Goal: Information Seeking & Learning: Learn about a topic

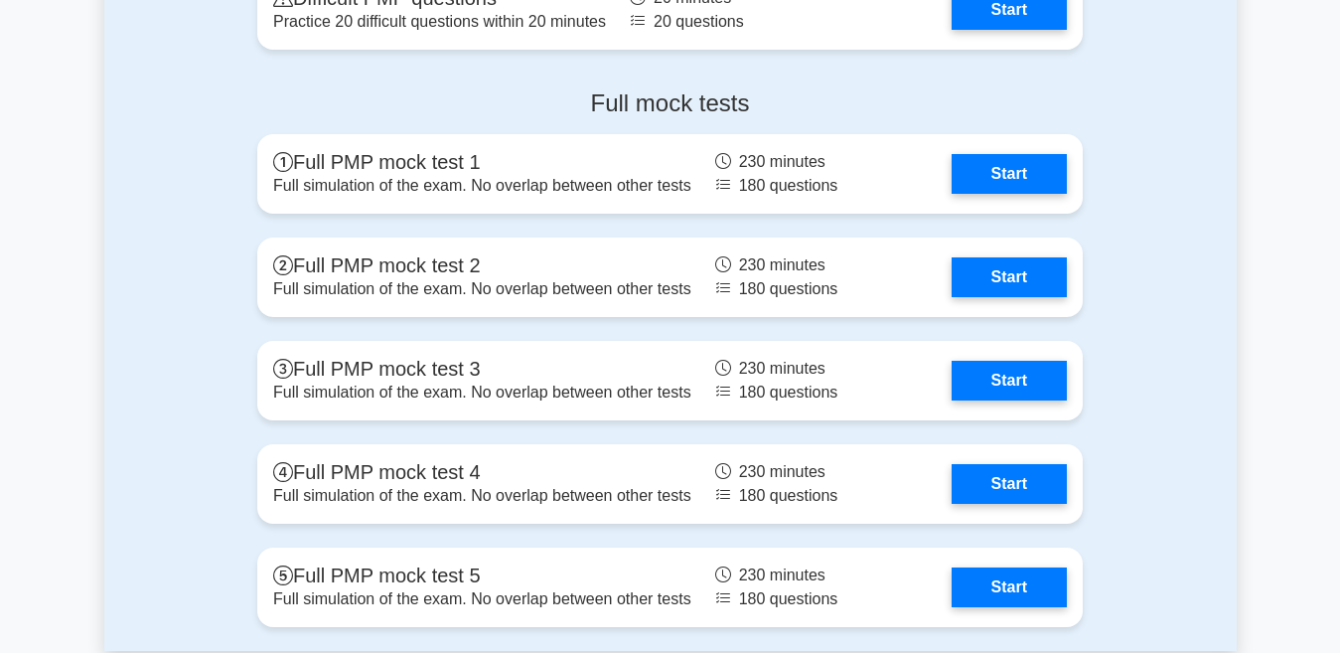
scroll to position [5171, 0]
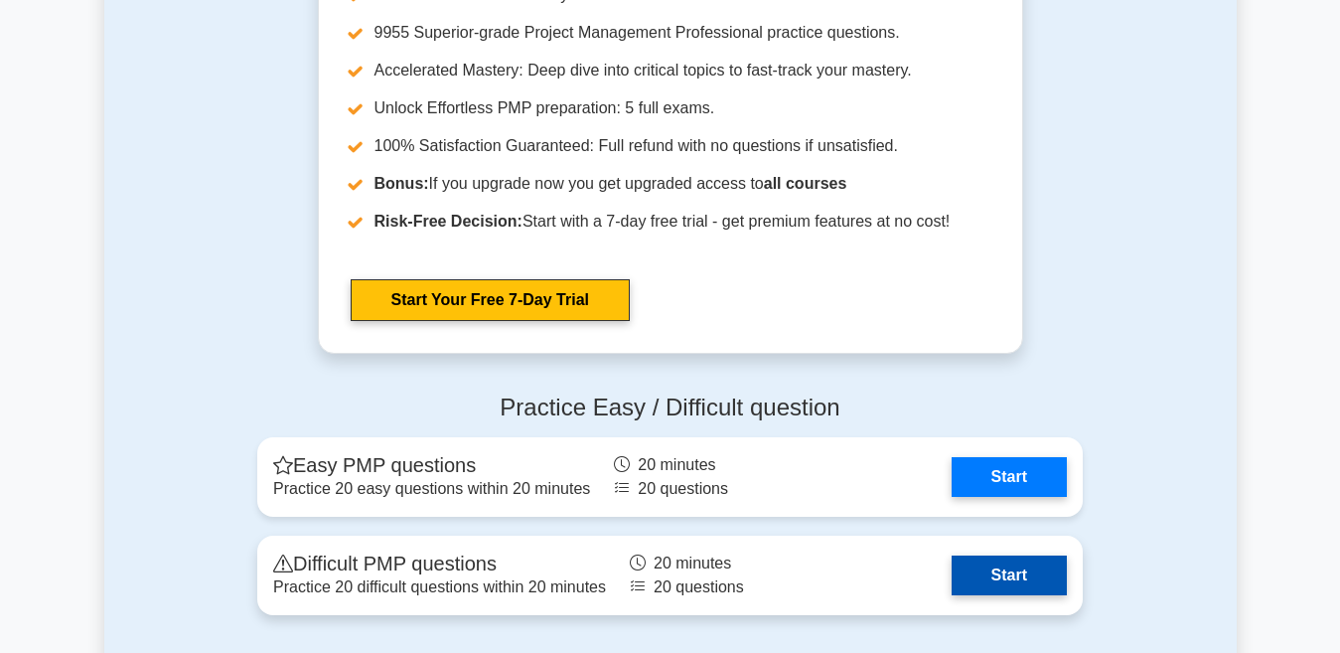
click at [991, 572] on link "Start" at bounding box center [1009, 575] width 115 height 40
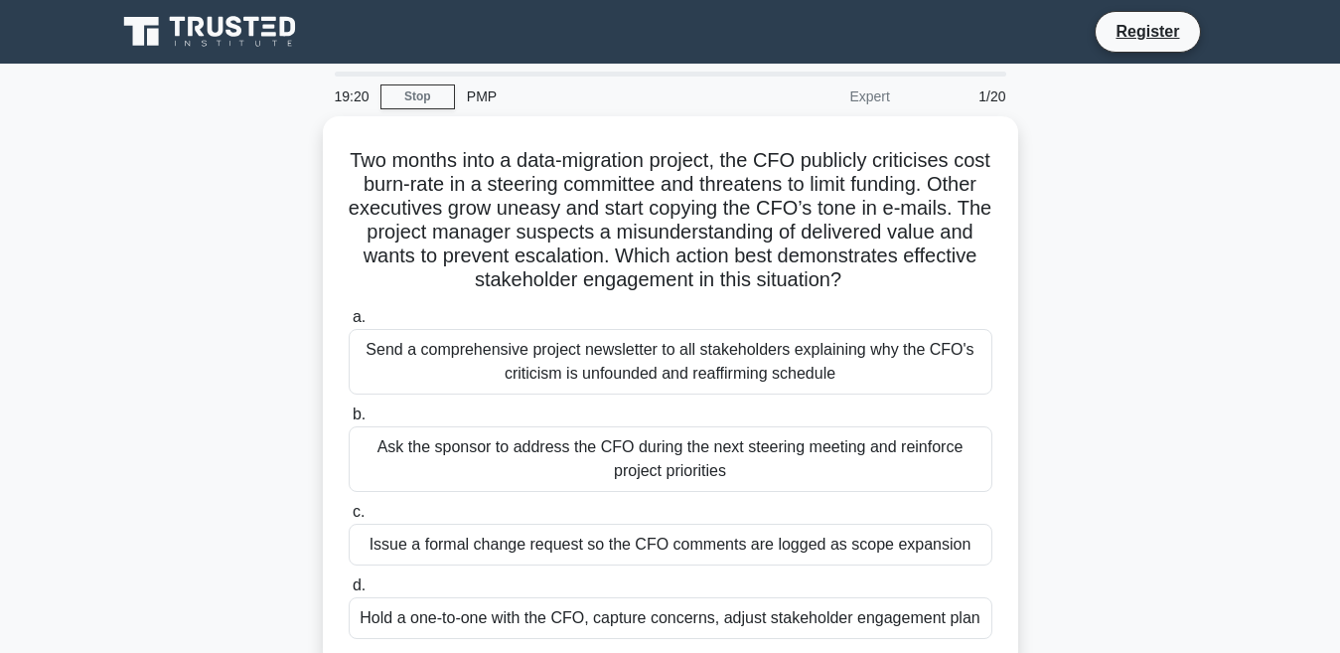
click at [113, 304] on div "Two months into a data-migration project, the CFO publicly criticises cost burn…" at bounding box center [670, 403] width 1133 height 574
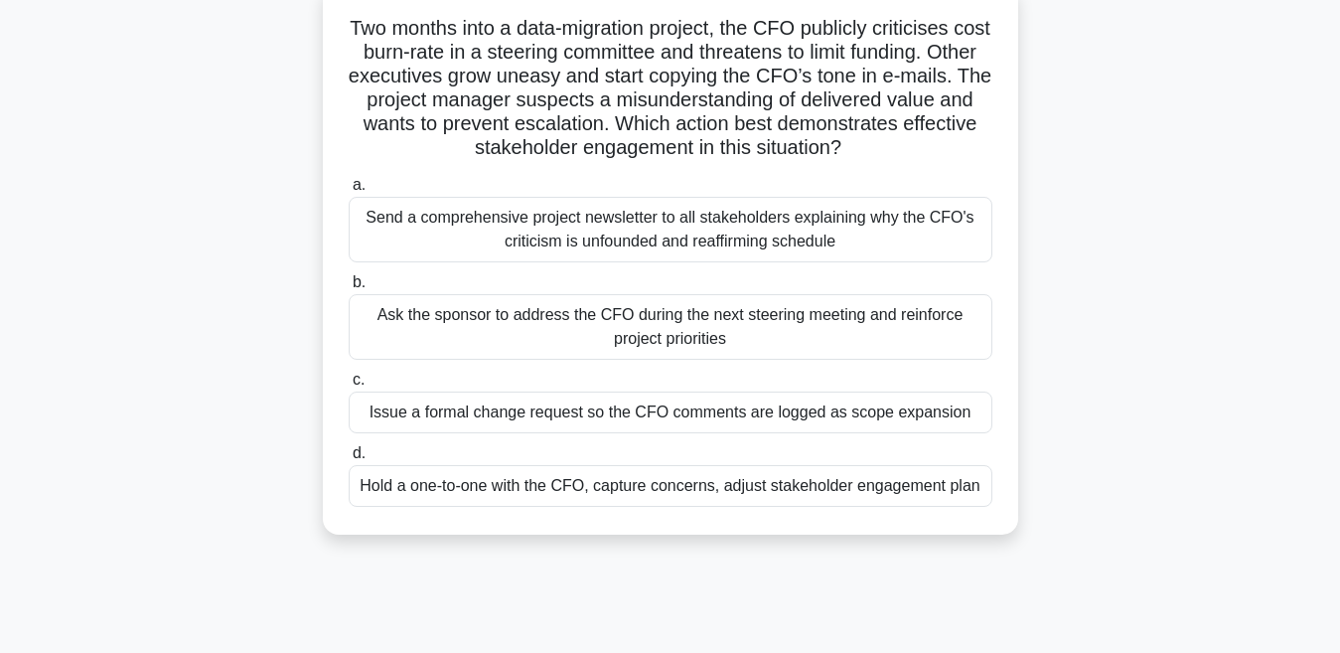
scroll to position [159, 0]
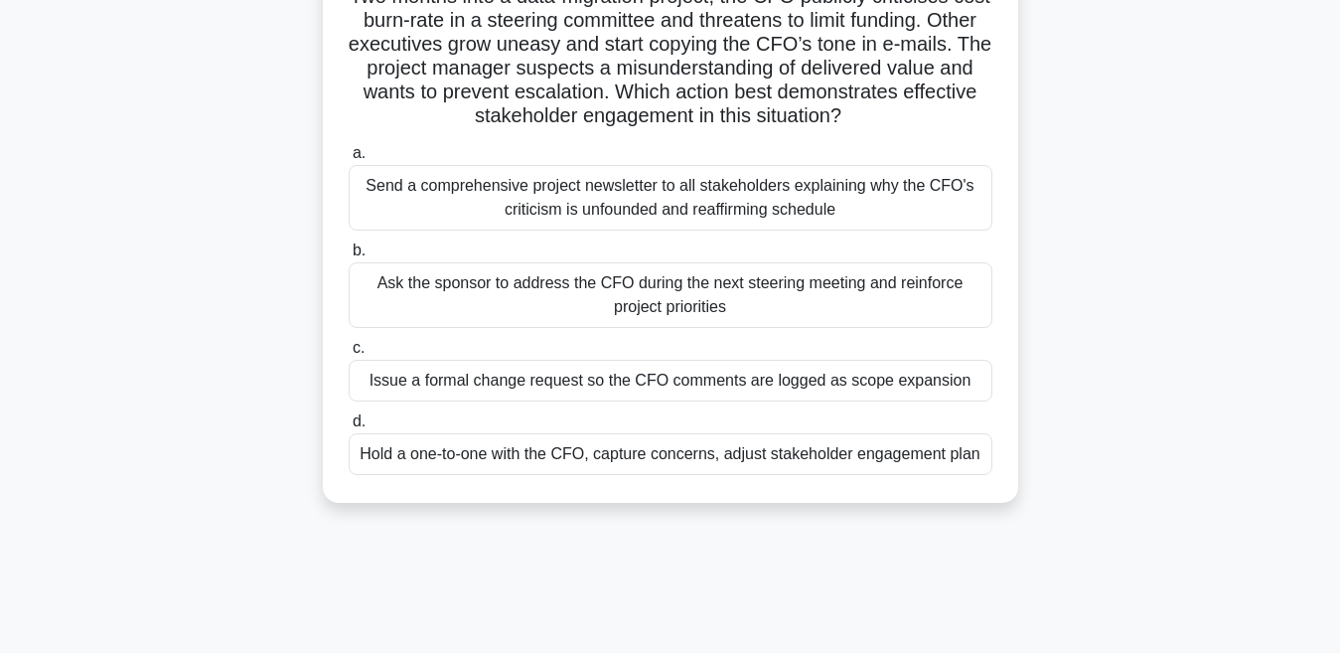
click at [605, 458] on div "Hold a one-to-one with the CFO, capture concerns, adjust stakeholder engagement…" at bounding box center [671, 454] width 644 height 42
click at [349, 428] on input "d. Hold a one-to-one with the CFO, capture concerns, adjust stakeholder engagem…" at bounding box center [349, 421] width 0 height 13
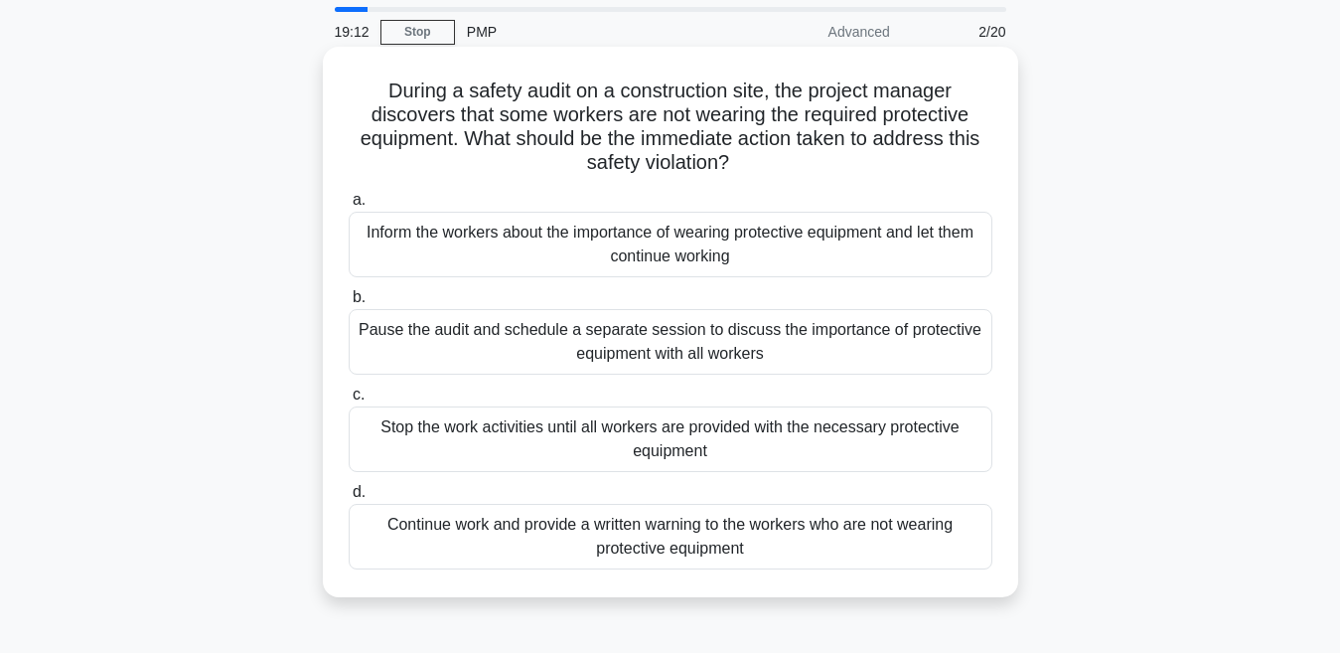
scroll to position [0, 0]
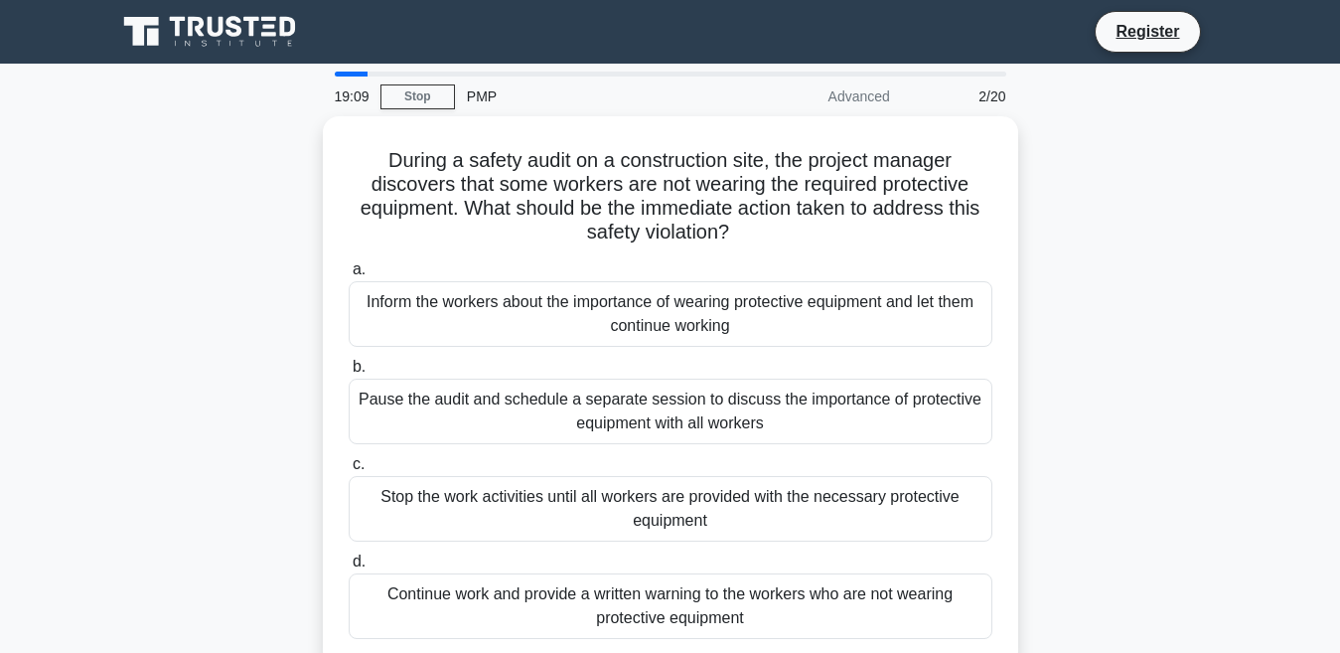
click at [185, 380] on div "During a safety audit on a construction site, the project manager discovers tha…" at bounding box center [670, 403] width 1133 height 574
click at [185, 381] on div "During a safety audit on a construction site, the project manager discovers tha…" at bounding box center [670, 403] width 1133 height 574
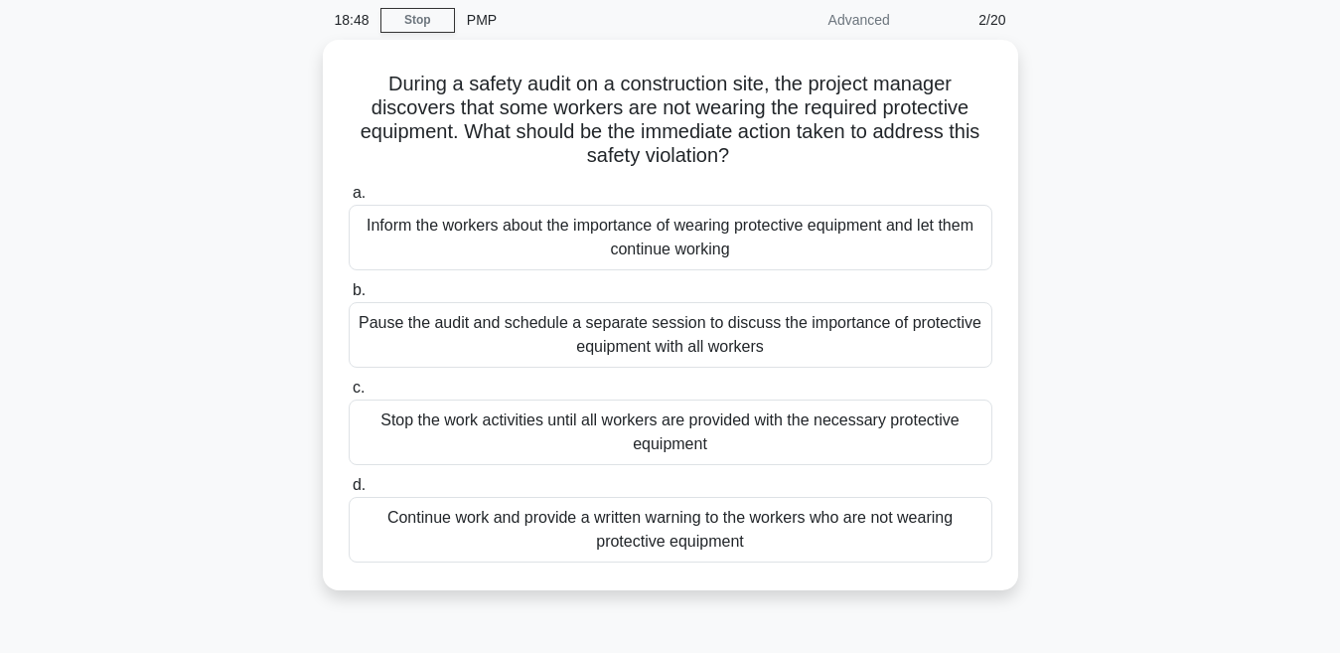
scroll to position [79, 0]
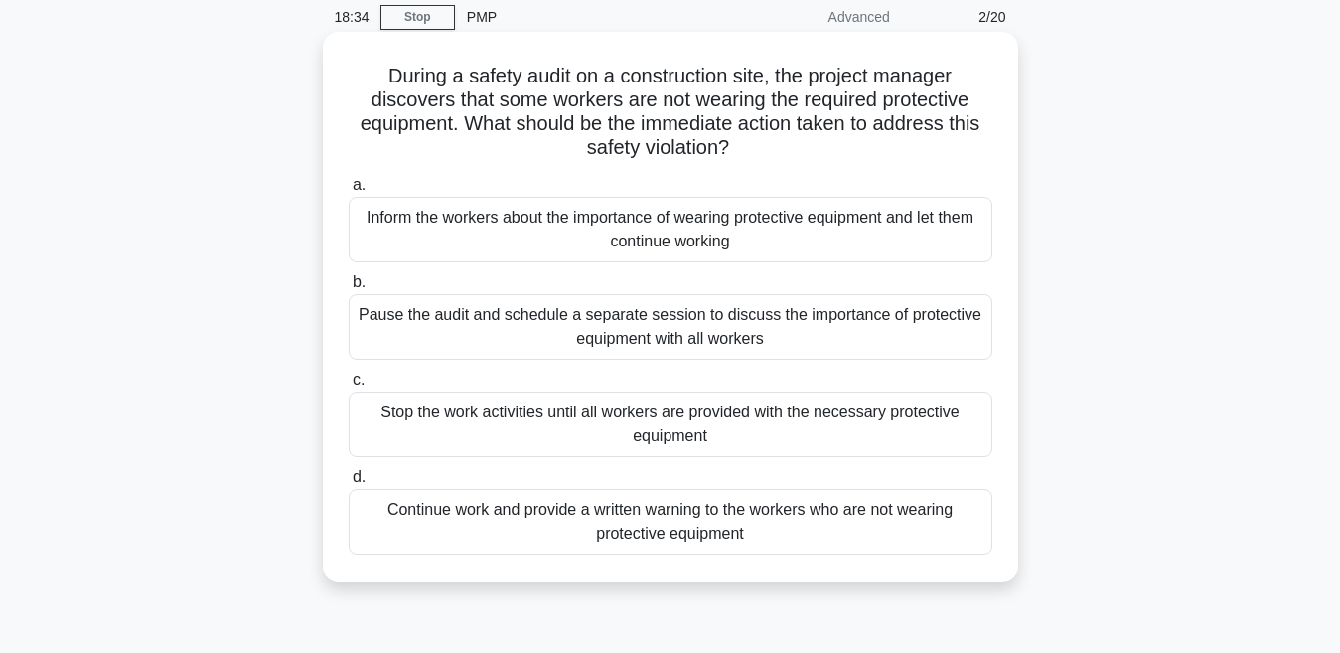
click at [629, 417] on div "Stop the work activities until all workers are provided with the necessary prot…" at bounding box center [671, 424] width 644 height 66
click at [349, 386] on input "c. Stop the work activities until all workers are provided with the necessary p…" at bounding box center [349, 380] width 0 height 13
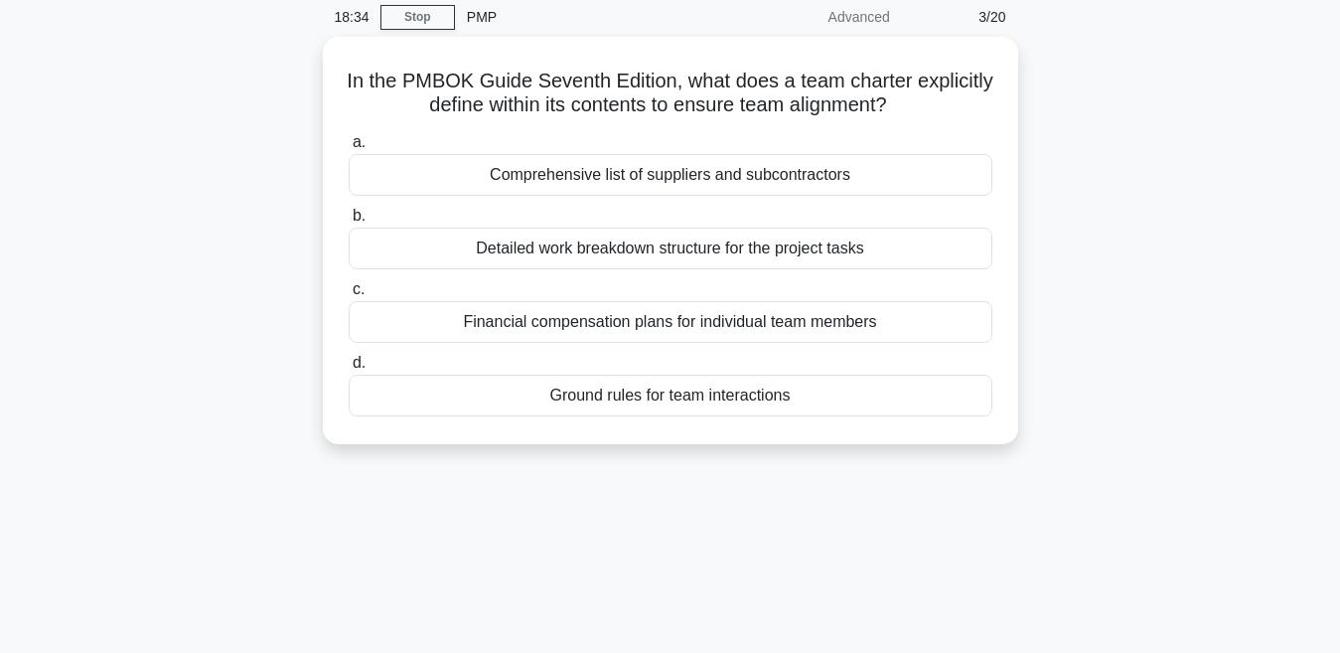
scroll to position [0, 0]
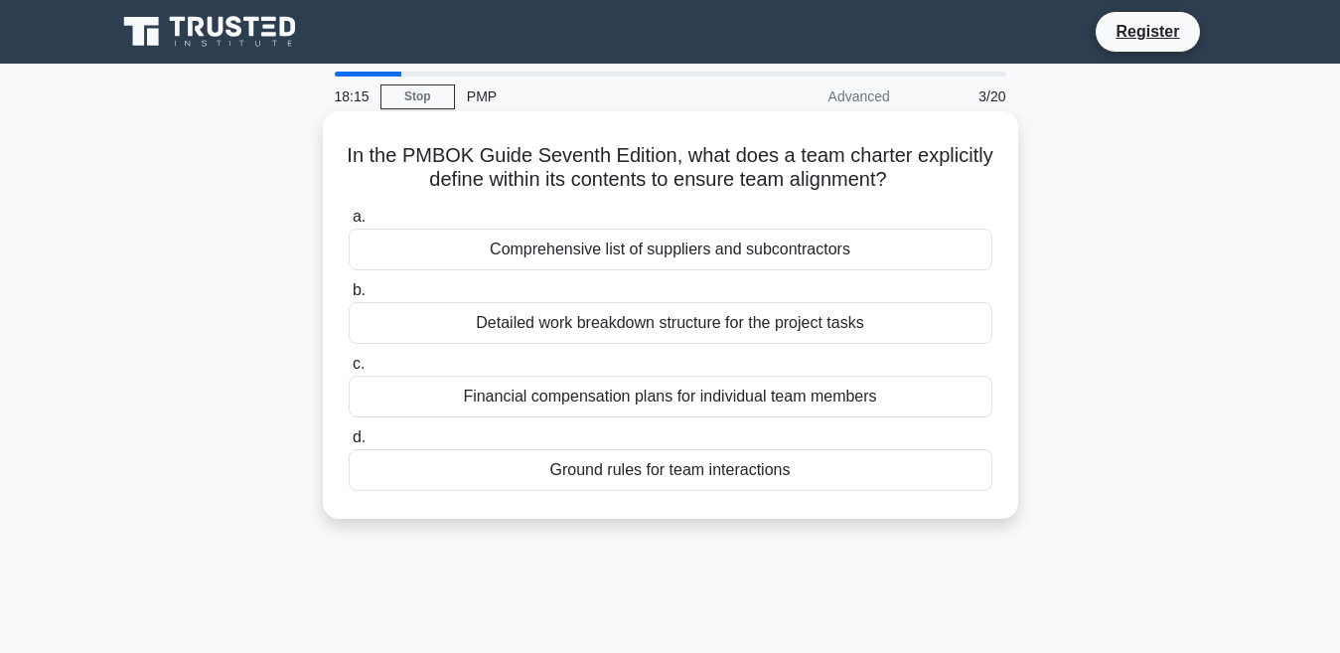
click at [480, 337] on div "Detailed work breakdown structure for the project tasks" at bounding box center [671, 323] width 644 height 42
click at [349, 297] on input "b. Detailed work breakdown structure for the project tasks" at bounding box center [349, 290] width 0 height 13
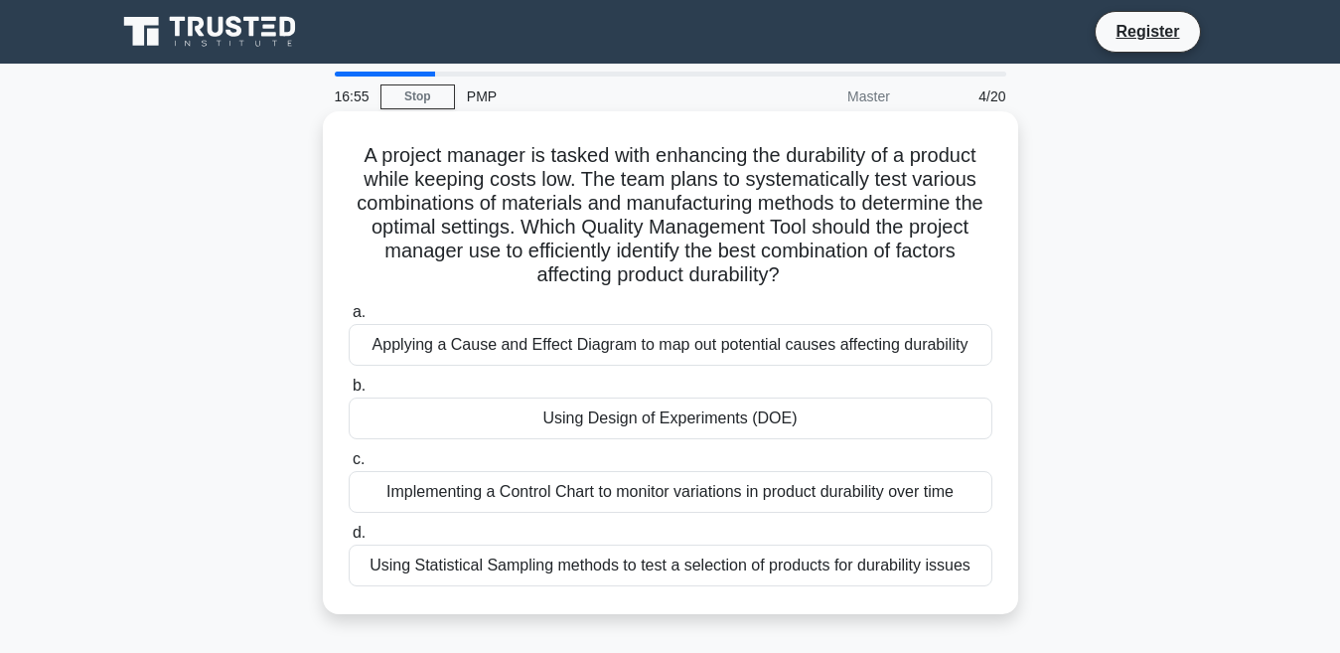
click at [679, 426] on div "Using Design of Experiments (DOE)" at bounding box center [671, 418] width 644 height 42
click at [349, 392] on input "b. Using Design of Experiments (DOE)" at bounding box center [349, 386] width 0 height 13
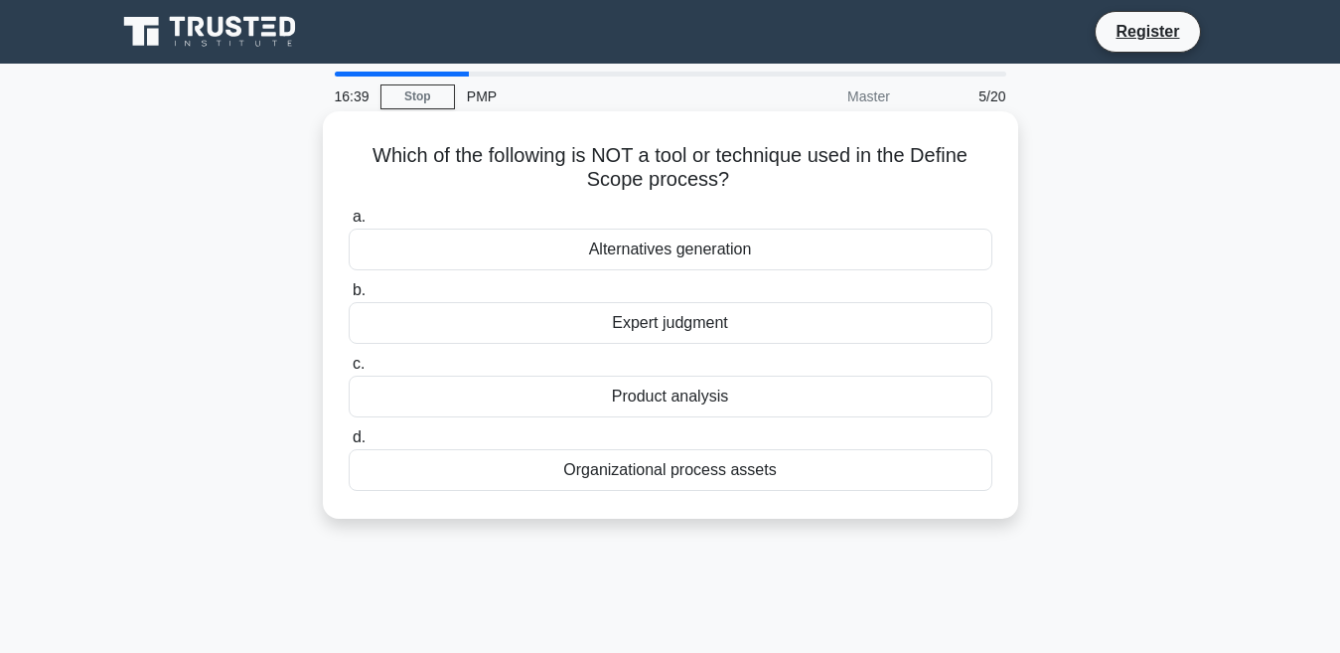
click at [611, 394] on div "Product analysis" at bounding box center [671, 397] width 644 height 42
click at [349, 371] on input "c. Product analysis" at bounding box center [349, 364] width 0 height 13
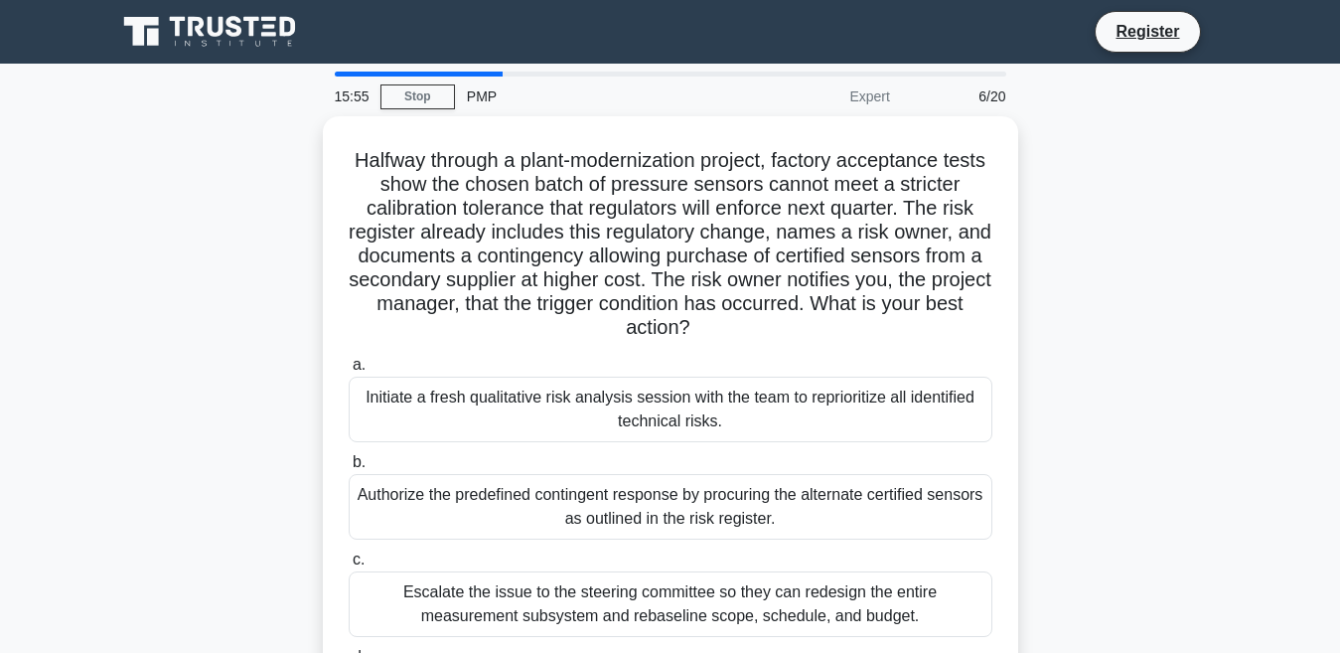
click at [306, 272] on div "Halfway through a plant-modernization project, factory acceptance tests show th…" at bounding box center [670, 451] width 1133 height 670
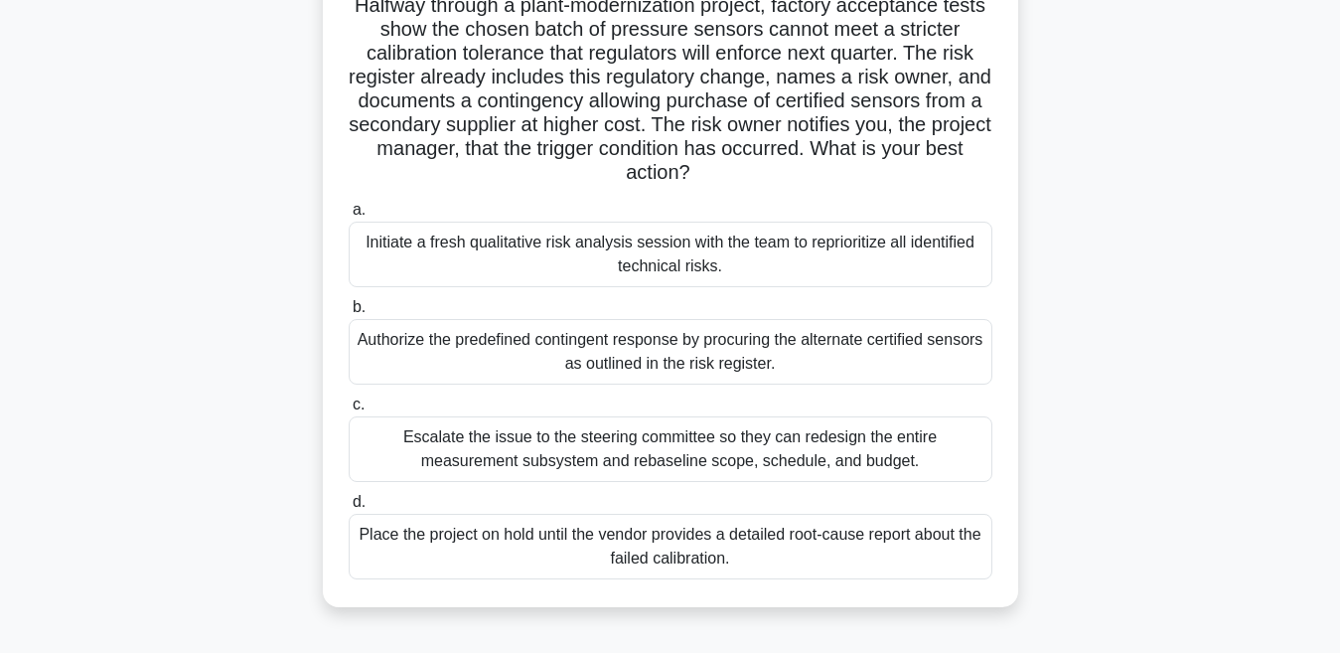
scroll to position [159, 0]
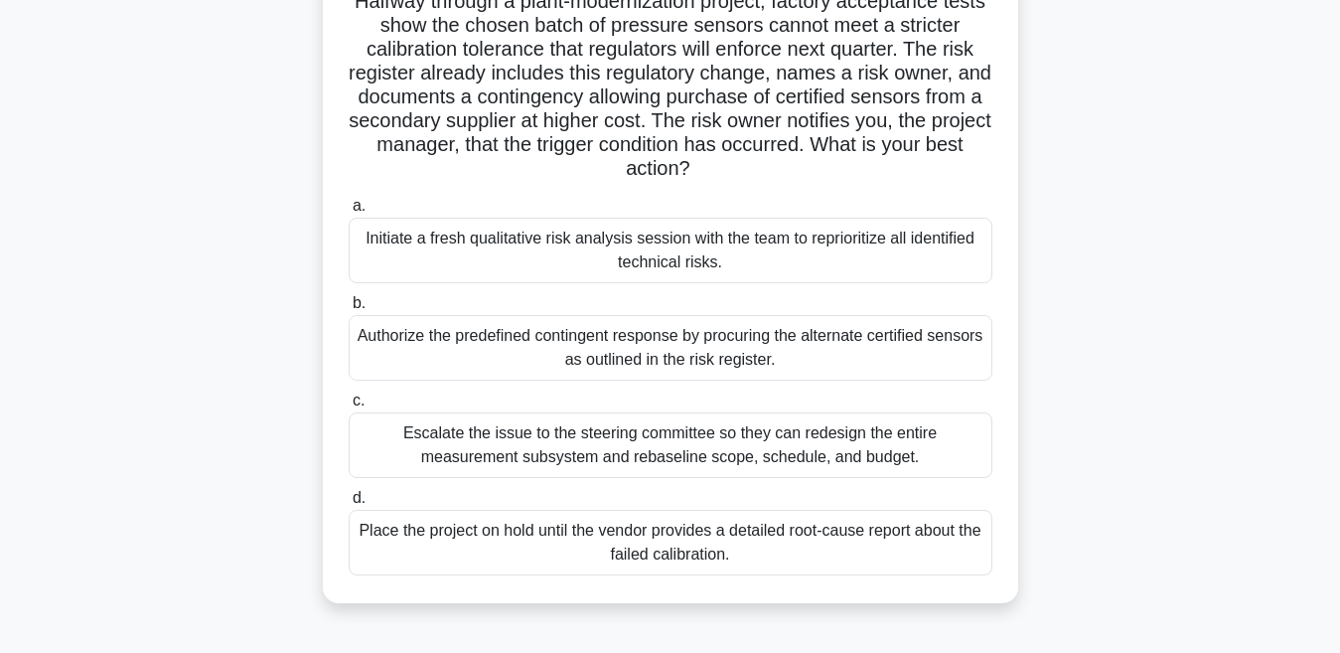
drag, startPoint x: 305, startPoint y: 270, endPoint x: 246, endPoint y: 314, distance: 73.1
click at [246, 314] on div "Halfway through a plant-modernization project, factory acceptance tests show th…" at bounding box center [670, 292] width 1133 height 670
click at [265, 434] on div "Halfway through a plant-modernization project, factory acceptance tests show th…" at bounding box center [670, 292] width 1133 height 670
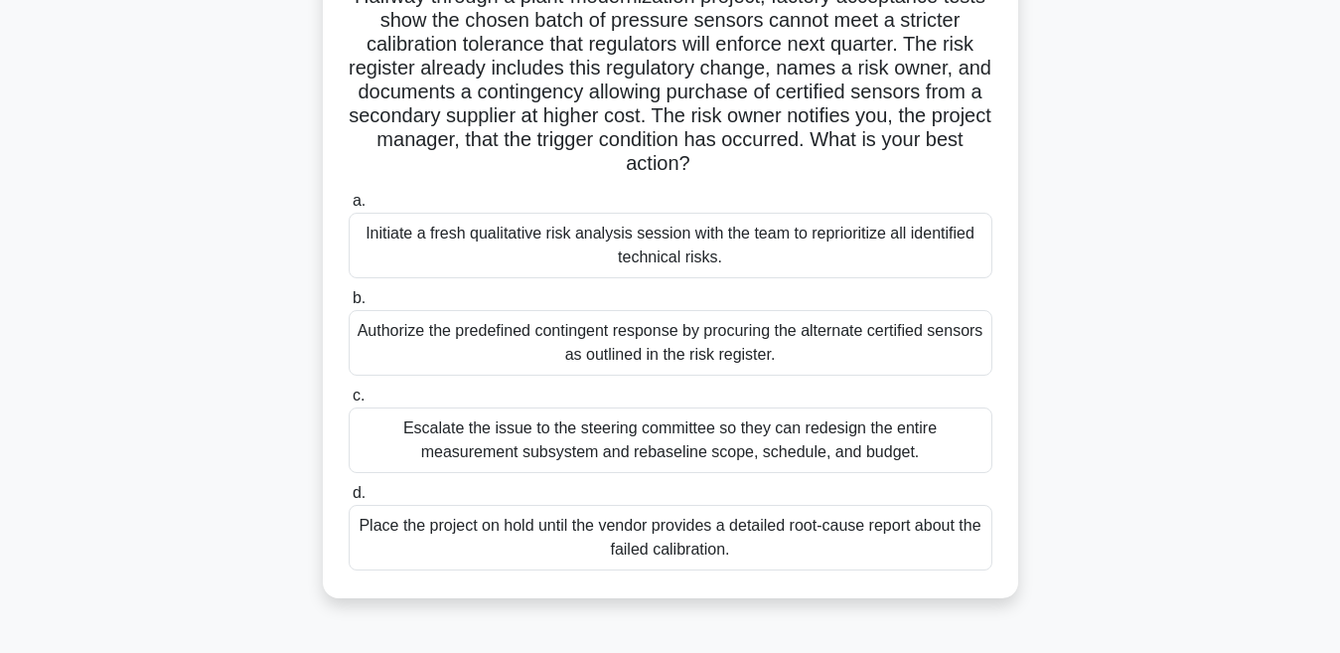
click at [546, 345] on div "Authorize the predefined contingent response by procuring the alternate certifi…" at bounding box center [671, 343] width 644 height 66
click at [349, 305] on input "b. Authorize the predefined contingent response by procuring the alternate cert…" at bounding box center [349, 298] width 0 height 13
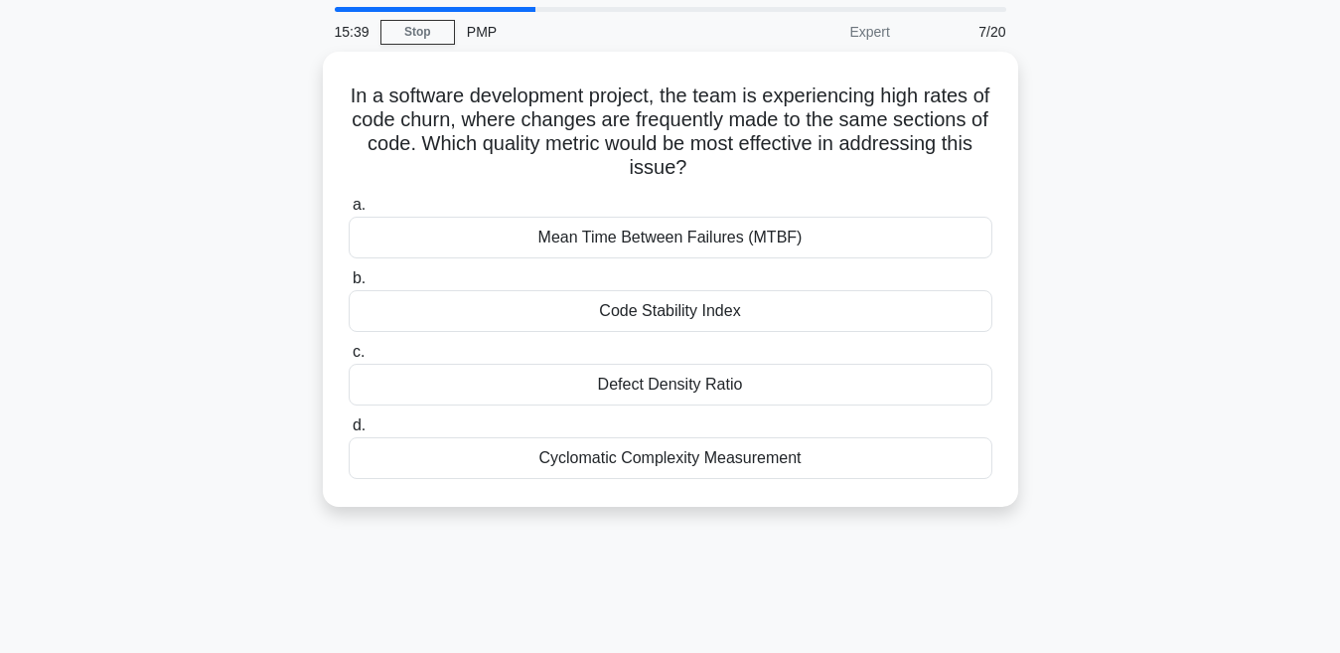
scroll to position [0, 0]
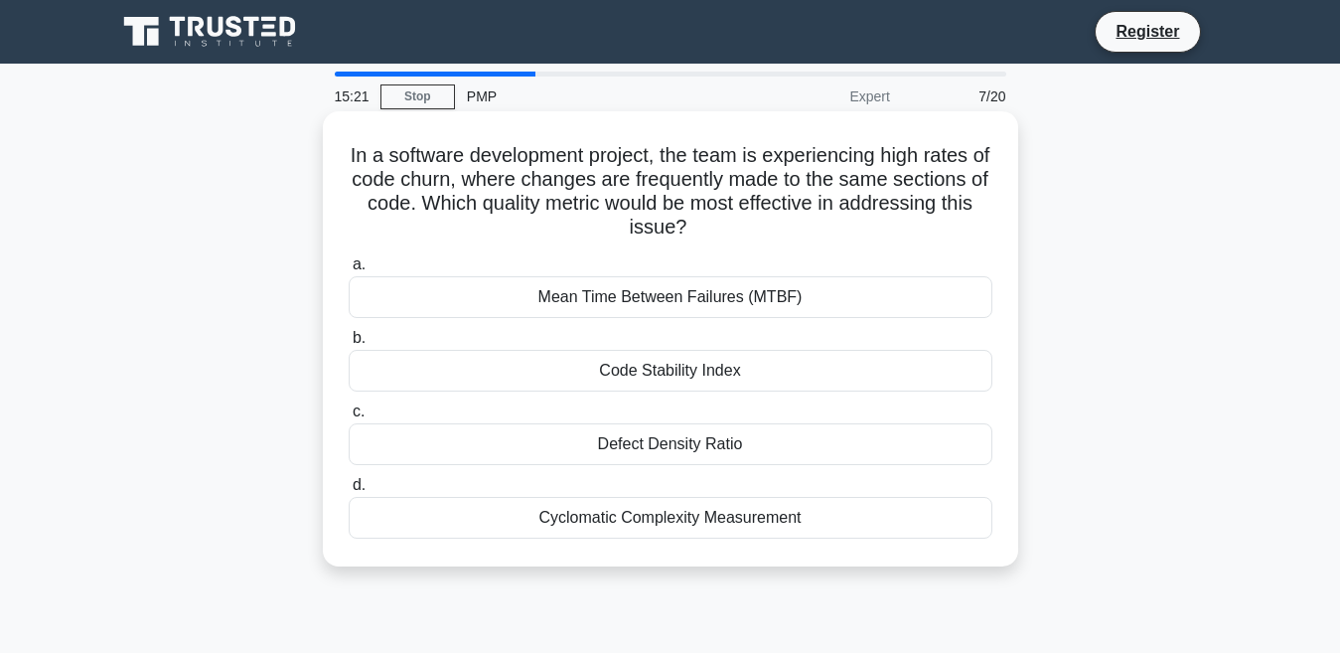
click at [611, 371] on div "Code Stability Index" at bounding box center [671, 371] width 644 height 42
click at [349, 345] on input "b. Code Stability Index" at bounding box center [349, 338] width 0 height 13
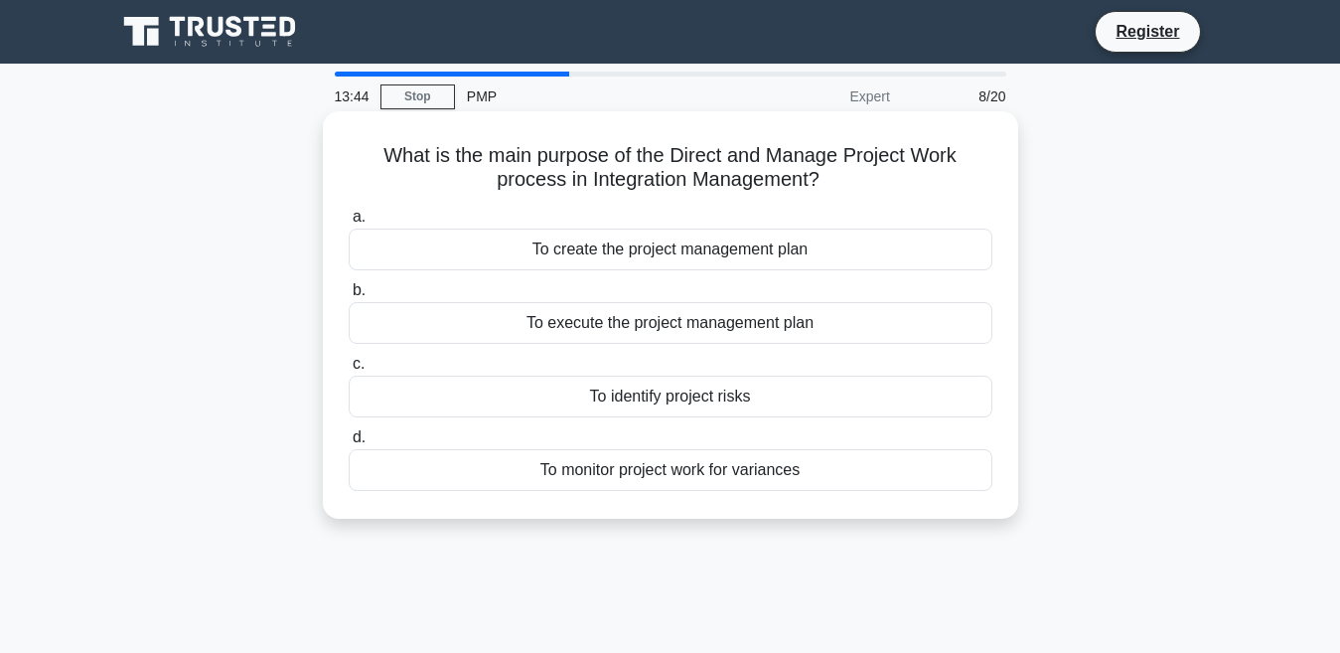
click at [639, 326] on div "To execute the project management plan" at bounding box center [671, 323] width 644 height 42
click at [349, 297] on input "b. To execute the project management plan" at bounding box center [349, 290] width 0 height 13
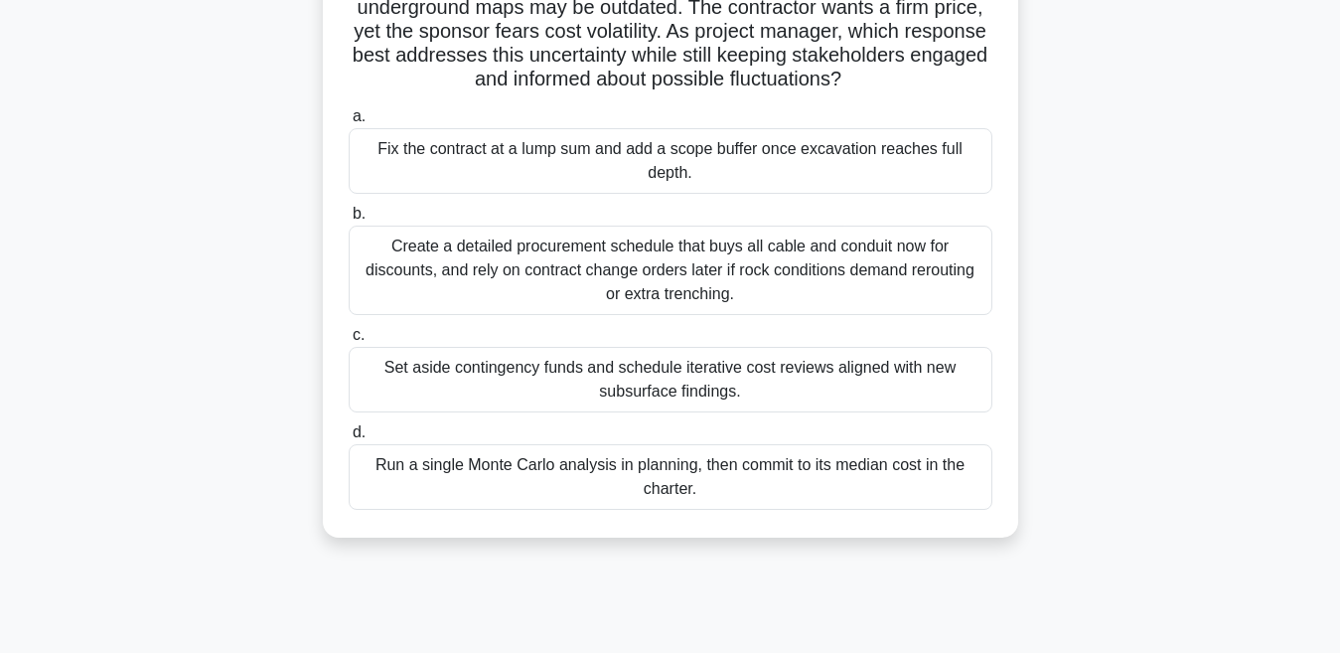
scroll to position [199, 0]
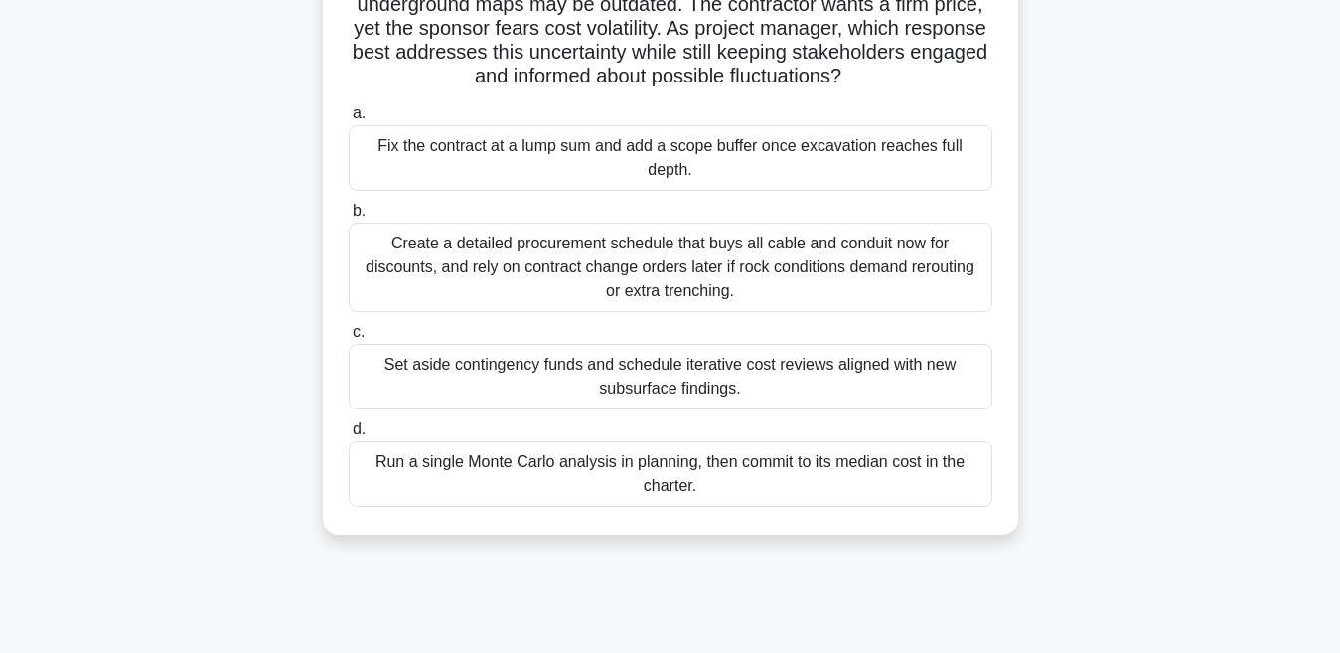
click at [630, 387] on div "Set aside contingency funds and schedule iterative cost reviews aligned with ne…" at bounding box center [671, 377] width 644 height 66
click at [349, 339] on input "c. Set aside contingency funds and schedule iterative cost reviews aligned with…" at bounding box center [349, 332] width 0 height 13
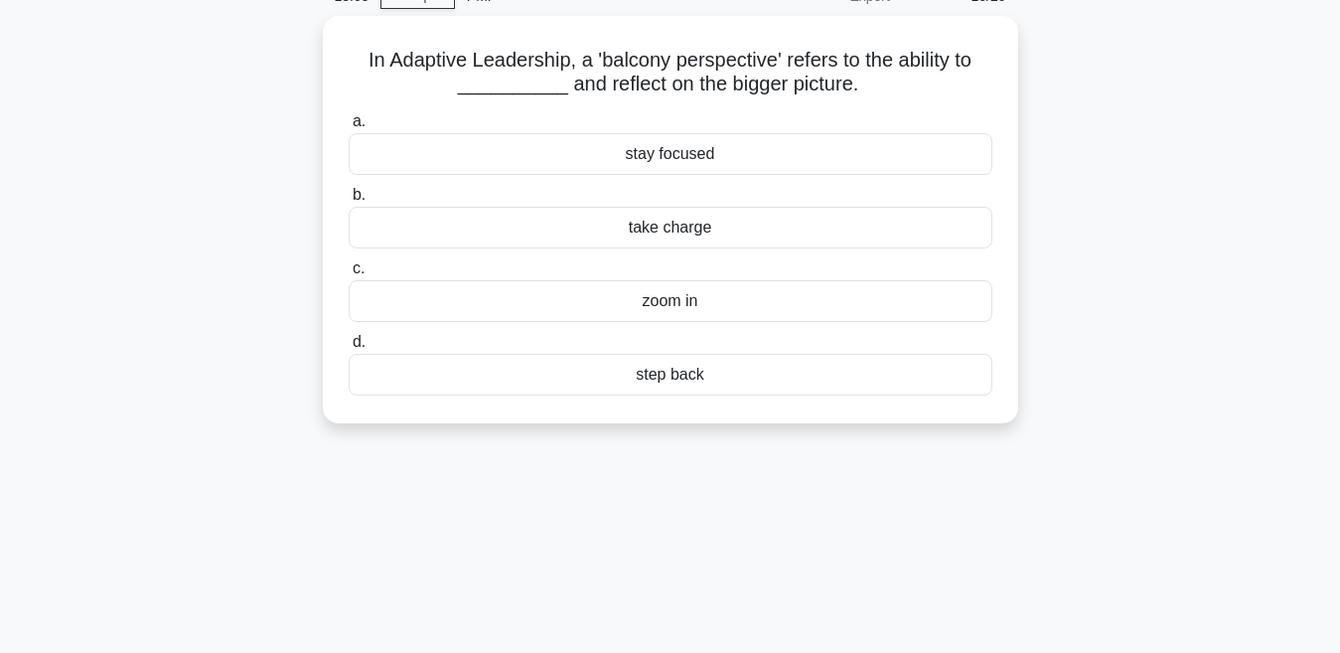
scroll to position [0, 0]
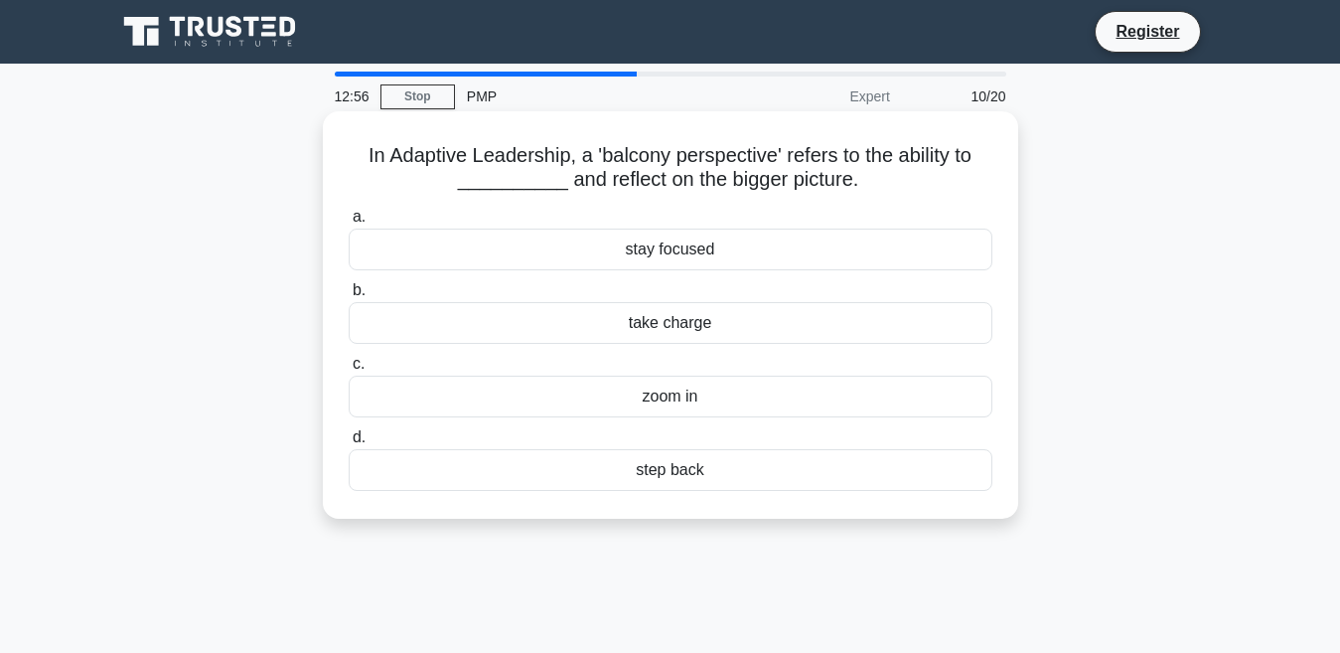
click at [644, 480] on div "step back" at bounding box center [671, 470] width 644 height 42
click at [349, 444] on input "d. step back" at bounding box center [349, 437] width 0 height 13
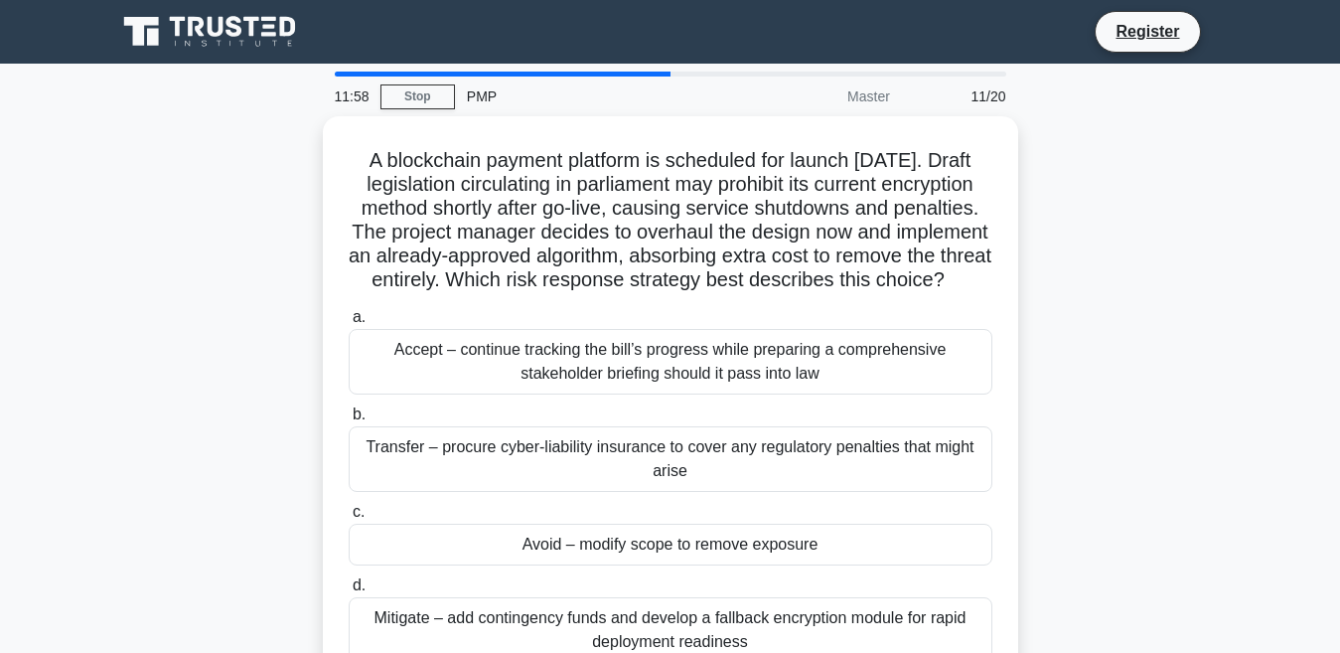
click at [246, 481] on div "A blockchain payment platform is scheduled for launch in six months. Draft legi…" at bounding box center [670, 415] width 1133 height 598
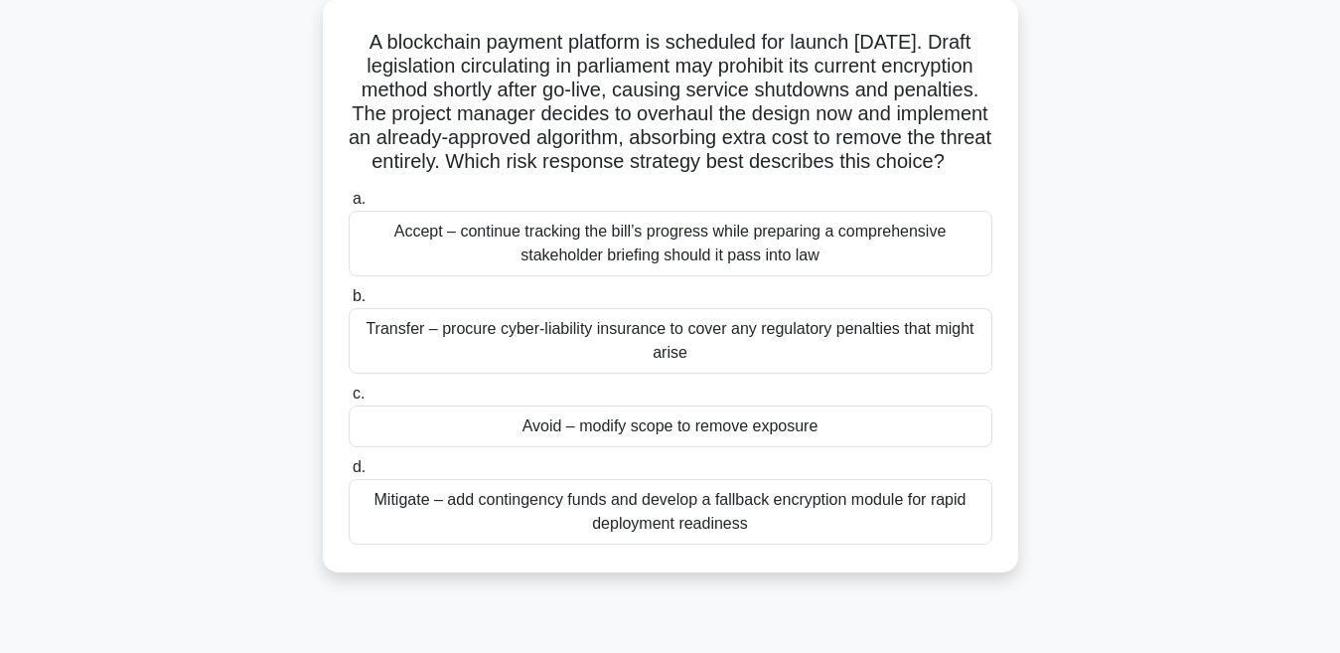
scroll to position [119, 0]
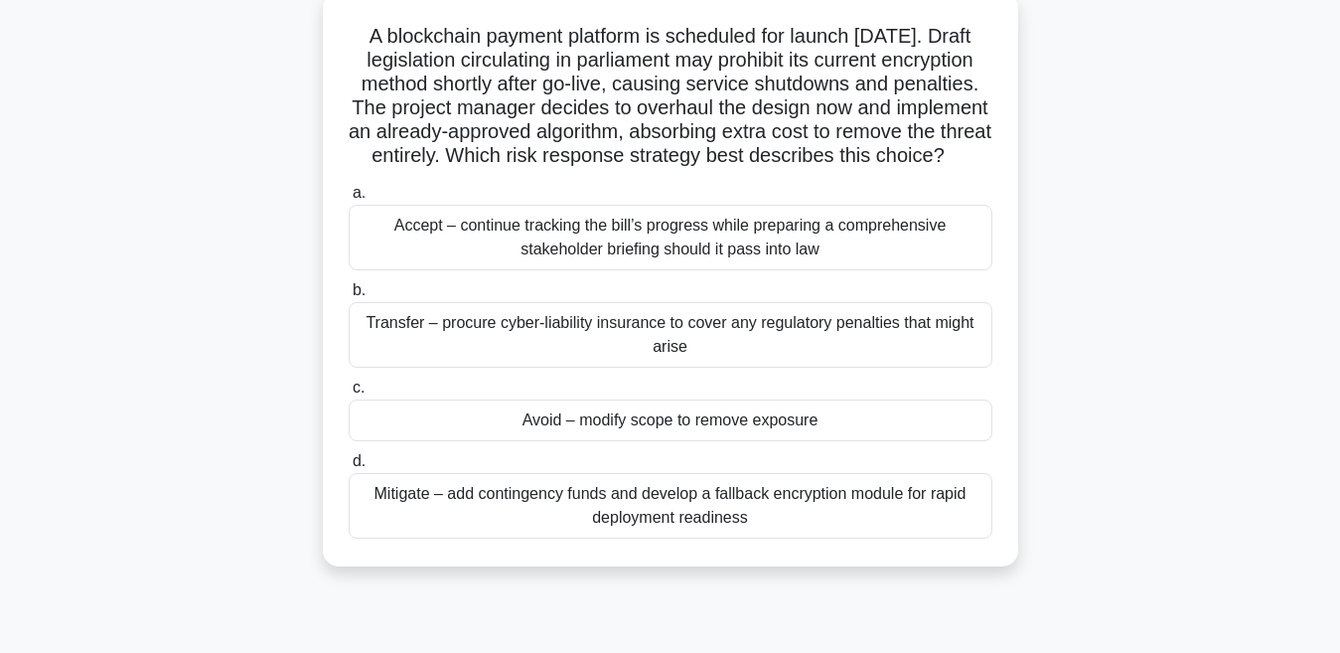
click at [548, 269] on div "Accept – continue tracking the bill’s progress while preparing a comprehensive …" at bounding box center [671, 238] width 644 height 66
click at [349, 200] on input "a. Accept – continue tracking the bill’s progress while preparing a comprehensi…" at bounding box center [349, 193] width 0 height 13
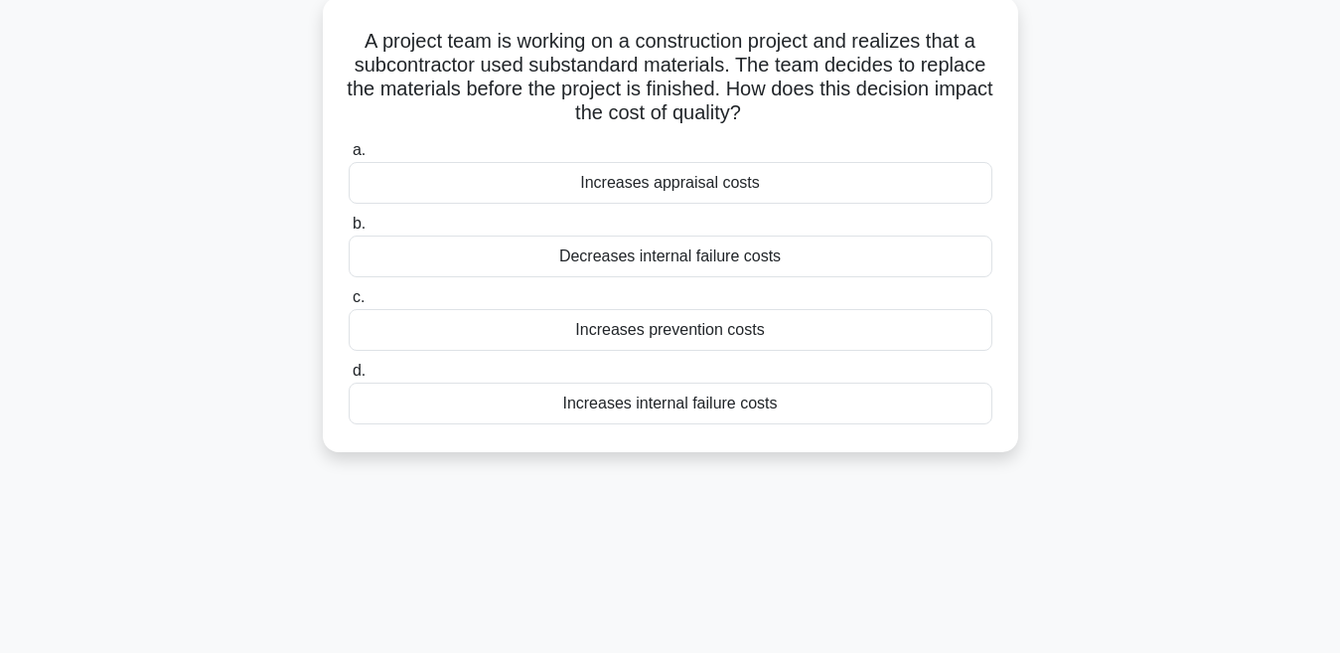
scroll to position [32, 0]
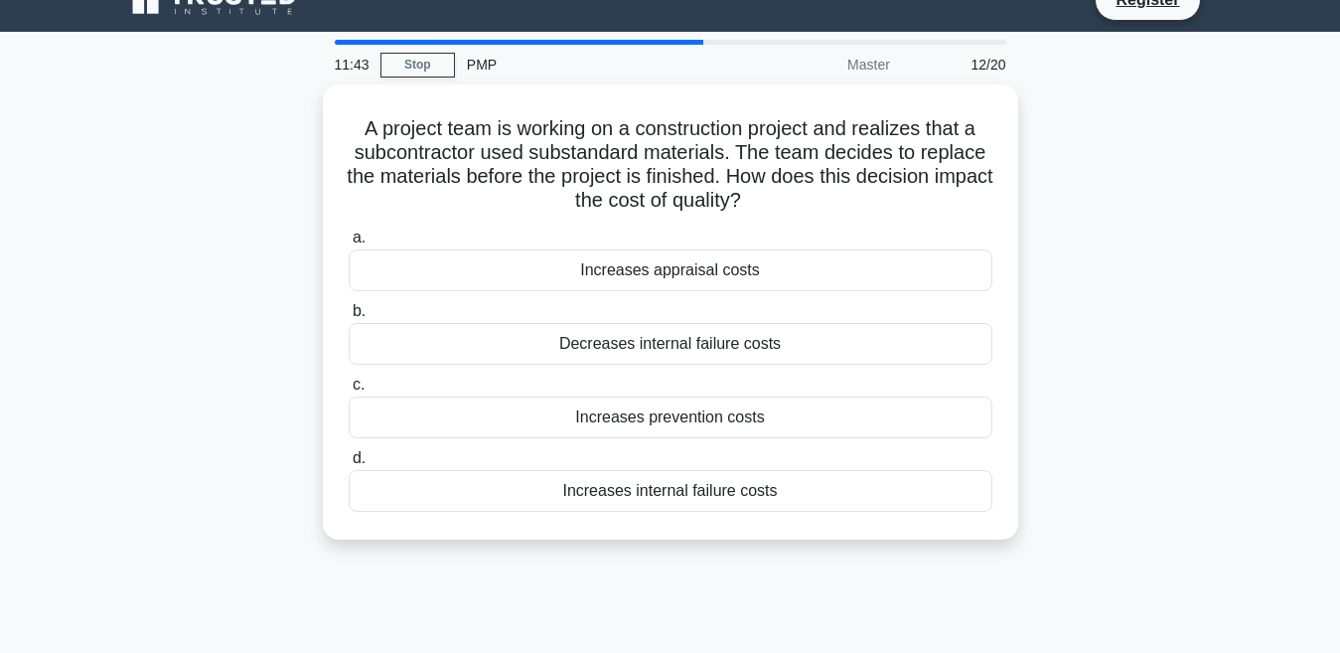
click at [249, 152] on div "A project team is working on a construction project and realizes that a subcont…" at bounding box center [670, 323] width 1133 height 479
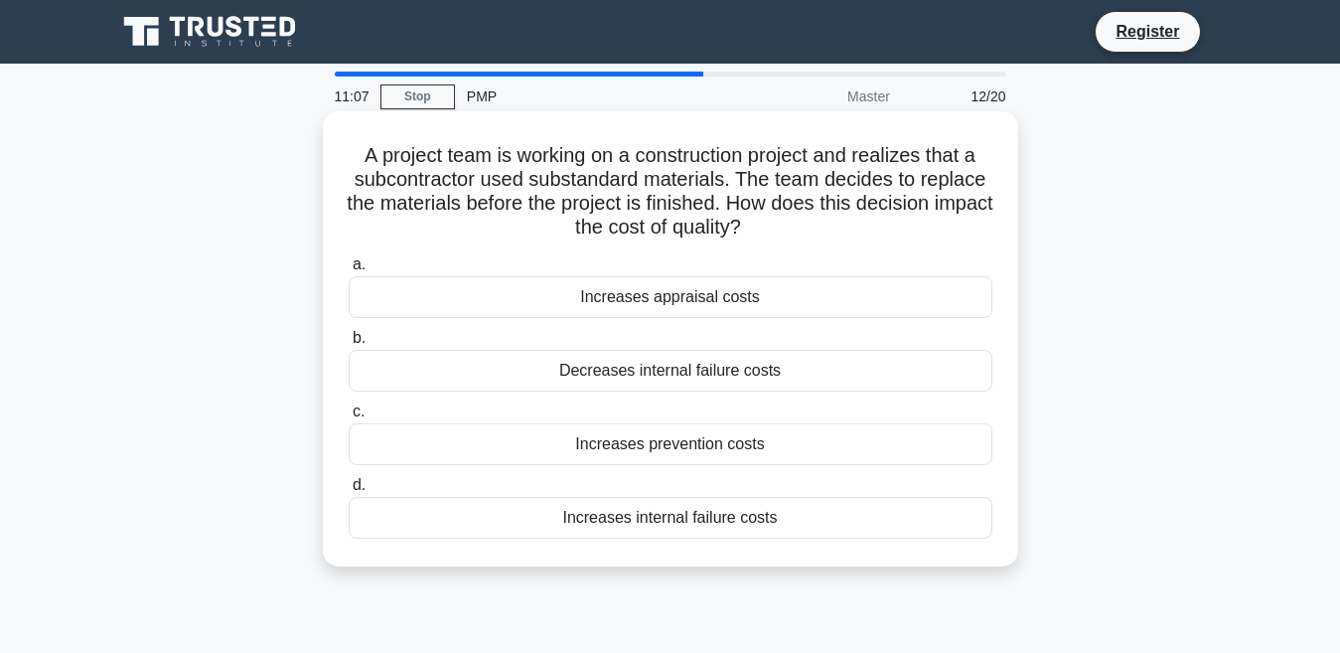
click at [662, 445] on div "Increases prevention costs" at bounding box center [671, 444] width 644 height 42
click at [349, 418] on input "c. Increases prevention costs" at bounding box center [349, 411] width 0 height 13
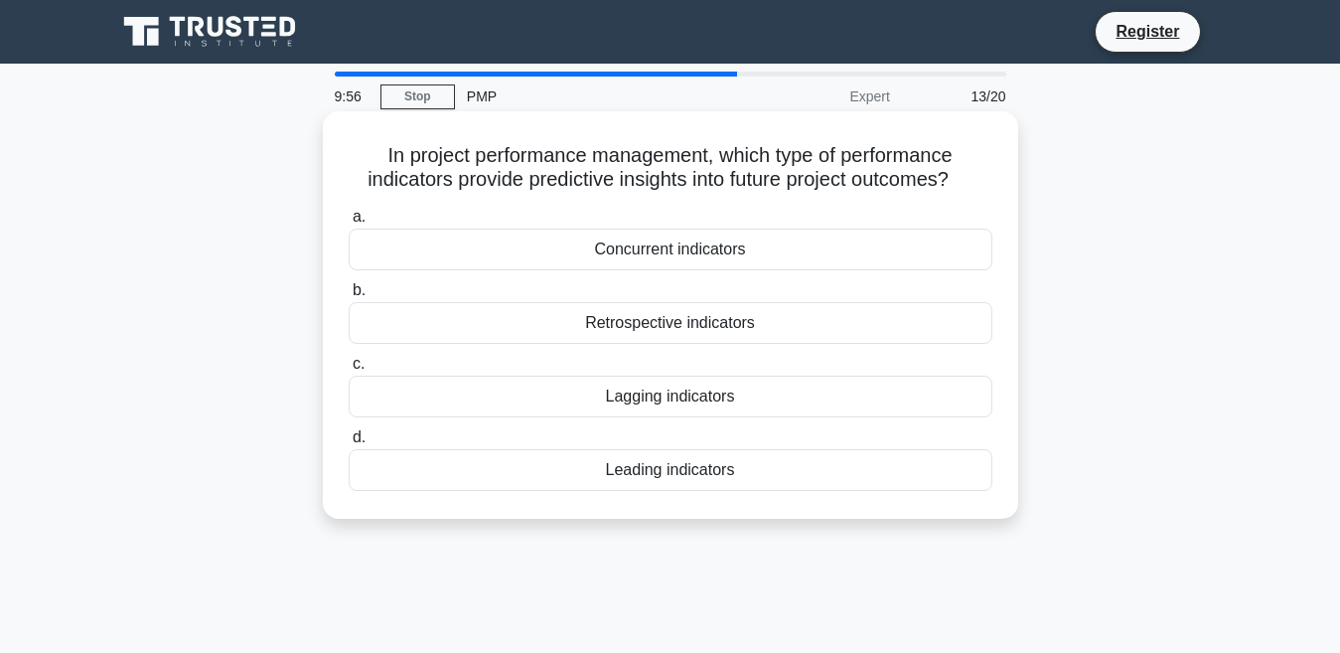
click at [640, 468] on div "Leading indicators" at bounding box center [671, 470] width 644 height 42
click at [349, 444] on input "d. Leading indicators" at bounding box center [349, 437] width 0 height 13
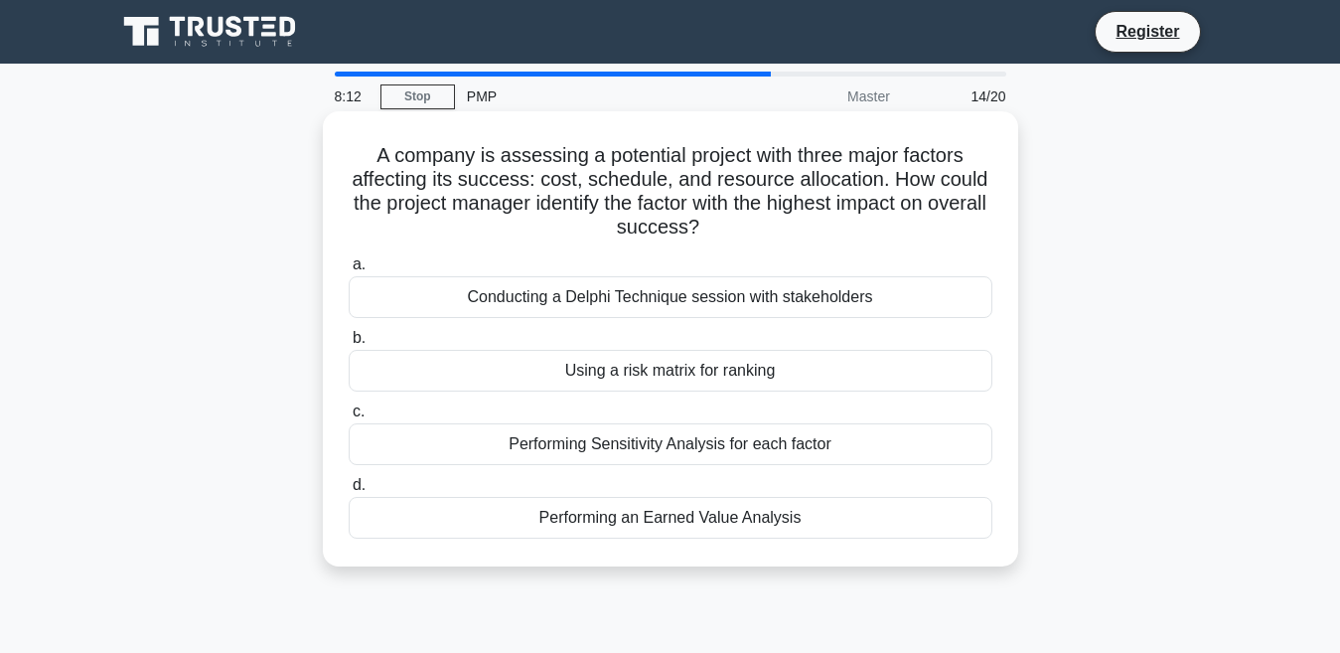
click at [658, 364] on div "Using a risk matrix for ranking" at bounding box center [671, 371] width 644 height 42
click at [349, 345] on input "b. Using a risk matrix for ranking" at bounding box center [349, 338] width 0 height 13
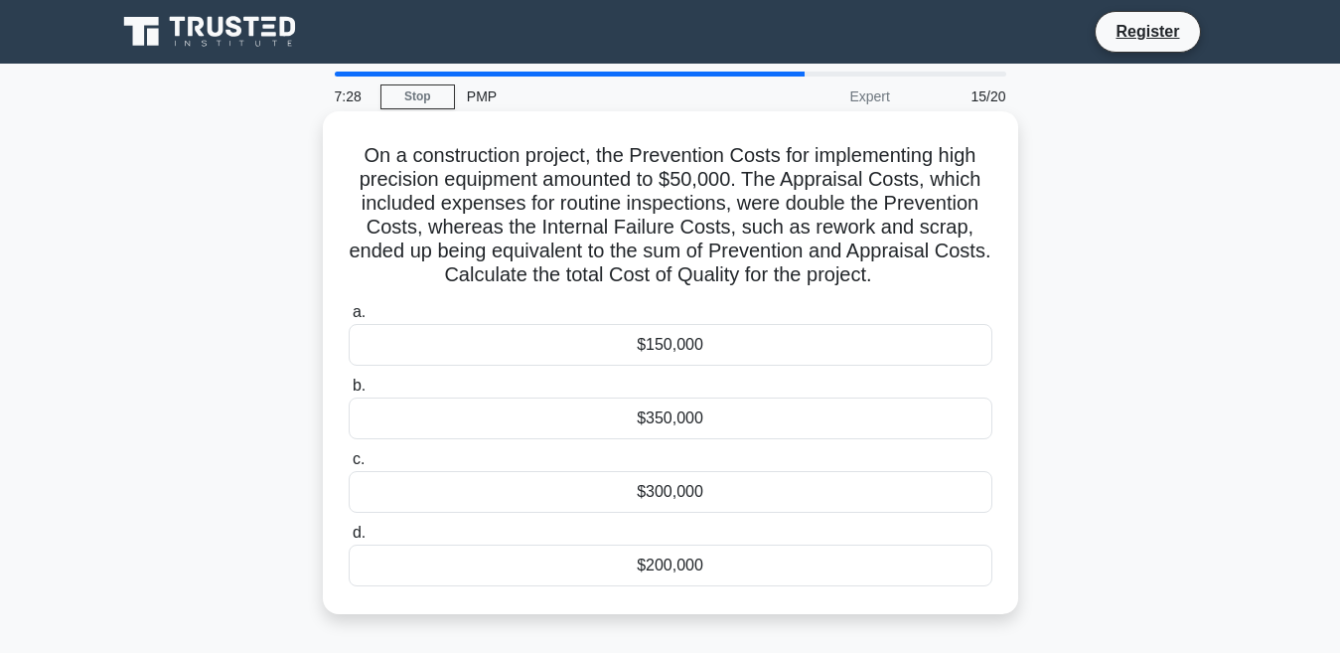
click at [569, 496] on div "$300,000" at bounding box center [671, 492] width 644 height 42
click at [349, 466] on input "c. $300,000" at bounding box center [349, 459] width 0 height 13
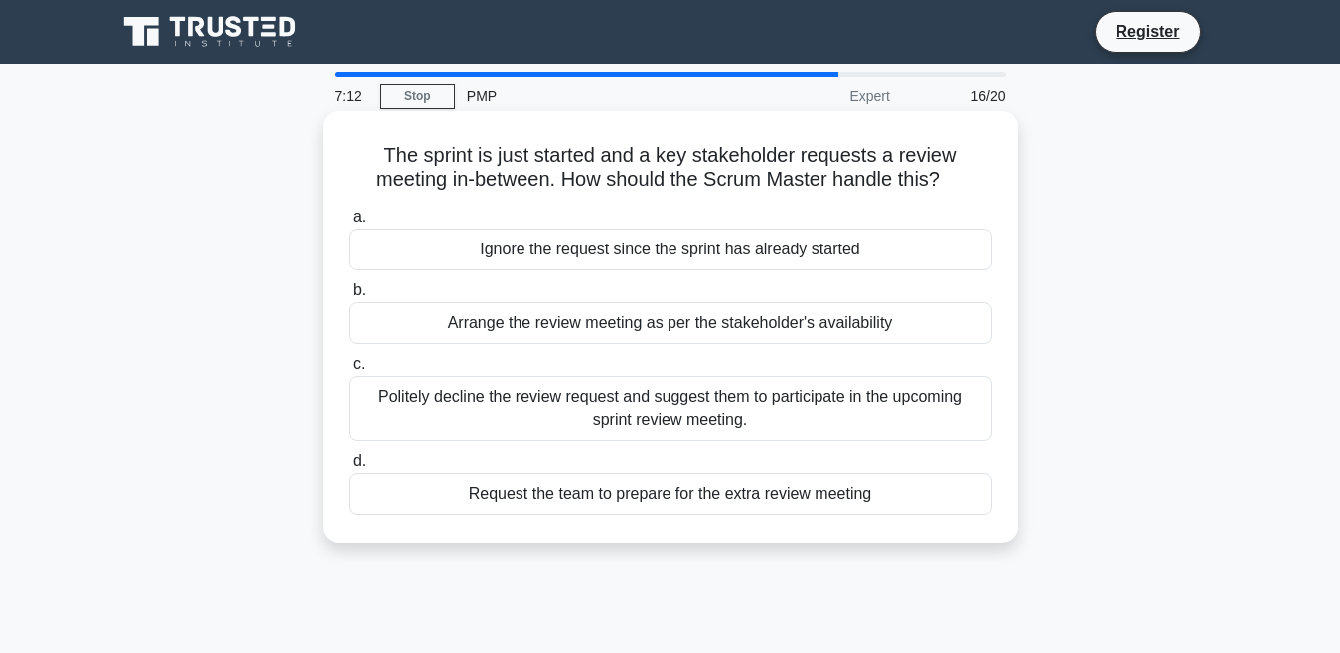
click at [484, 392] on div "Politely decline the review request and suggest them to participate in the upco…" at bounding box center [671, 409] width 644 height 66
click at [349, 371] on input "c. Politely decline the review request and suggest them to participate in the u…" at bounding box center [349, 364] width 0 height 13
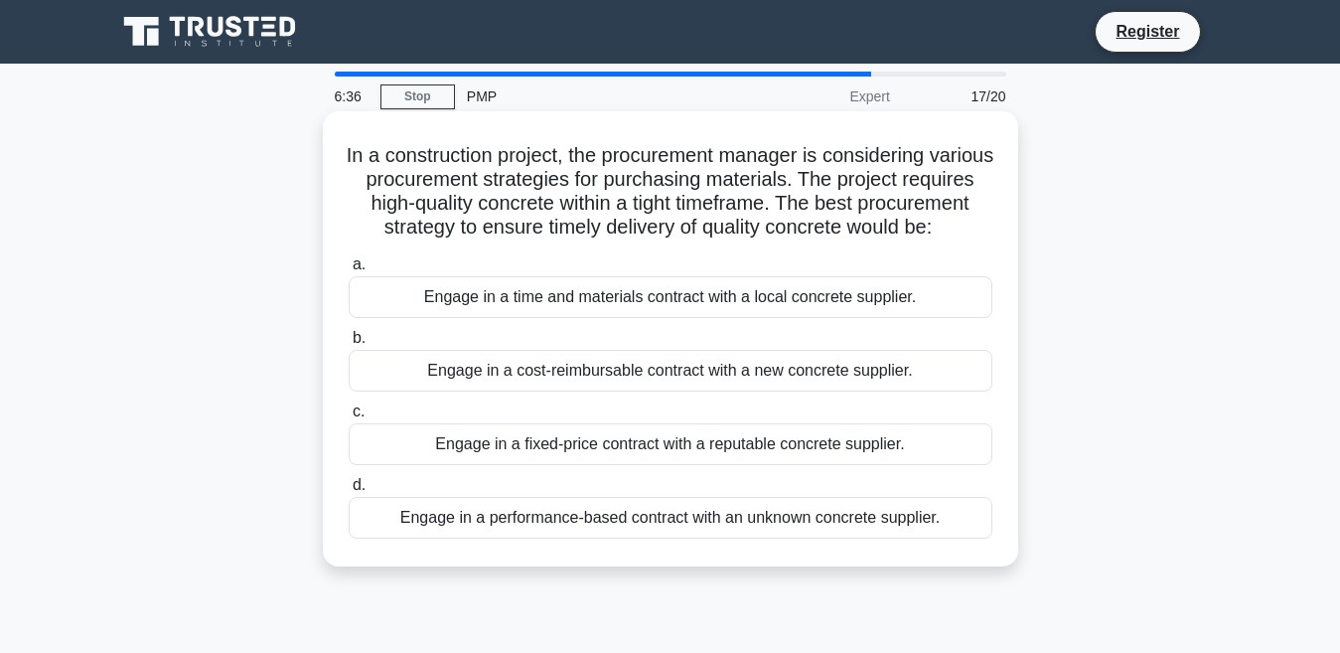
click at [538, 465] on div "Engage in a fixed-price contract with a reputable concrete supplier." at bounding box center [671, 444] width 644 height 42
click at [349, 418] on input "c. Engage in a fixed-price contract with a reputable concrete supplier." at bounding box center [349, 411] width 0 height 13
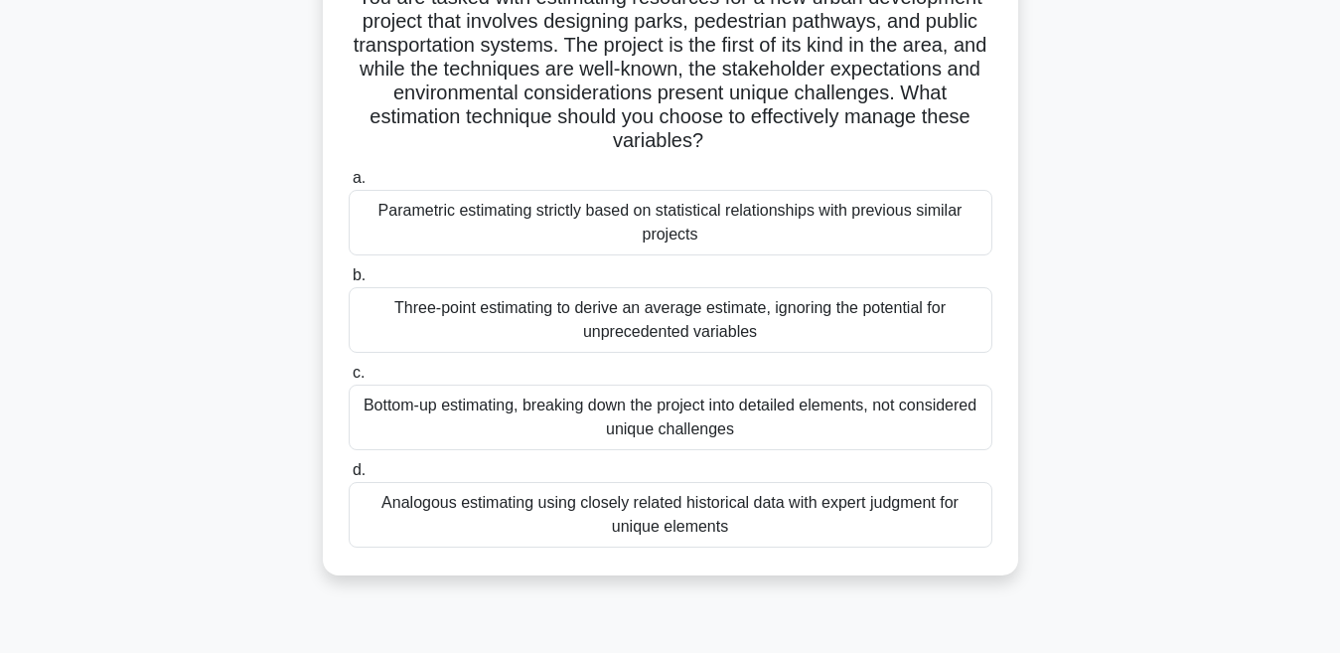
scroll to position [199, 0]
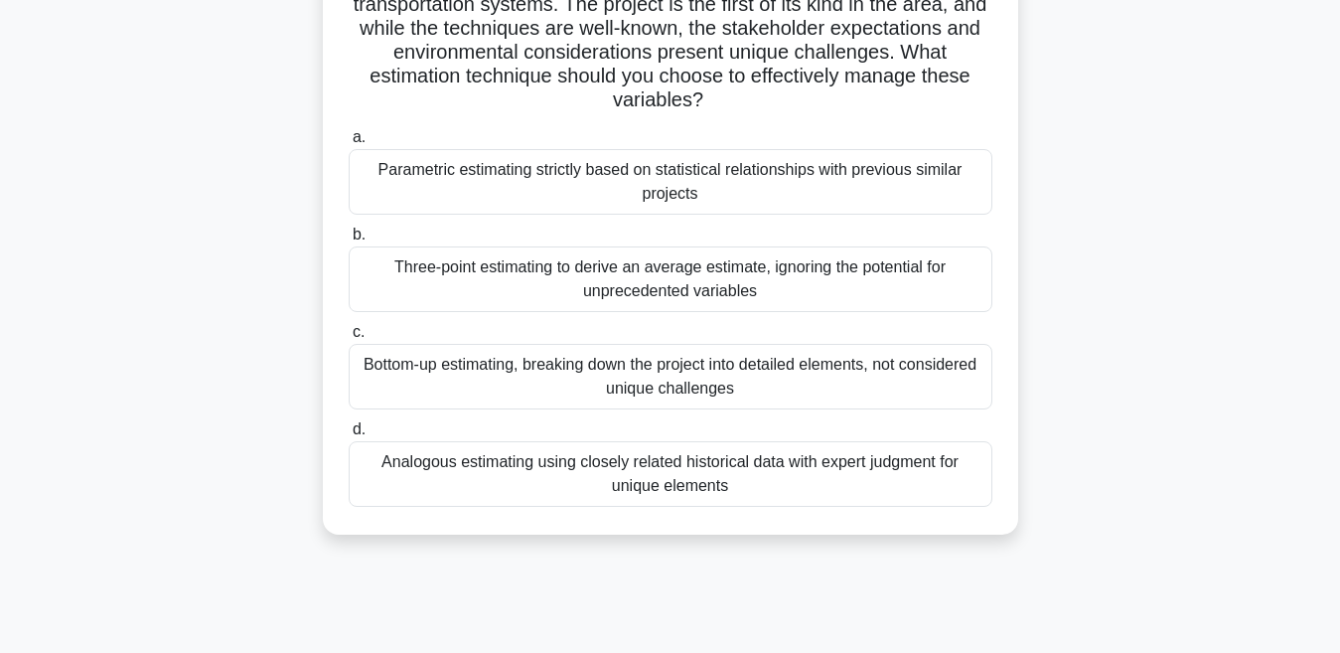
click at [528, 484] on div "Analogous estimating using closely related historical data with expert judgment…" at bounding box center [671, 474] width 644 height 66
click at [349, 436] on input "d. Analogous estimating using closely related historical data with expert judgm…" at bounding box center [349, 429] width 0 height 13
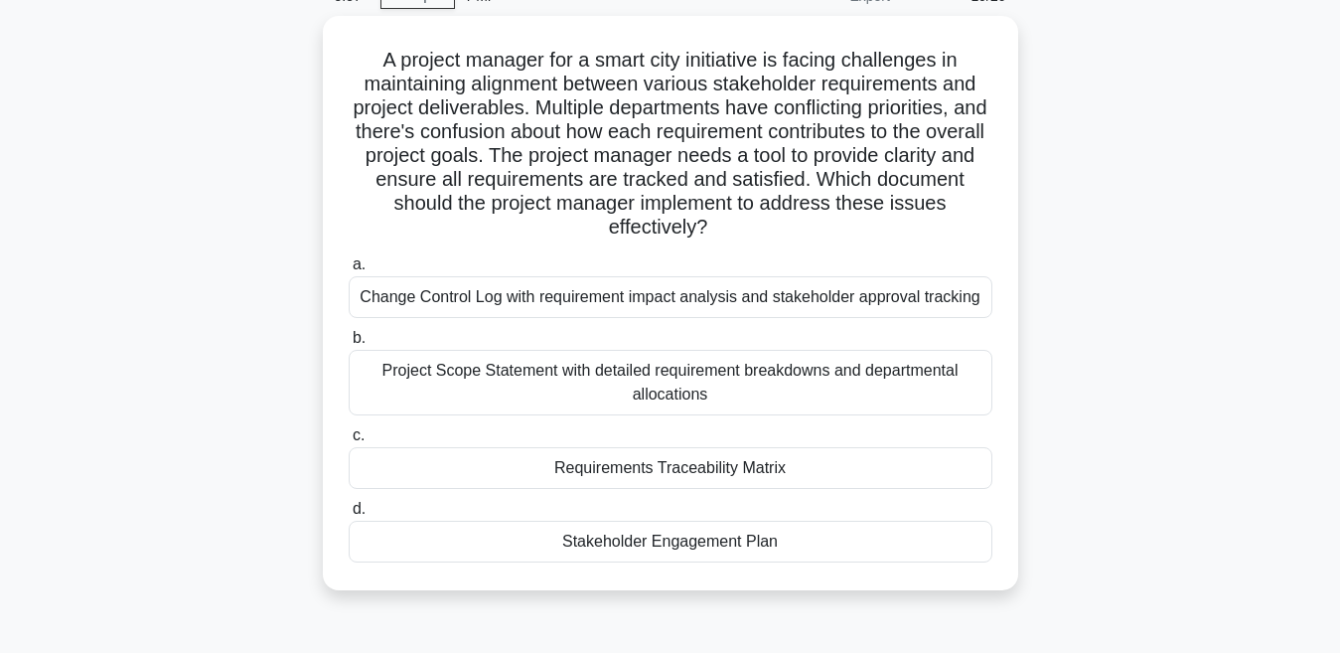
scroll to position [0, 0]
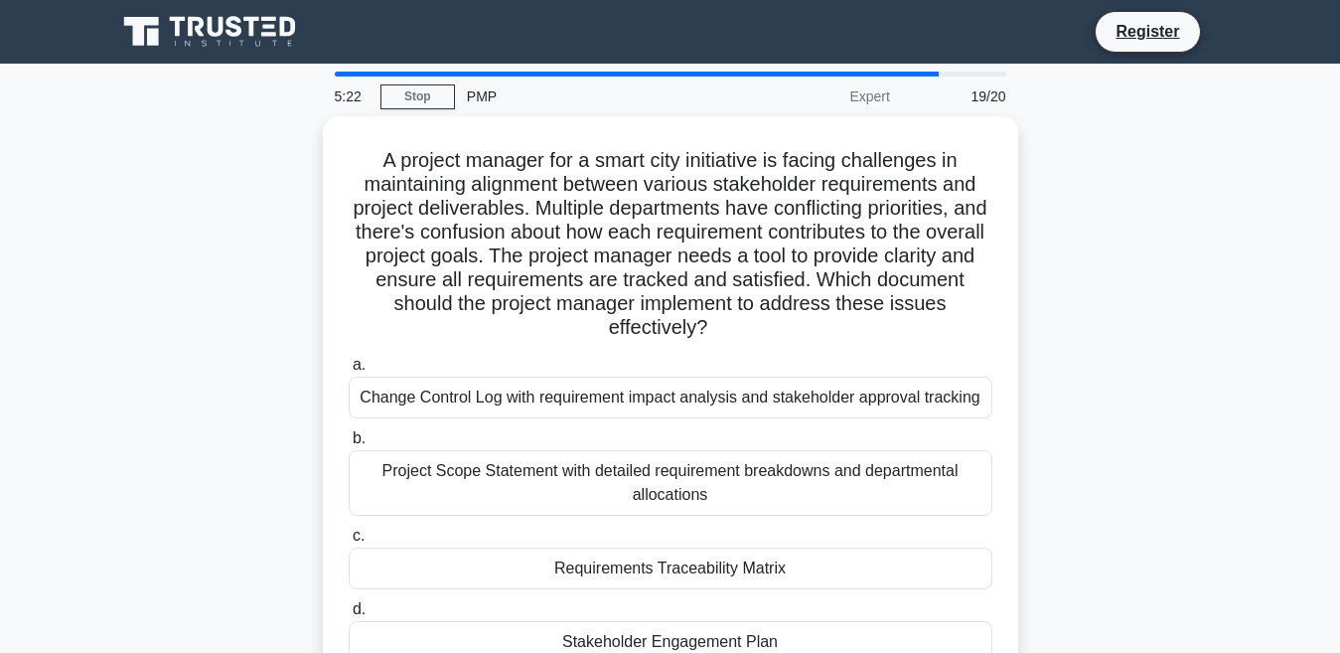
click at [268, 370] on div "A project manager for a smart city initiative is facing challenges in maintaini…" at bounding box center [670, 415] width 1133 height 598
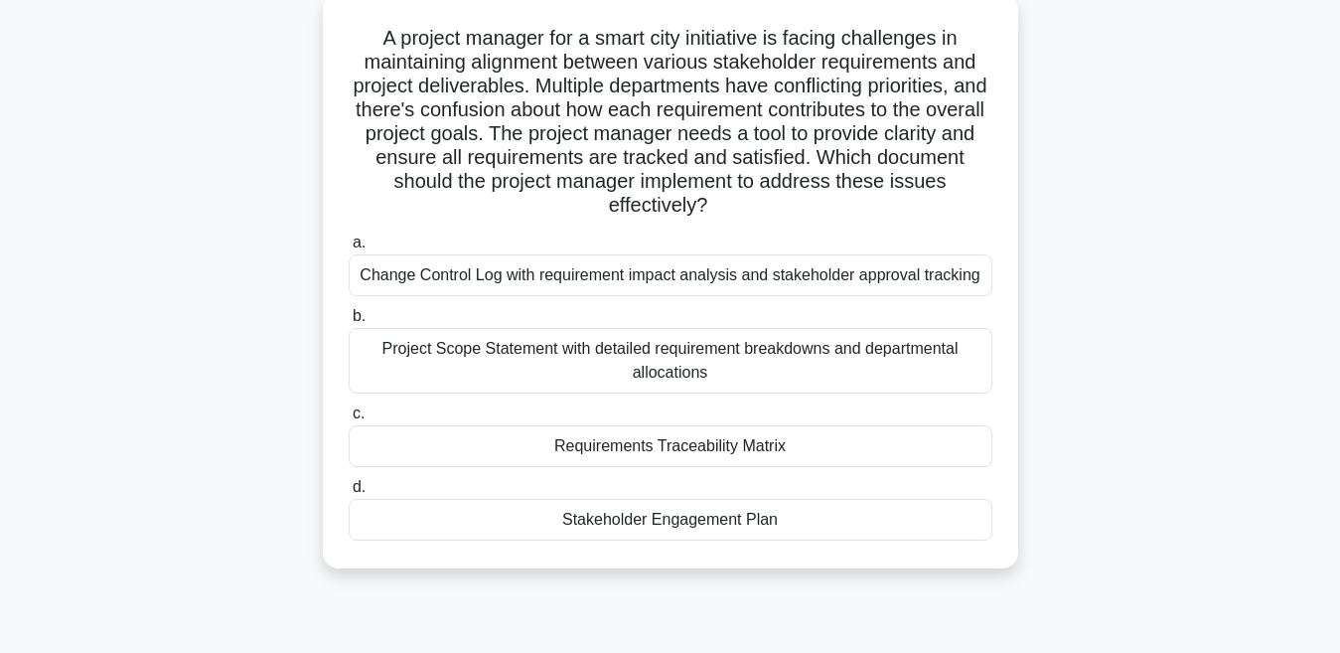
scroll to position [119, 0]
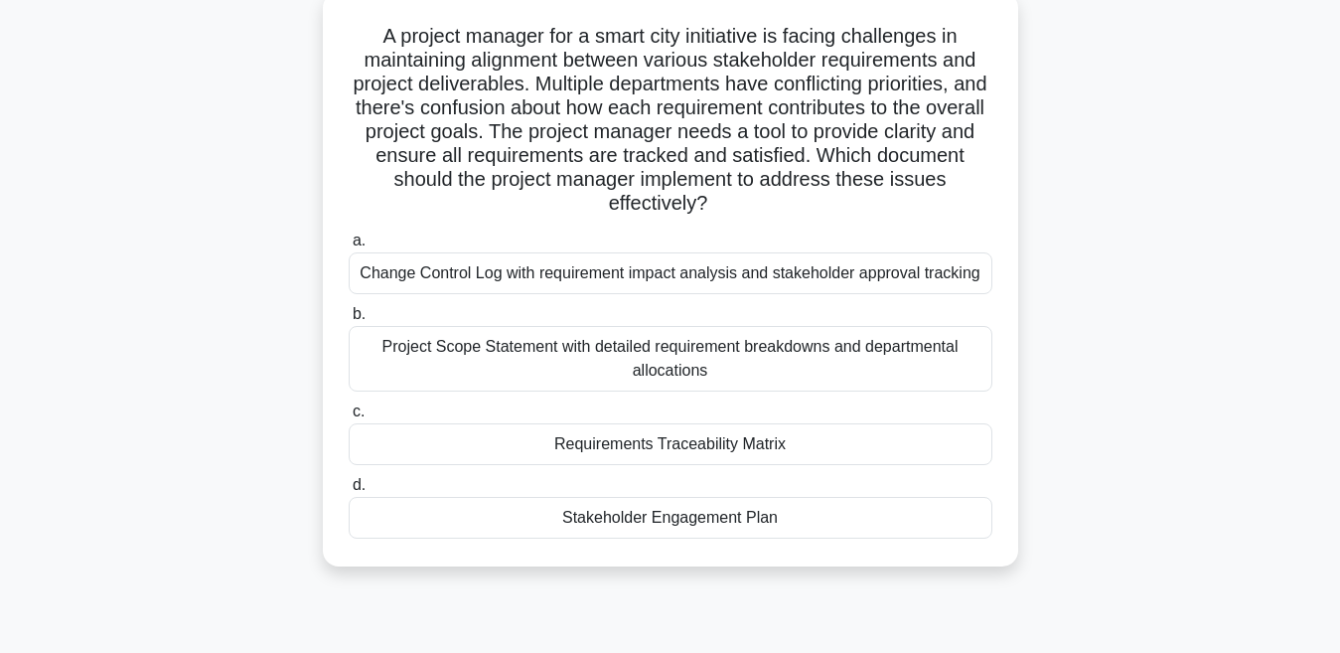
click at [561, 372] on div "Project Scope Statement with detailed requirement breakdowns and departmental a…" at bounding box center [671, 359] width 644 height 66
click at [349, 321] on input "b. Project Scope Statement with detailed requirement breakdowns and departmenta…" at bounding box center [349, 314] width 0 height 13
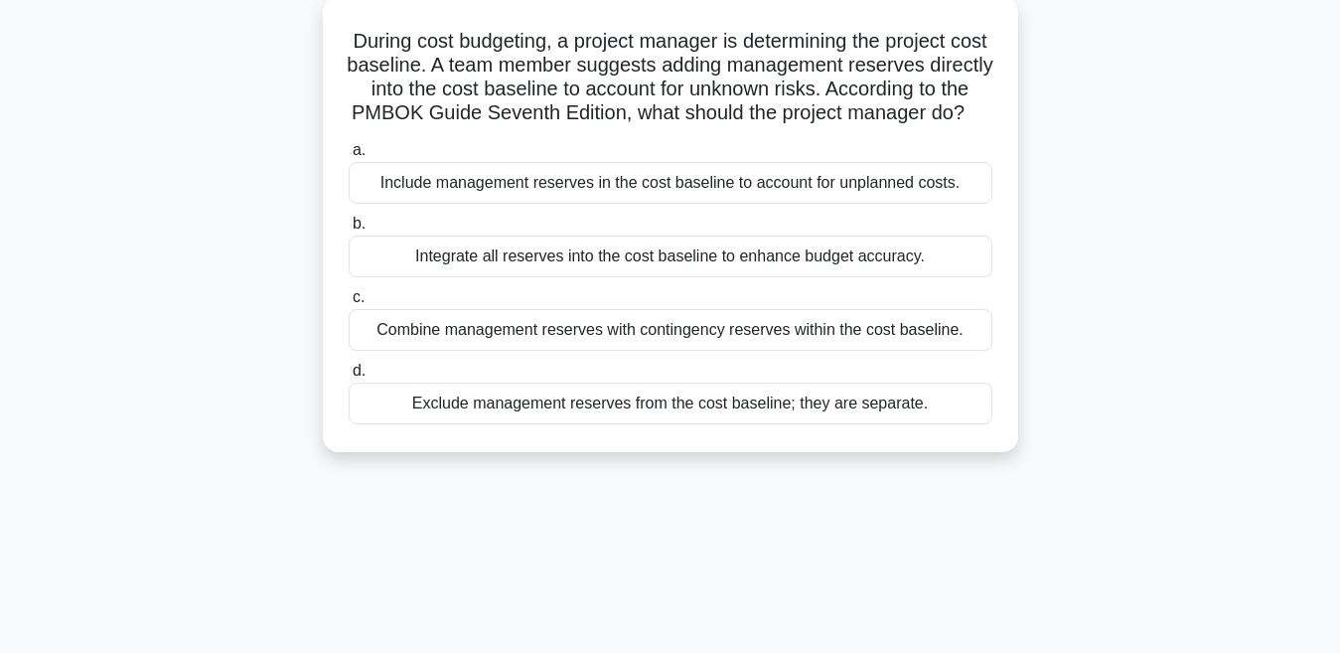
click at [291, 311] on div "During cost budgeting, a project manager is determining the project cost baseli…" at bounding box center [670, 236] width 1133 height 479
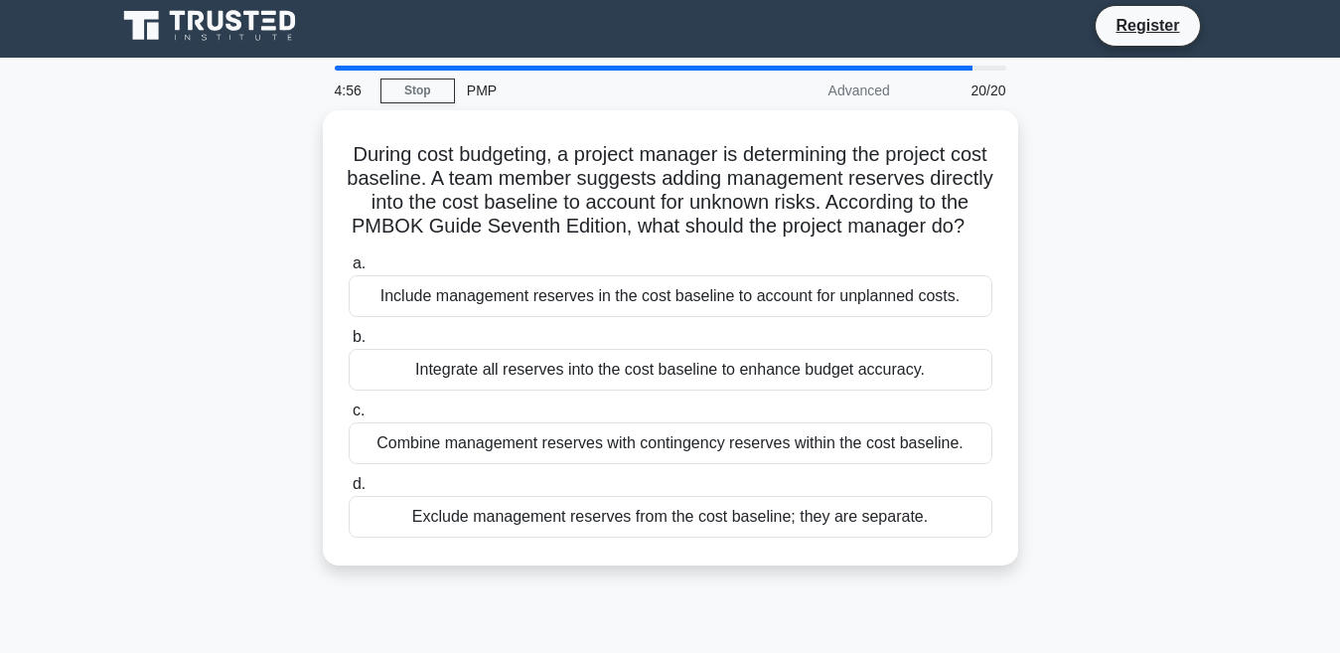
scroll to position [0, 0]
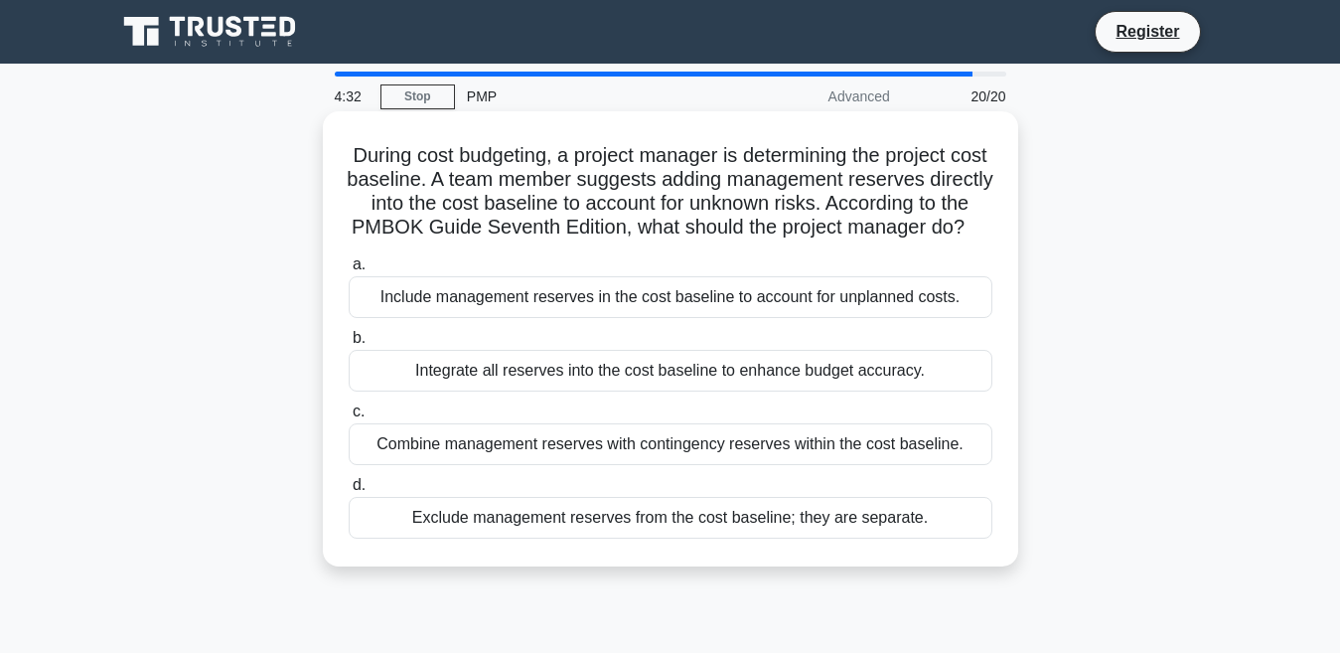
click at [476, 537] on div "Exclude management reserves from the cost baseline; they are separate." at bounding box center [671, 518] width 644 height 42
click at [349, 492] on input "d. Exclude management reserves from the cost baseline; they are separate." at bounding box center [349, 485] width 0 height 13
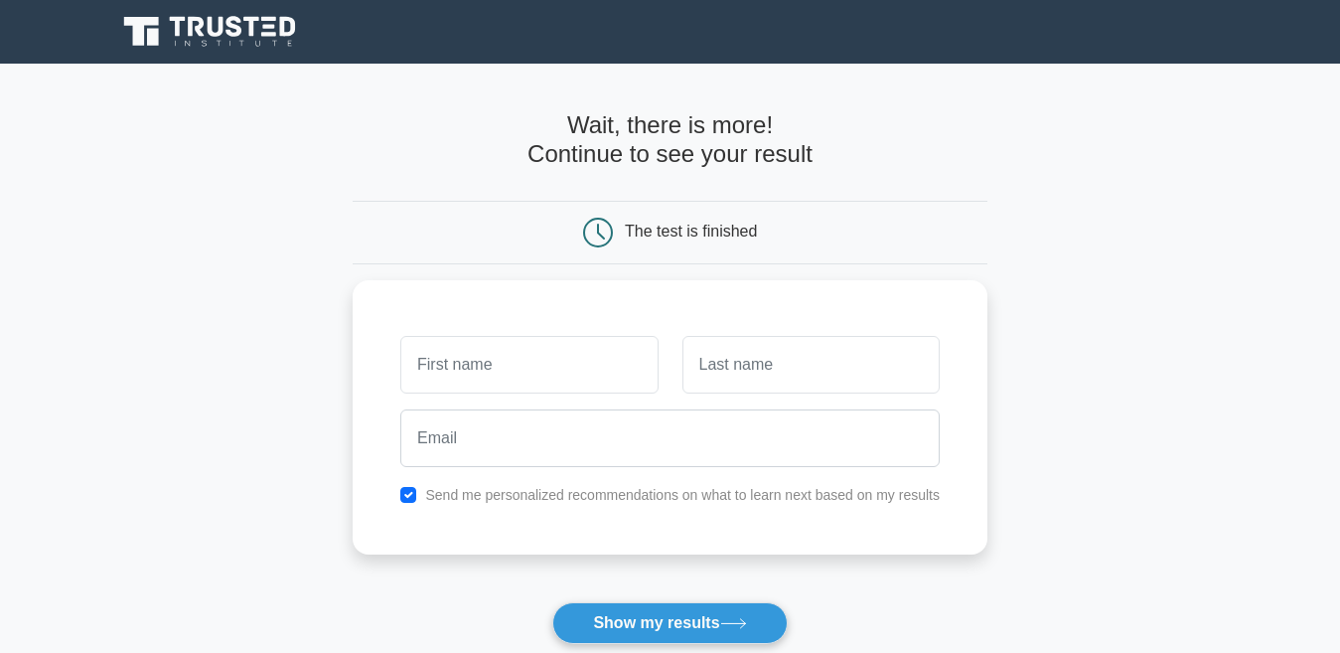
click at [246, 219] on main "Wait, there is more! Continue to see your result The test is finished and the" at bounding box center [670, 421] width 1340 height 715
click at [622, 628] on button "Show my results" at bounding box center [669, 623] width 234 height 42
click at [410, 480] on div "Send me personalized recommendations on what to learn next based on my results" at bounding box center [669, 490] width 563 height 24
click at [410, 488] on input "checkbox" at bounding box center [408, 490] width 16 height 16
checkbox input "false"
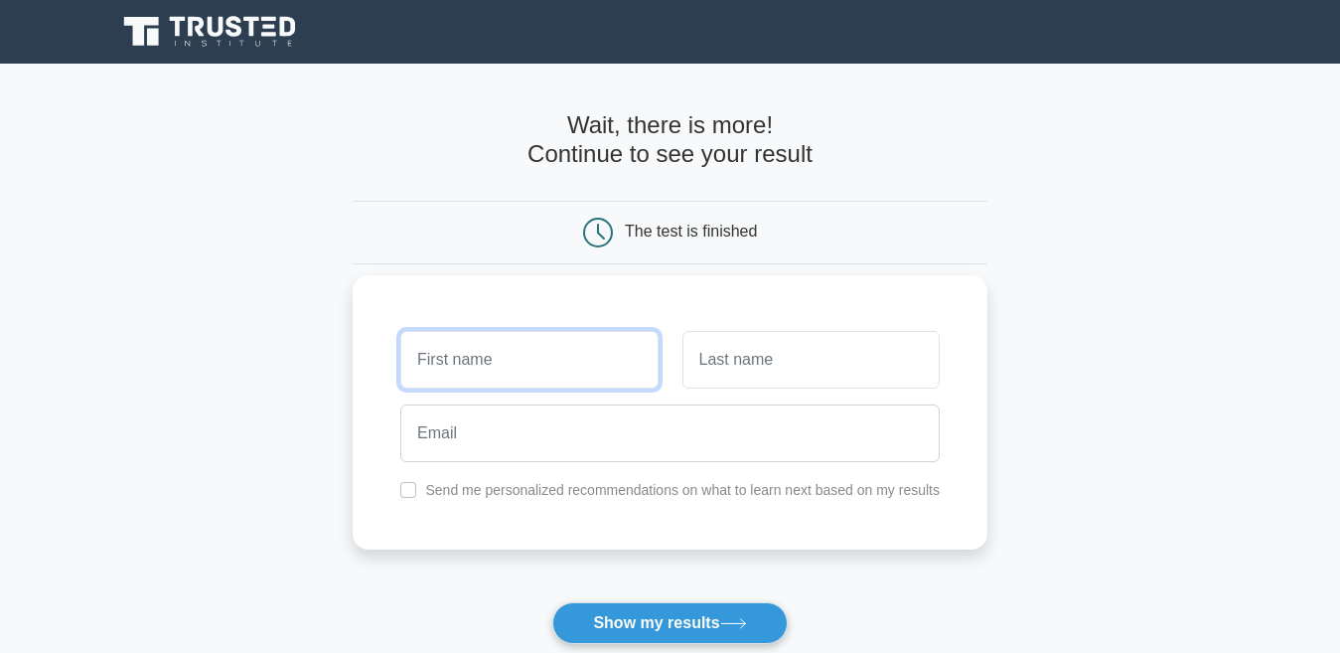
click at [496, 373] on input "text" at bounding box center [528, 360] width 257 height 58
type input "Puneet"
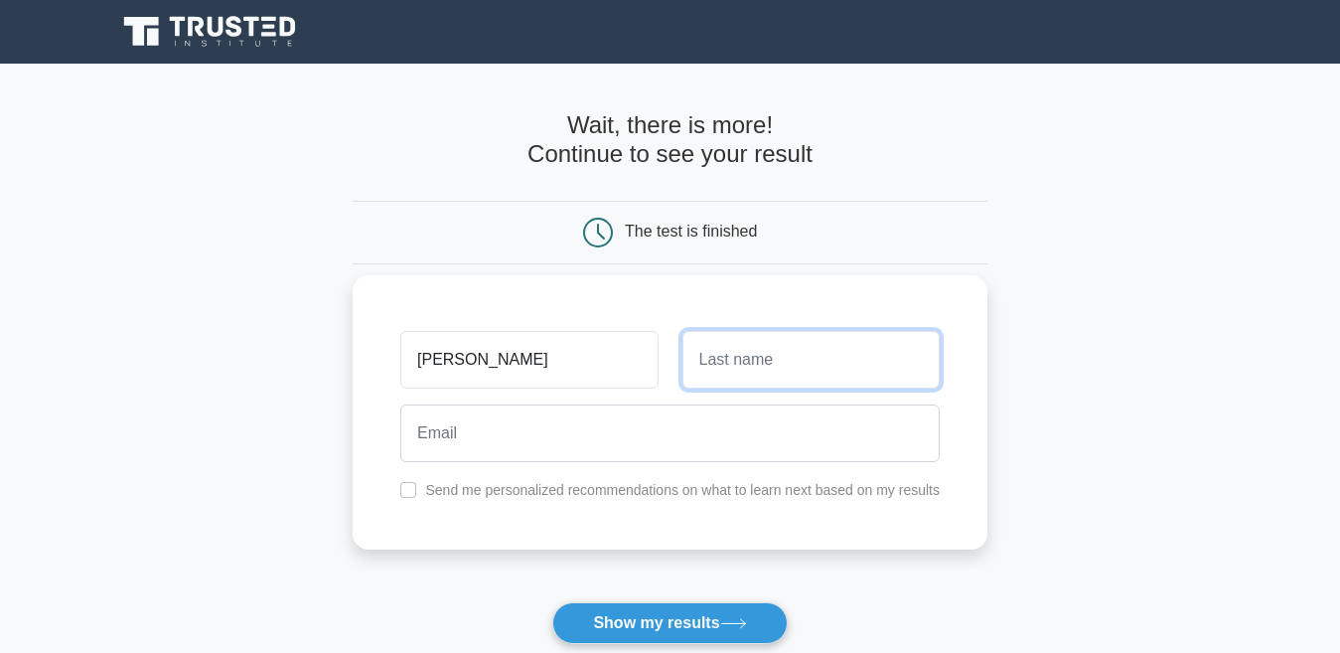
click at [713, 378] on input "text" at bounding box center [811, 360] width 257 height 58
type input "Khanna"
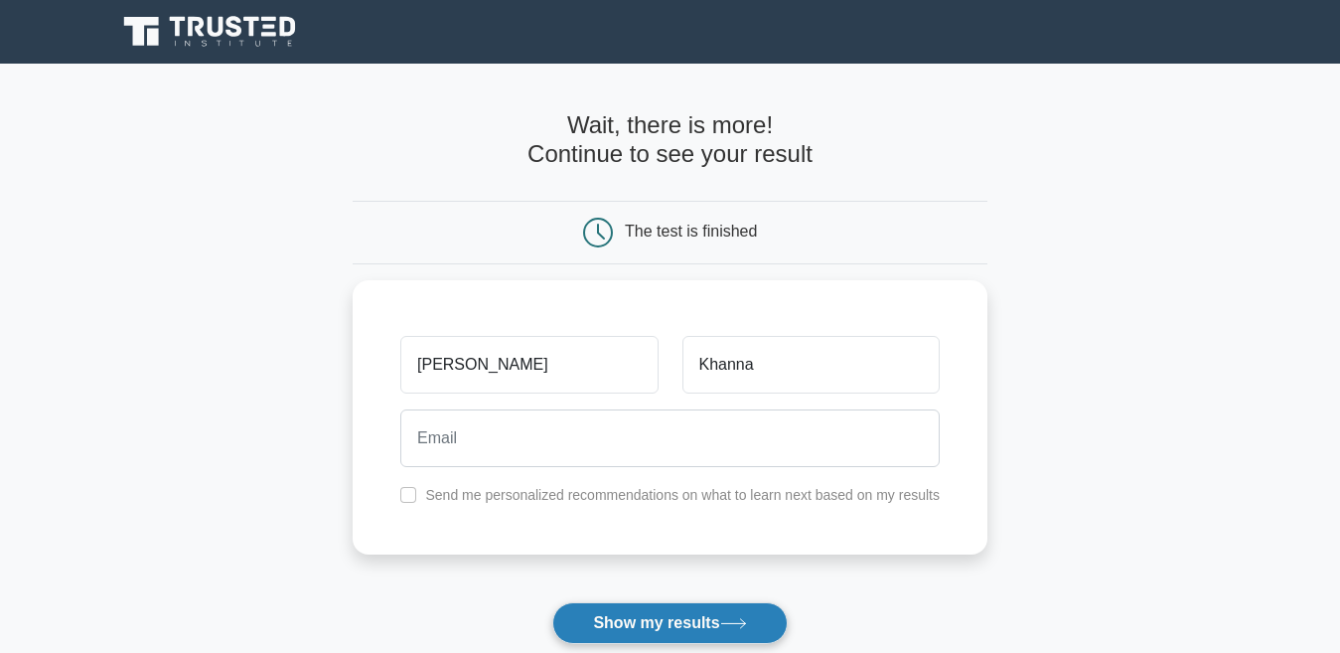
click at [701, 609] on button "Show my results" at bounding box center [669, 623] width 234 height 42
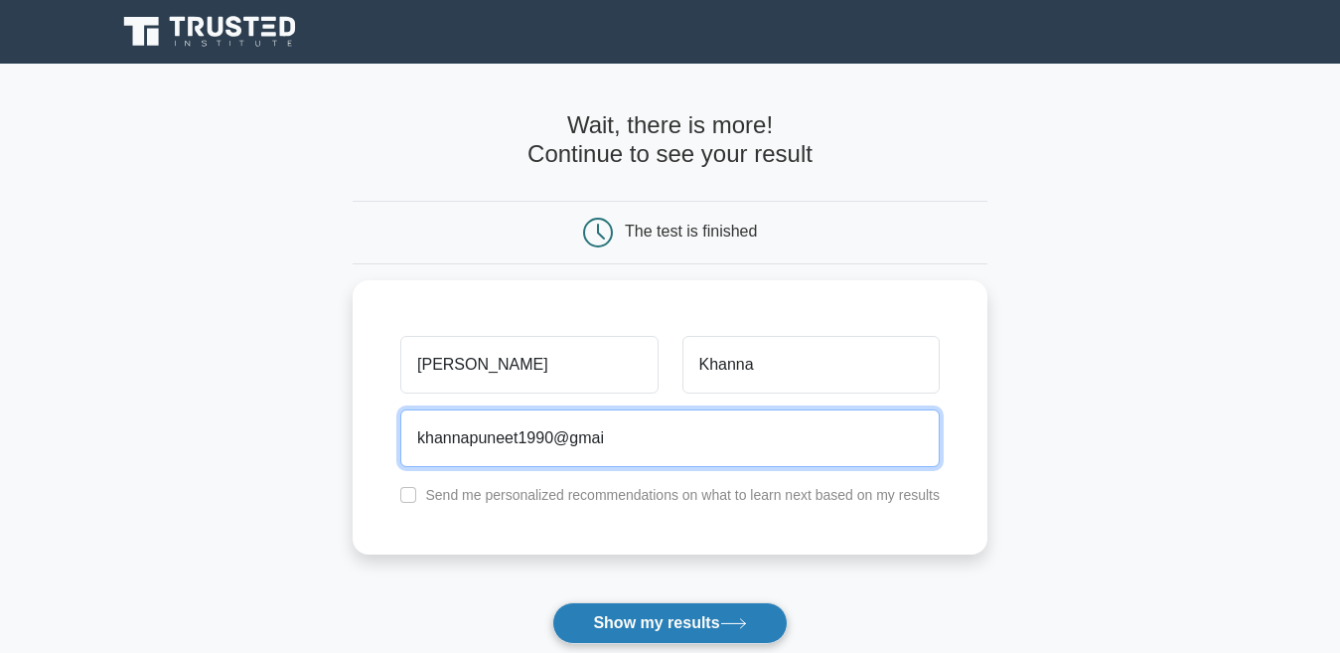
type input "khannapuneet1990@gmai"
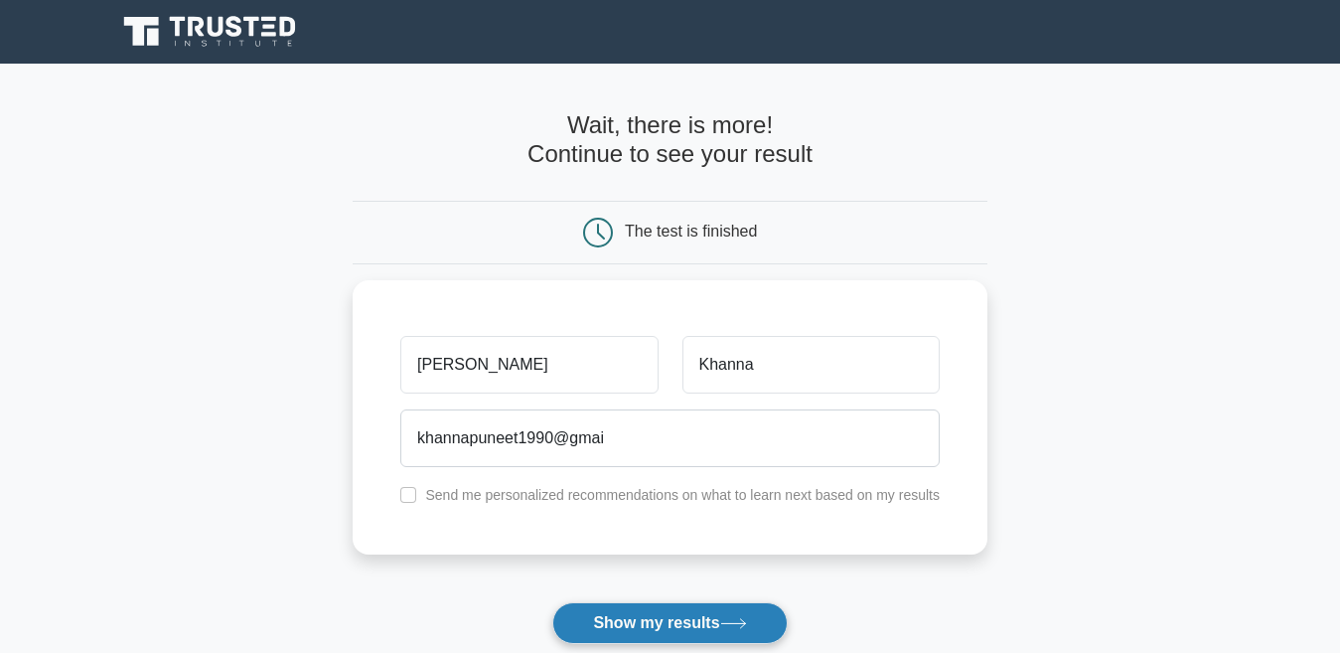
click at [603, 616] on button "Show my results" at bounding box center [669, 623] width 234 height 42
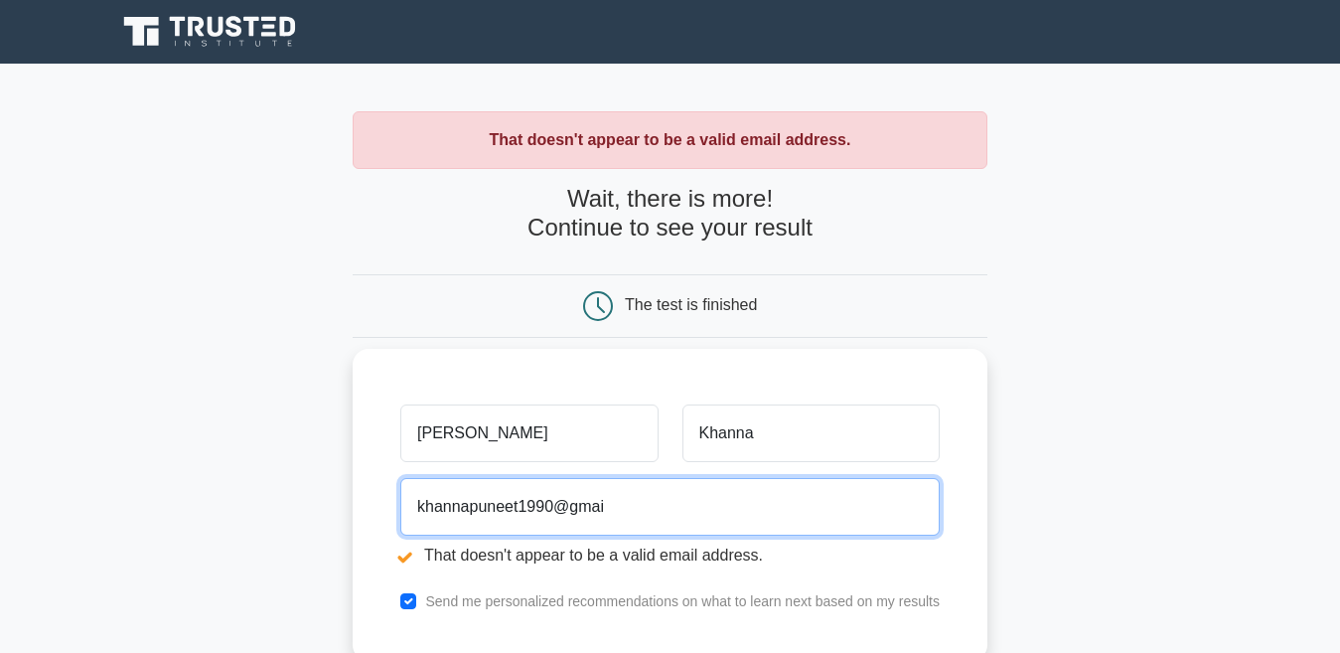
click at [612, 513] on input "khannapuneet1990@gmai" at bounding box center [669, 507] width 539 height 58
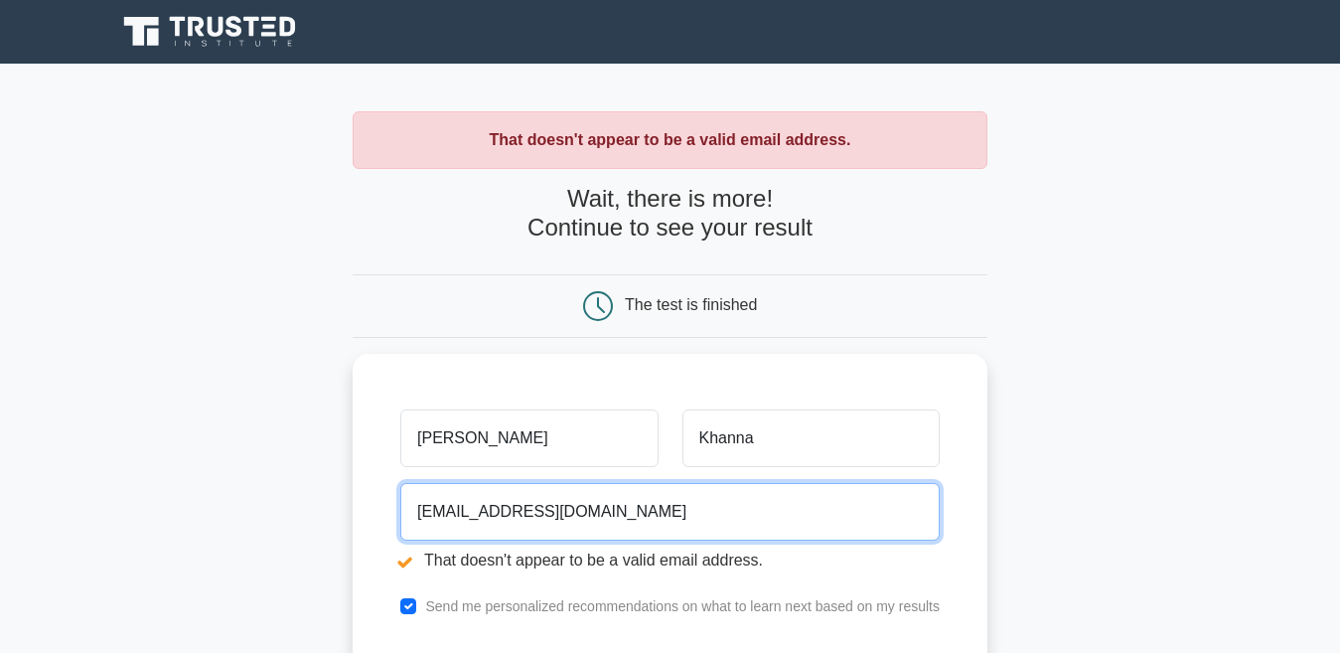
type input "khannapuneet1990@gmail.com"
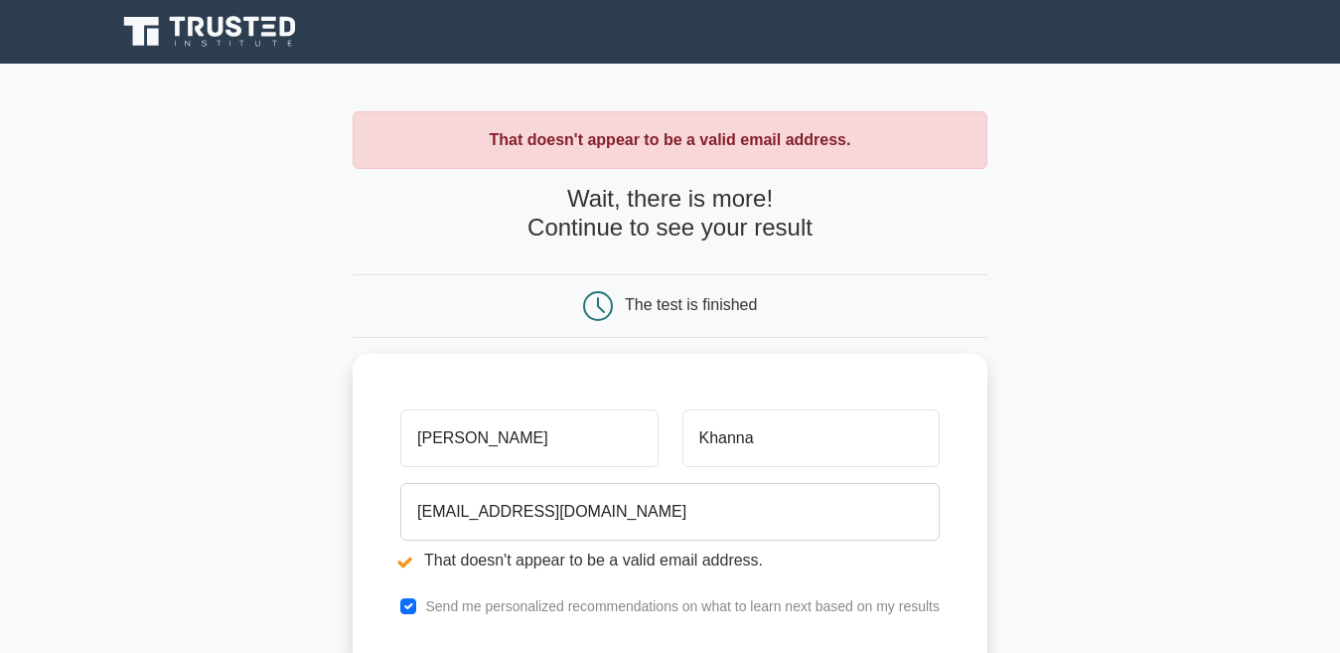
click at [263, 489] on main "That doesn't appear to be a valid email address. Wait, there is more! Continue …" at bounding box center [670, 477] width 1340 height 827
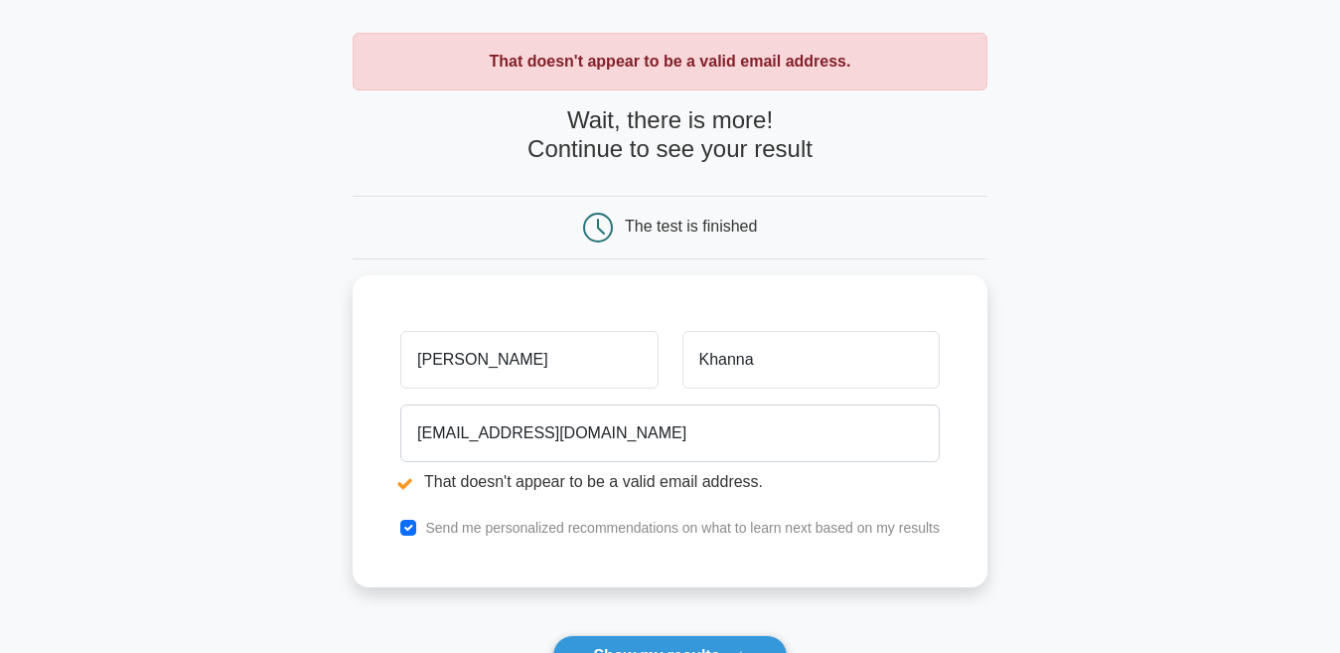
scroll to position [79, 0]
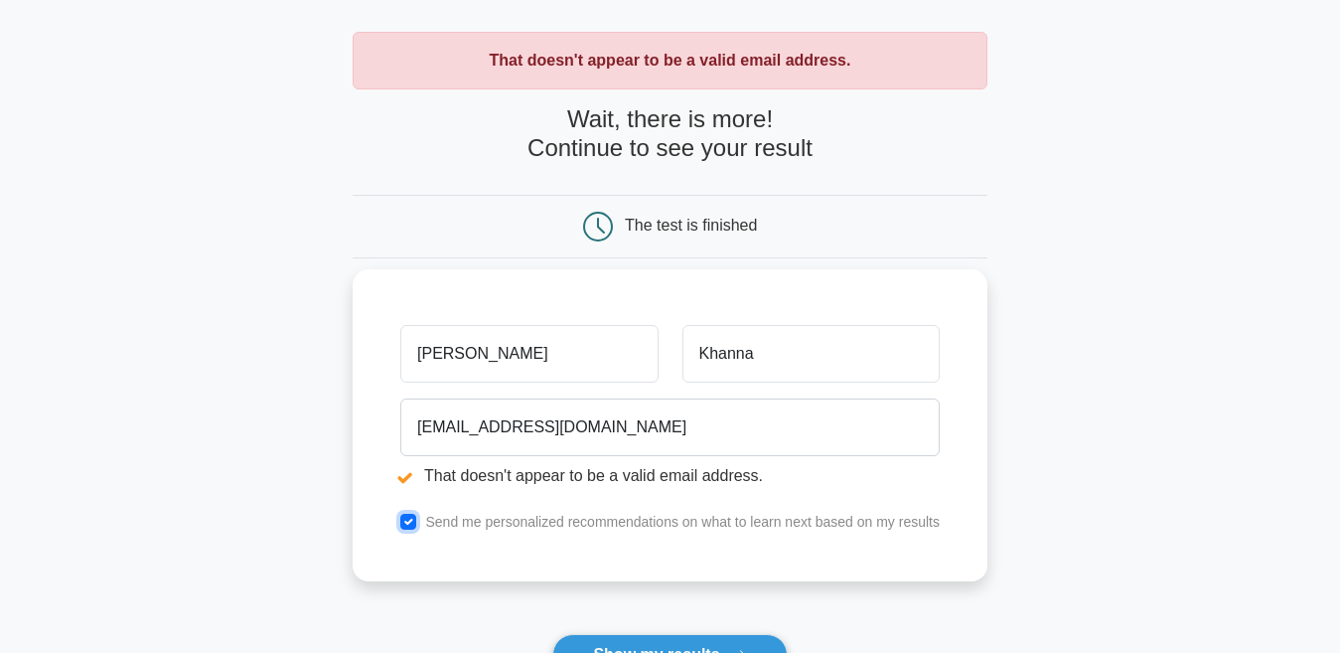
click at [411, 525] on input "checkbox" at bounding box center [408, 522] width 16 height 16
checkbox input "false"
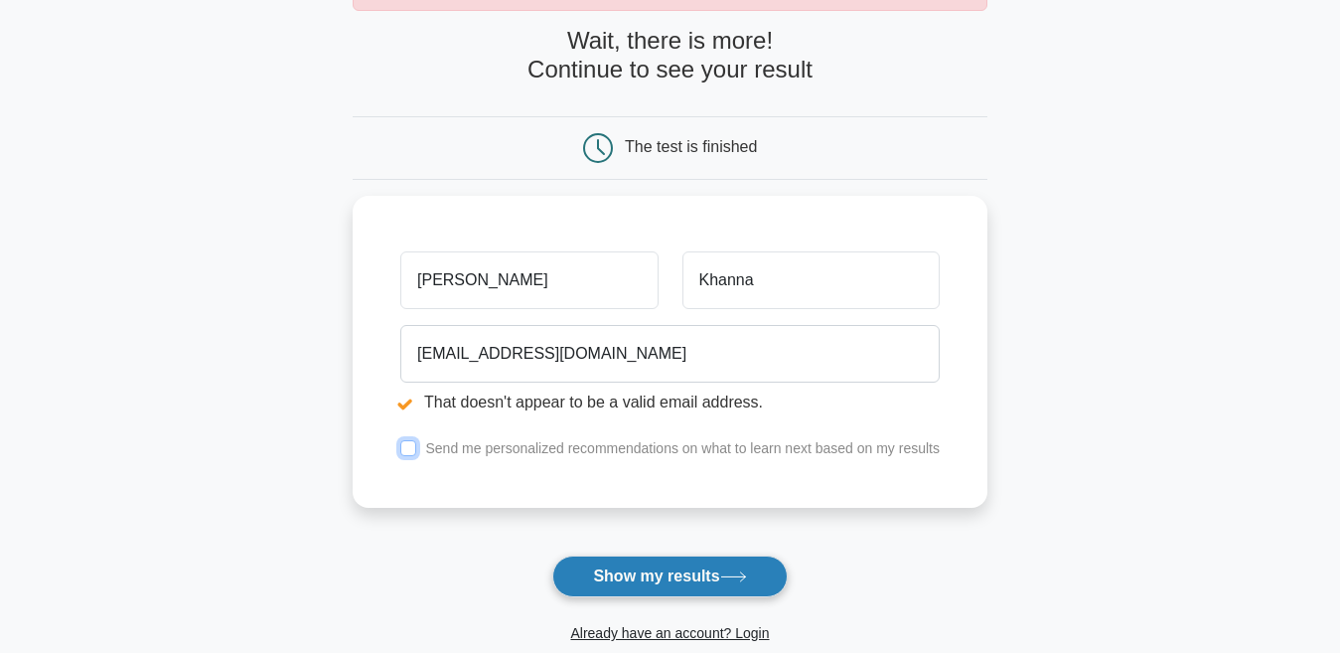
scroll to position [159, 0]
click at [598, 572] on button "Show my results" at bounding box center [669, 575] width 234 height 42
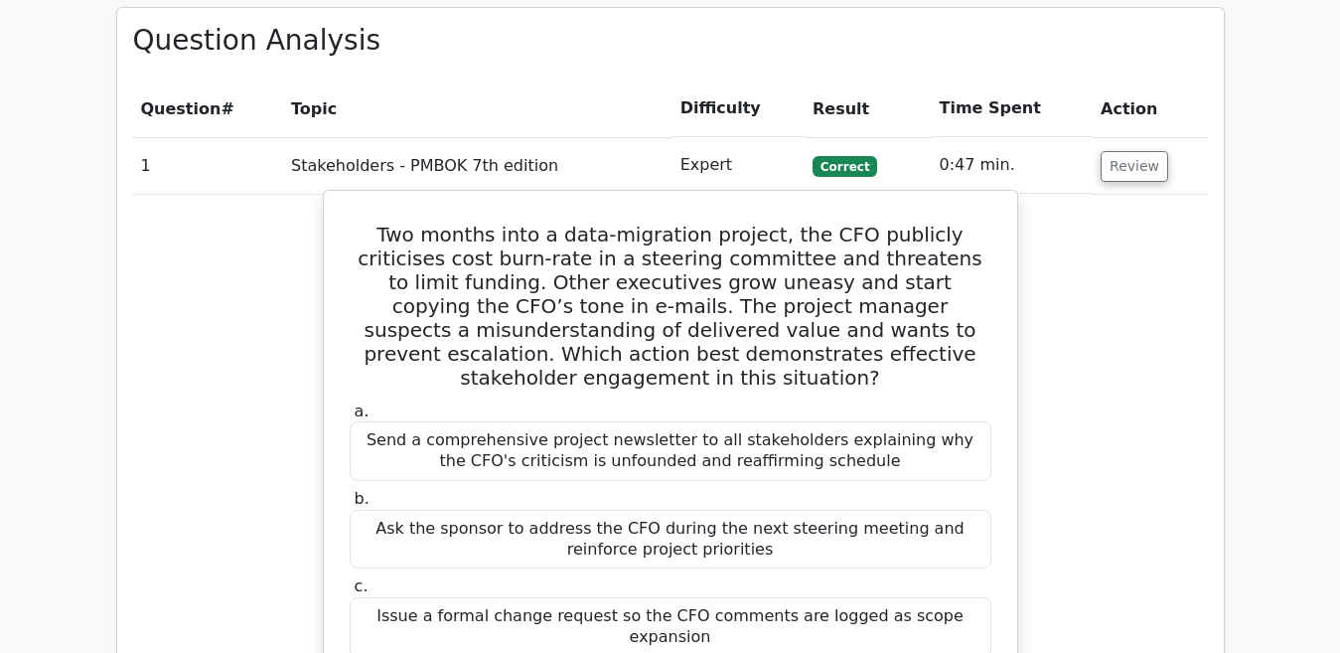
scroll to position [2225, 0]
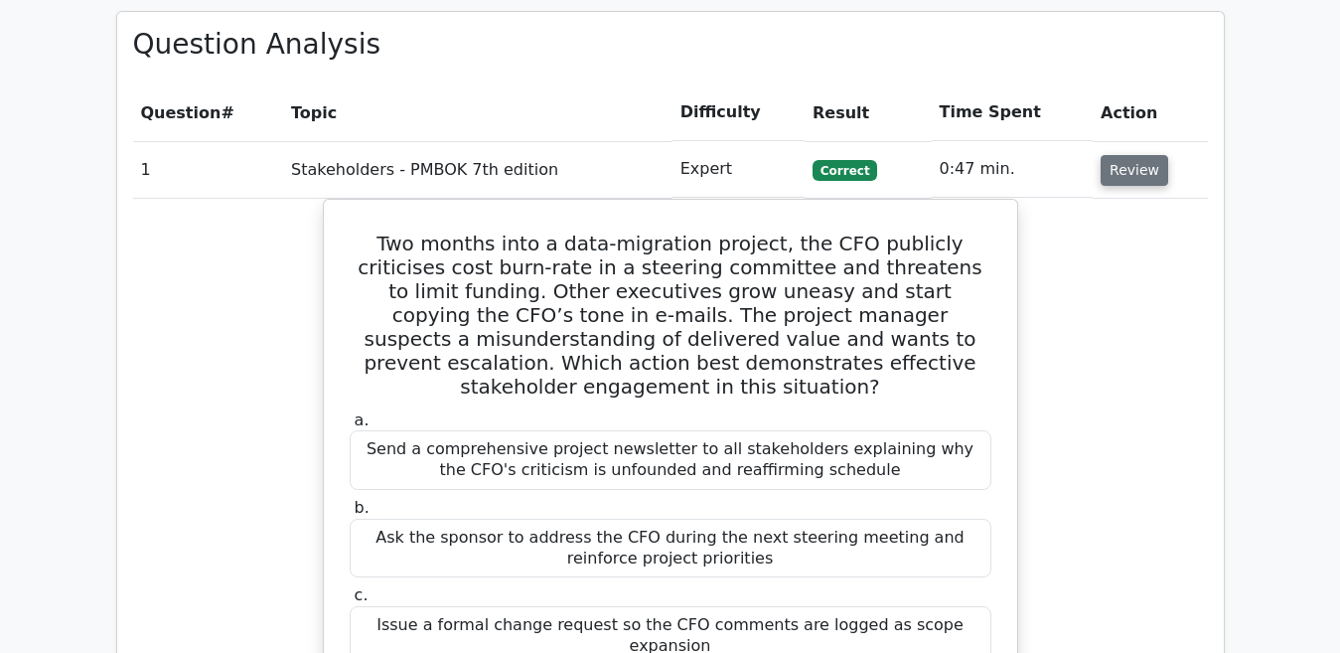
click at [1104, 155] on button "Review" at bounding box center [1135, 170] width 68 height 31
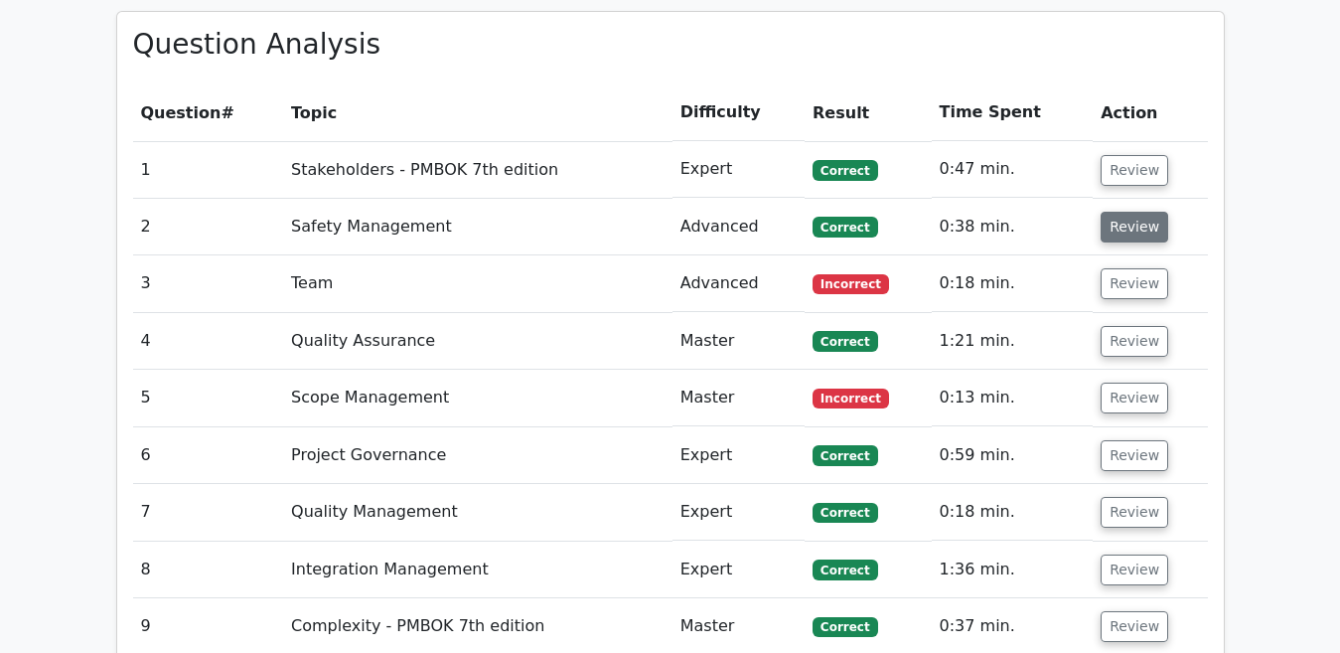
click at [1111, 212] on button "Review" at bounding box center [1135, 227] width 68 height 31
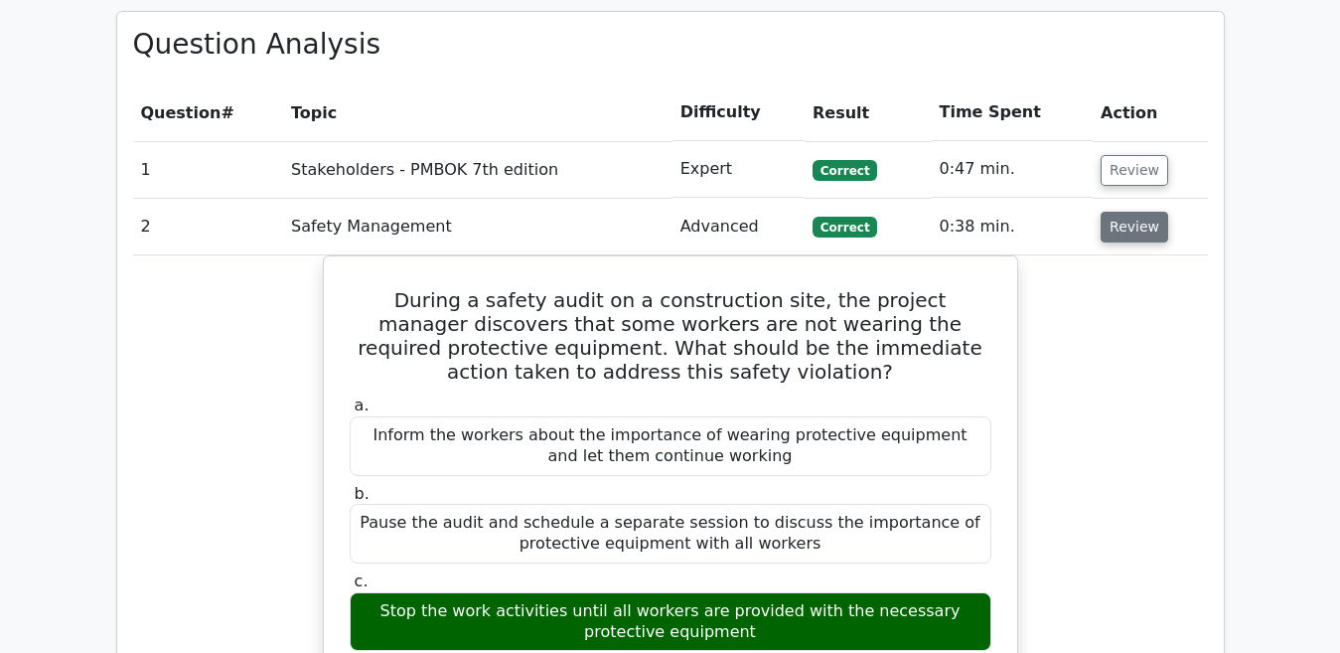
click at [1123, 212] on button "Review" at bounding box center [1135, 227] width 68 height 31
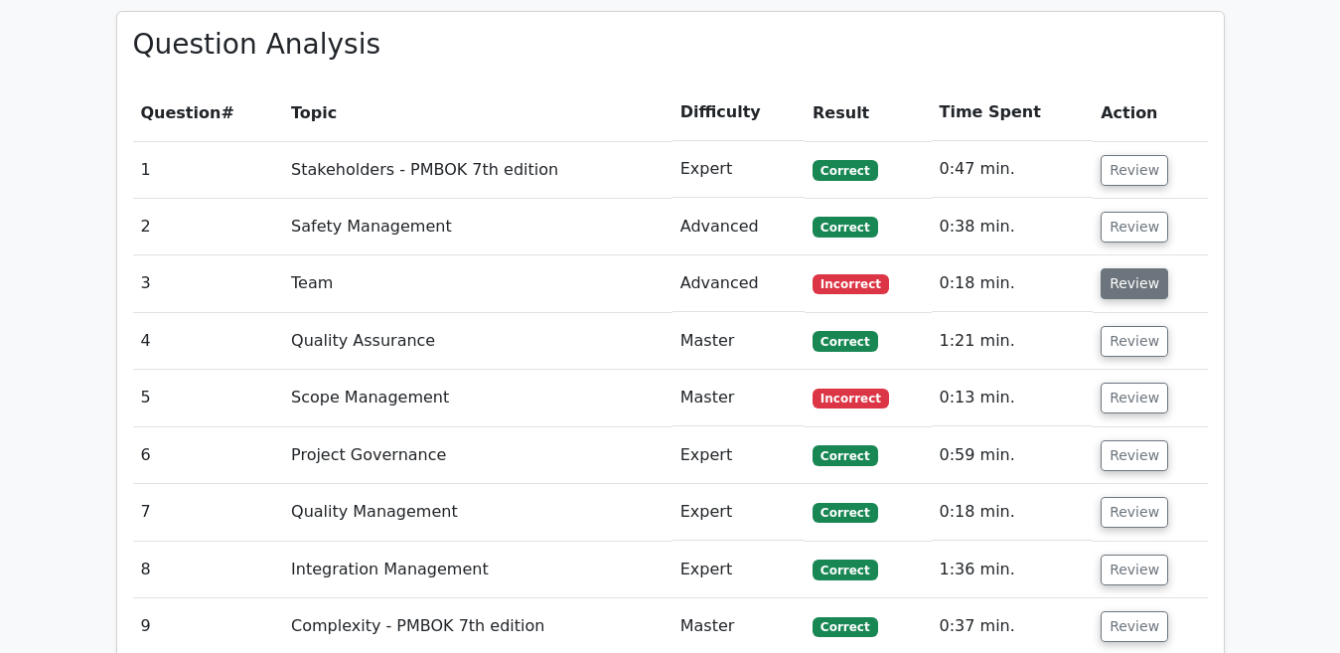
click at [1104, 268] on button "Review" at bounding box center [1135, 283] width 68 height 31
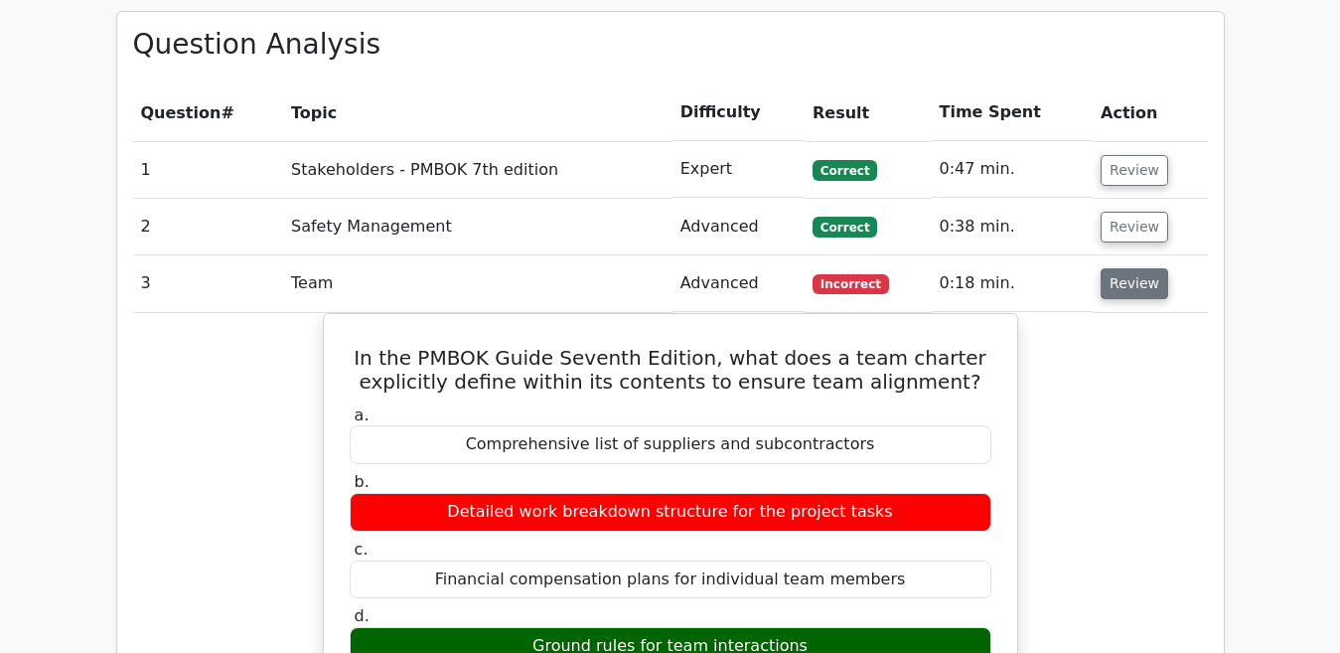
click at [1119, 268] on button "Review" at bounding box center [1135, 283] width 68 height 31
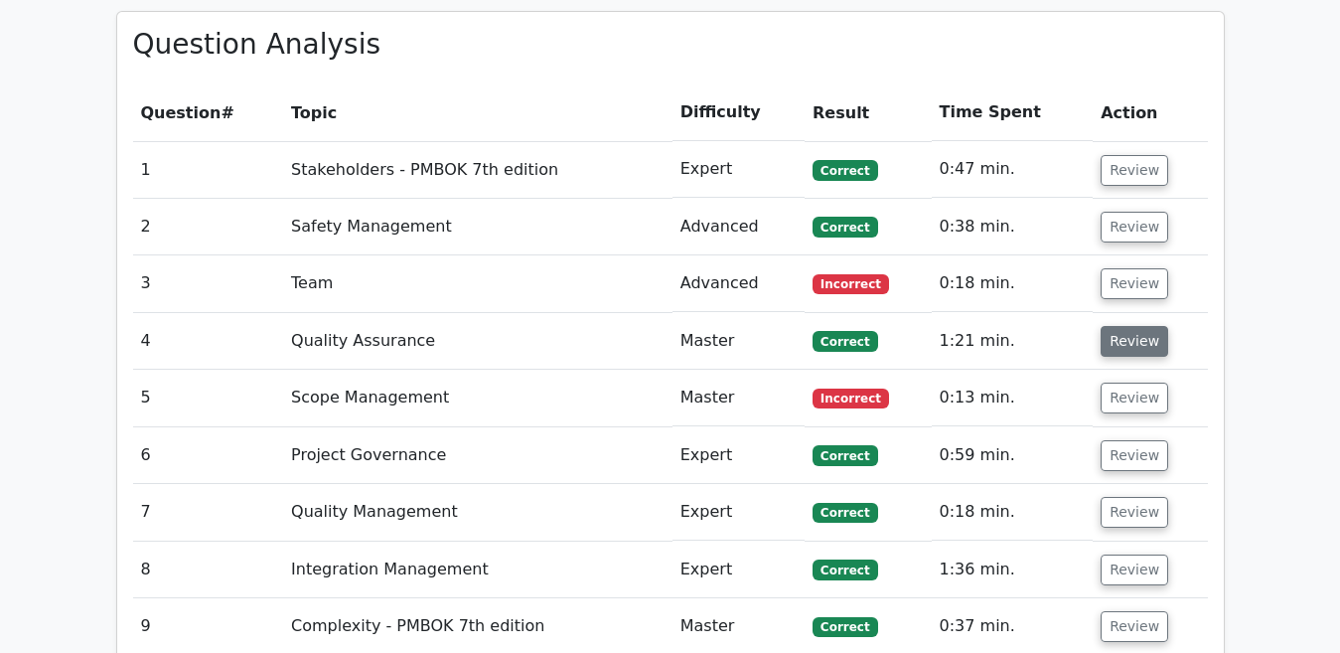
click at [1116, 326] on button "Review" at bounding box center [1135, 341] width 68 height 31
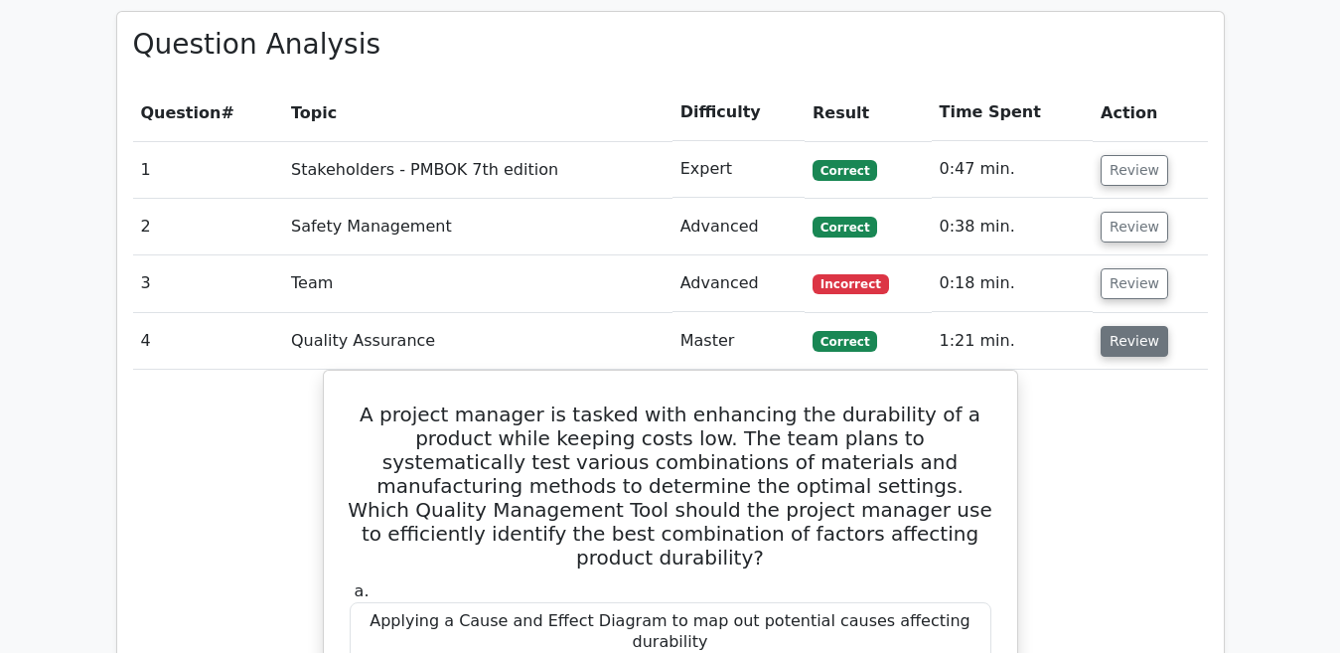
click at [1116, 326] on button "Review" at bounding box center [1135, 341] width 68 height 31
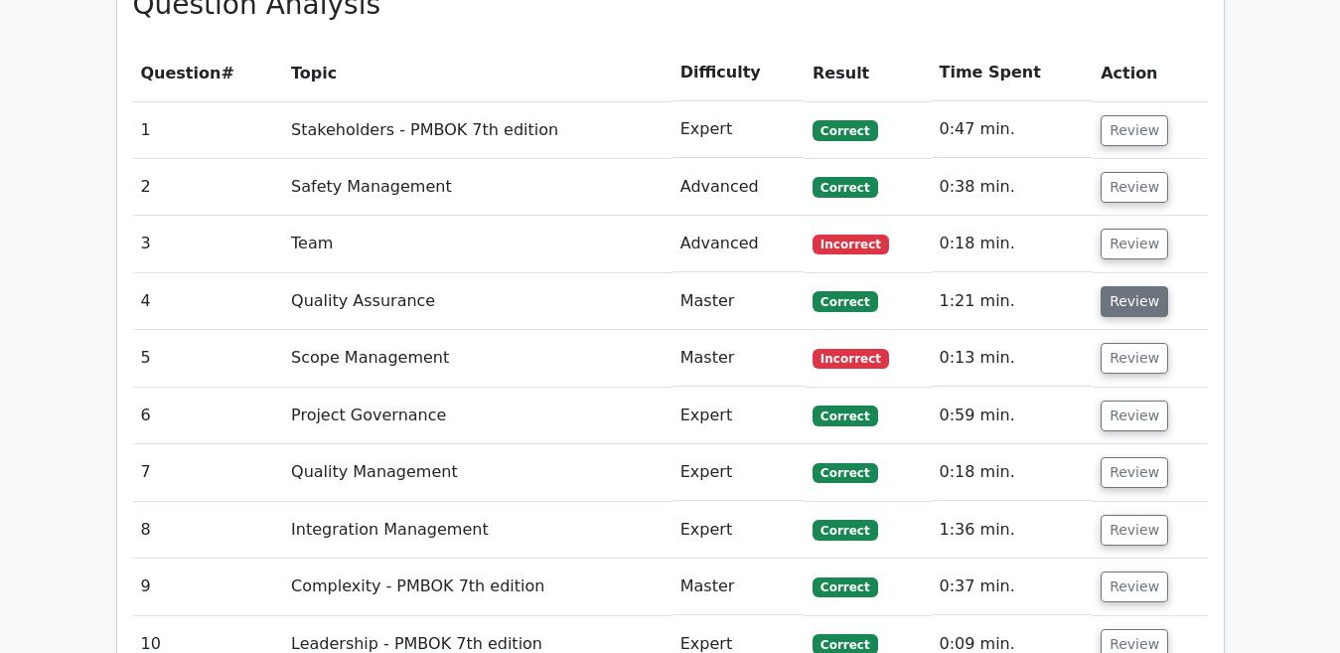
scroll to position [2305, 0]
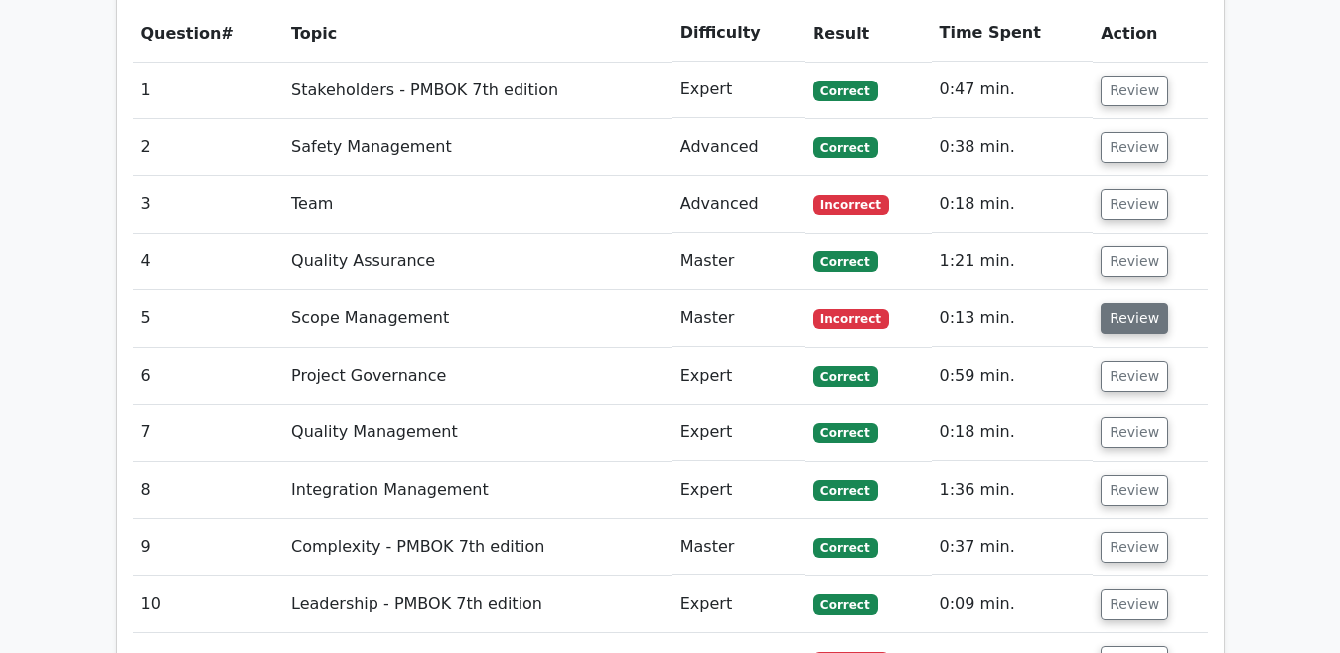
click at [1116, 303] on button "Review" at bounding box center [1135, 318] width 68 height 31
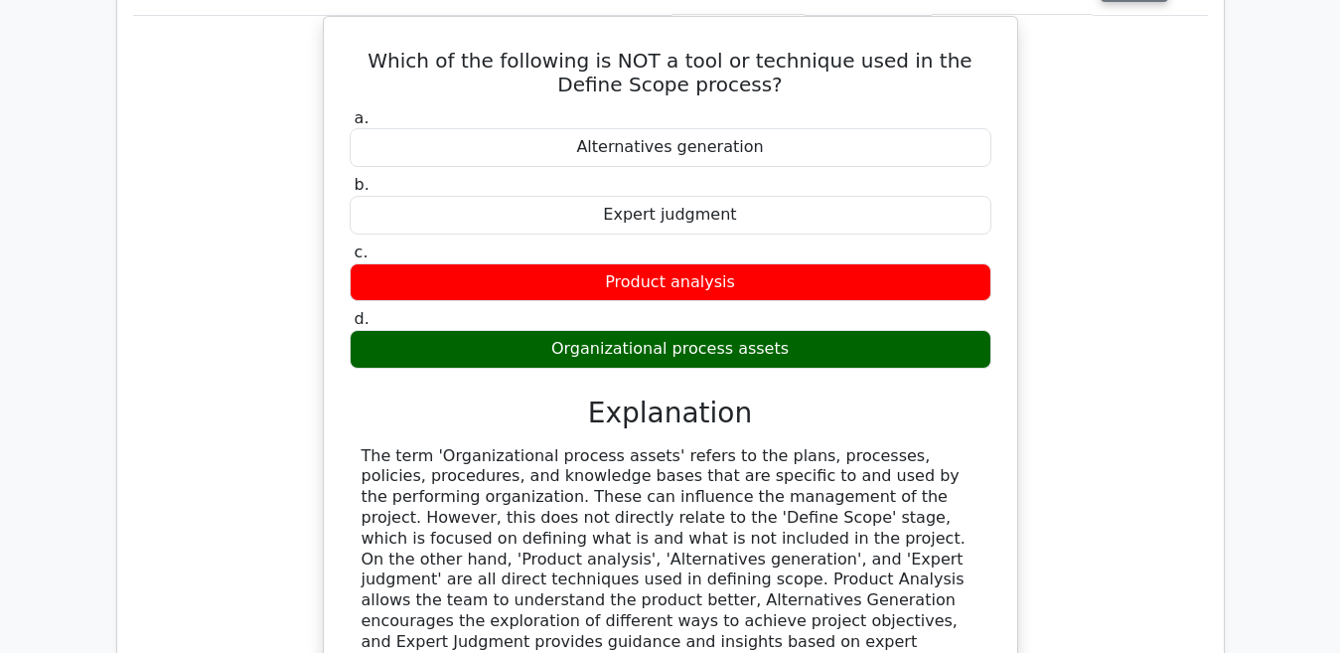
scroll to position [2424, 0]
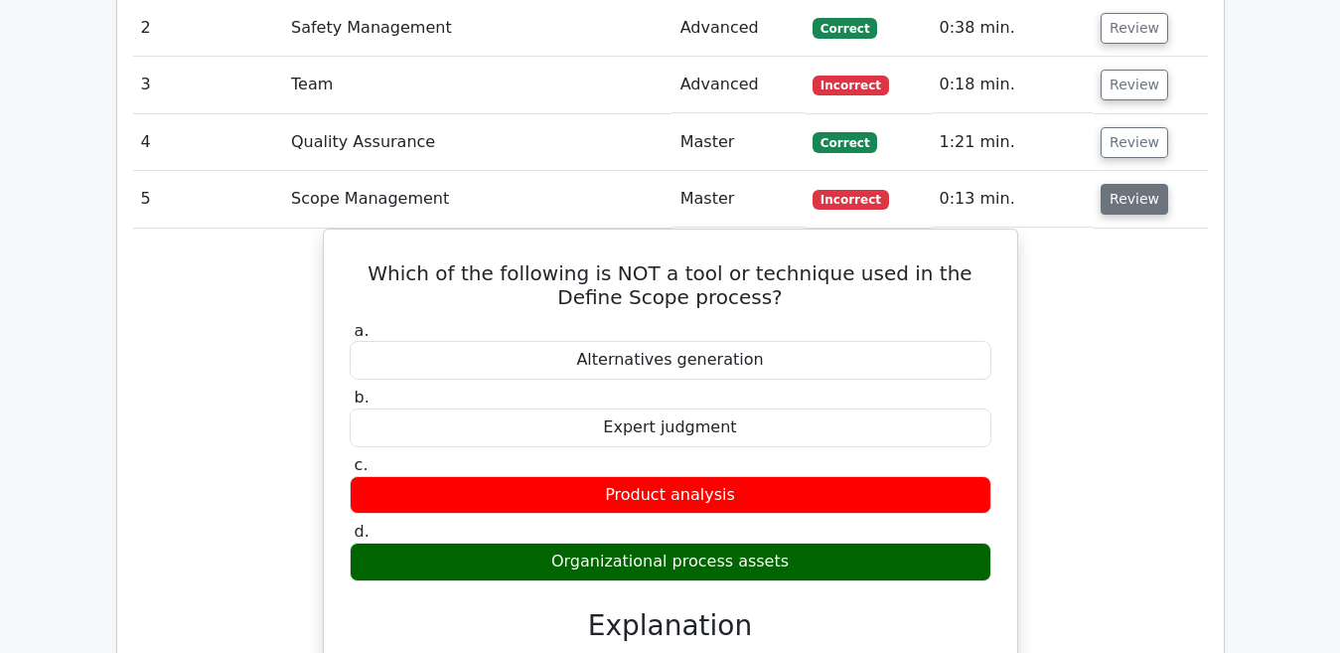
click at [1116, 184] on button "Review" at bounding box center [1135, 199] width 68 height 31
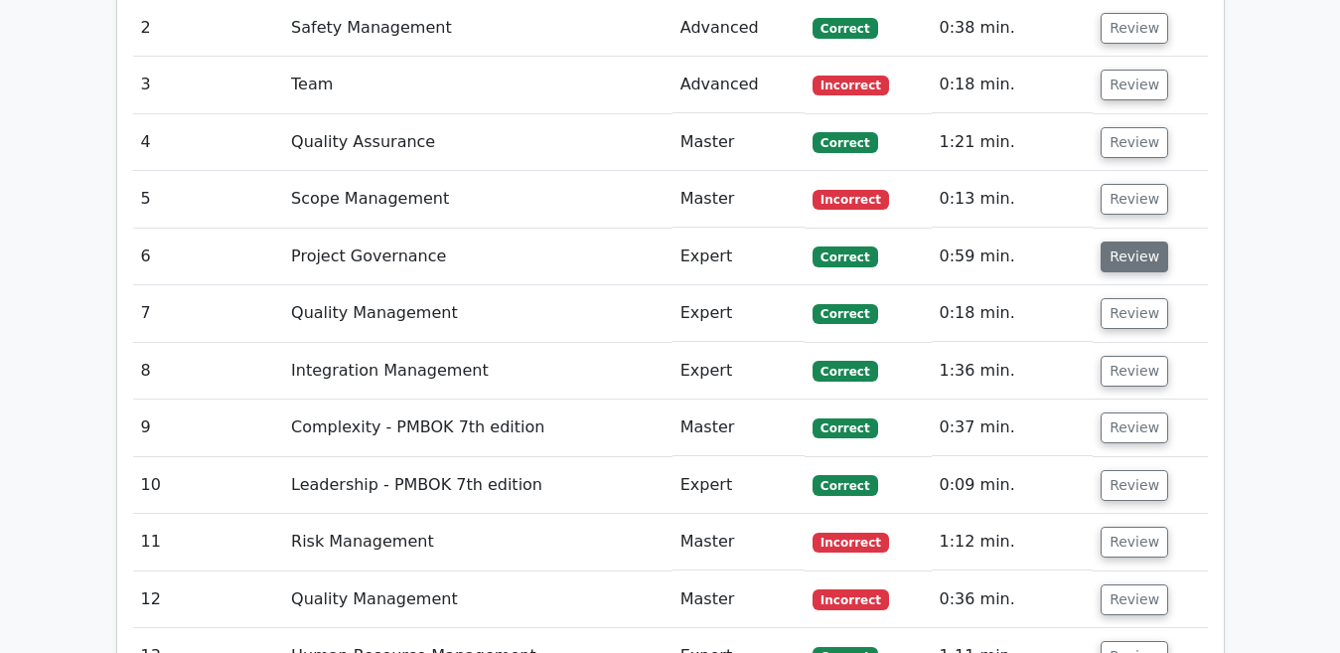
click at [1121, 241] on button "Review" at bounding box center [1135, 256] width 68 height 31
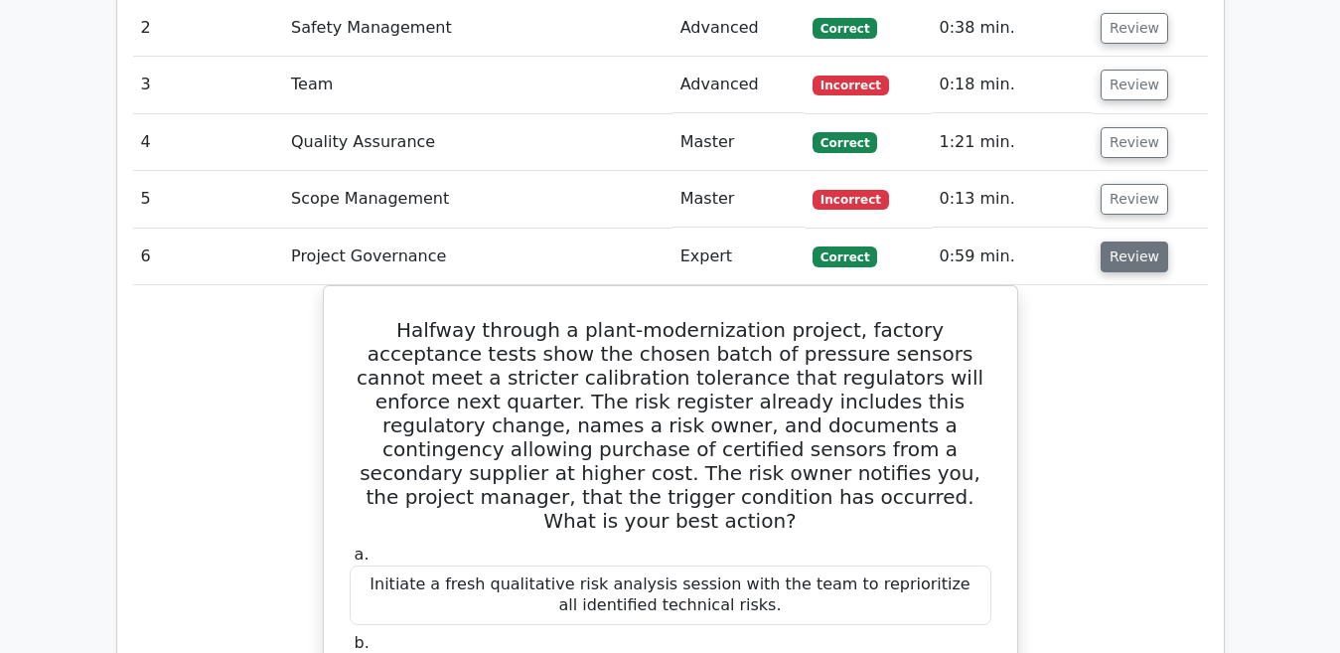
click at [1121, 241] on button "Review" at bounding box center [1135, 256] width 68 height 31
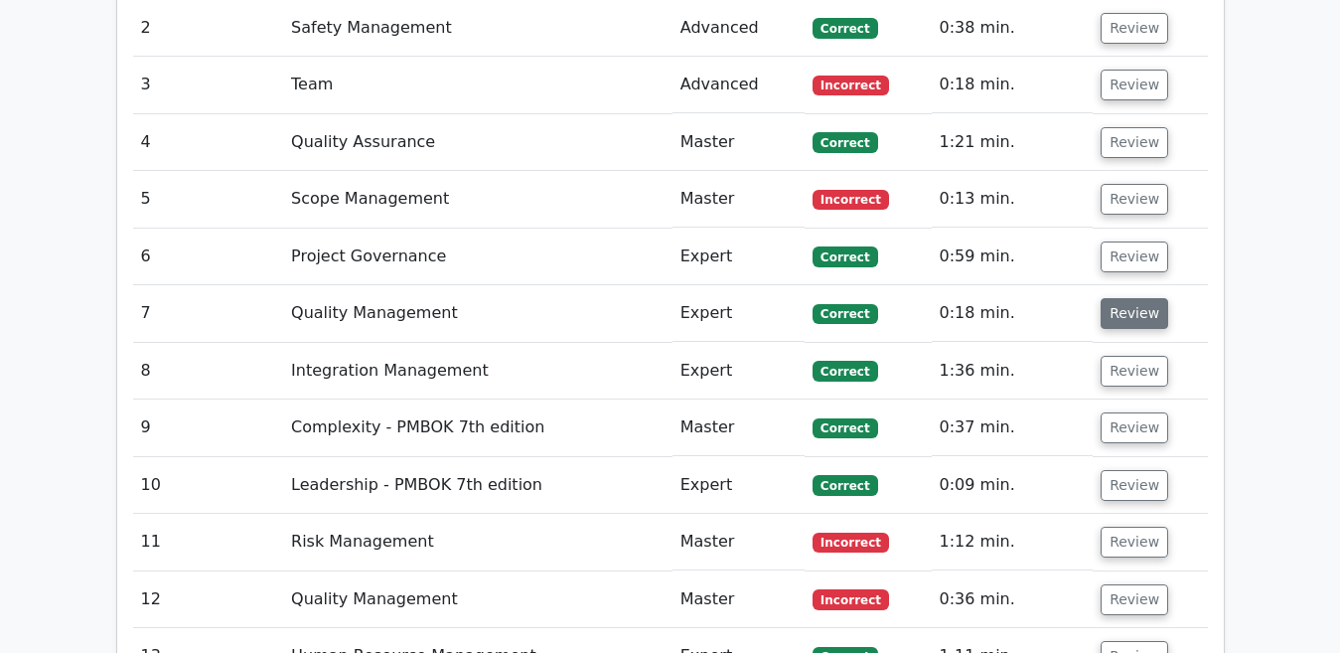
click at [1127, 298] on button "Review" at bounding box center [1135, 313] width 68 height 31
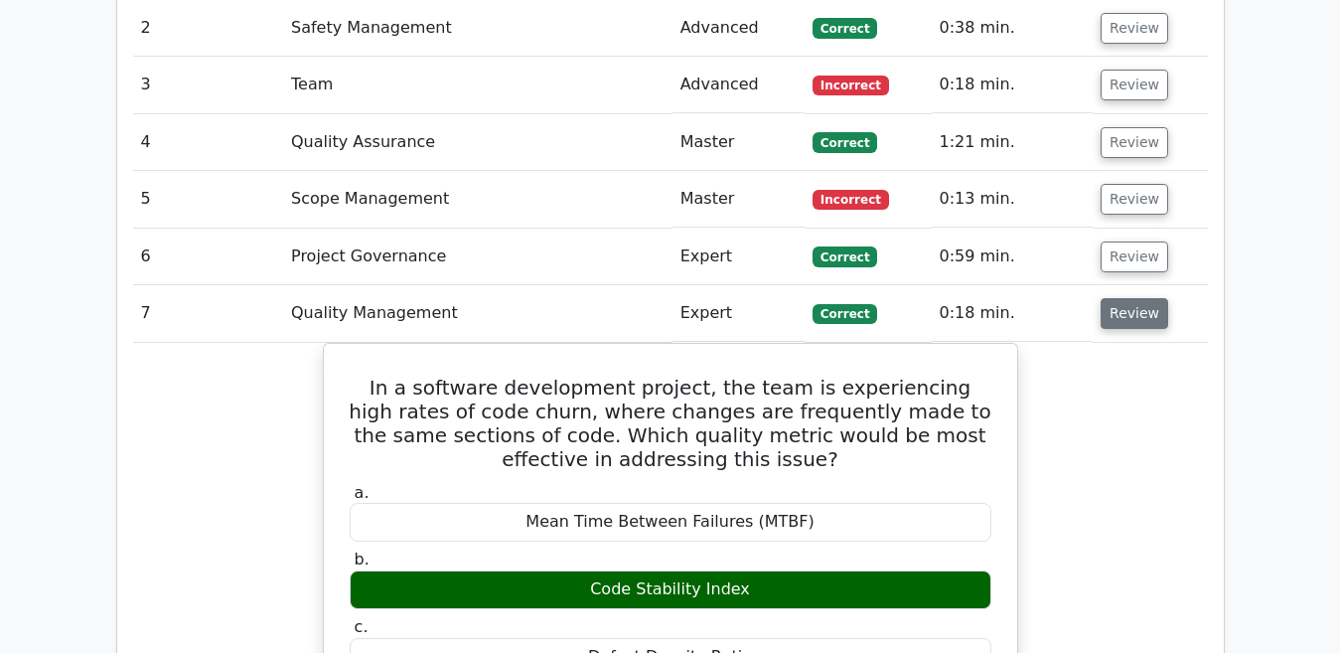
click at [1127, 298] on button "Review" at bounding box center [1135, 313] width 68 height 31
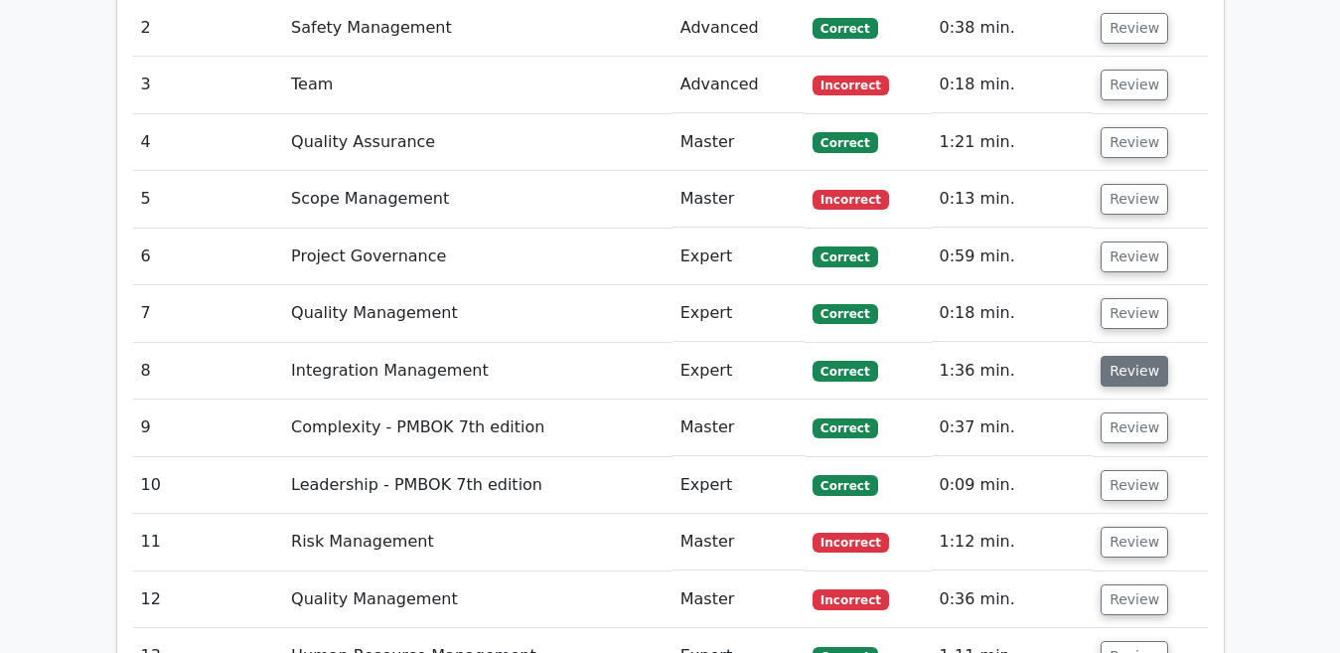
click at [1135, 356] on button "Review" at bounding box center [1135, 371] width 68 height 31
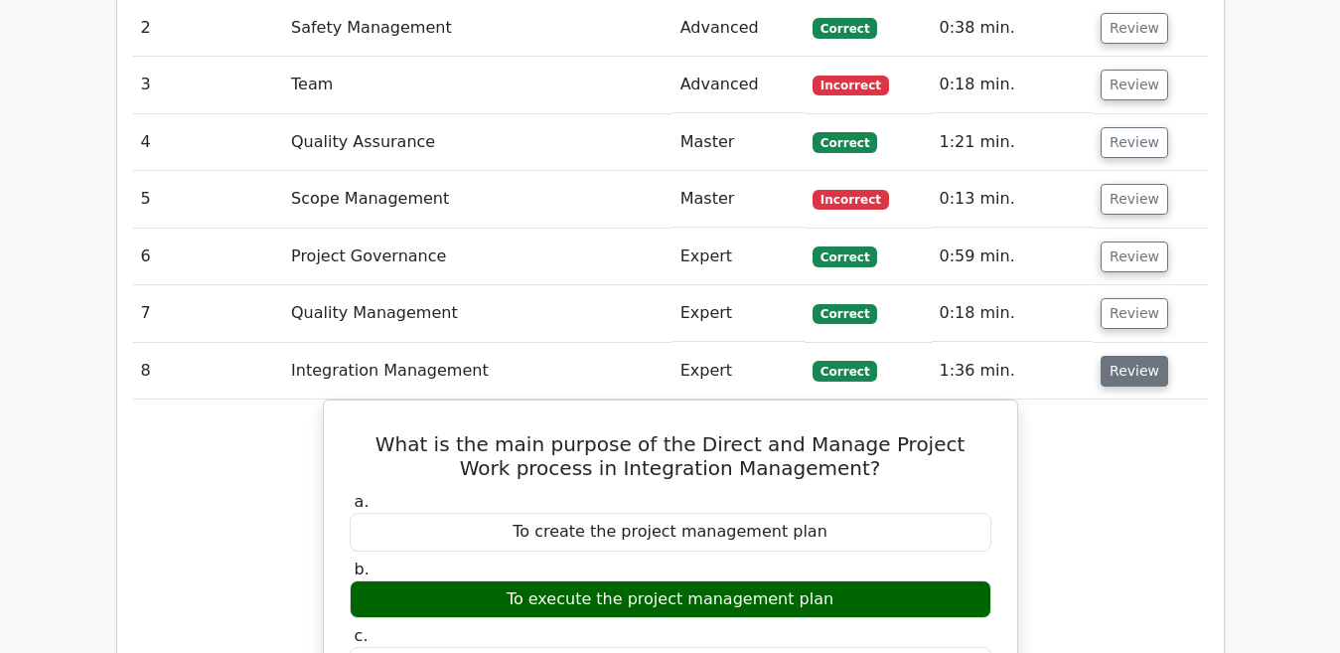
click at [1135, 356] on button "Review" at bounding box center [1135, 371] width 68 height 31
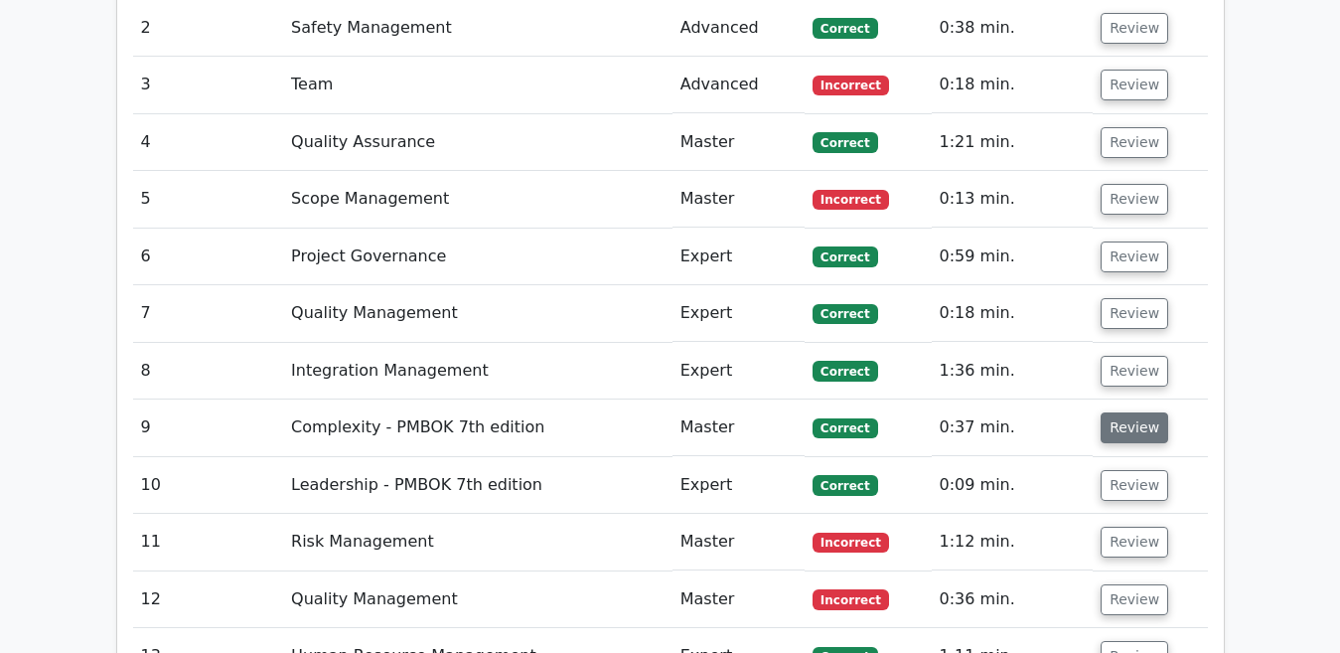
click at [1138, 412] on button "Review" at bounding box center [1135, 427] width 68 height 31
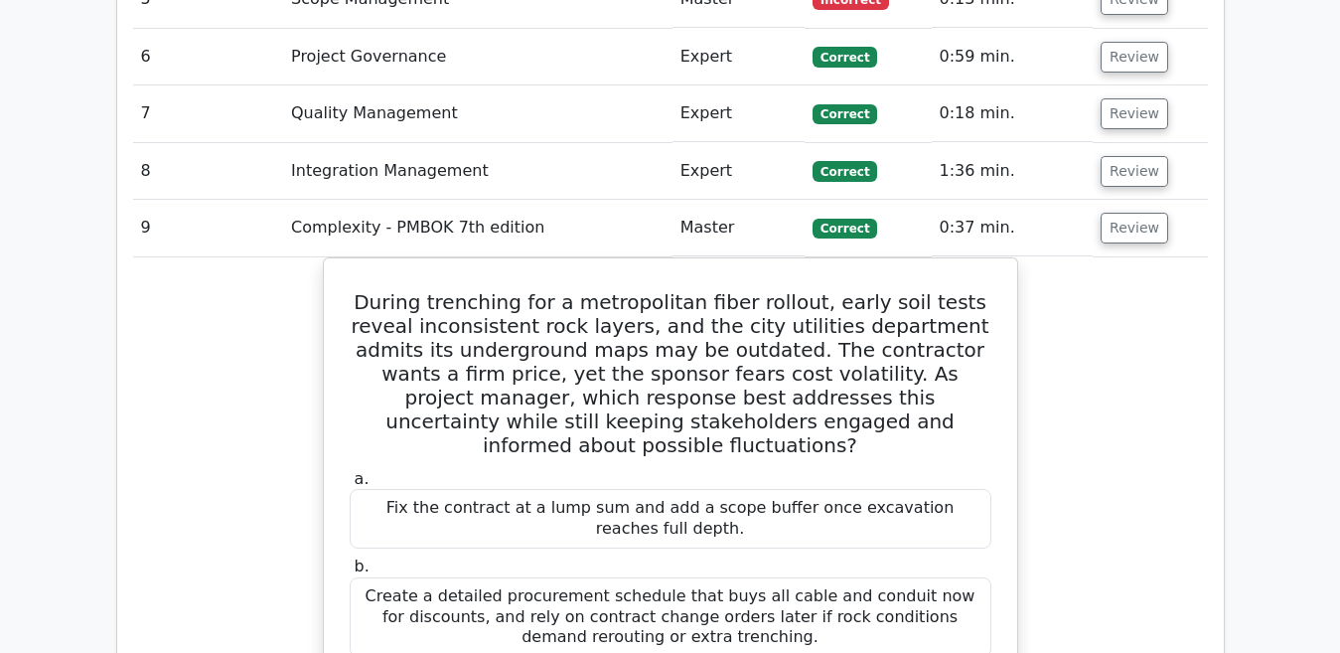
scroll to position [2623, 0]
click at [1143, 214] on button "Review" at bounding box center [1135, 229] width 68 height 31
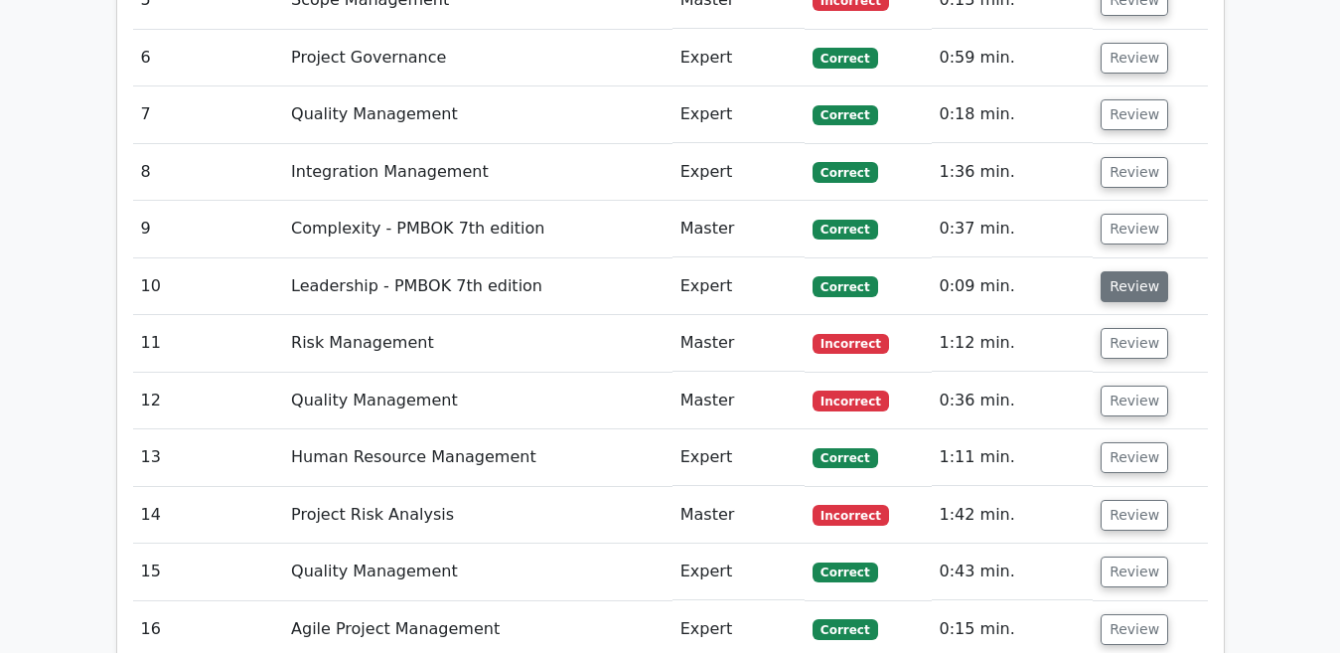
click at [1123, 271] on button "Review" at bounding box center [1135, 286] width 68 height 31
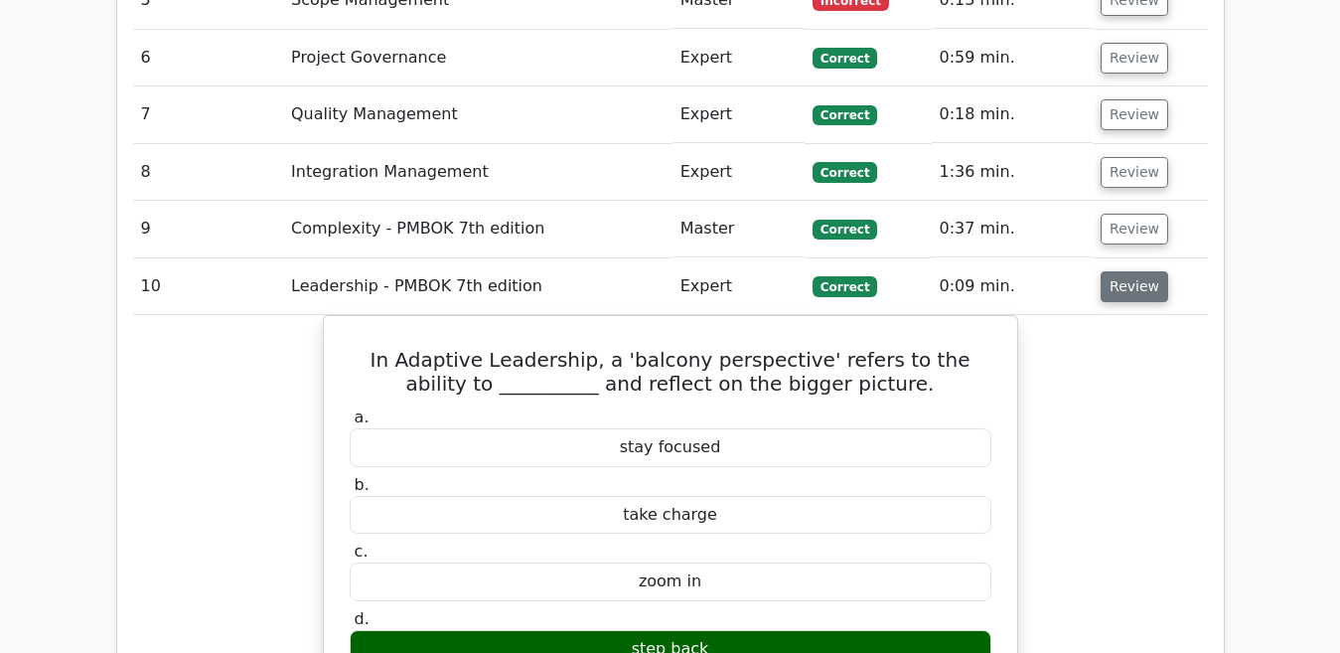
click at [1123, 271] on button "Review" at bounding box center [1135, 286] width 68 height 31
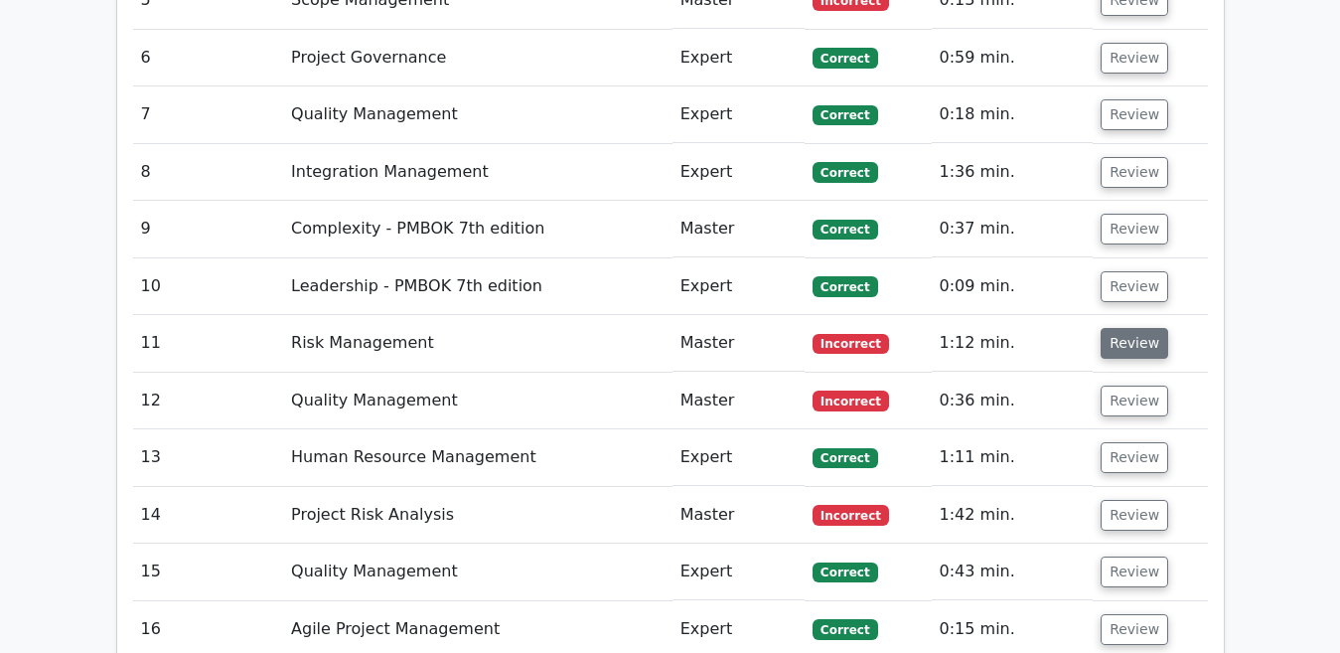
click at [1127, 328] on button "Review" at bounding box center [1135, 343] width 68 height 31
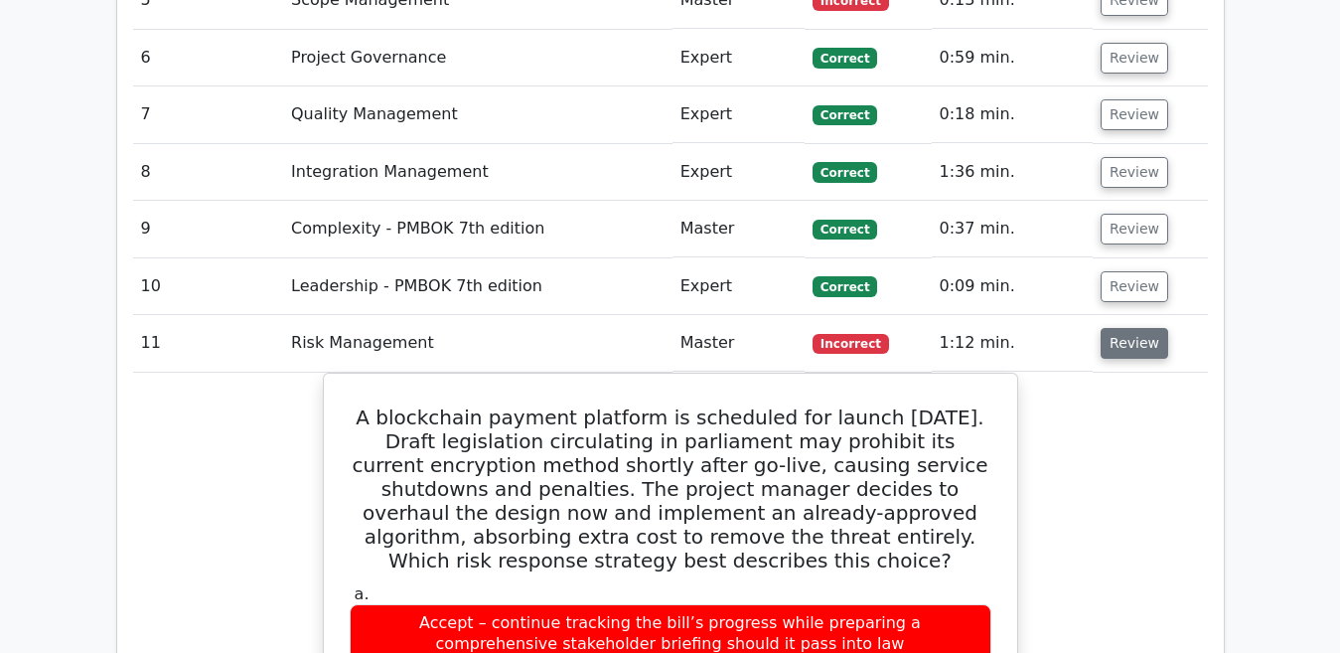
click at [1127, 328] on button "Review" at bounding box center [1135, 343] width 68 height 31
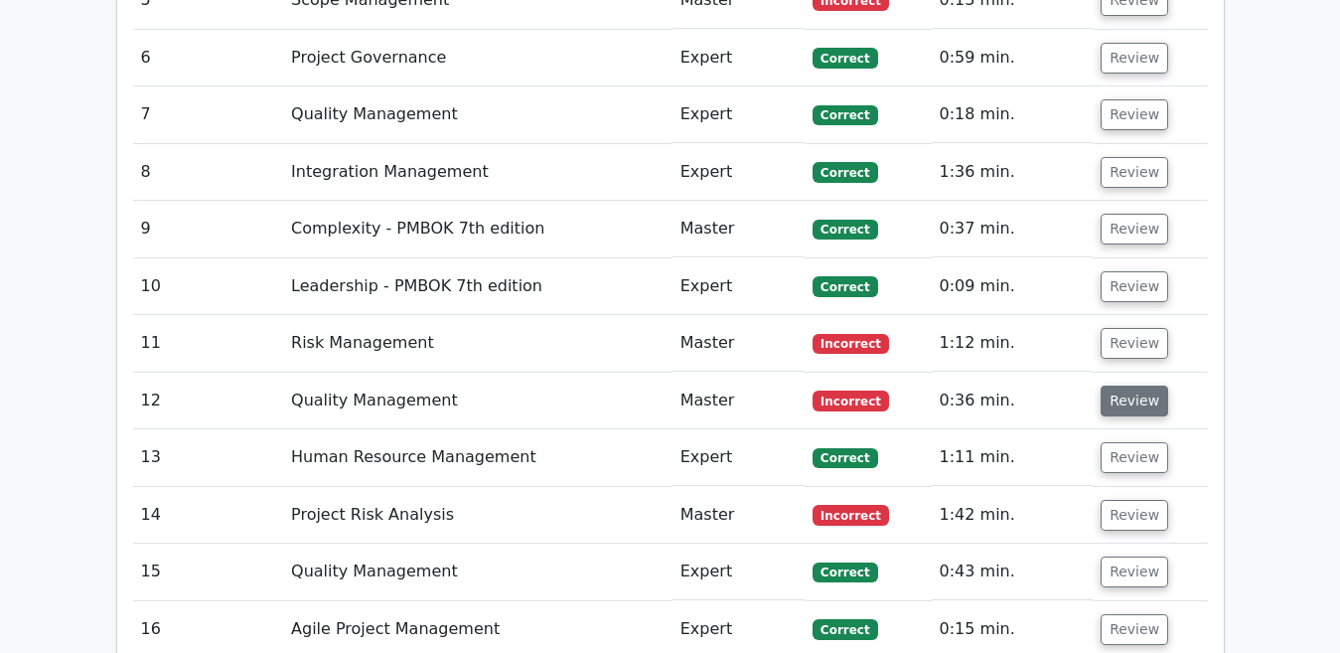
click at [1128, 385] on button "Review" at bounding box center [1135, 400] width 68 height 31
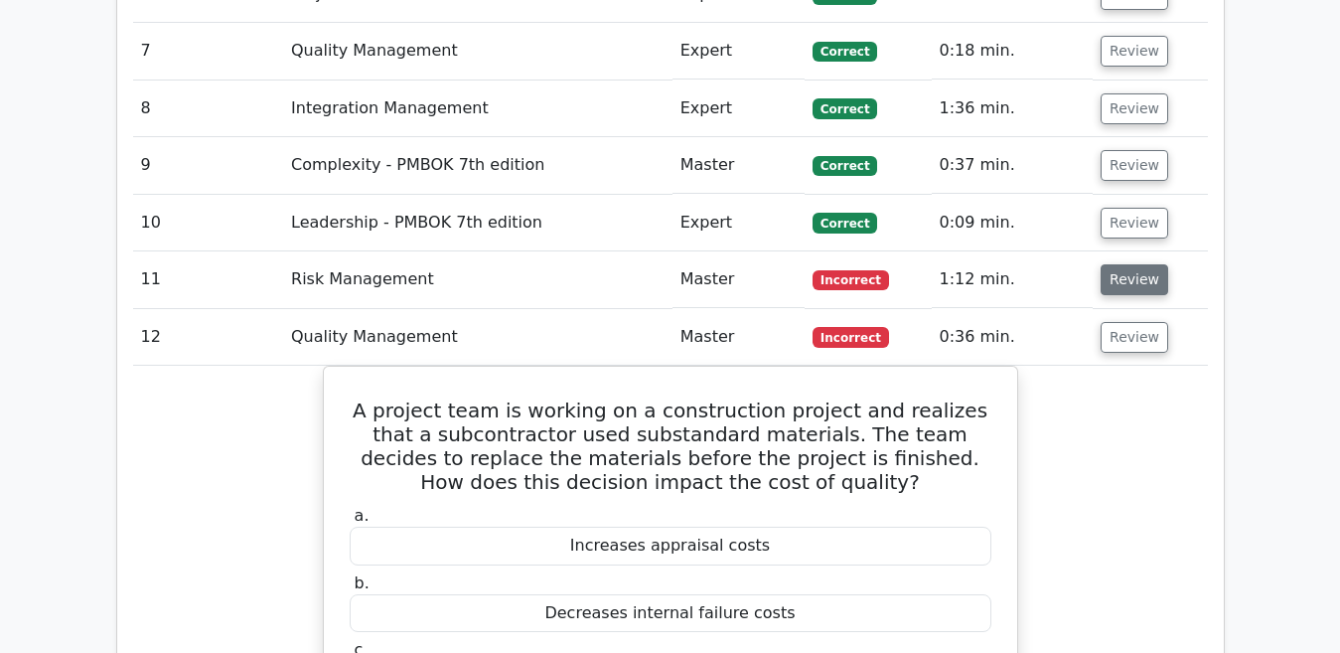
scroll to position [2663, 0]
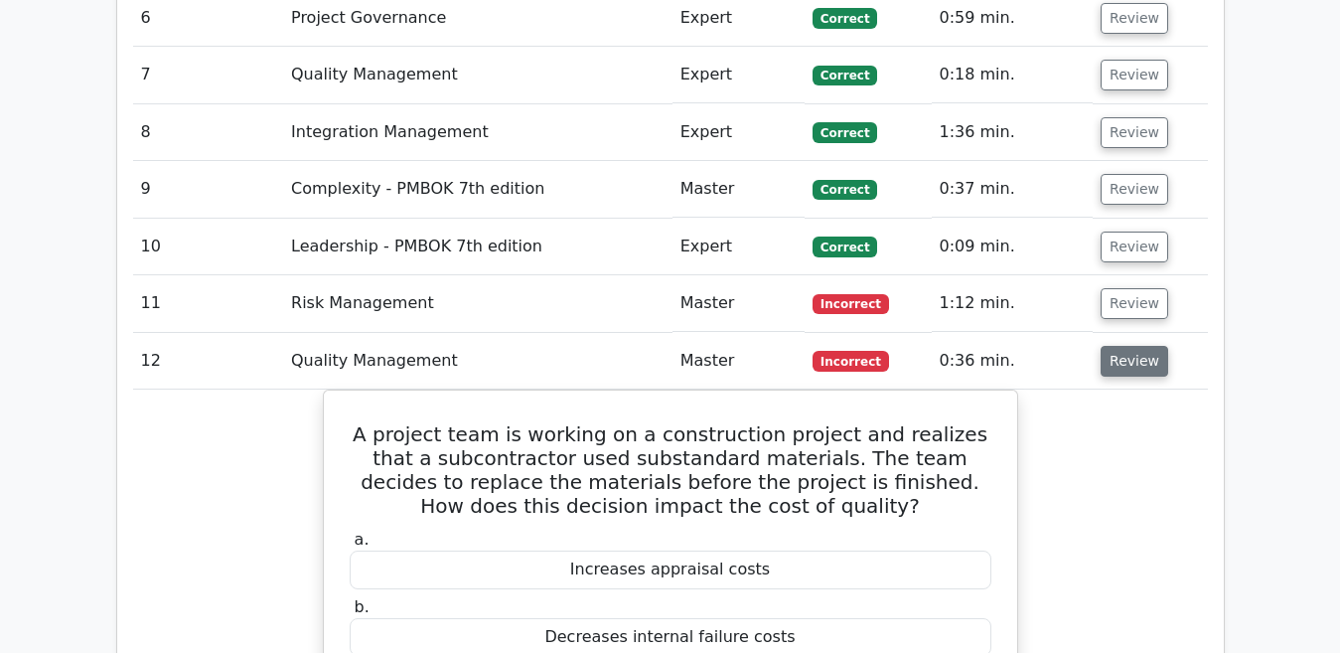
click at [1127, 346] on button "Review" at bounding box center [1135, 361] width 68 height 31
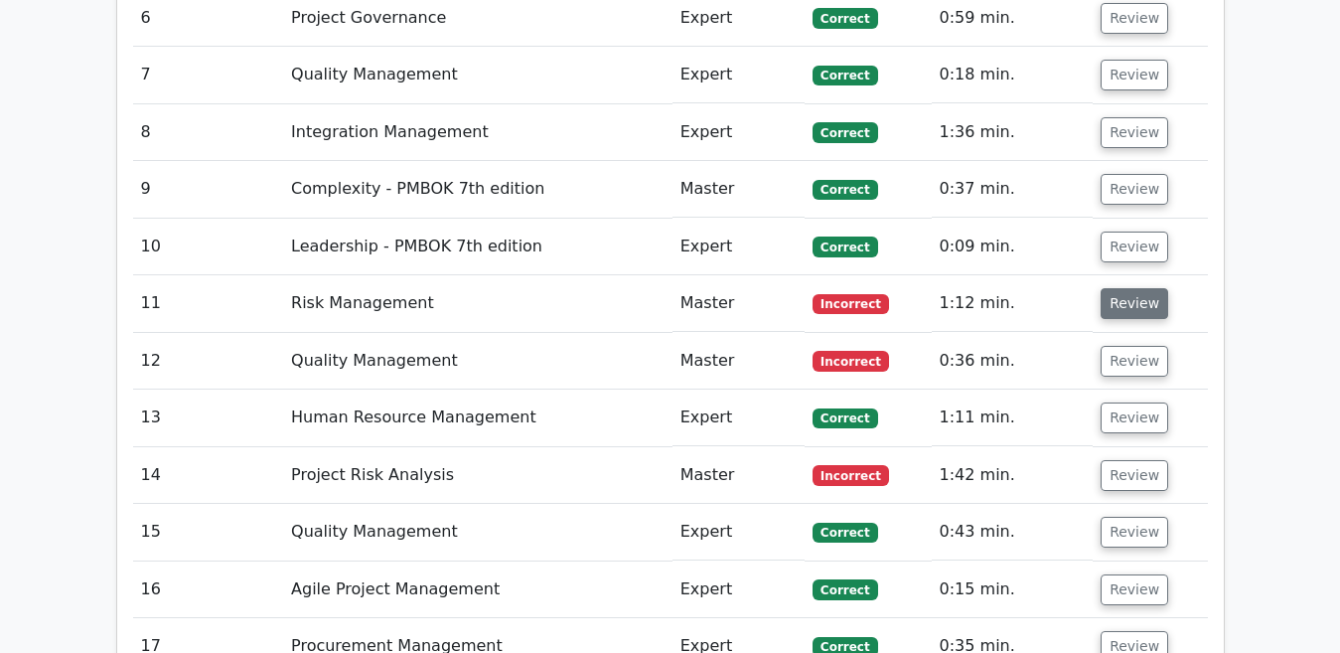
click at [1106, 288] on button "Review" at bounding box center [1135, 303] width 68 height 31
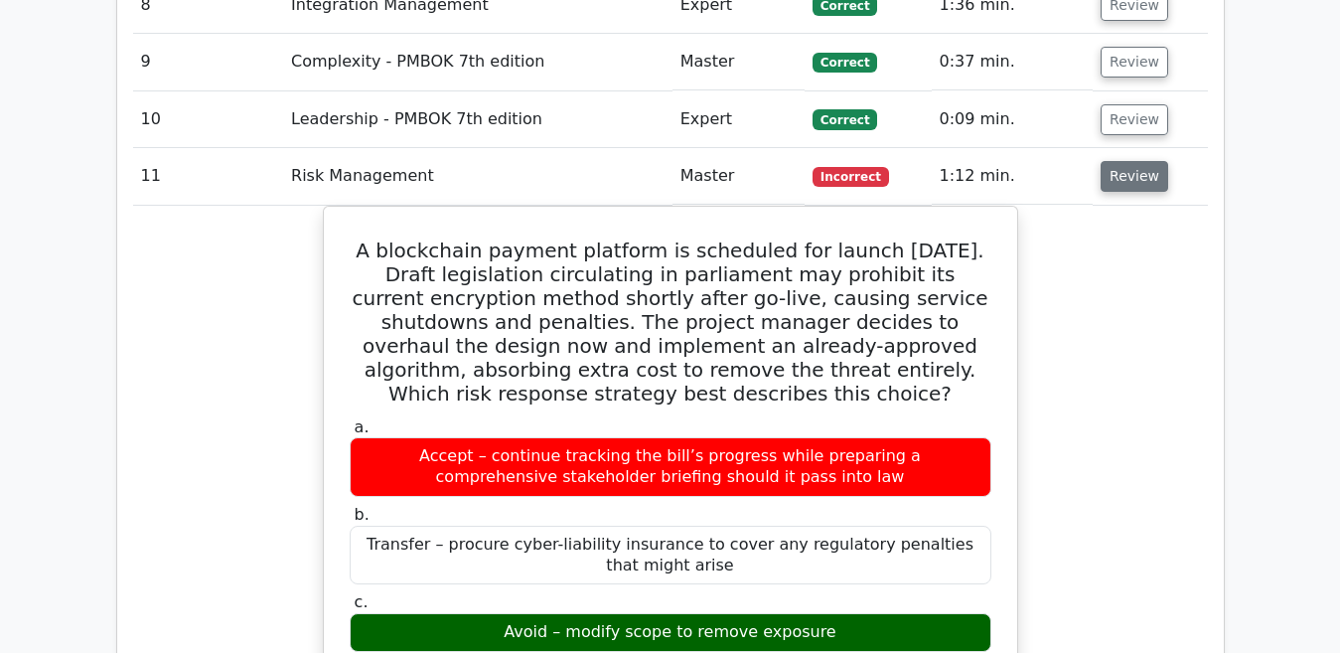
scroll to position [2782, 0]
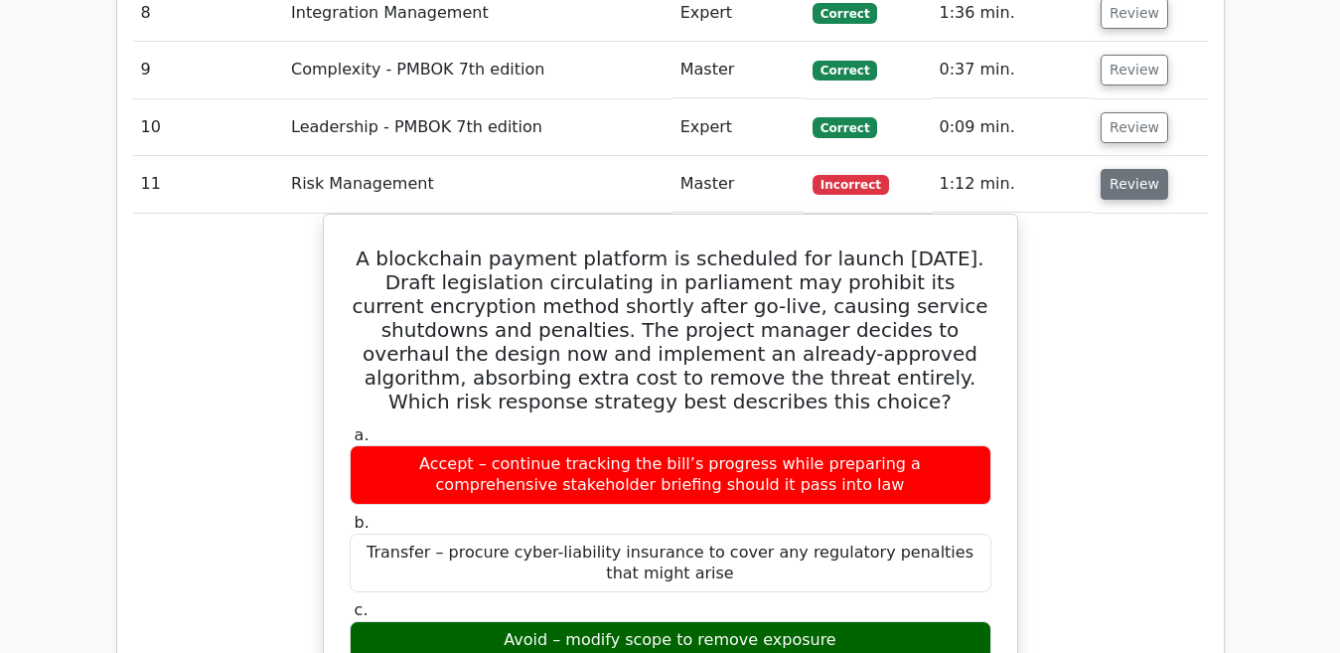
click at [1113, 169] on button "Review" at bounding box center [1135, 184] width 68 height 31
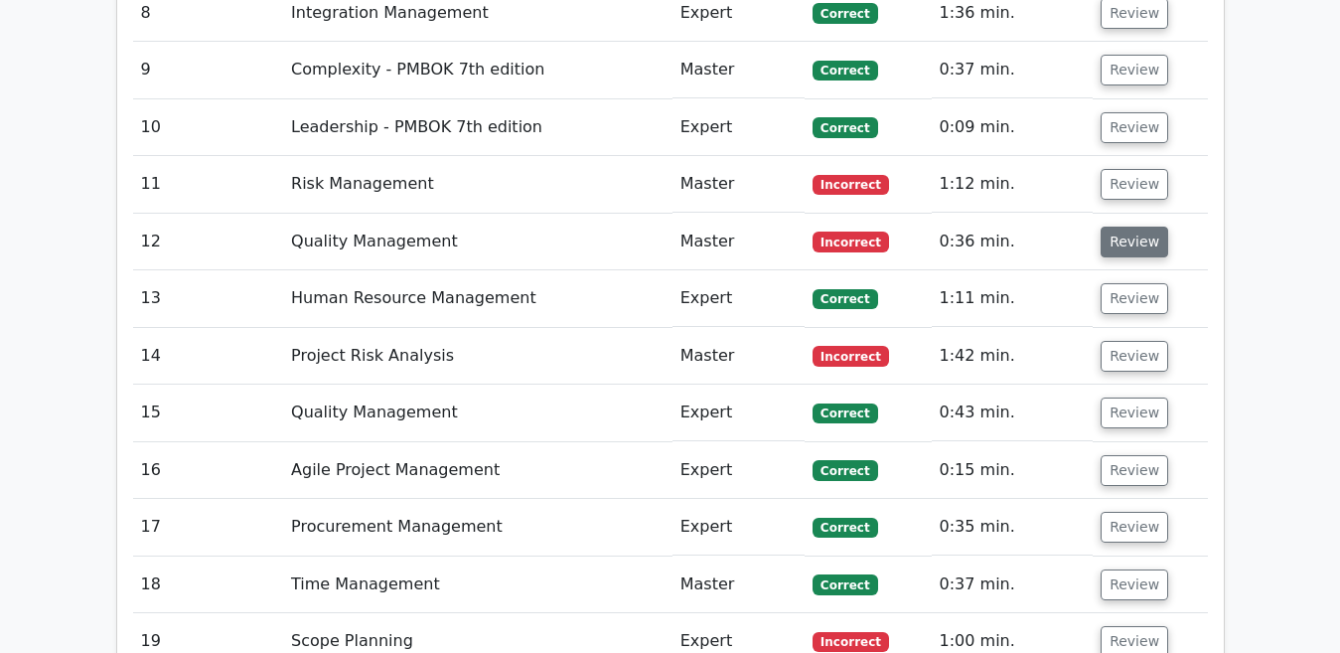
click at [1126, 227] on button "Review" at bounding box center [1135, 242] width 68 height 31
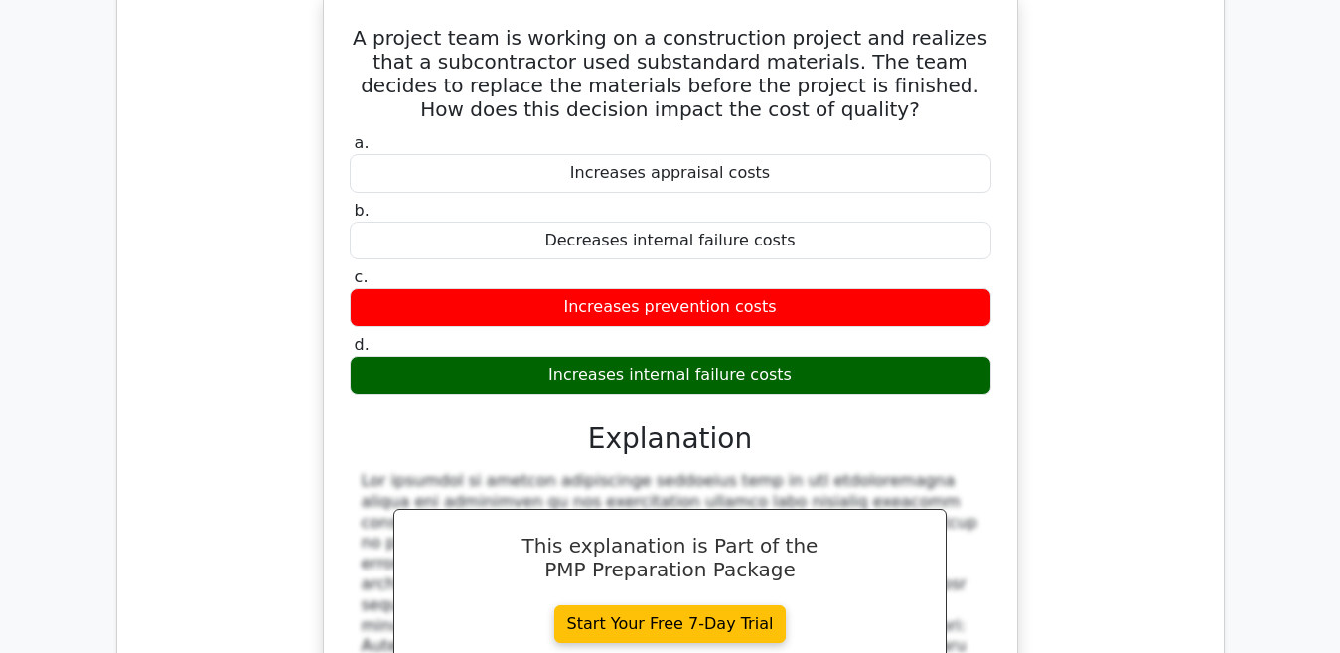
scroll to position [2861, 0]
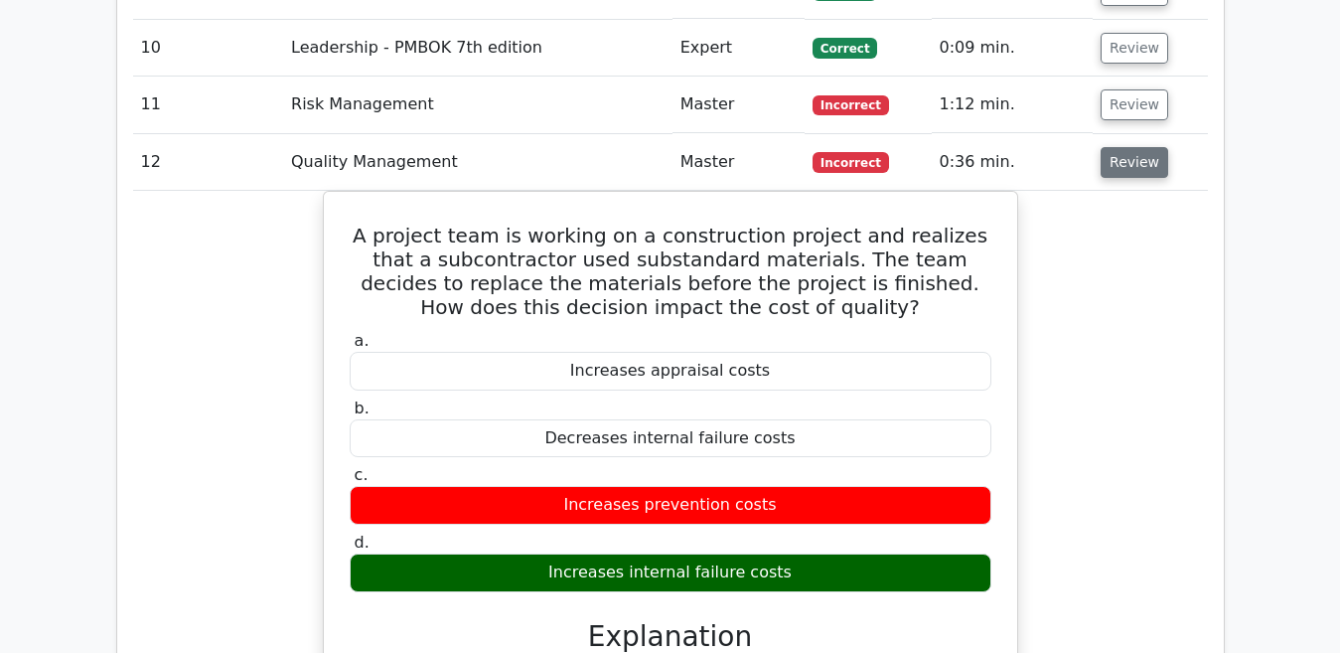
click at [1115, 147] on button "Review" at bounding box center [1135, 162] width 68 height 31
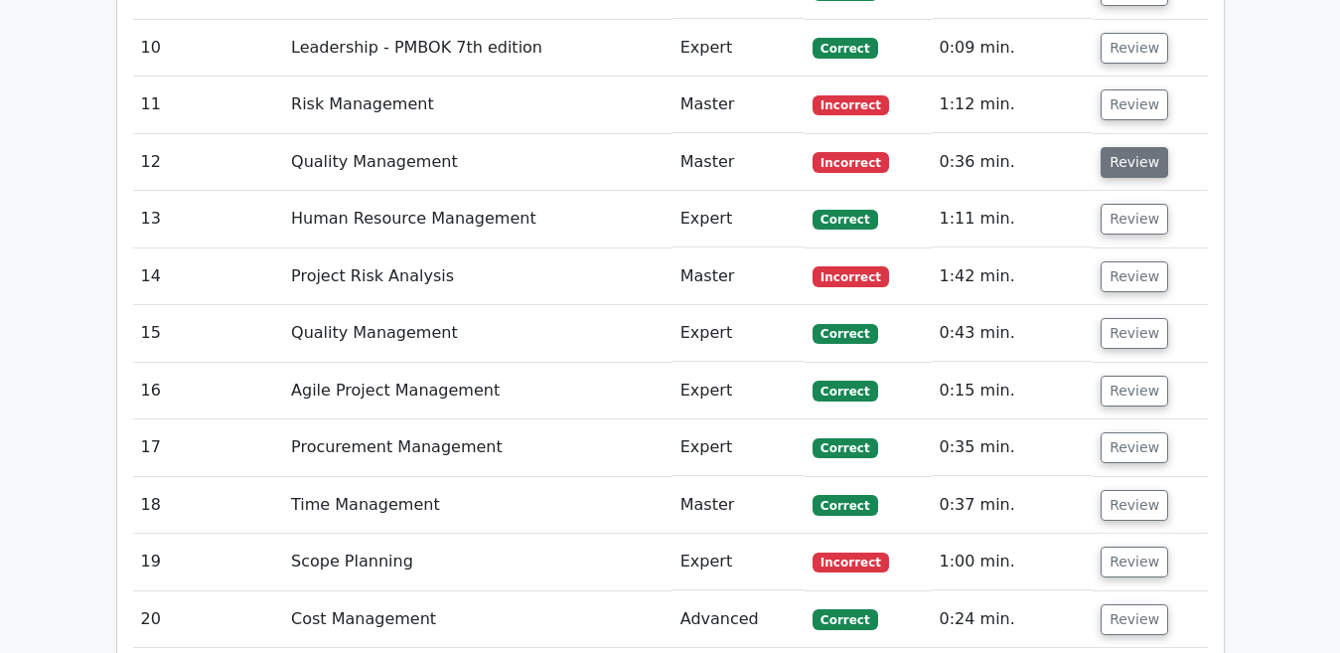
click at [1110, 147] on button "Review" at bounding box center [1135, 162] width 68 height 31
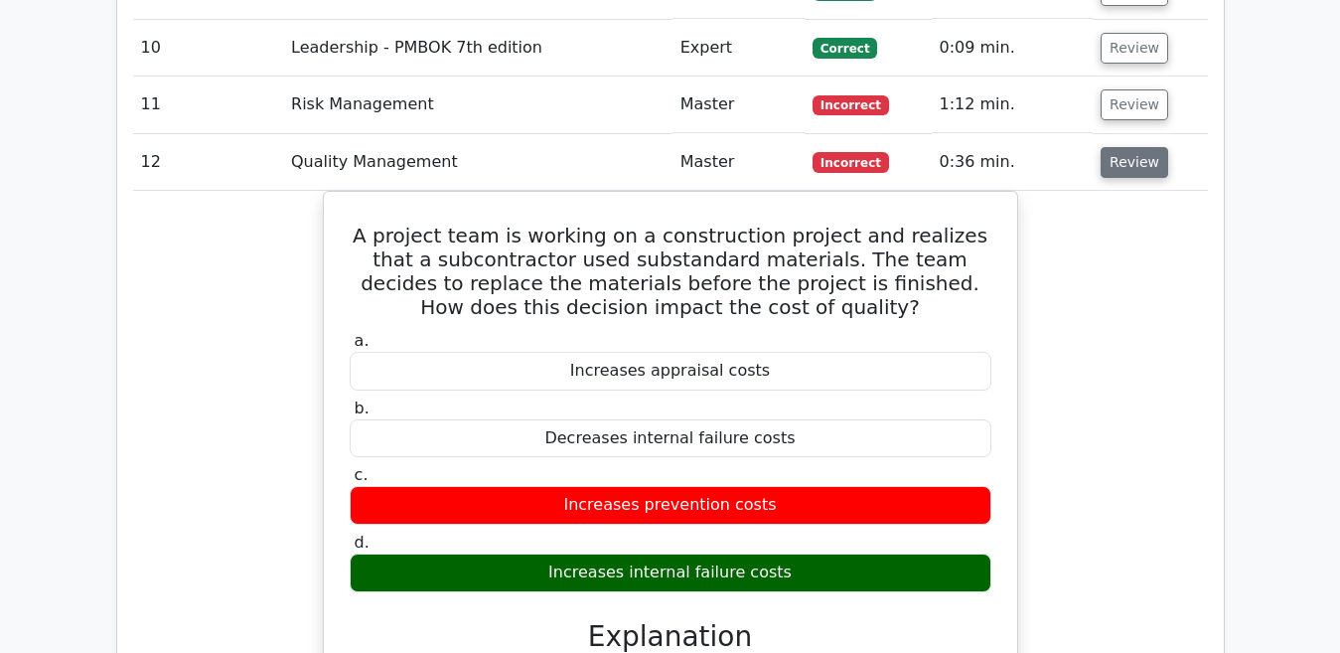
click at [1118, 147] on button "Review" at bounding box center [1135, 162] width 68 height 31
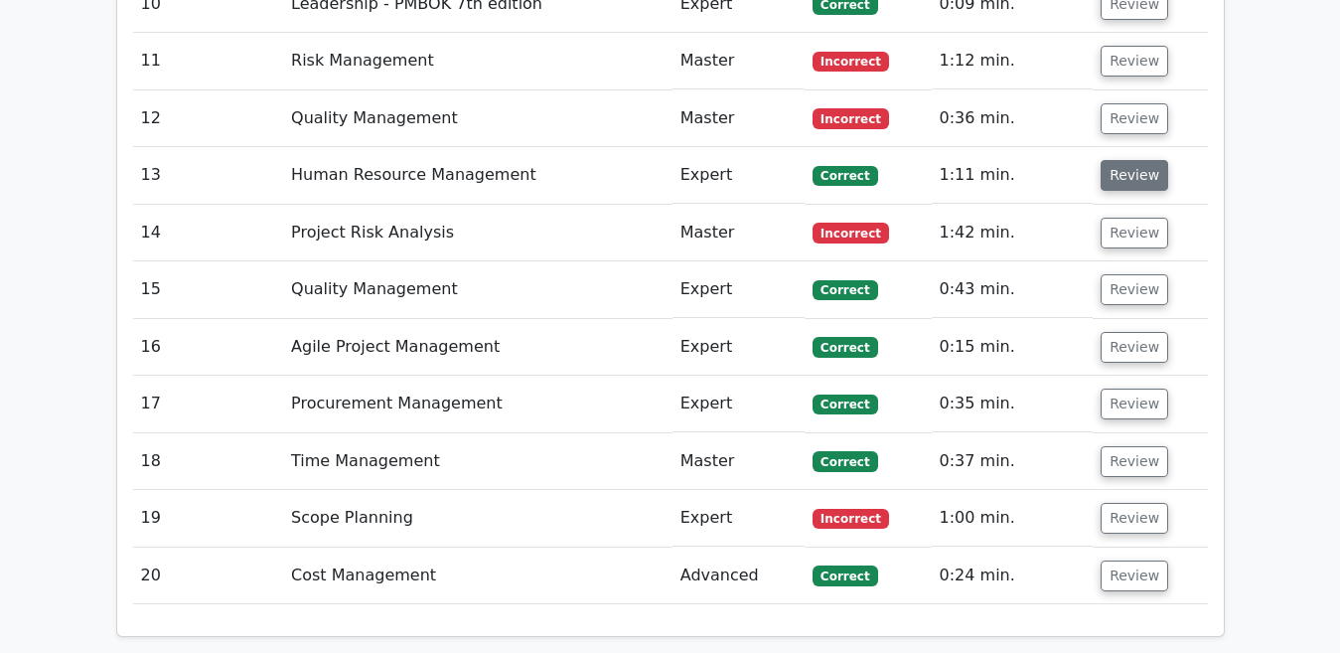
scroll to position [2901, 0]
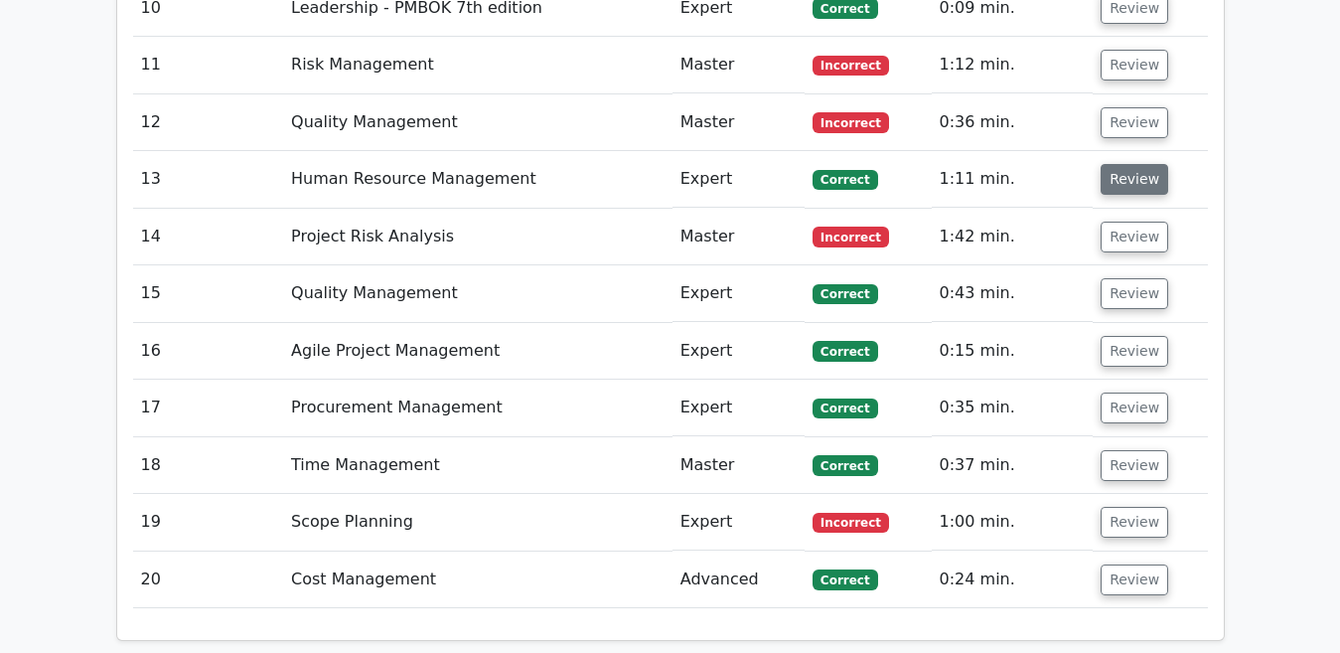
click at [1116, 164] on button "Review" at bounding box center [1135, 179] width 68 height 31
click at [1119, 164] on button "Review" at bounding box center [1135, 179] width 68 height 31
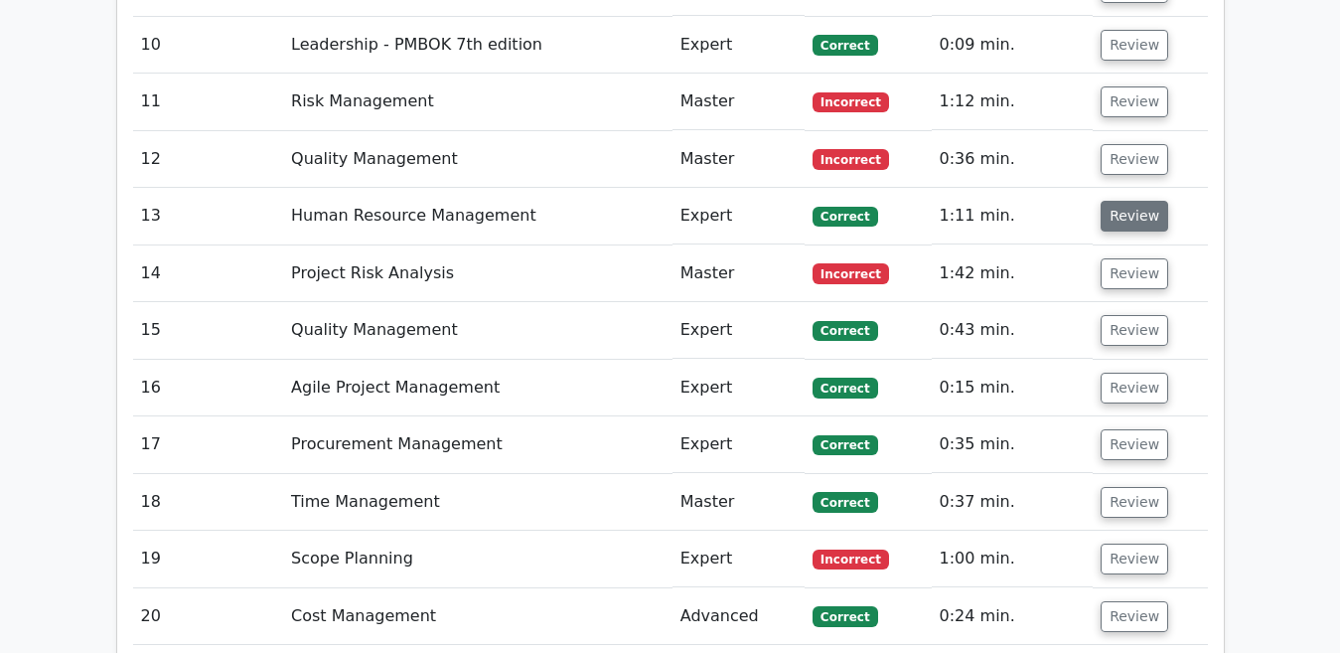
scroll to position [2861, 0]
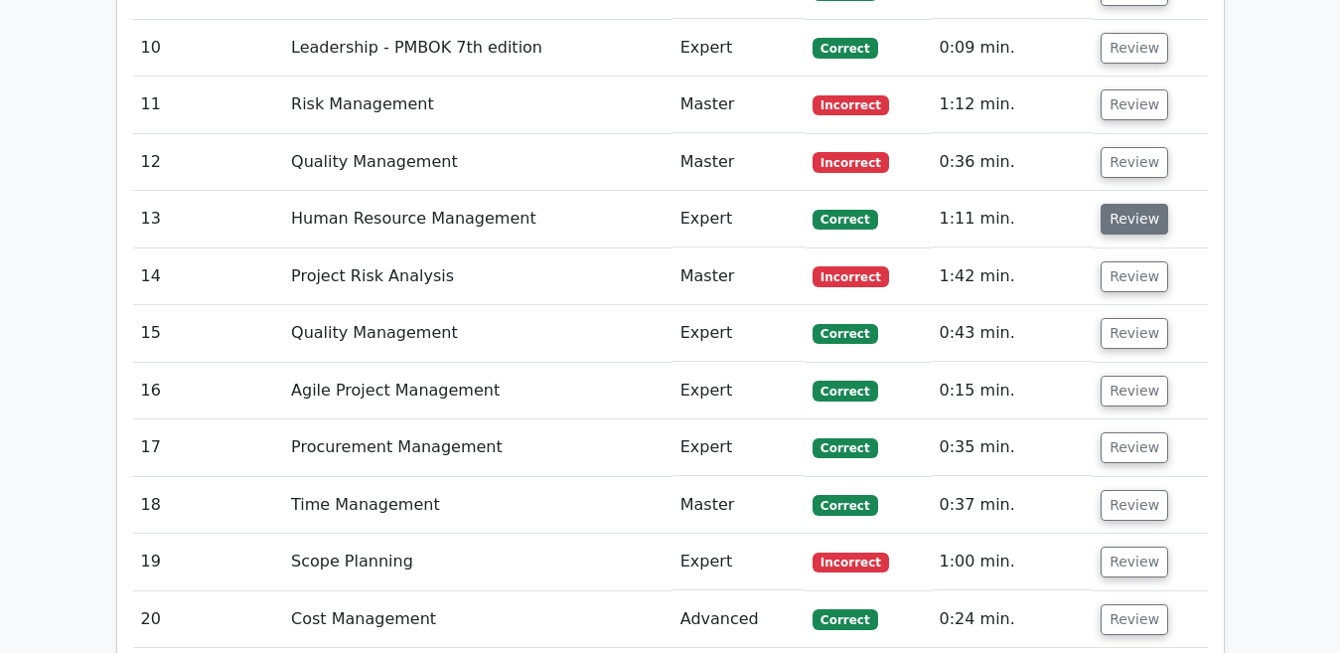
click at [1123, 204] on button "Review" at bounding box center [1135, 219] width 68 height 31
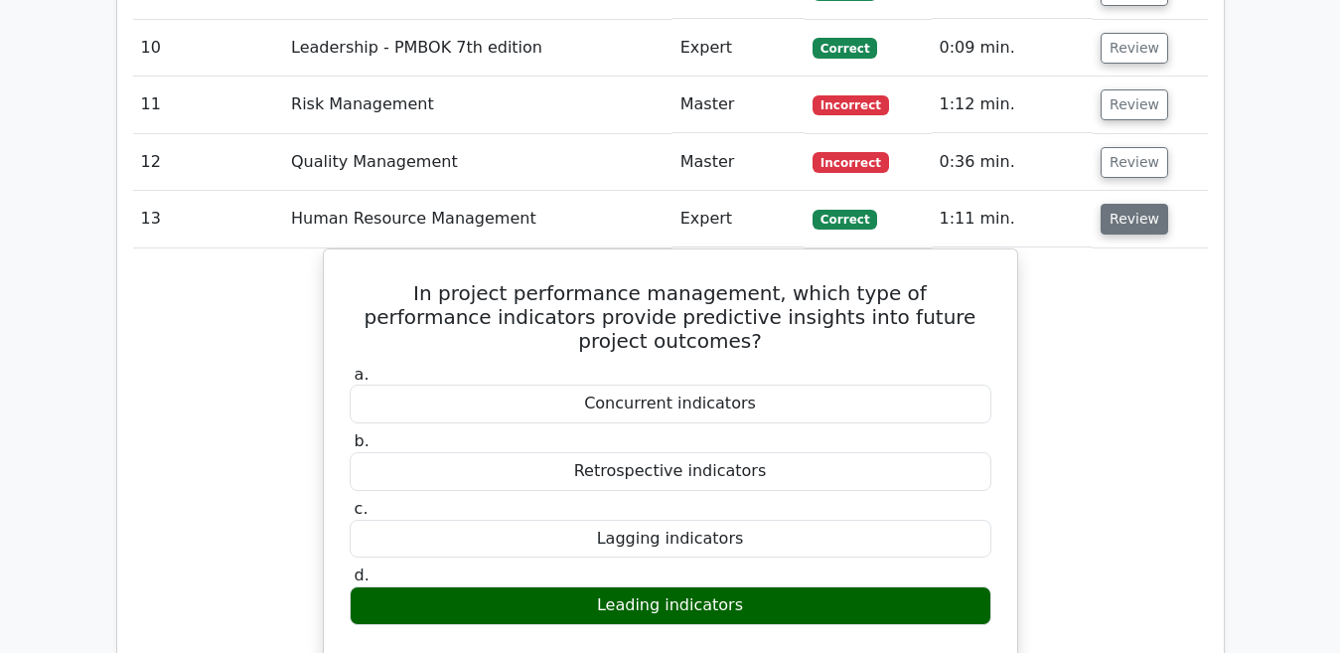
click at [1123, 204] on button "Review" at bounding box center [1135, 219] width 68 height 31
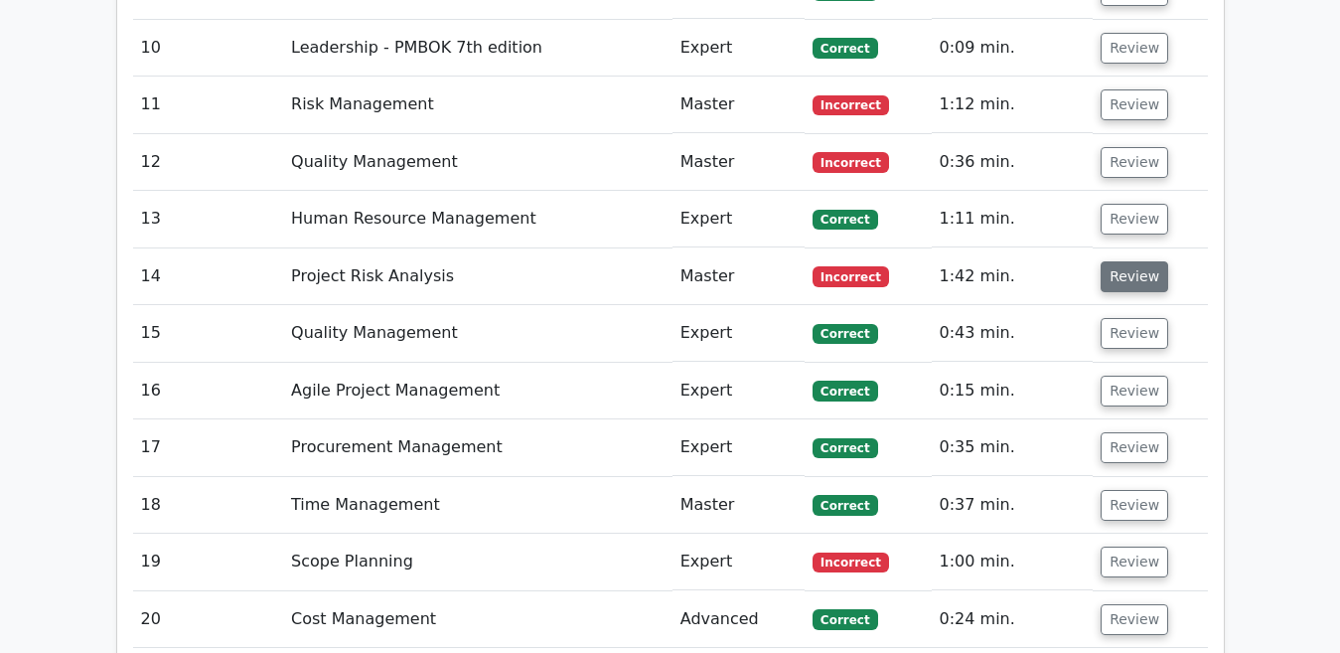
click at [1132, 261] on button "Review" at bounding box center [1135, 276] width 68 height 31
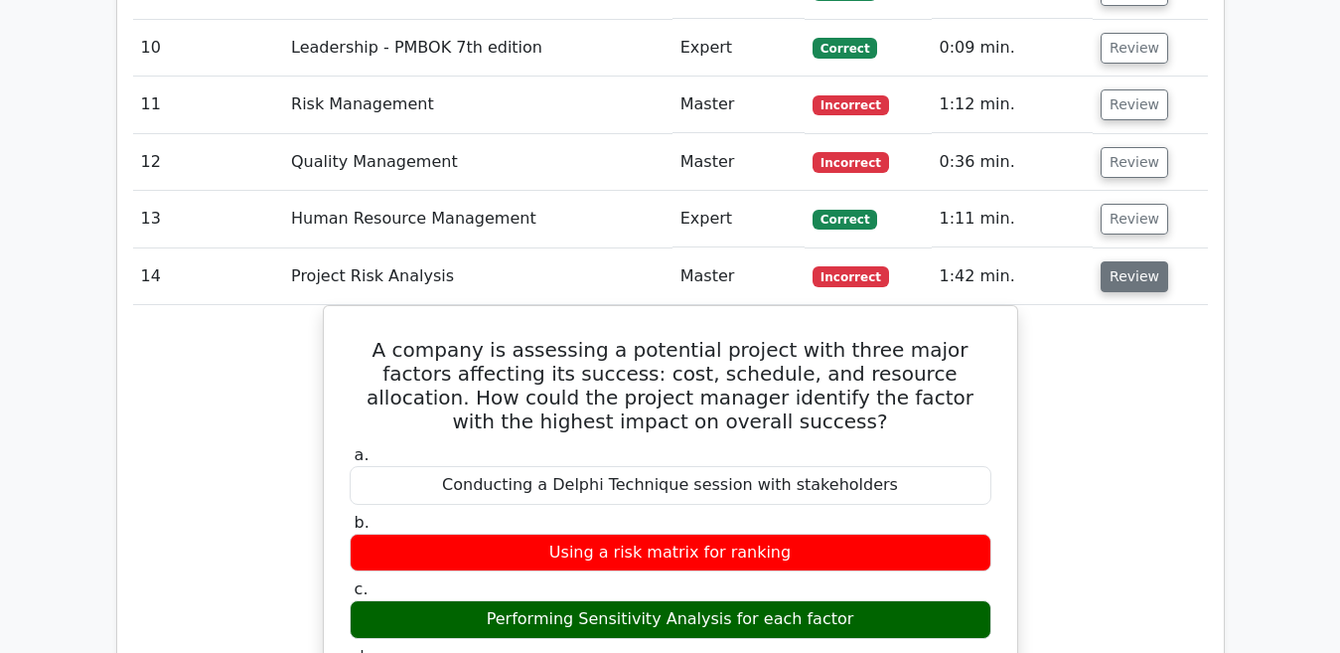
click at [1132, 261] on button "Review" at bounding box center [1135, 276] width 68 height 31
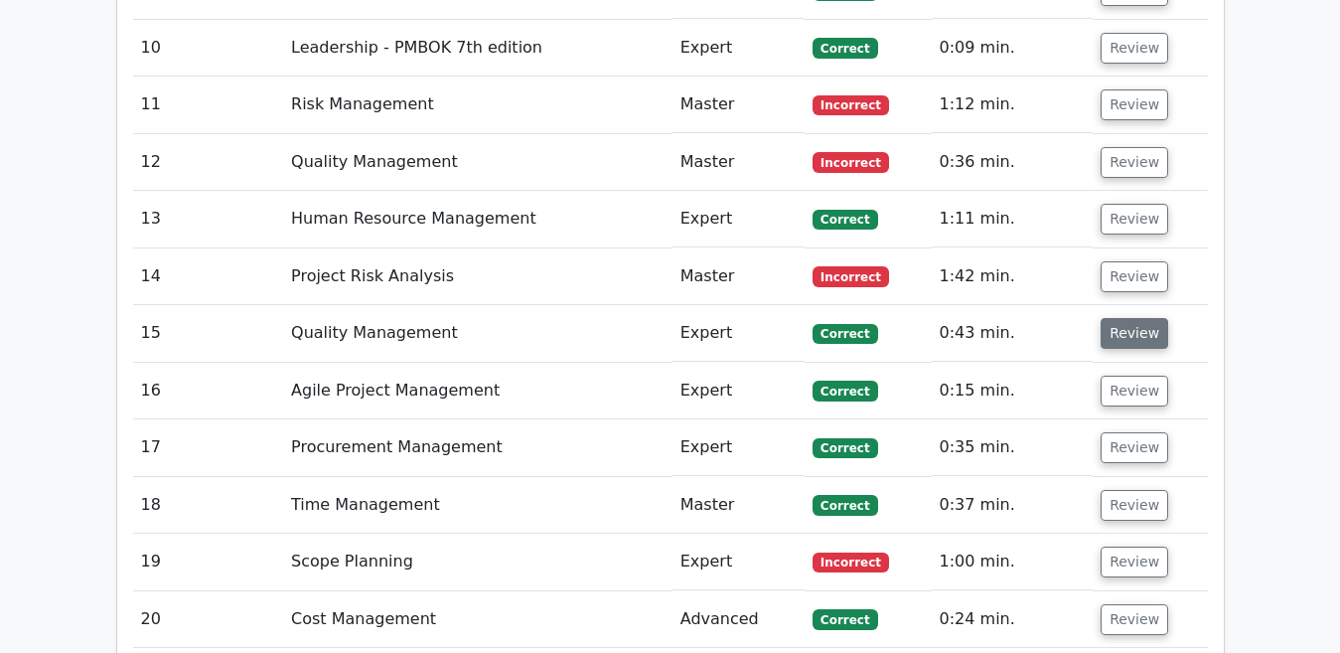
click at [1137, 318] on button "Review" at bounding box center [1135, 333] width 68 height 31
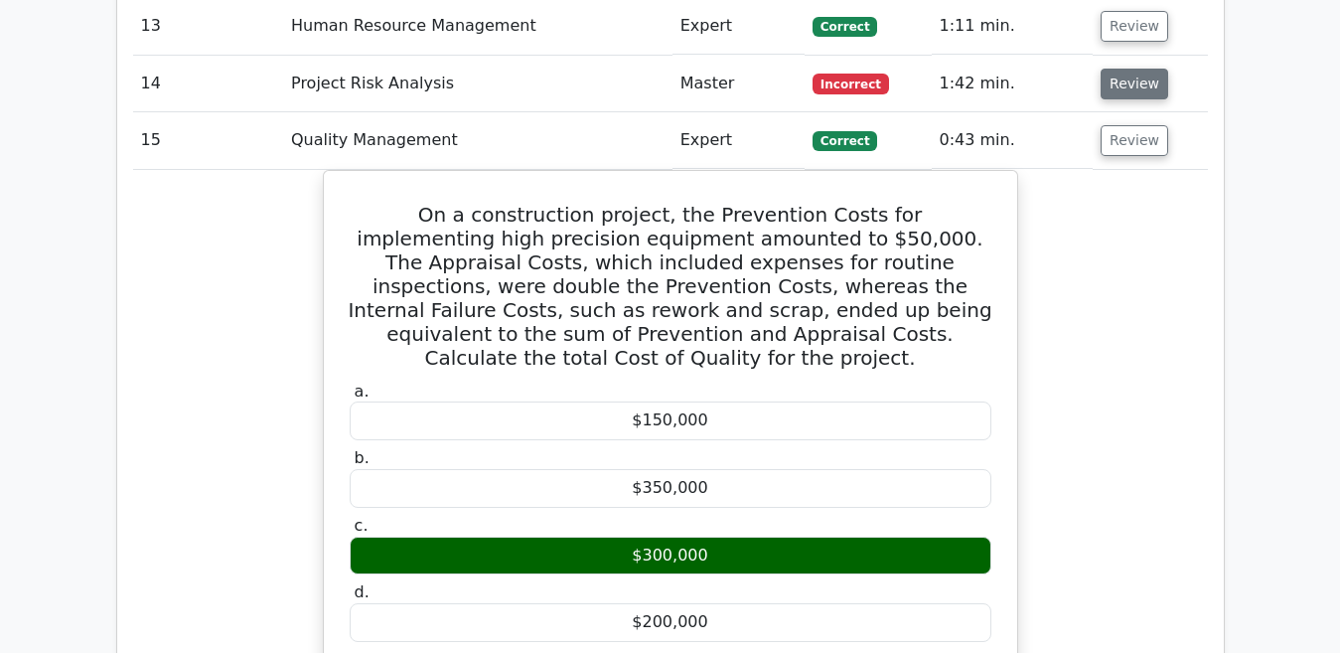
scroll to position [3020, 0]
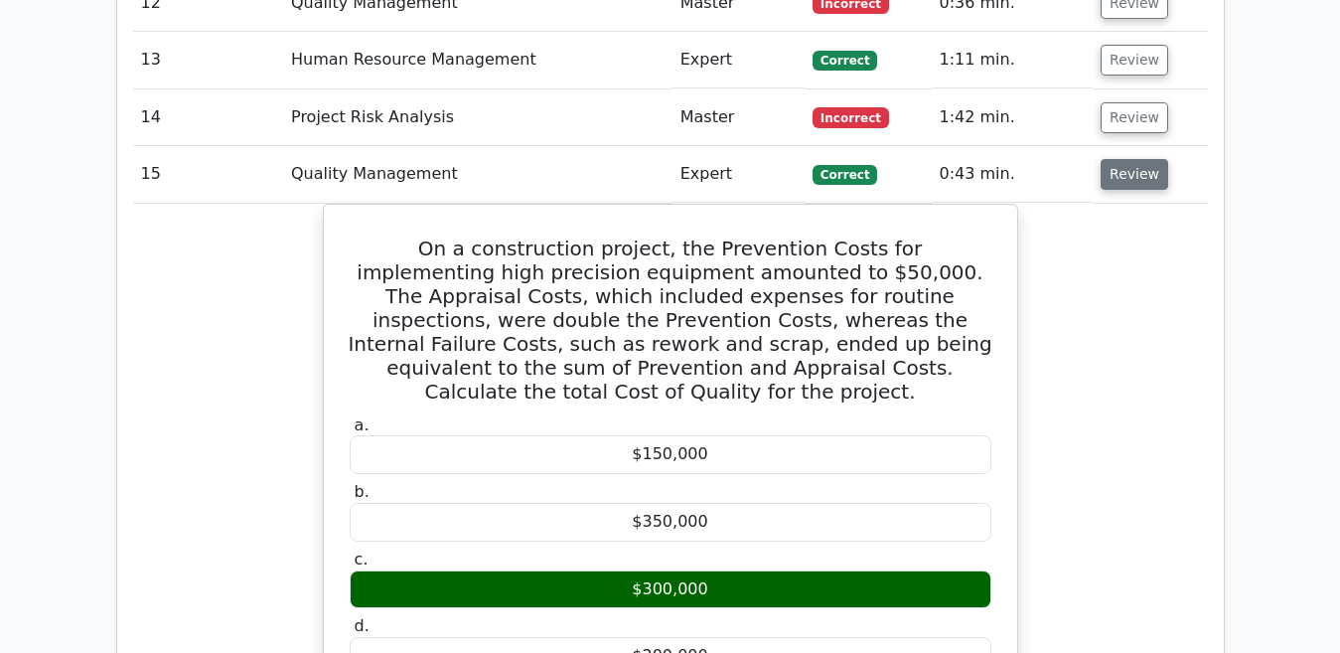
click at [1122, 159] on button "Review" at bounding box center [1135, 174] width 68 height 31
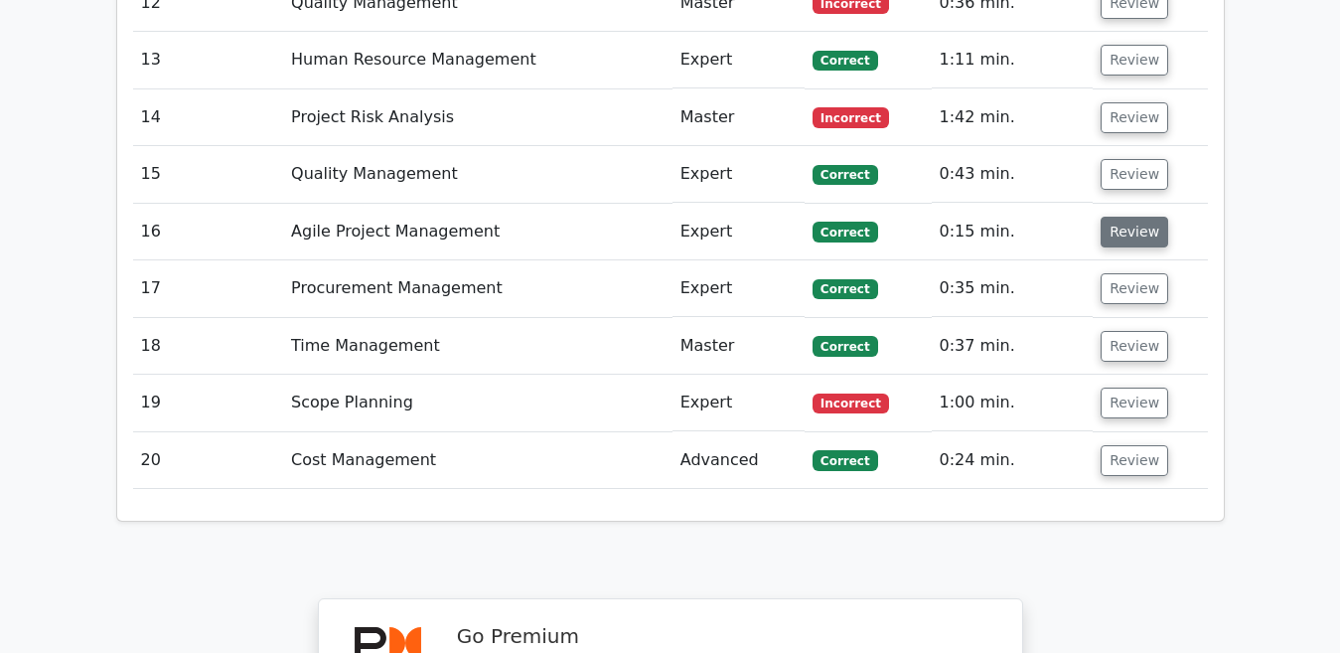
click at [1140, 217] on button "Review" at bounding box center [1135, 232] width 68 height 31
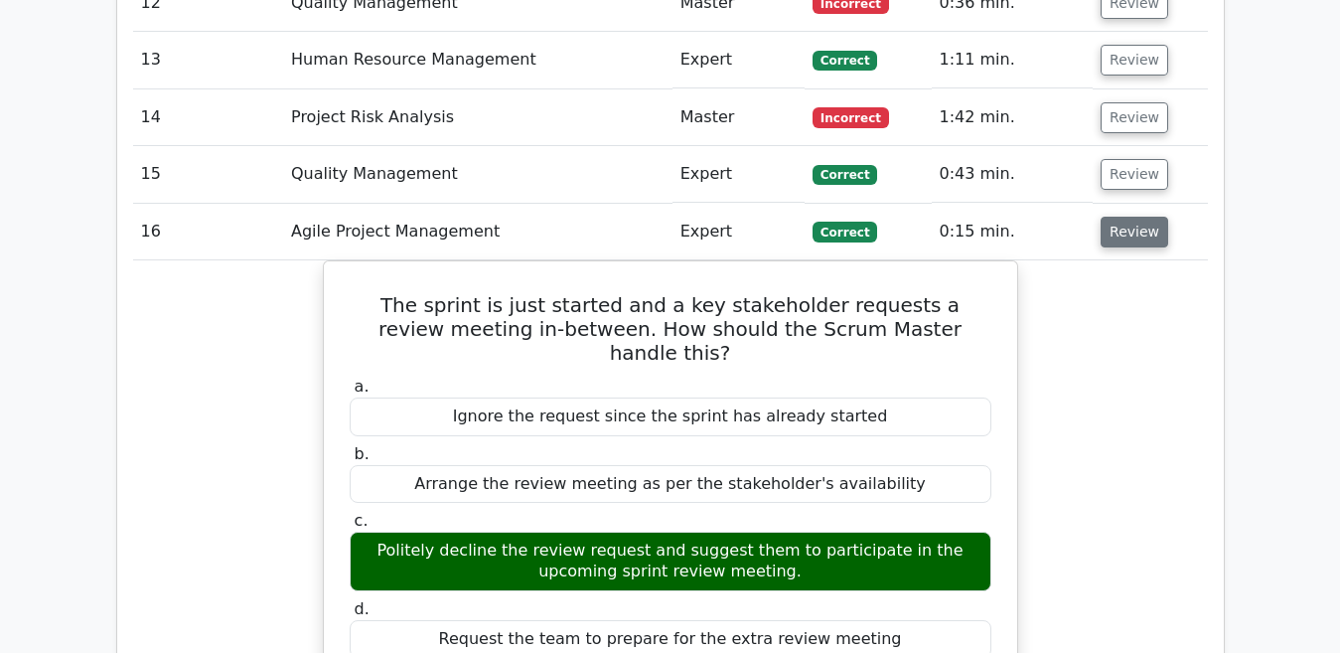
click at [1140, 217] on button "Review" at bounding box center [1135, 232] width 68 height 31
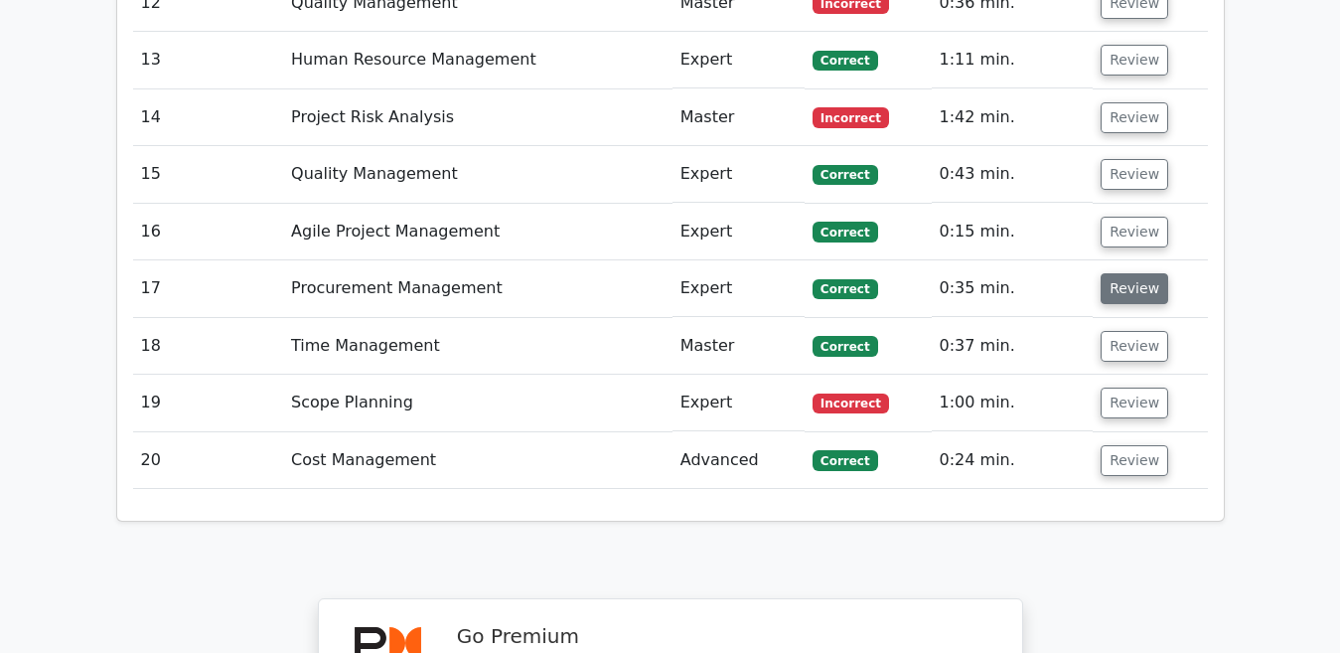
click at [1125, 273] on button "Review" at bounding box center [1135, 288] width 68 height 31
click at [1113, 273] on button "Review" at bounding box center [1135, 288] width 68 height 31
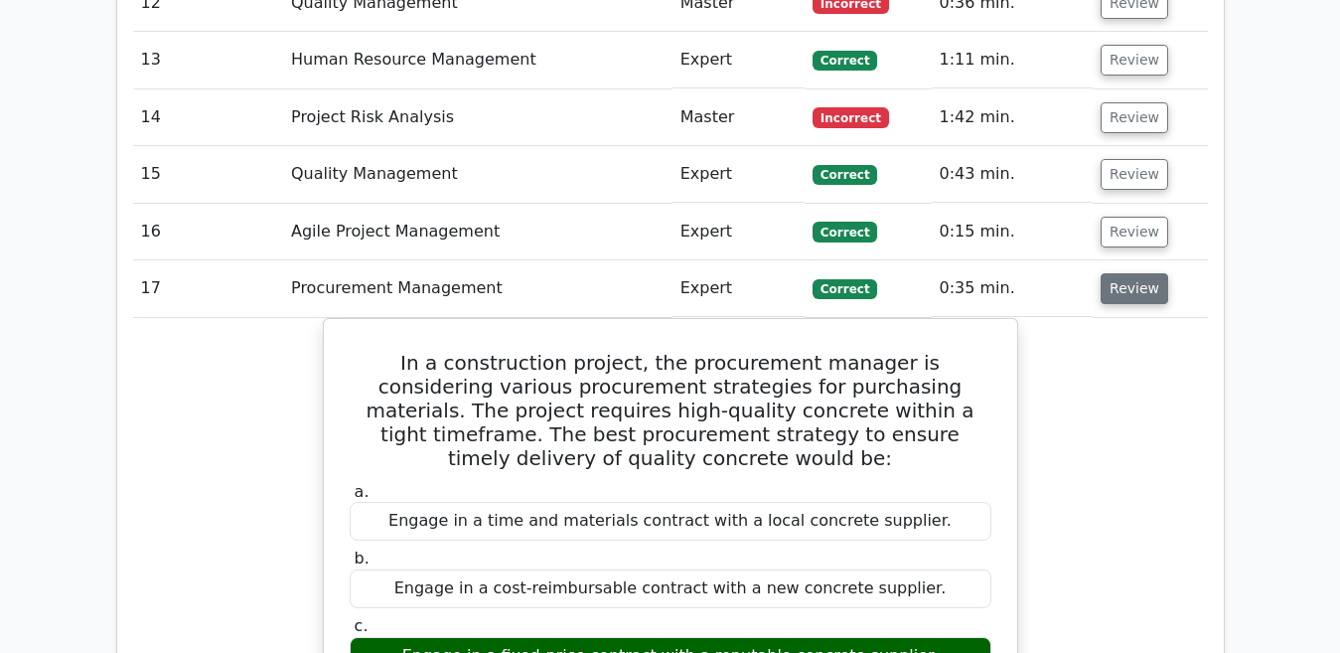
click at [1113, 273] on button "Review" at bounding box center [1135, 288] width 68 height 31
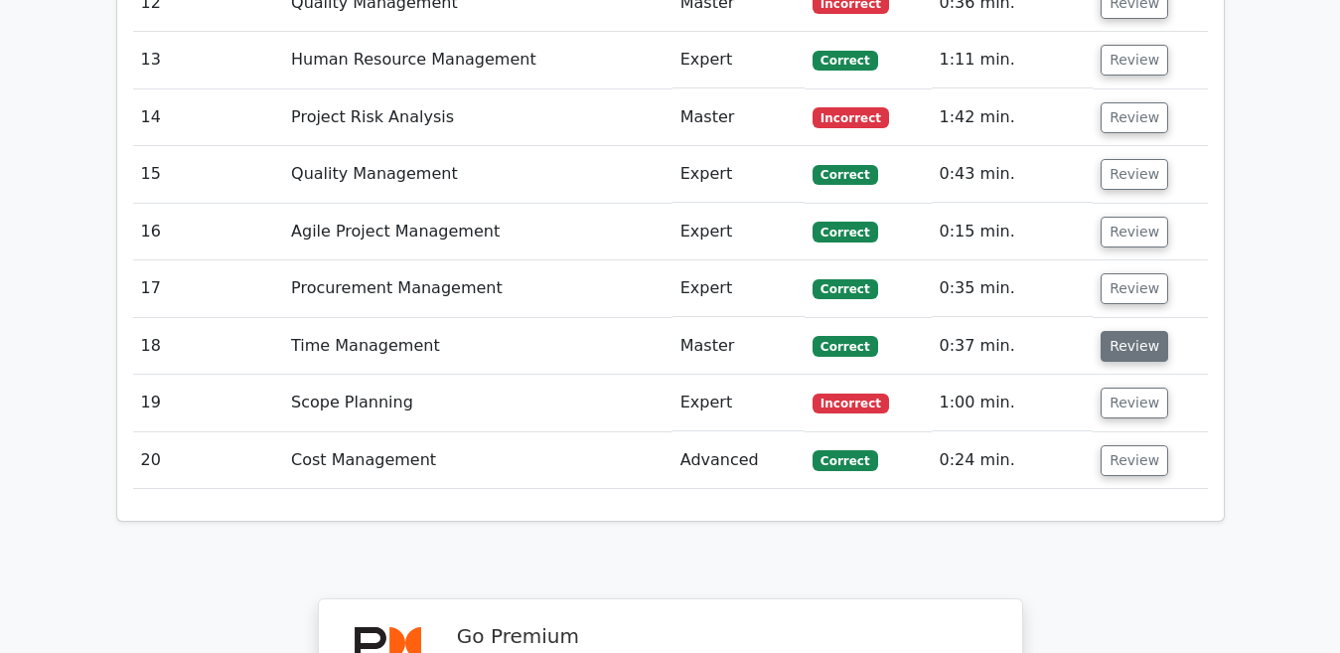
click at [1118, 331] on button "Review" at bounding box center [1135, 346] width 68 height 31
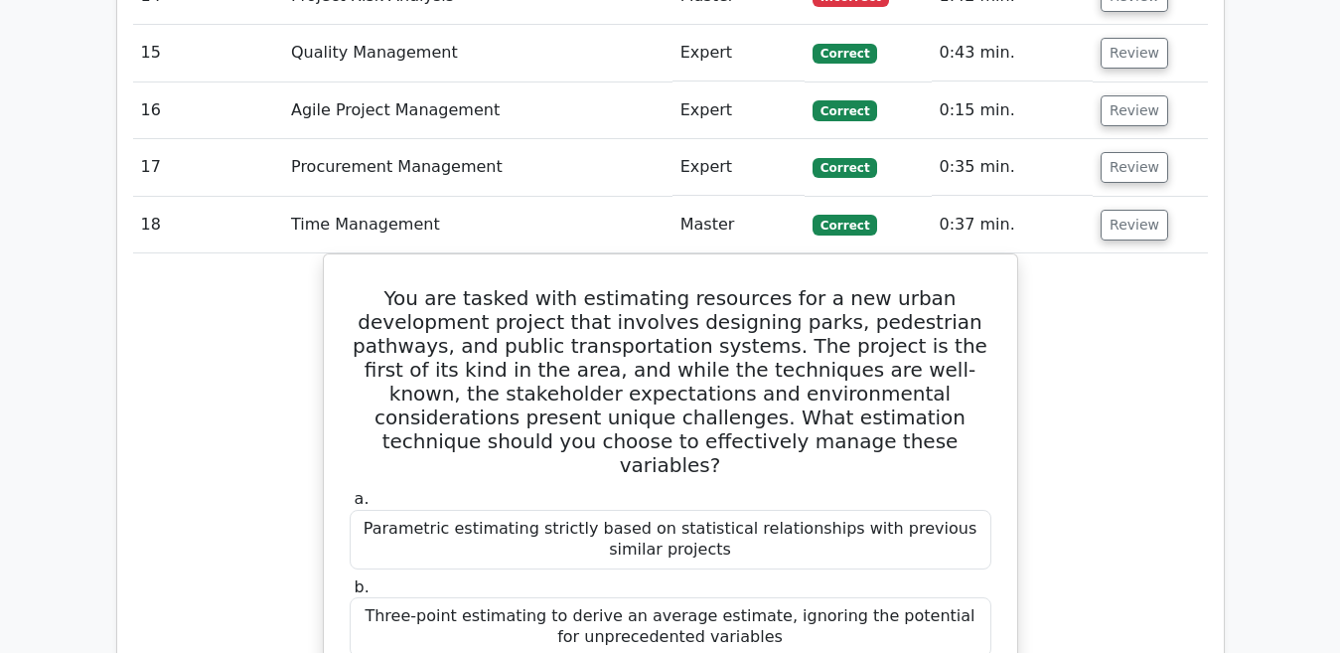
scroll to position [3139, 0]
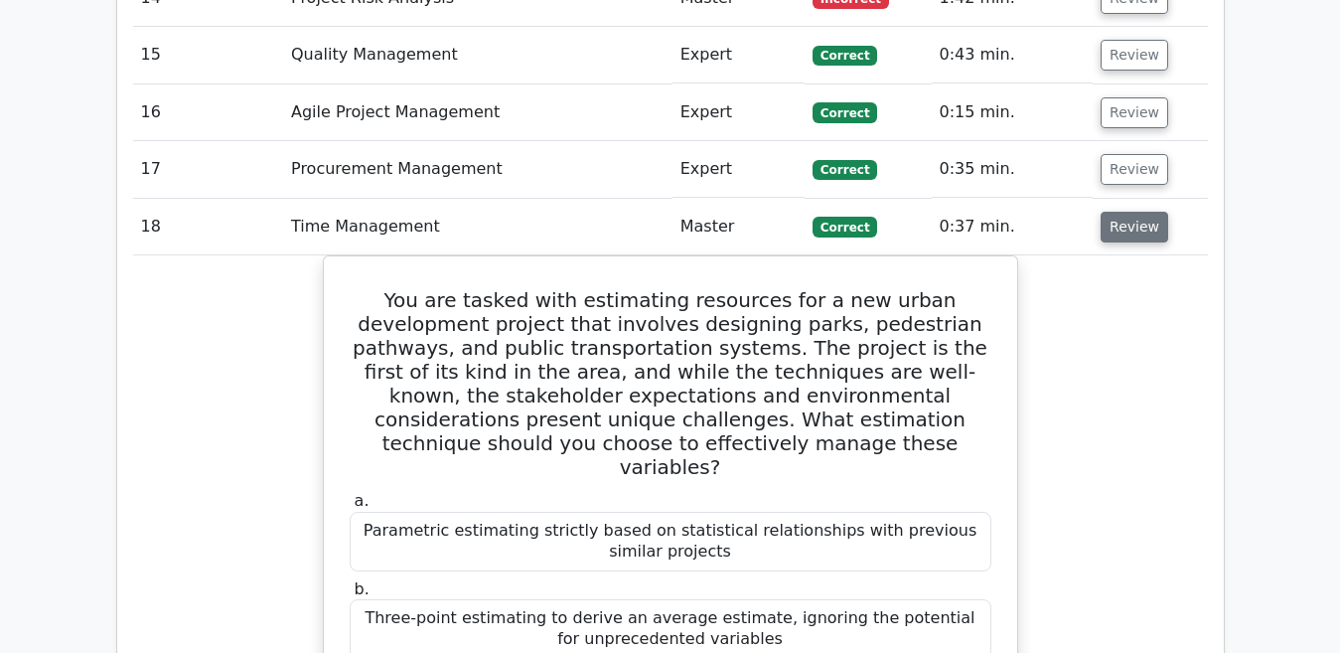
click at [1111, 212] on button "Review" at bounding box center [1135, 227] width 68 height 31
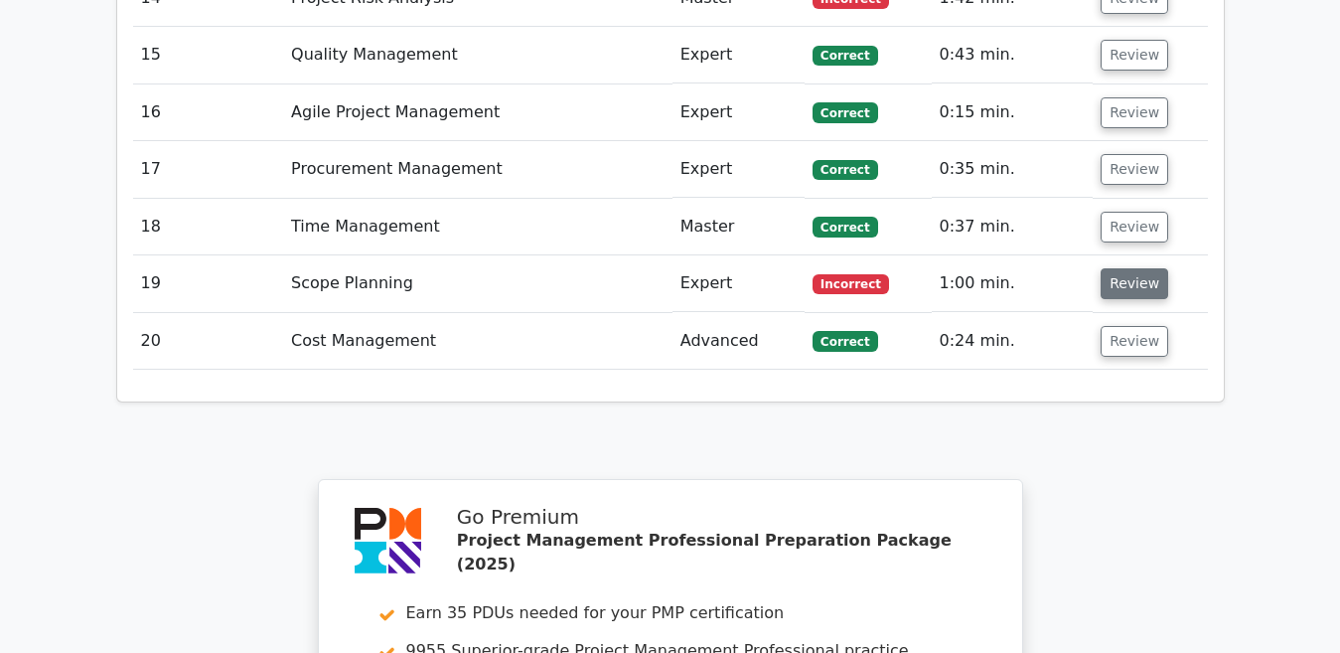
click at [1131, 268] on button "Review" at bounding box center [1135, 283] width 68 height 31
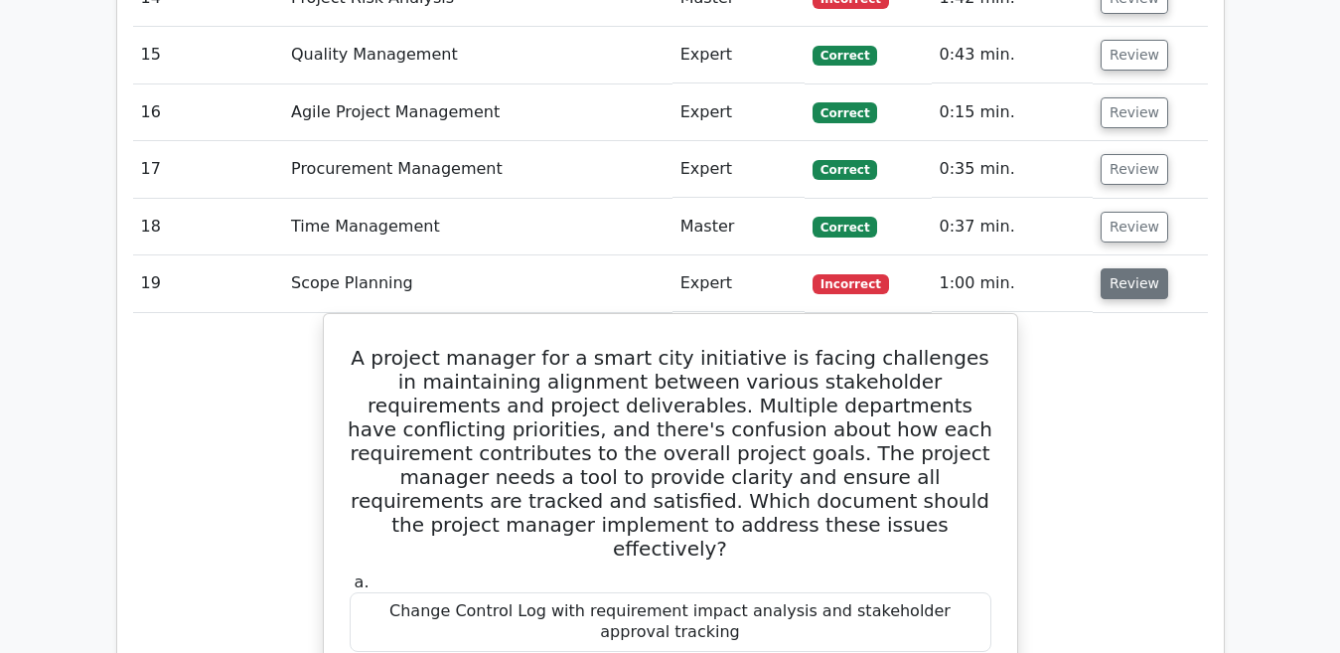
click at [1129, 268] on button "Review" at bounding box center [1135, 283] width 68 height 31
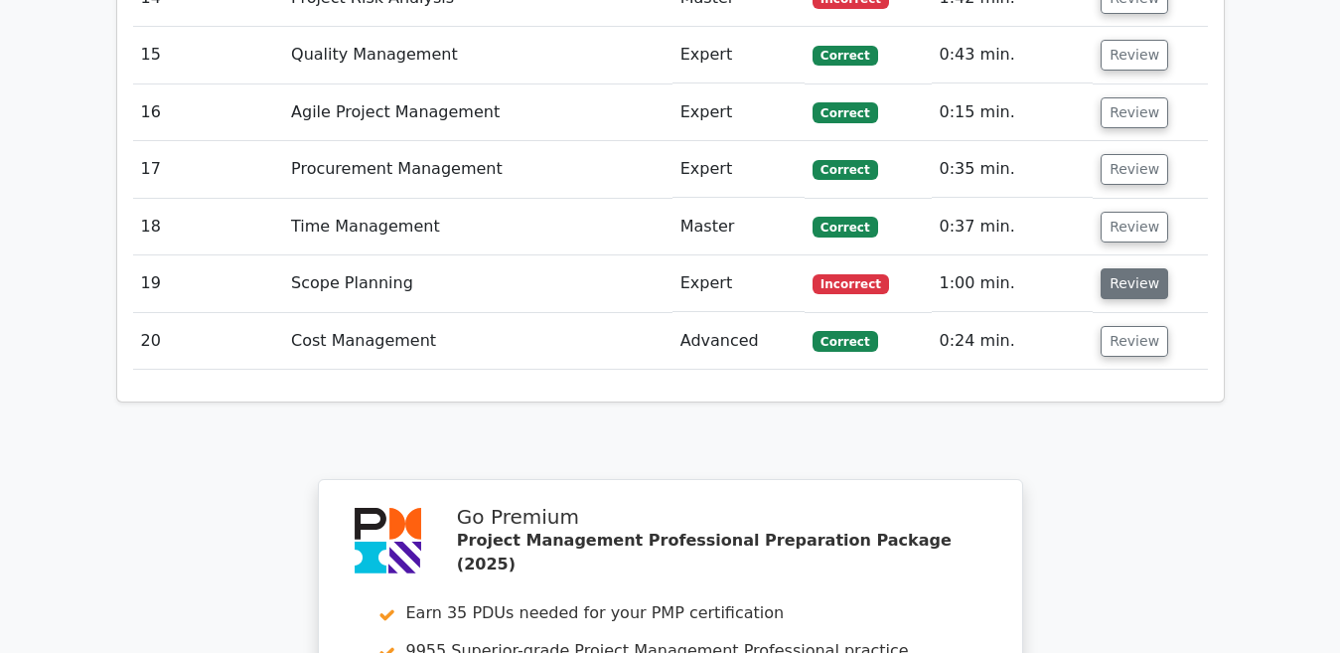
click at [1129, 268] on button "Review" at bounding box center [1135, 283] width 68 height 31
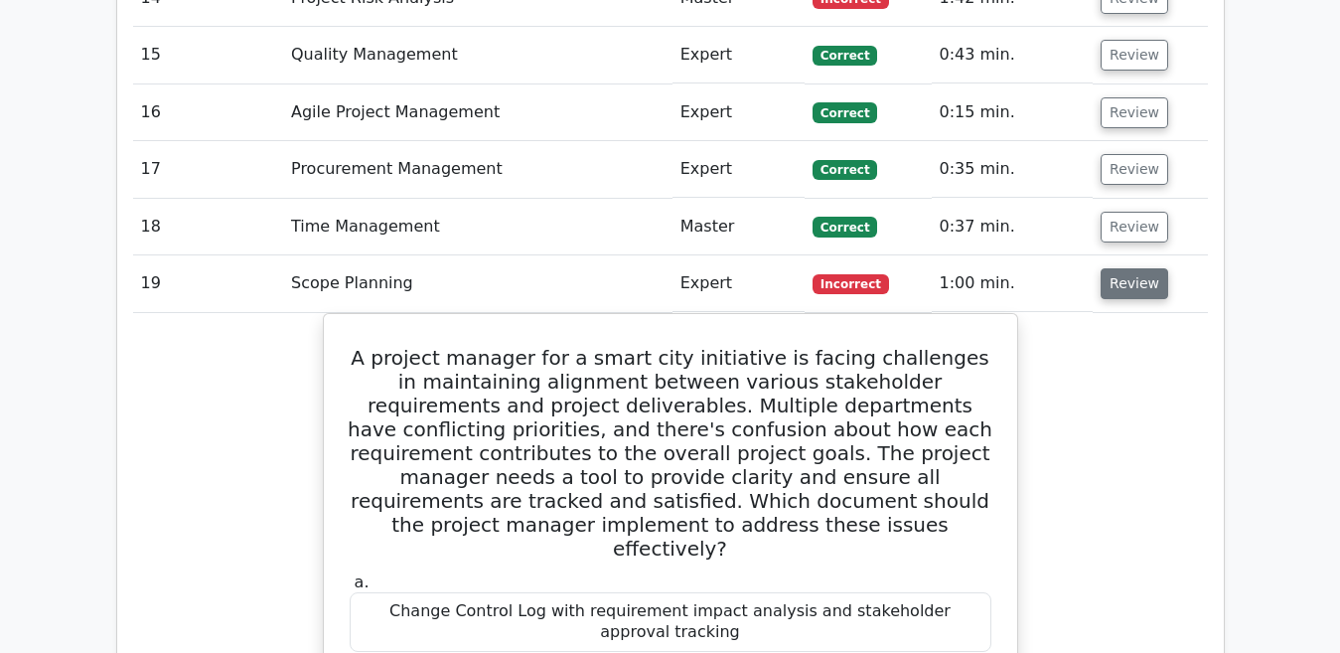
click at [1129, 268] on button "Review" at bounding box center [1135, 283] width 68 height 31
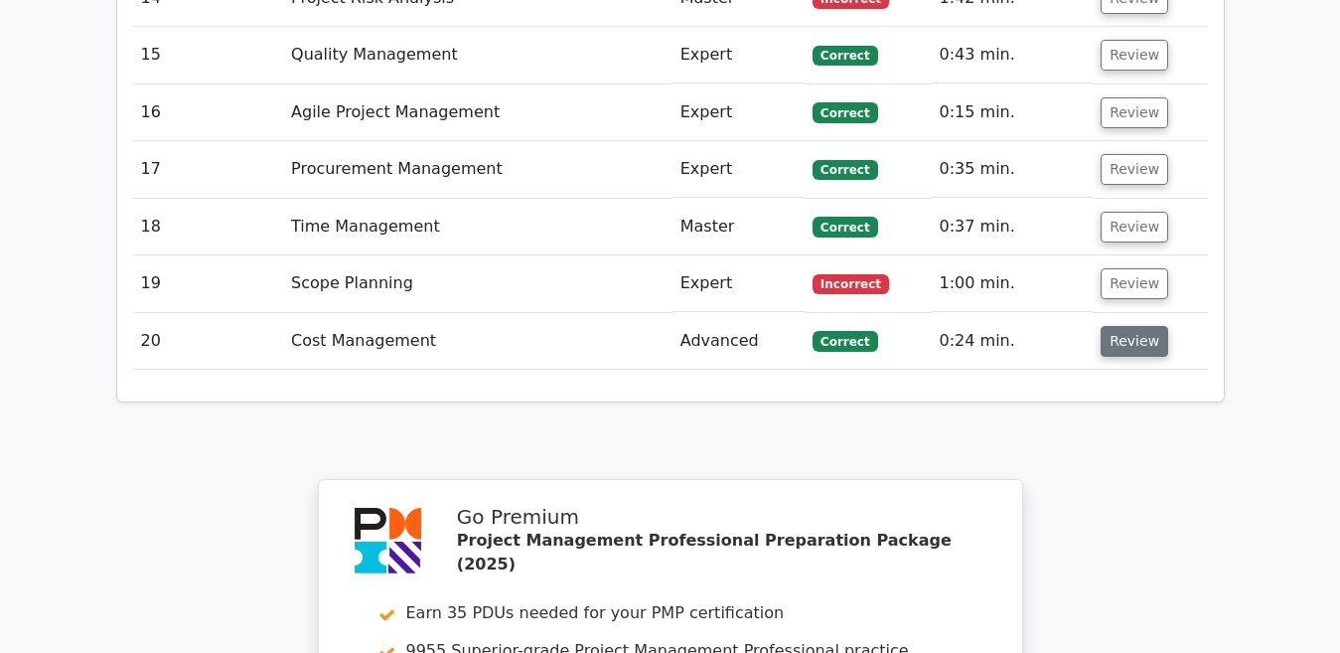
click at [1133, 326] on button "Review" at bounding box center [1135, 341] width 68 height 31
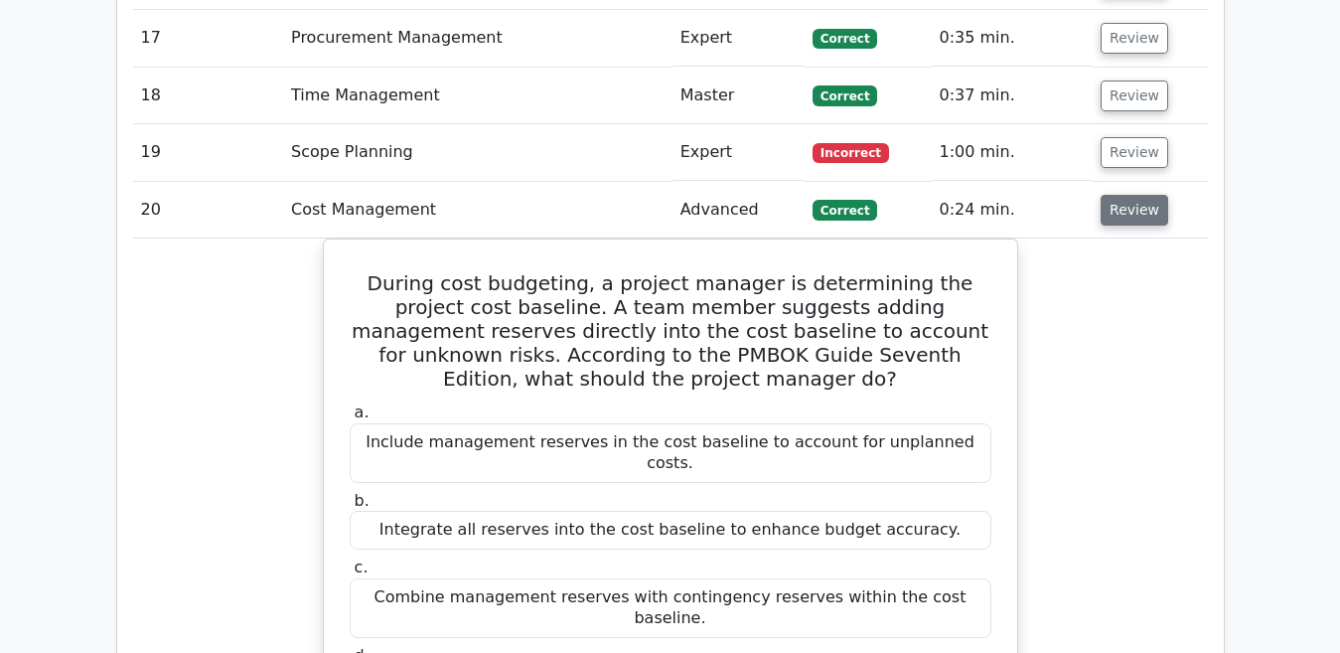
scroll to position [3298, 0]
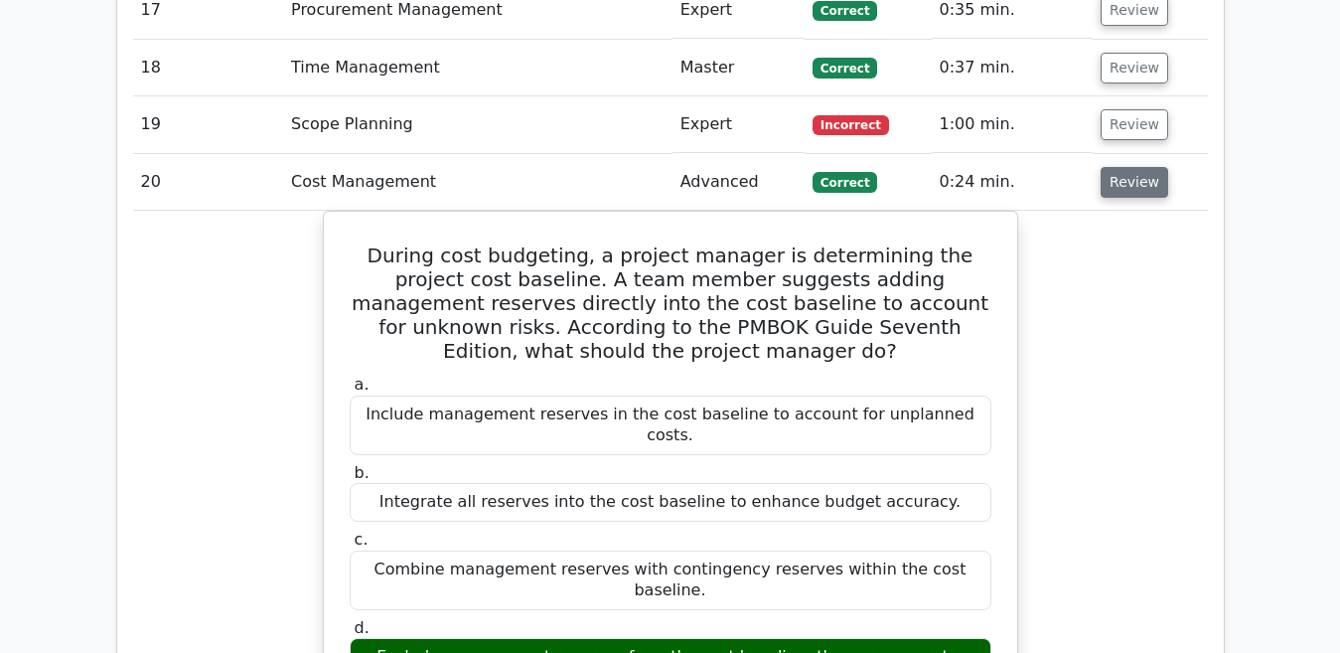
click at [1107, 167] on button "Review" at bounding box center [1135, 182] width 68 height 31
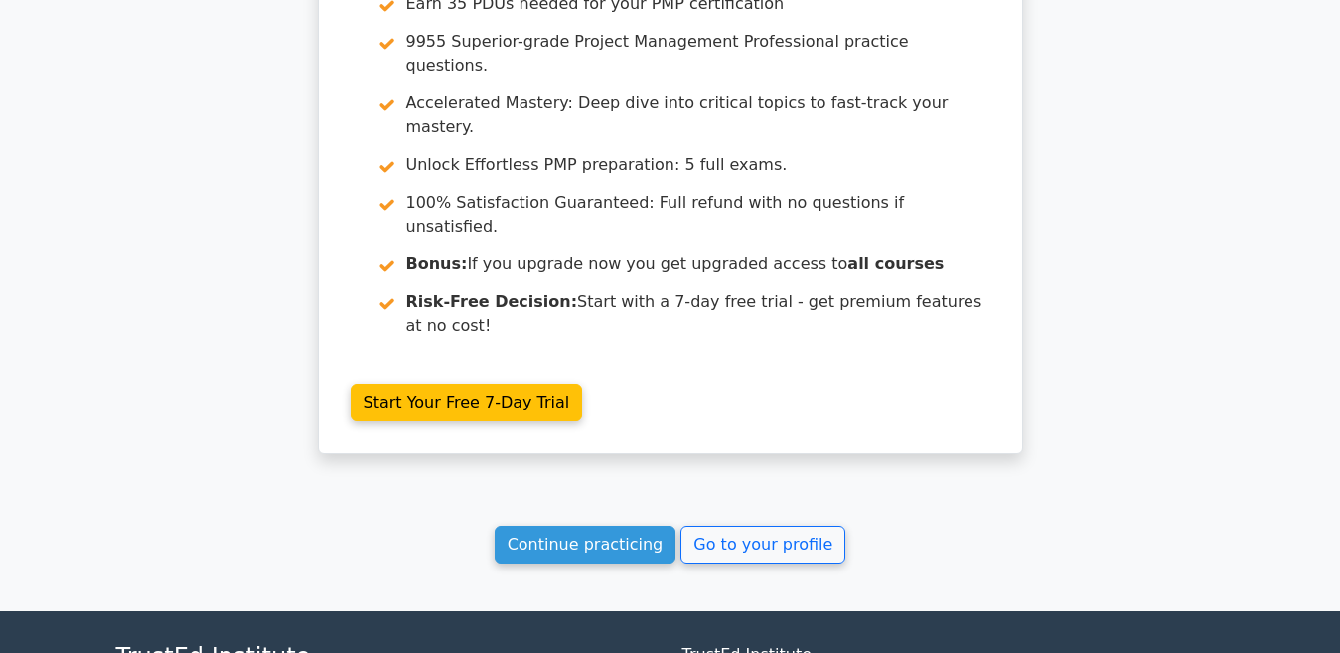
scroll to position [3751, 0]
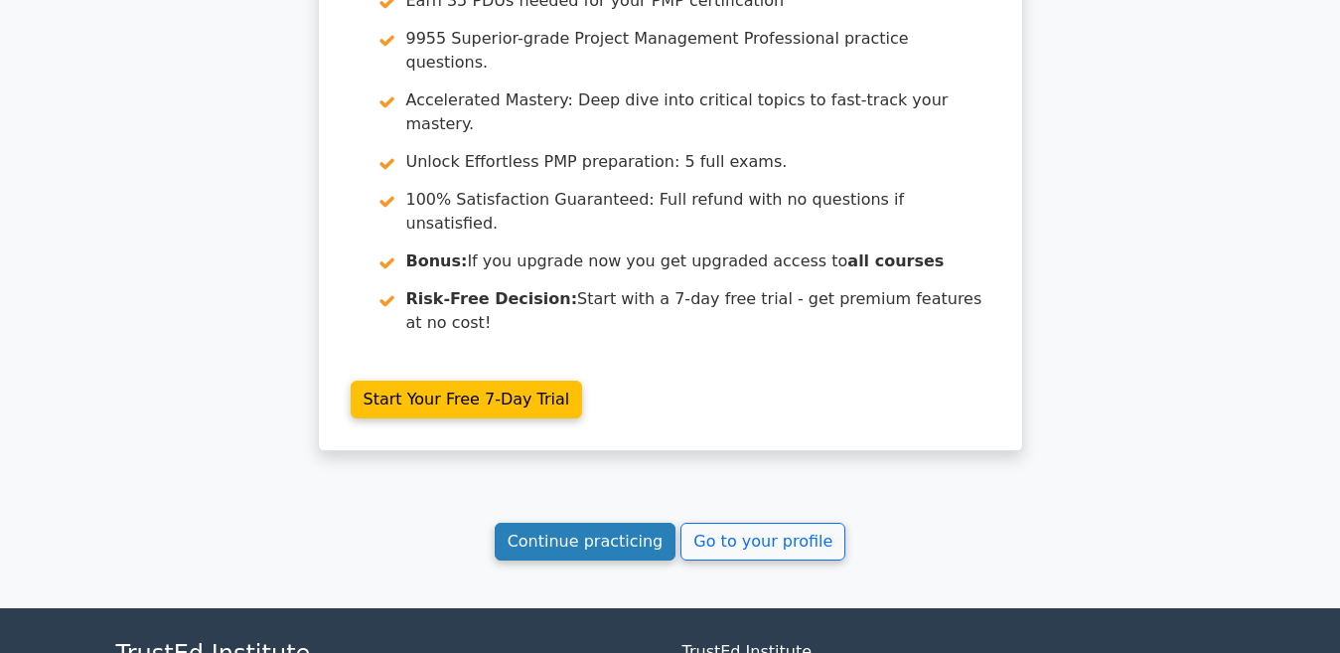
click at [594, 523] on link "Continue practicing" at bounding box center [586, 542] width 182 height 38
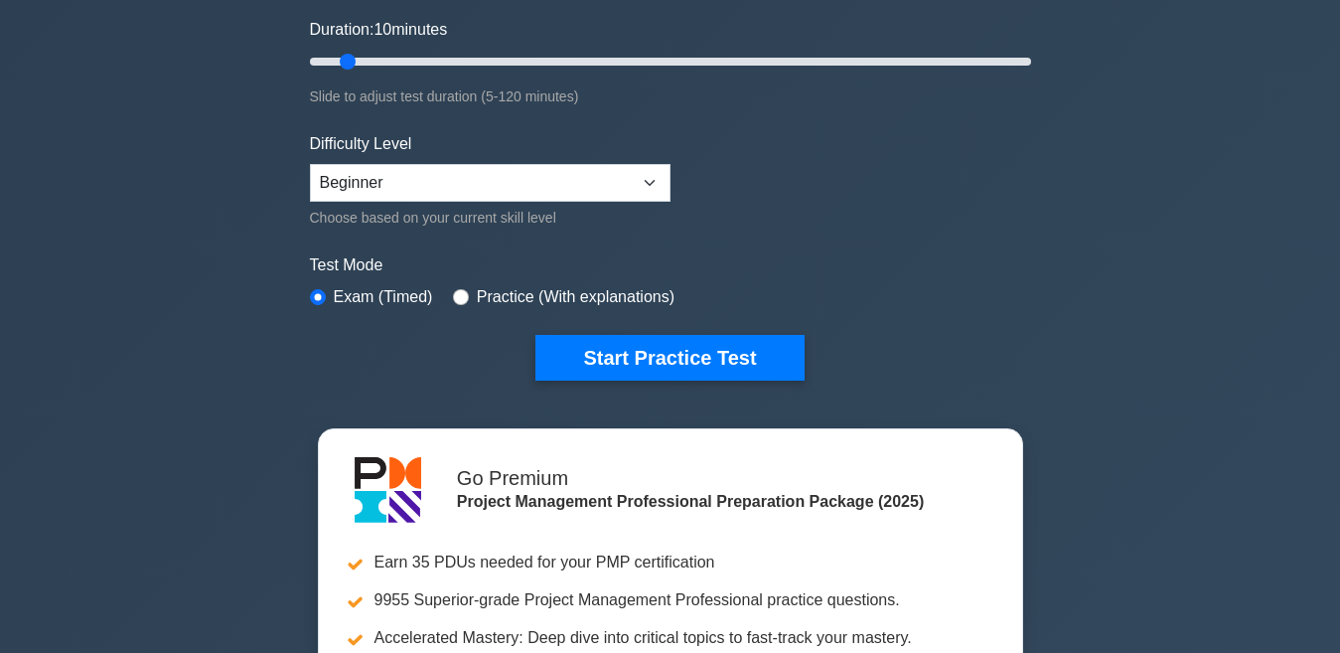
scroll to position [437, 0]
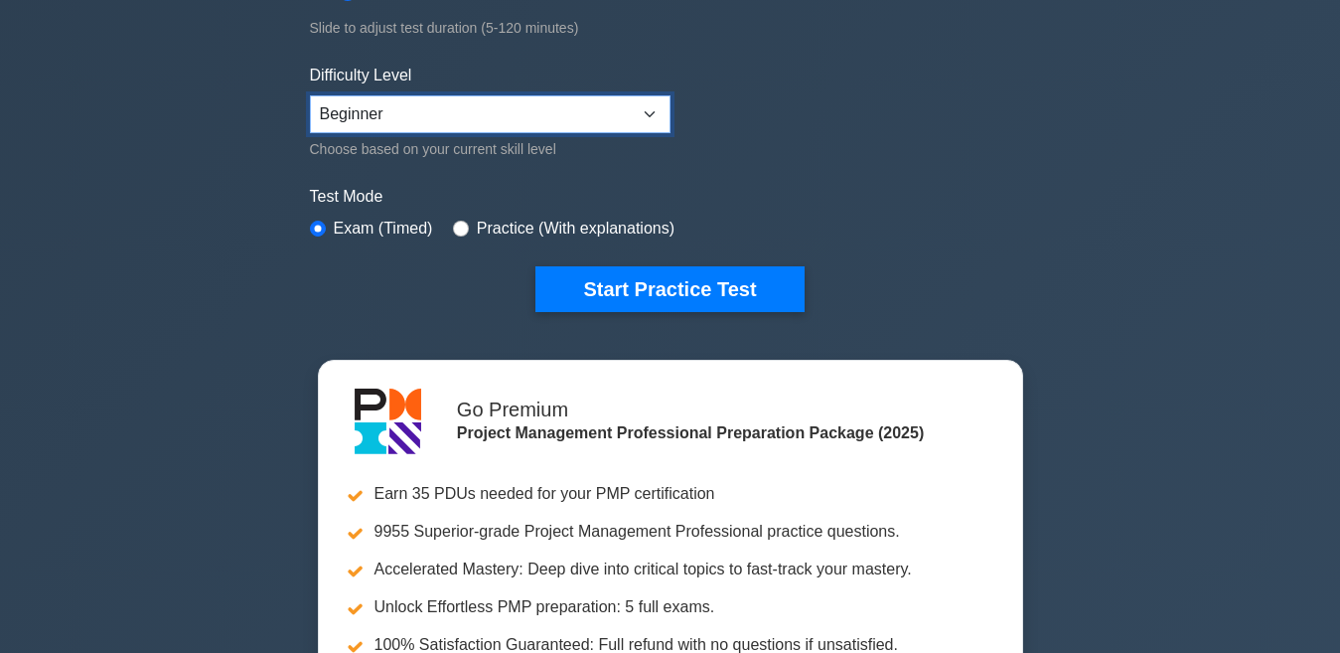
click at [355, 109] on select "Beginner Intermediate Expert" at bounding box center [490, 114] width 361 height 38
select select "expert"
click at [310, 95] on select "Beginner Intermediate Expert" at bounding box center [490, 114] width 361 height 38
click at [215, 299] on div "Project Management Professional Customize Your Next Practice Test Topics Scope …" at bounding box center [670, 251] width 1340 height 1250
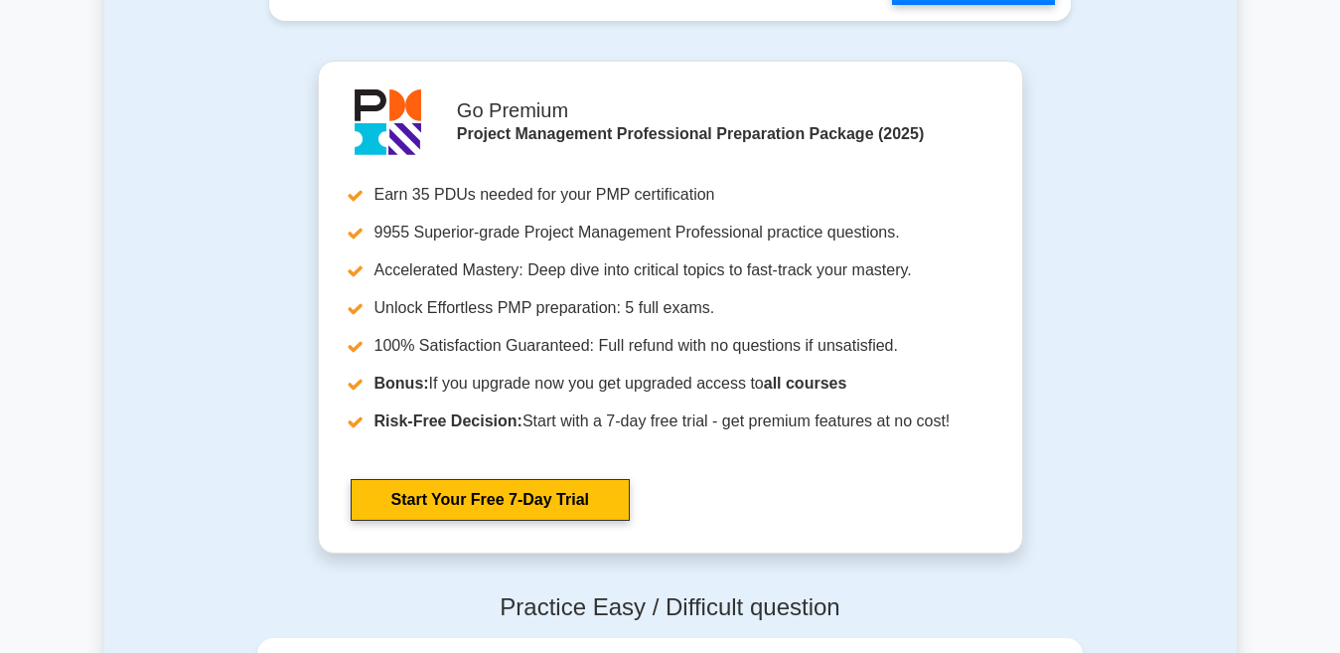
scroll to position [6613, 0]
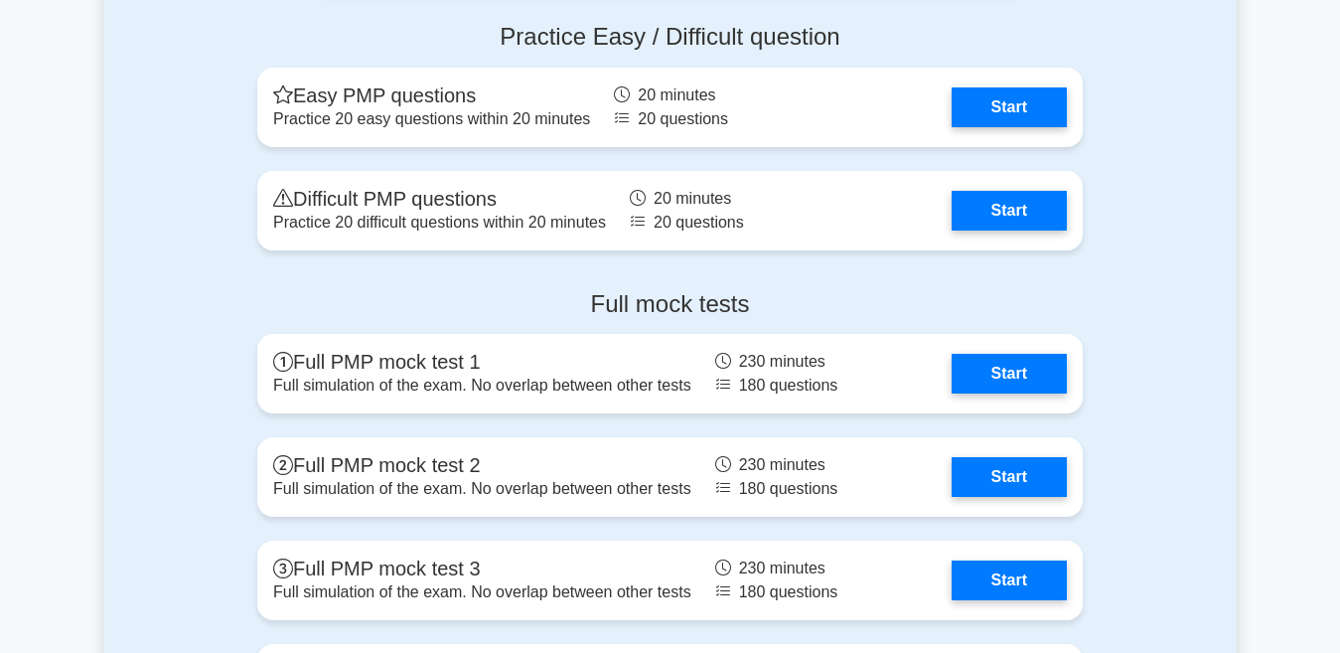
click at [160, 297] on div "Full mock tests Full PMP mock test 1 Full simulation of the exam. No overlap be…" at bounding box center [670, 562] width 1133 height 577
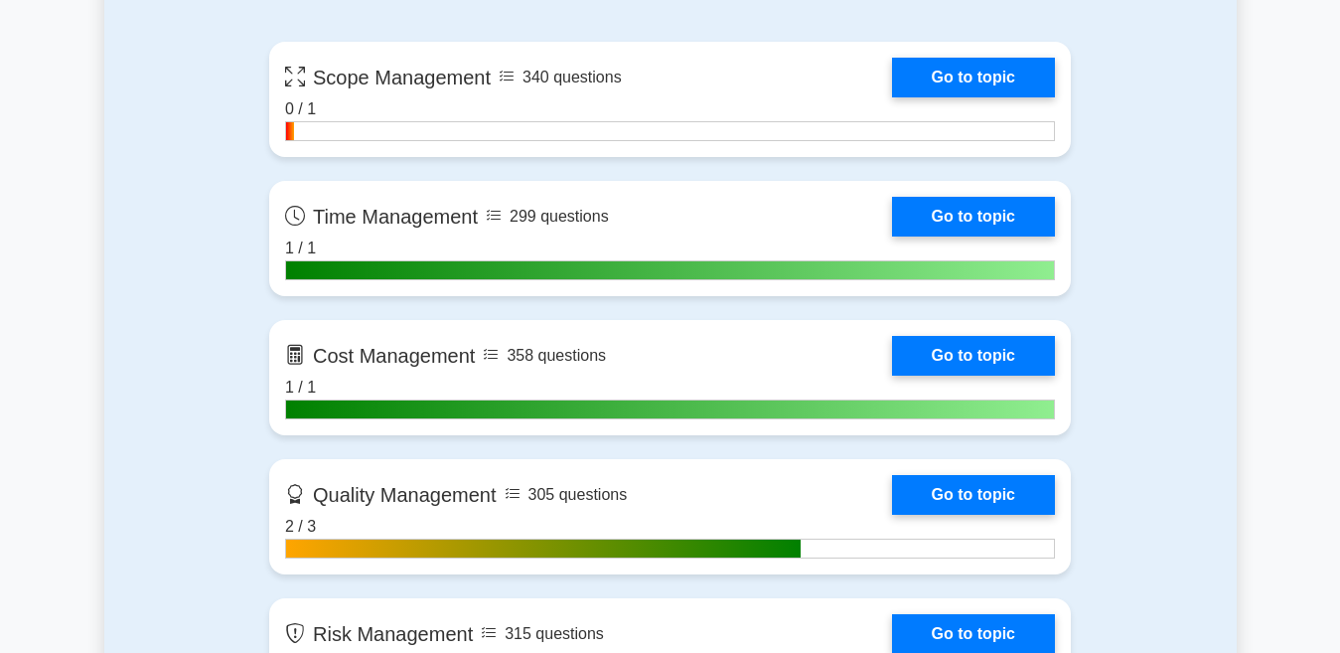
scroll to position [1447, 0]
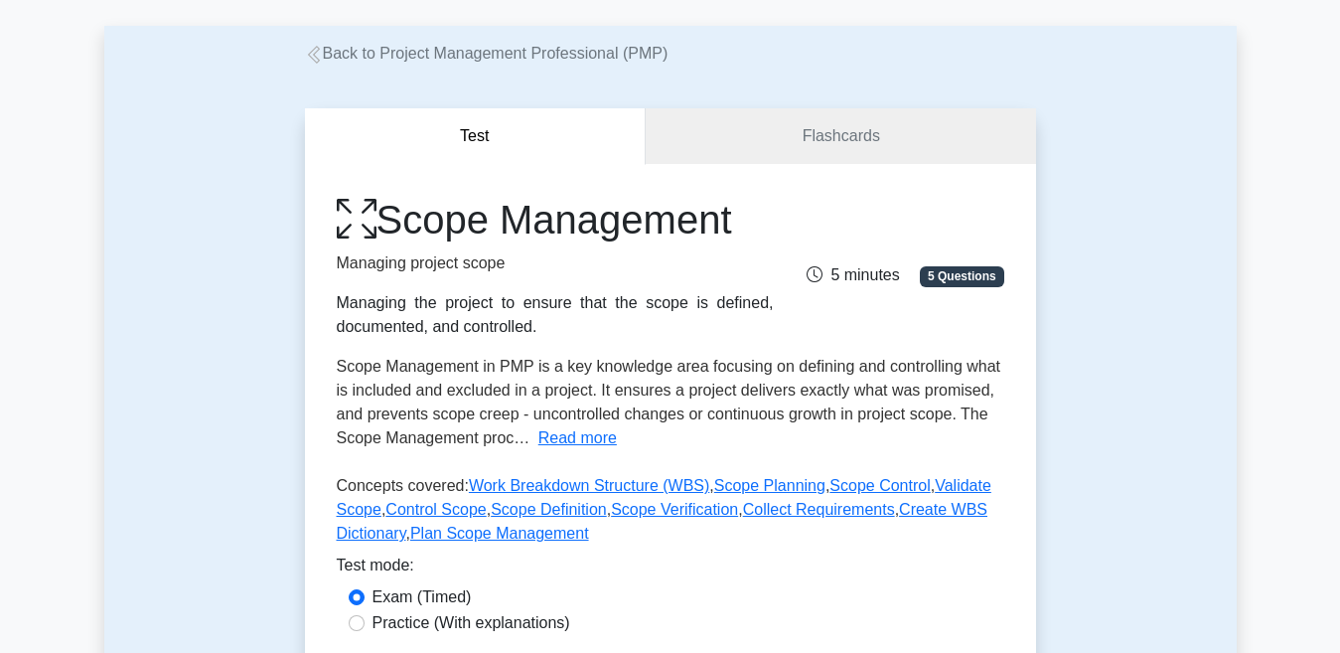
scroll to position [119, 0]
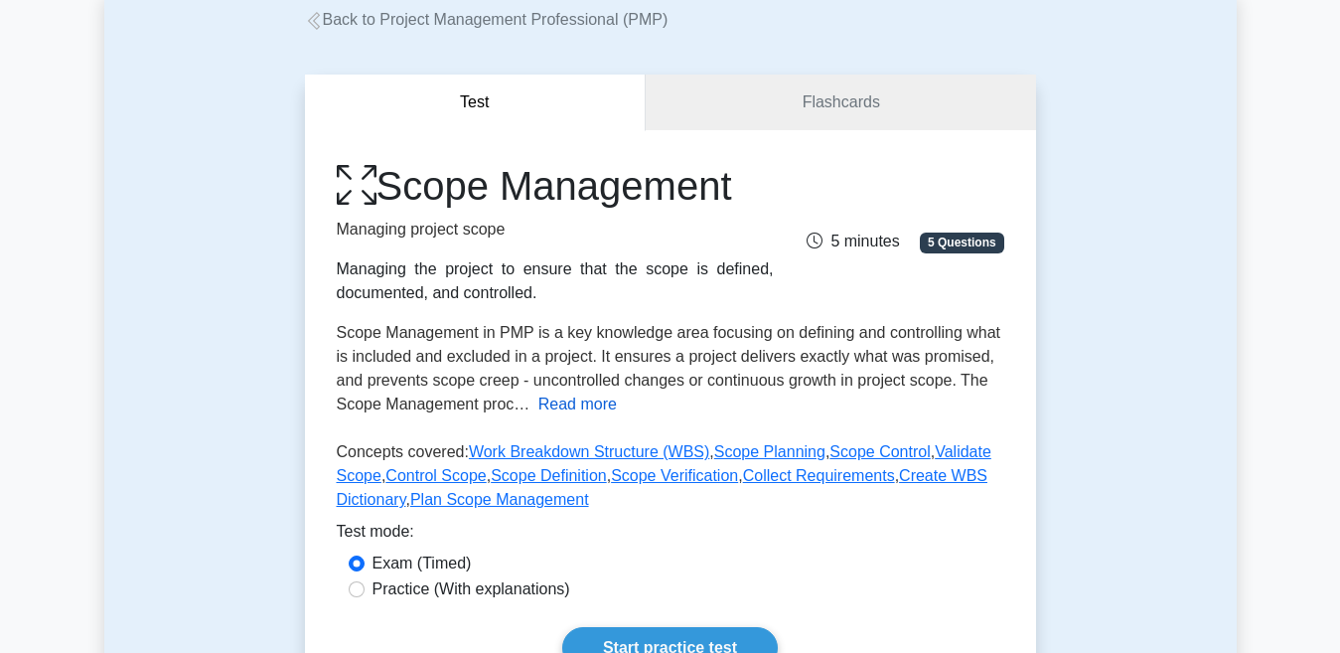
click at [576, 401] on button "Read more" at bounding box center [577, 404] width 78 height 24
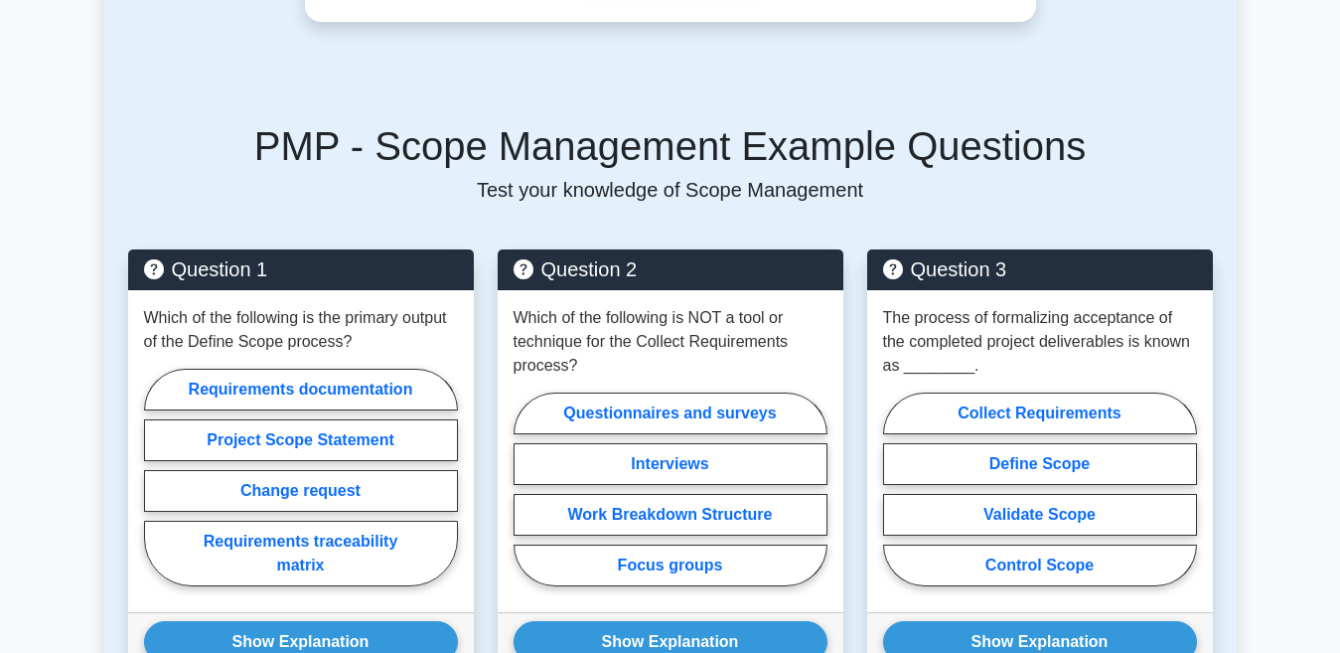
scroll to position [1272, 0]
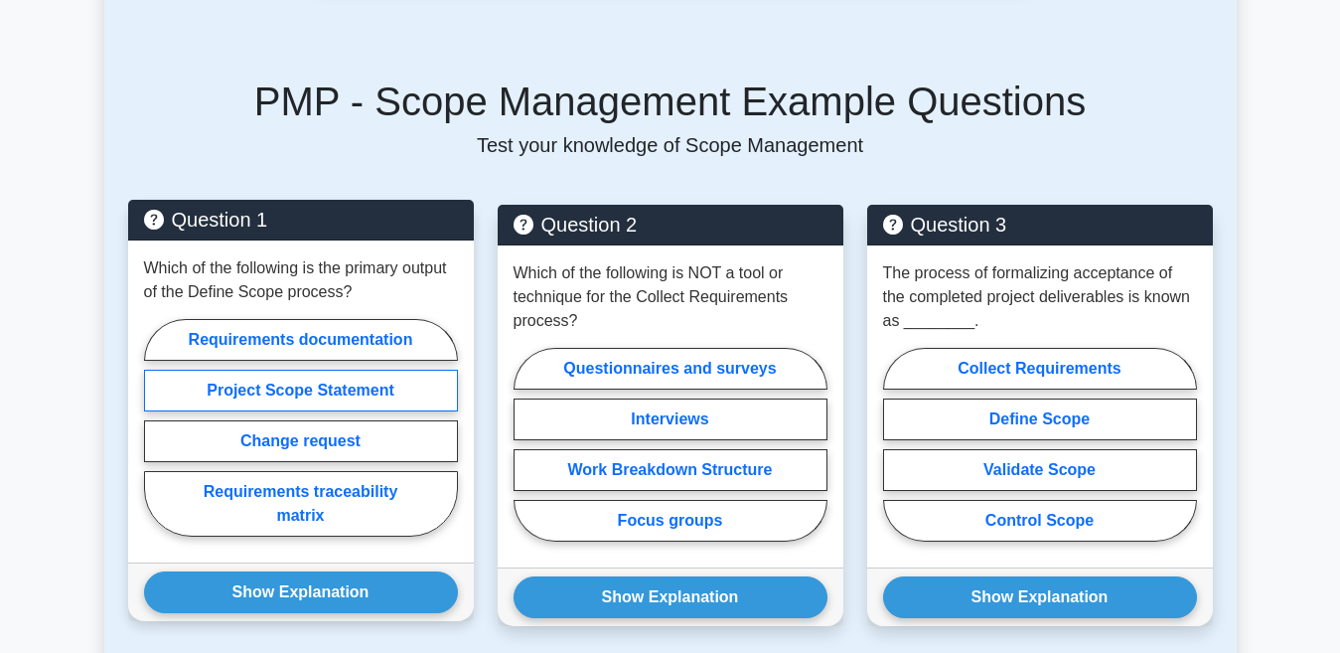
click at [283, 370] on label "Project Scope Statement" at bounding box center [301, 391] width 314 height 42
click at [157, 427] on input "Project Scope Statement" at bounding box center [150, 433] width 13 height 13
radio input "true"
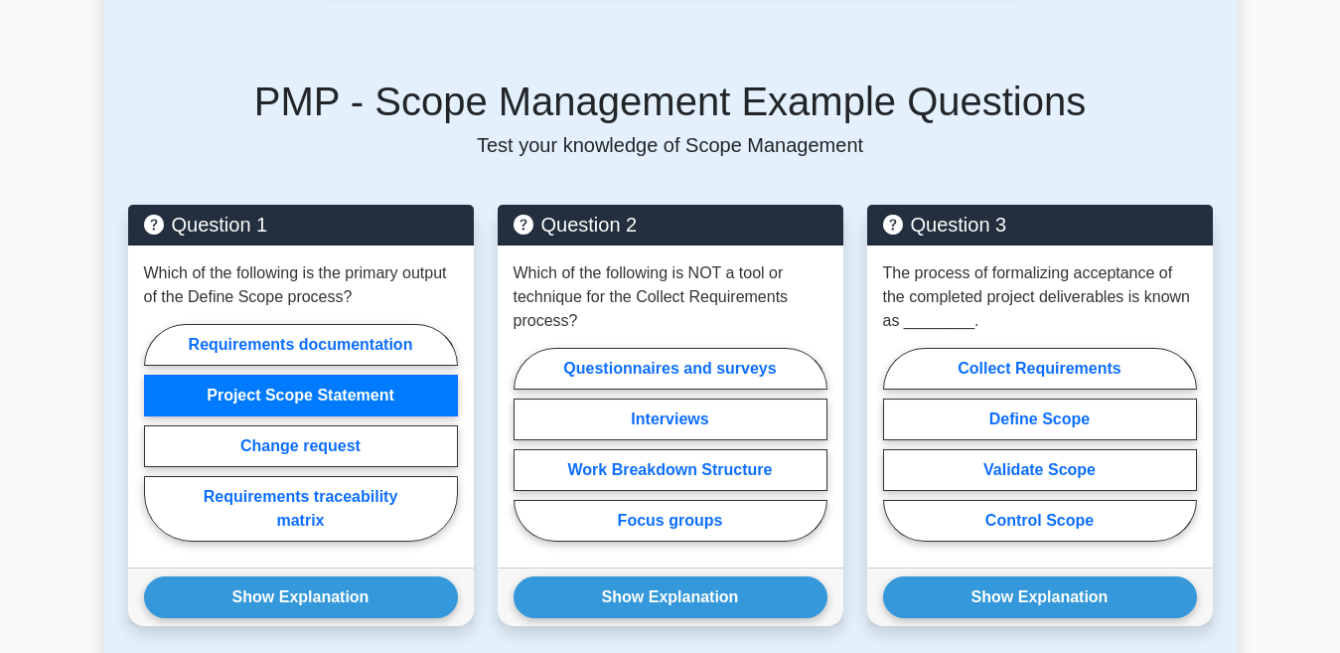
click at [144, 432] on input "Change request" at bounding box center [150, 438] width 13 height 13
radio input "true"
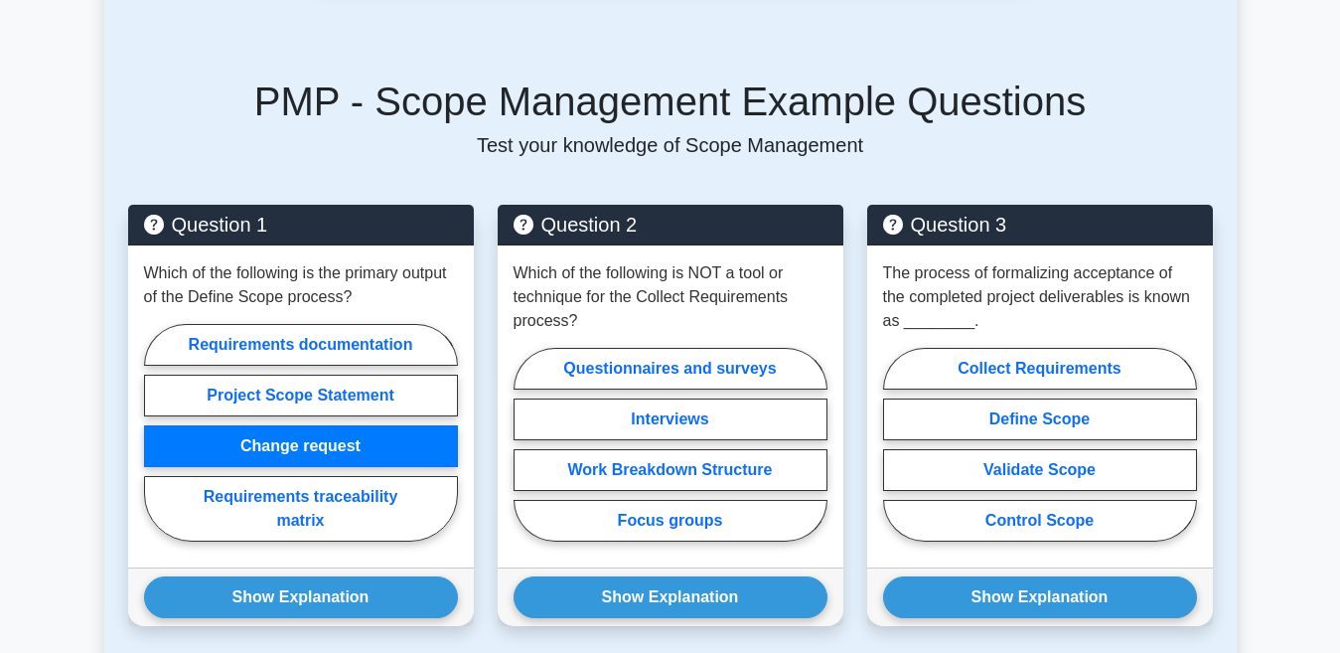
click at [144, 432] on input "Requirements traceability matrix" at bounding box center [150, 438] width 13 height 13
radio input "true"
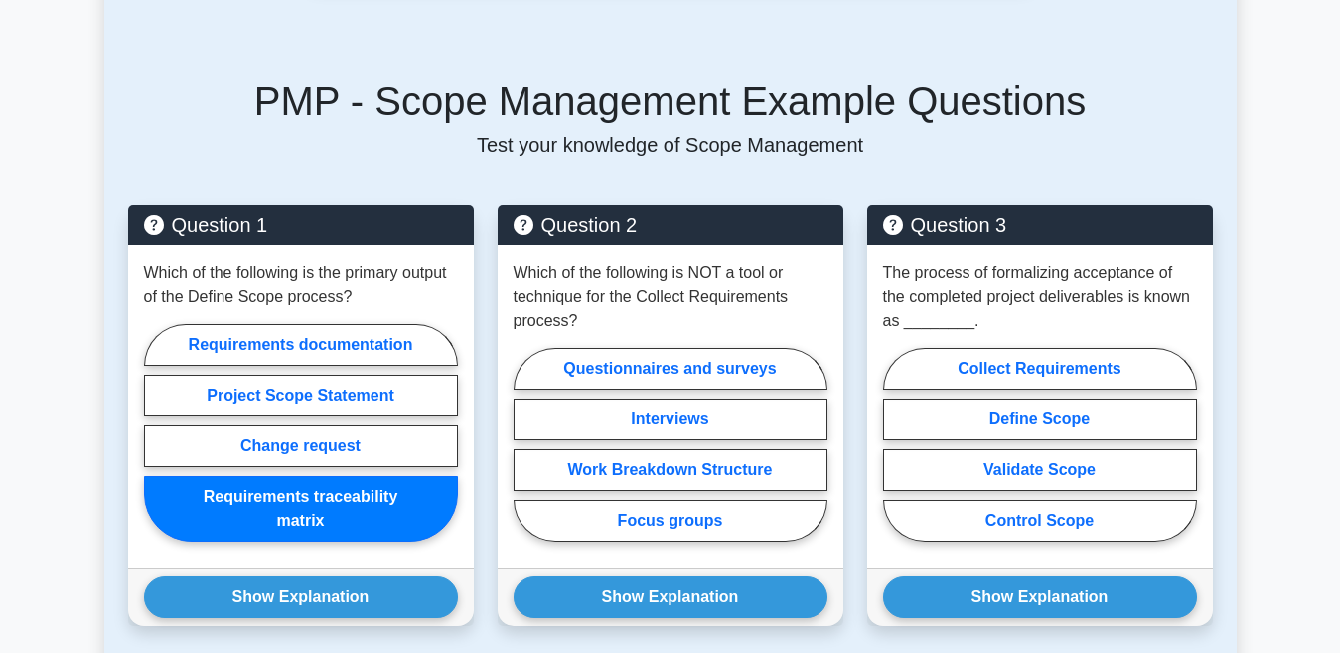
click at [144, 432] on input "Change request" at bounding box center [150, 438] width 13 height 13
radio input "true"
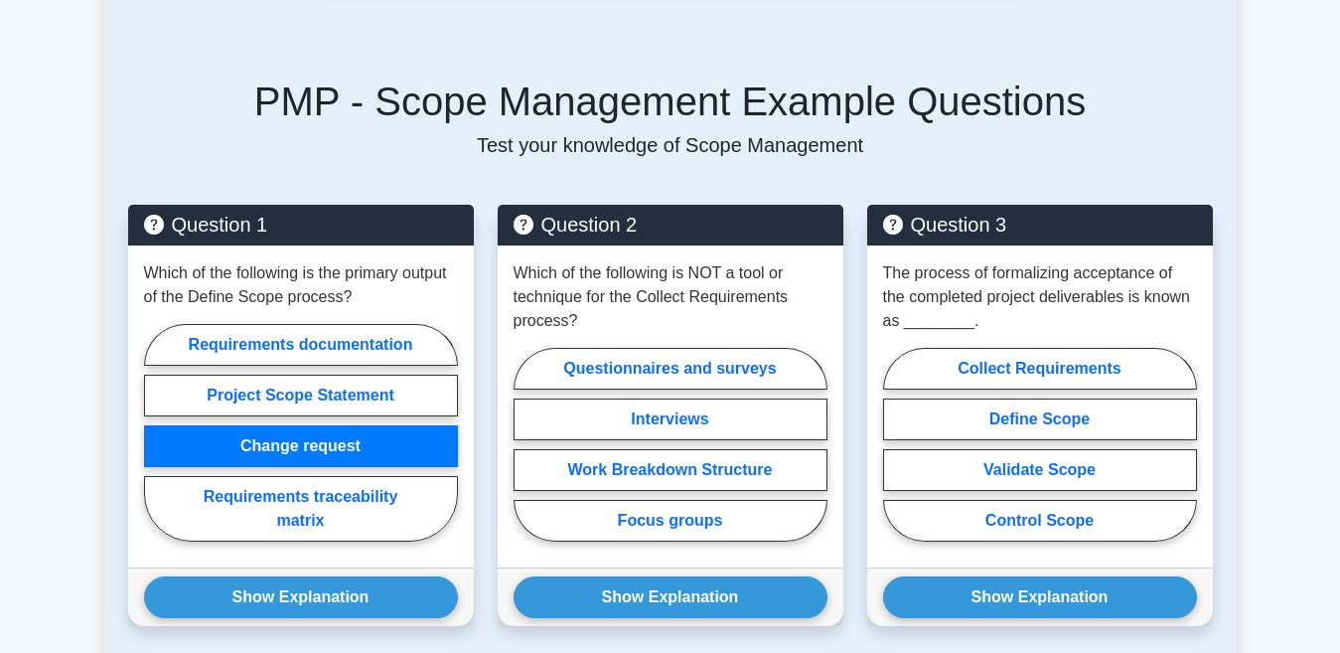
click at [144, 432] on input "Project Scope Statement" at bounding box center [150, 438] width 13 height 13
radio input "true"
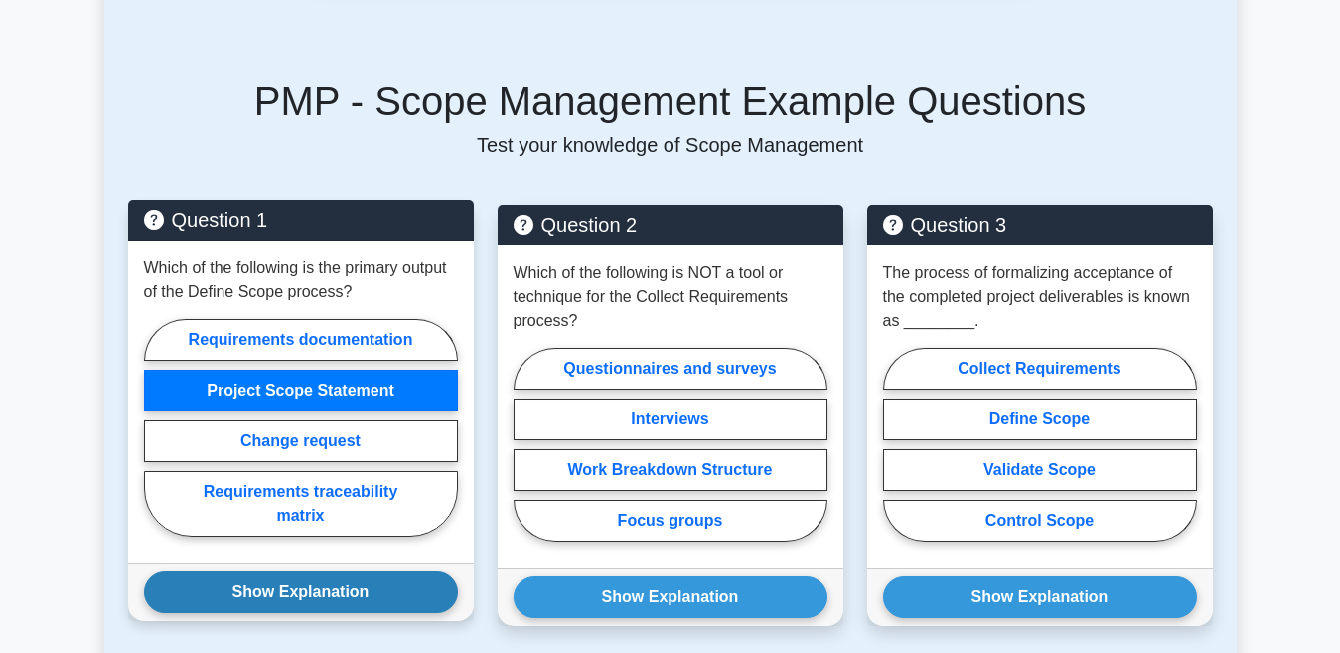
click at [237, 573] on button "Show Explanation" at bounding box center [301, 592] width 314 height 42
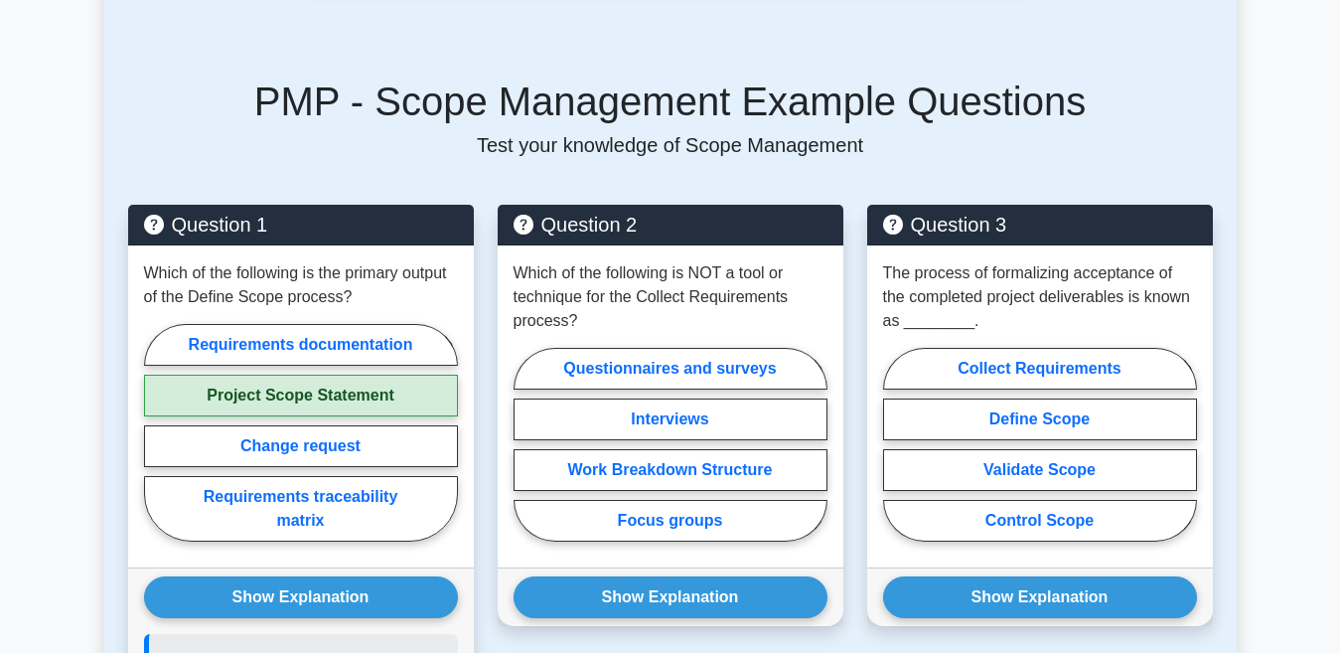
click at [3, 321] on main "Back to Project Management Professional (PMP) Test Flashcards Scope Management …" at bounding box center [670, 330] width 1340 height 3076
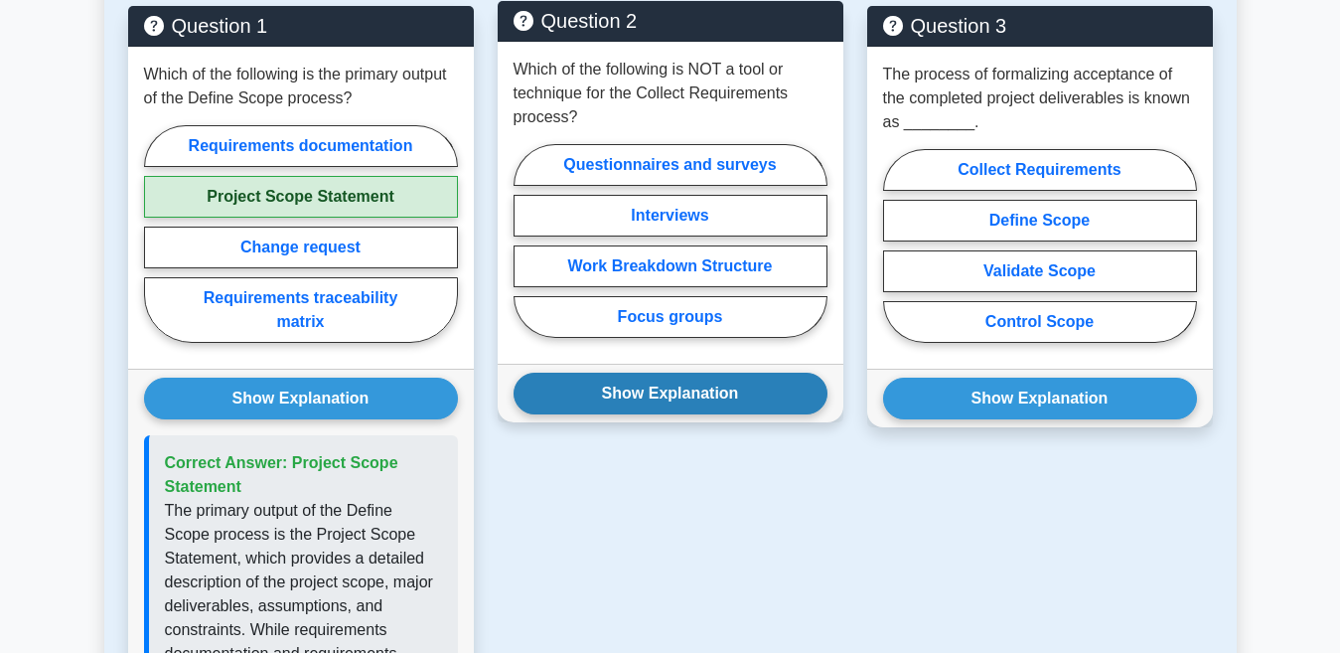
scroll to position [1431, 0]
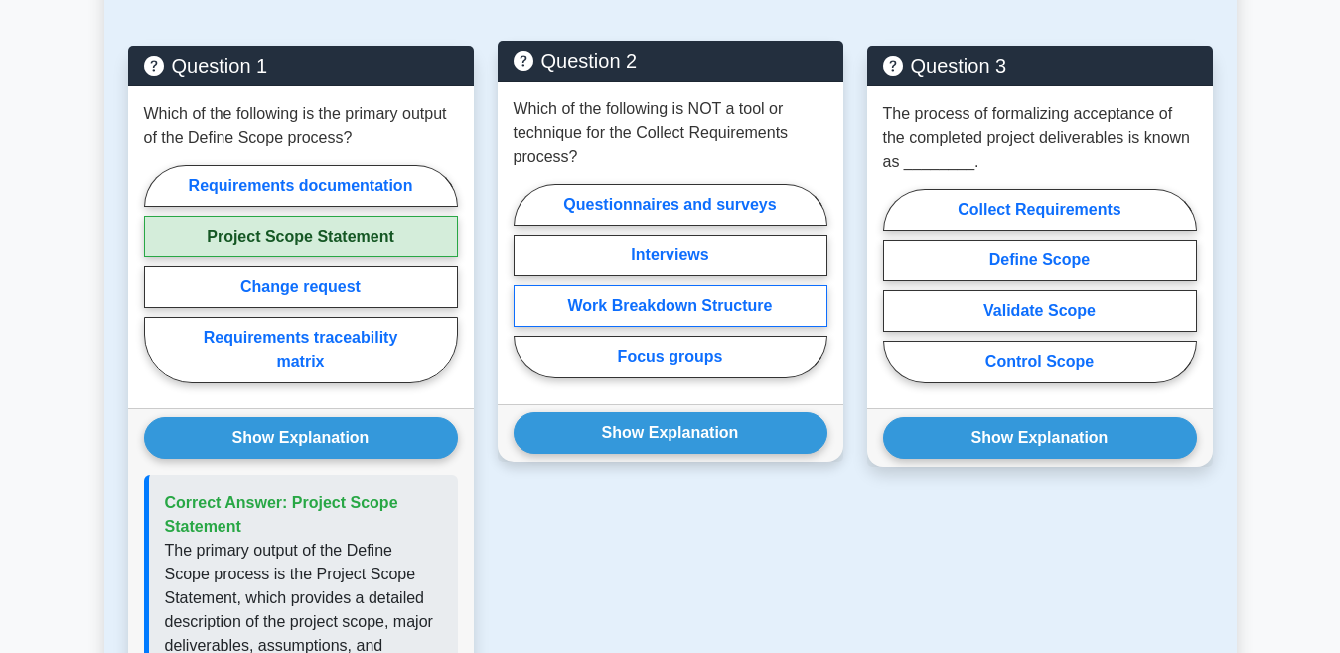
click at [596, 292] on label "Work Breakdown Structure" at bounding box center [671, 306] width 314 height 42
click at [527, 292] on input "Work Breakdown Structure" at bounding box center [520, 286] width 13 height 13
radio input "true"
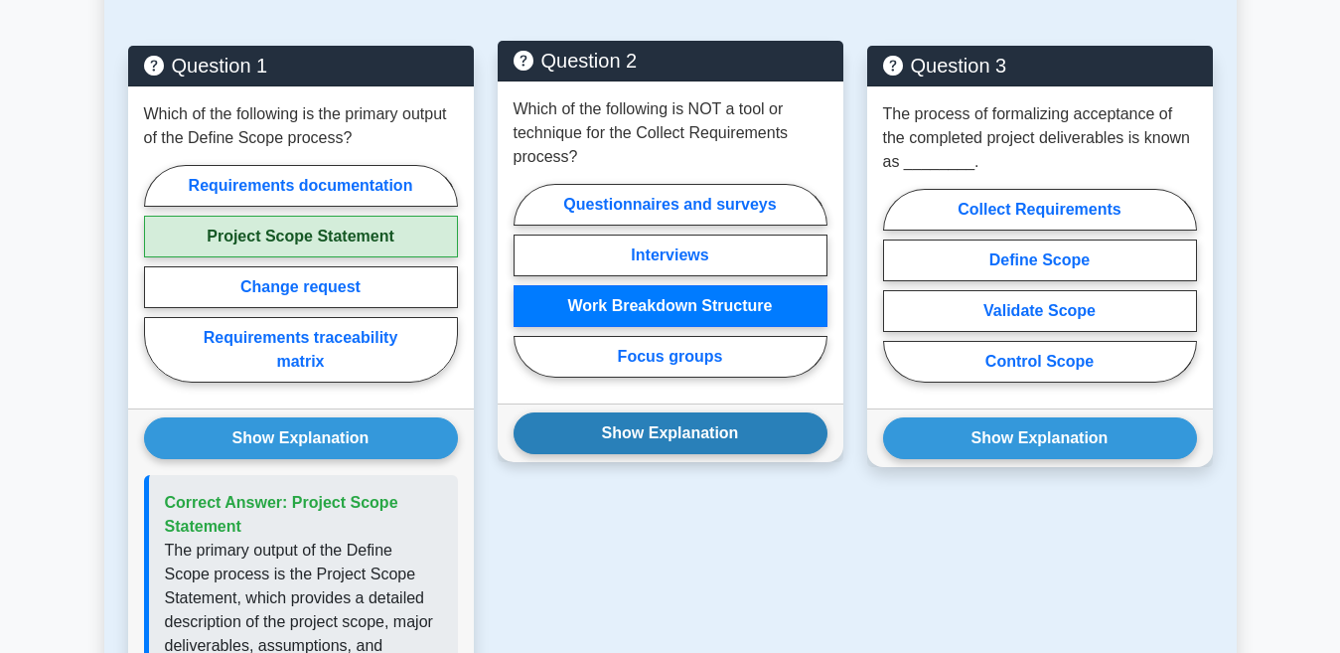
click at [637, 427] on button "Show Explanation" at bounding box center [671, 433] width 314 height 42
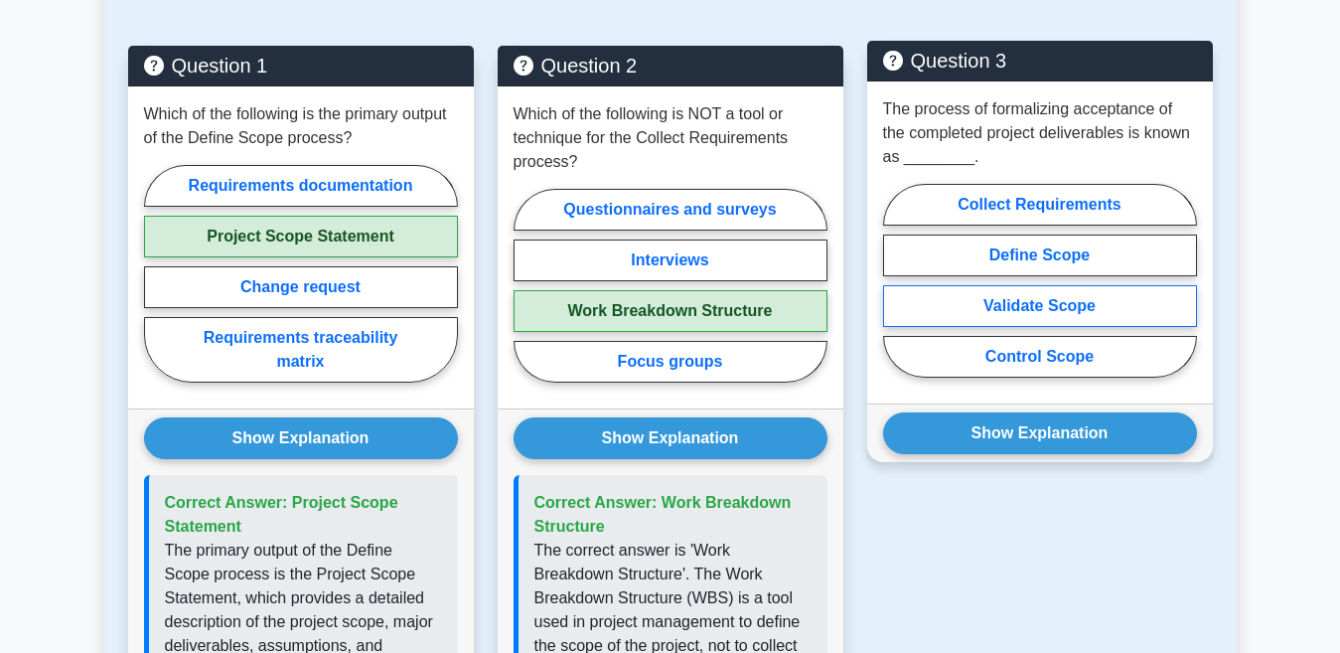
click at [991, 285] on label "Validate Scope" at bounding box center [1040, 306] width 314 height 42
click at [896, 283] on input "Validate Scope" at bounding box center [889, 286] width 13 height 13
radio input "true"
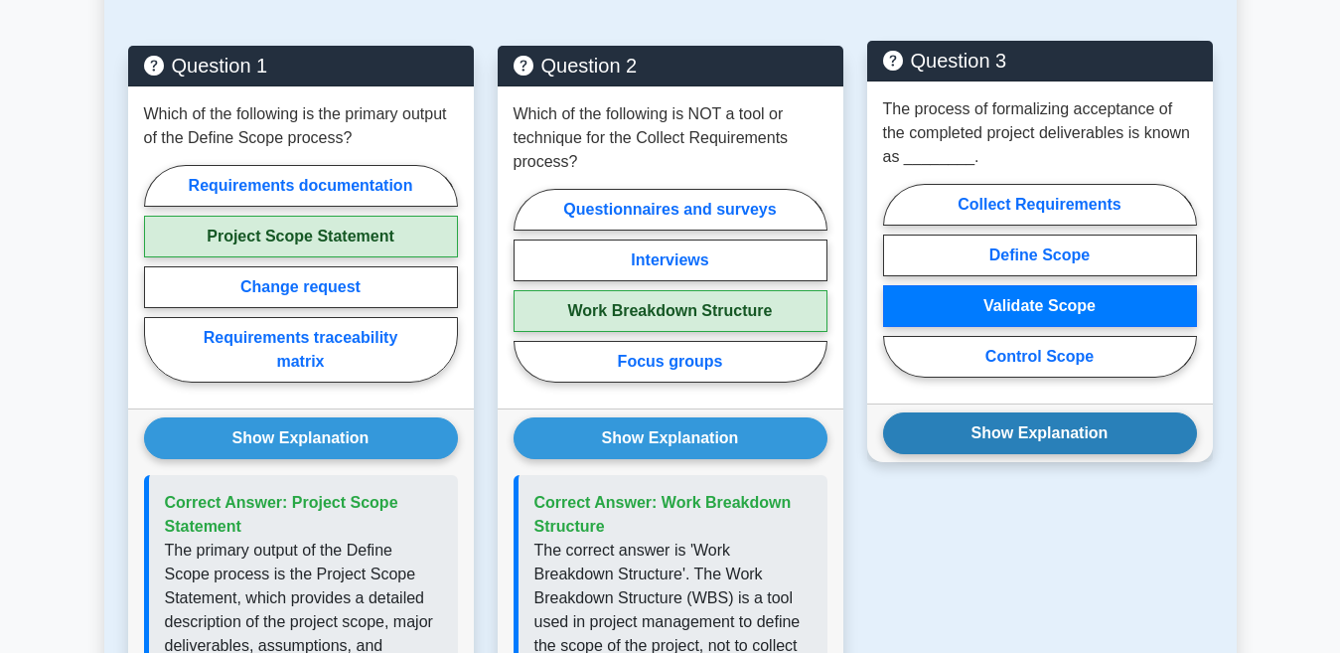
click at [1026, 428] on button "Show Explanation" at bounding box center [1040, 433] width 314 height 42
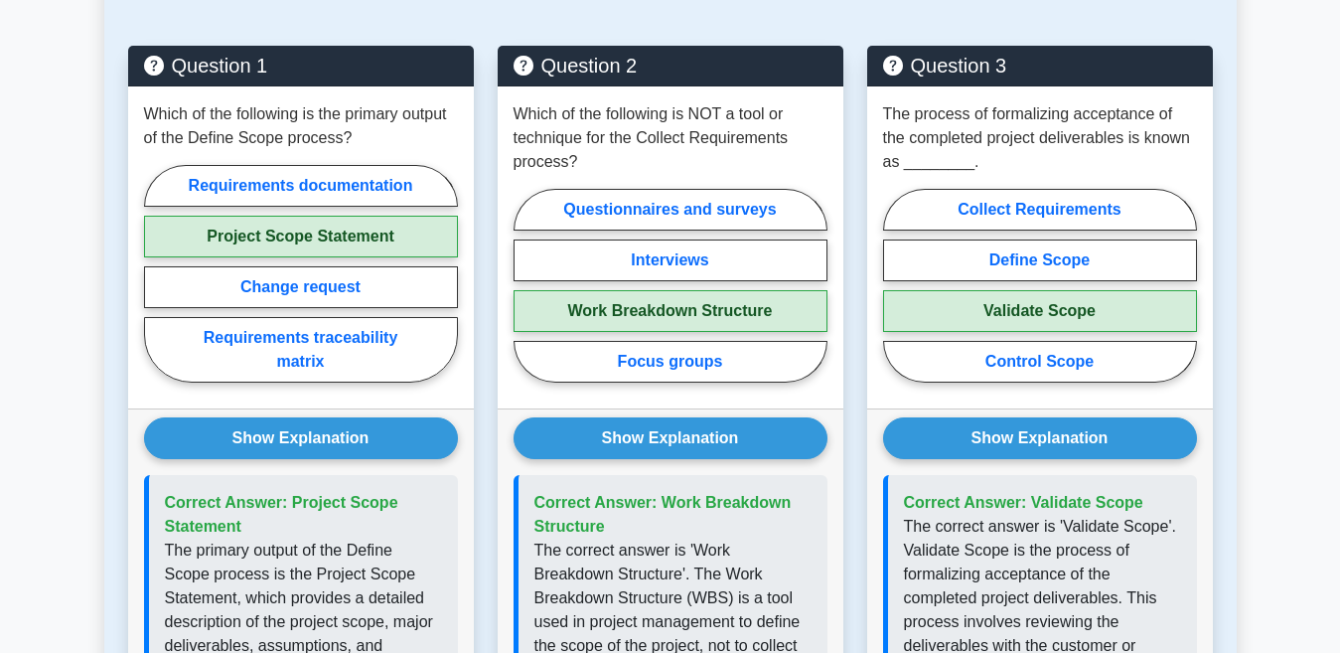
click at [46, 401] on main "Back to Project Management Professional (PMP) Test Flashcards Scope Management …" at bounding box center [670, 349] width 1340 height 3433
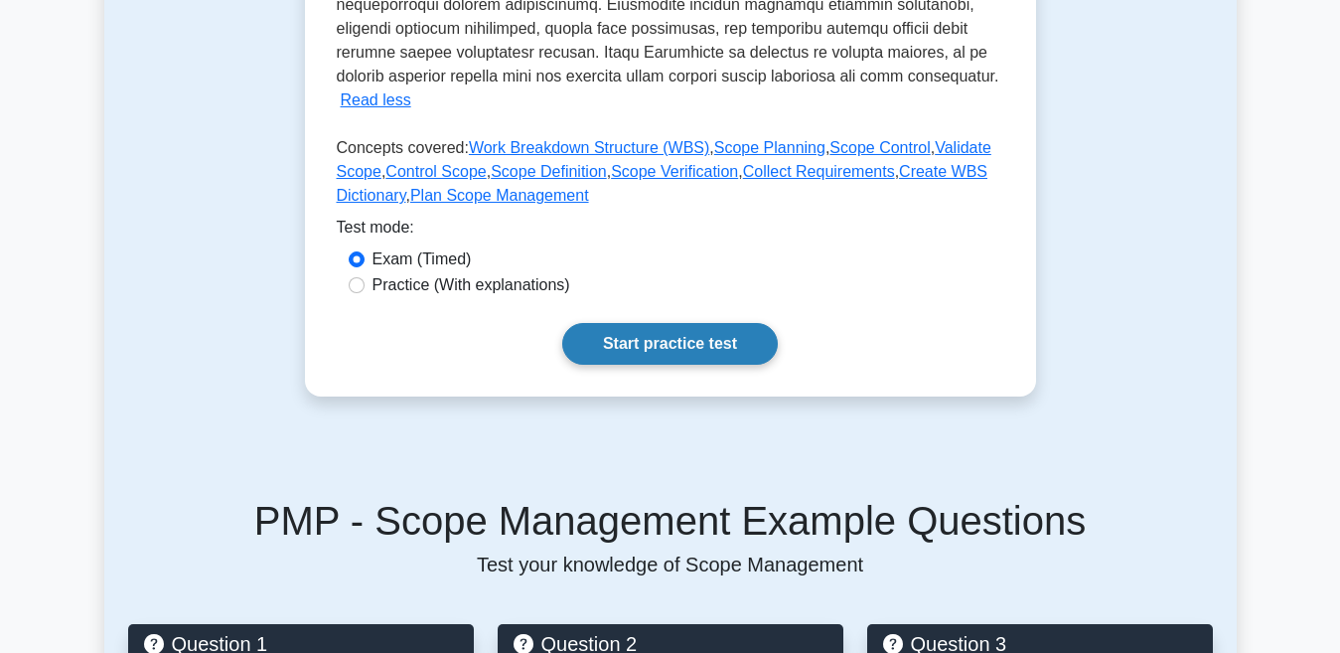
scroll to position [835, 0]
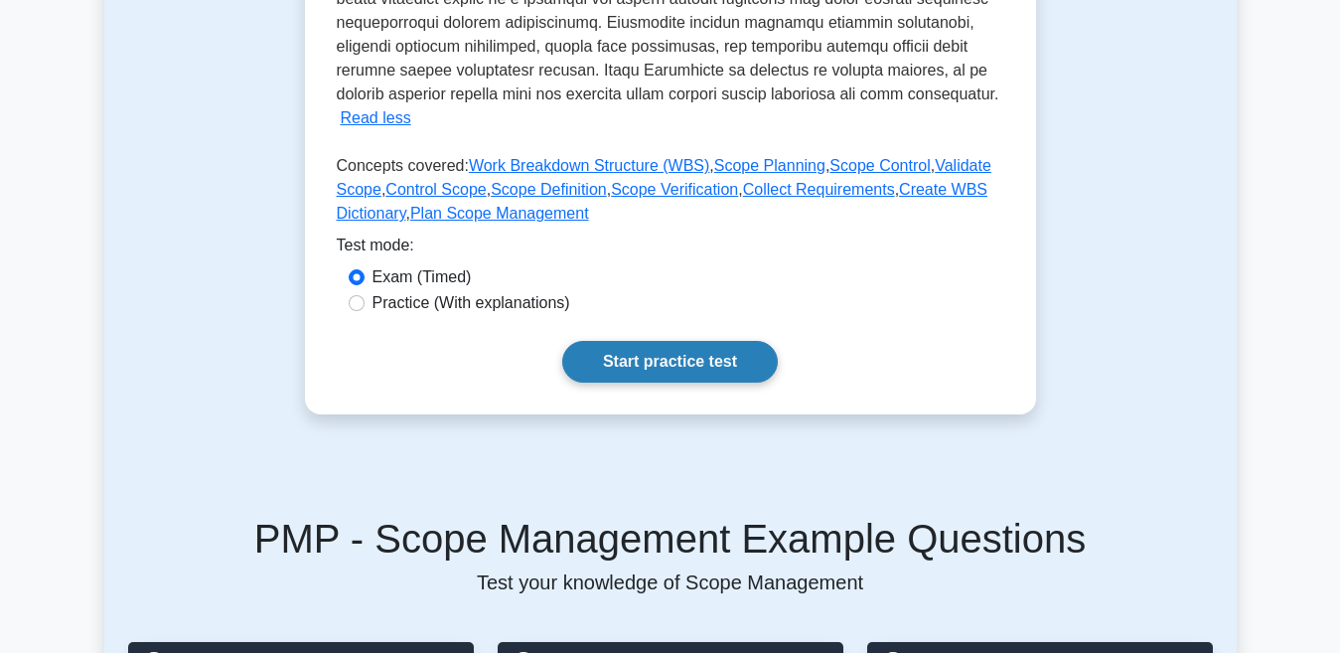
click at [686, 341] on link "Start practice test" at bounding box center [670, 362] width 216 height 42
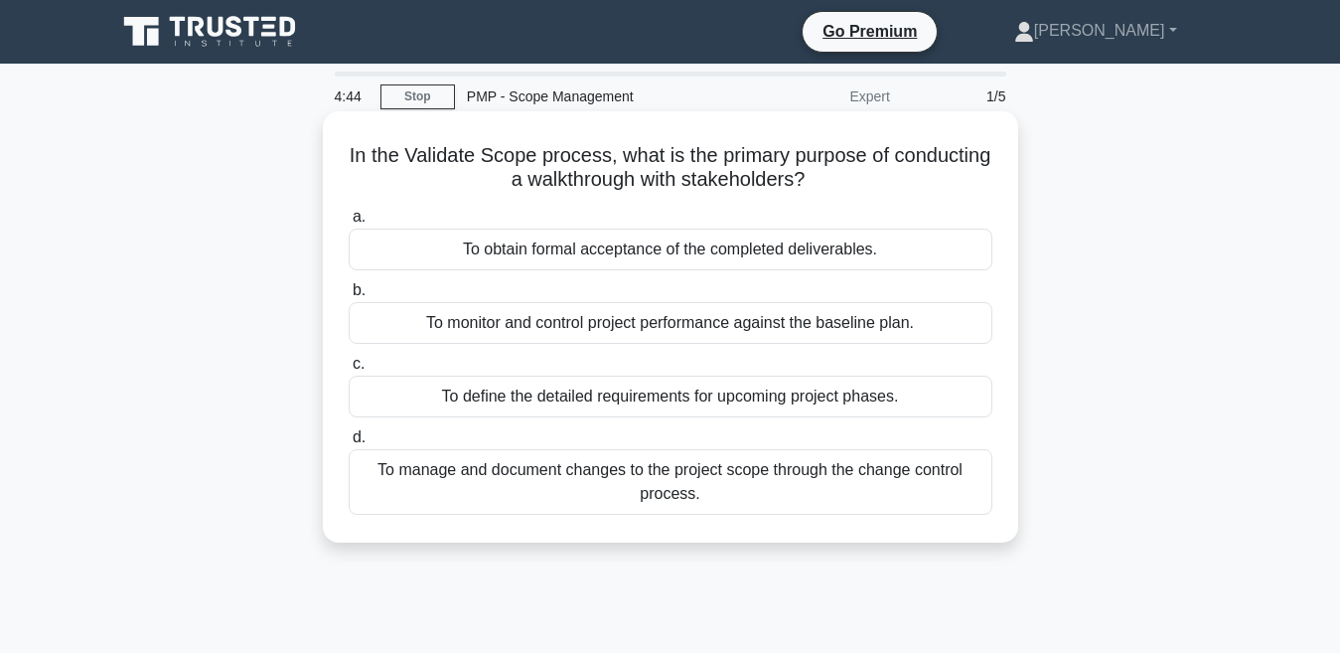
click at [472, 239] on div "To obtain formal acceptance of the completed deliverables." at bounding box center [671, 250] width 644 height 42
click at [349, 224] on input "a. To obtain formal acceptance of the completed deliverables." at bounding box center [349, 217] width 0 height 13
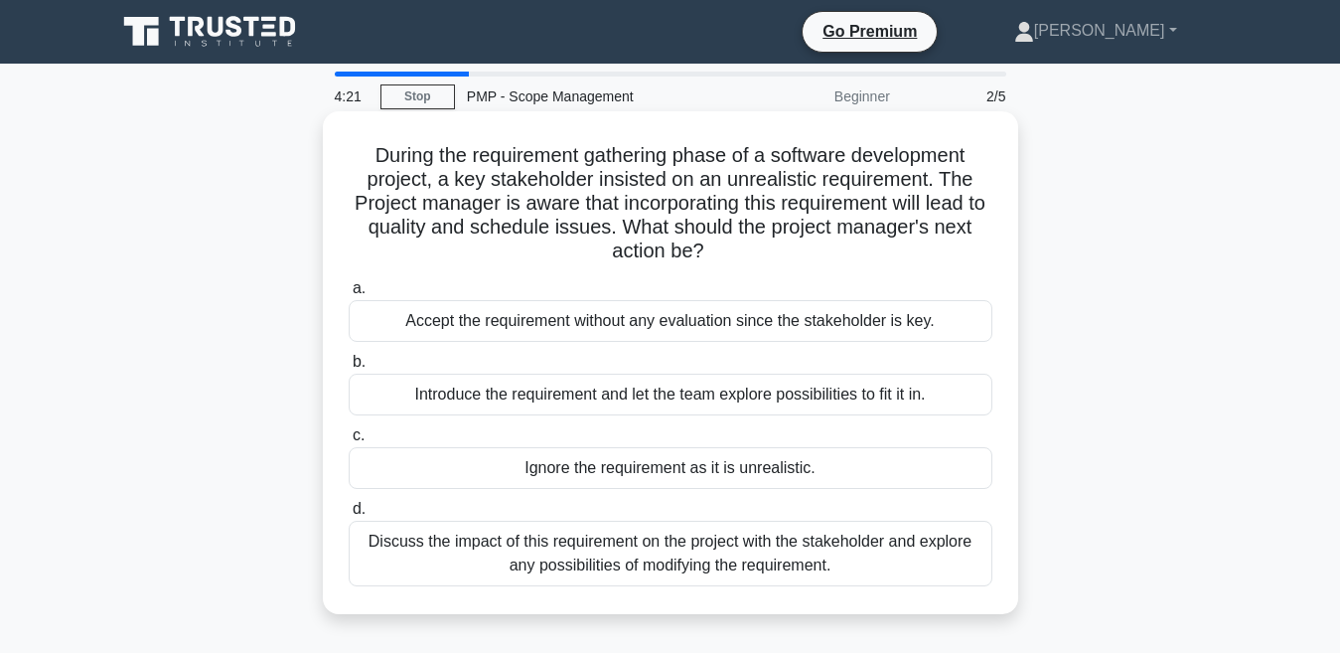
click at [666, 548] on div "Discuss the impact of this requirement on the project with the stakeholder and …" at bounding box center [671, 554] width 644 height 66
click at [349, 516] on input "d. Discuss the impact of this requirement on the project with the stakeholder a…" at bounding box center [349, 509] width 0 height 13
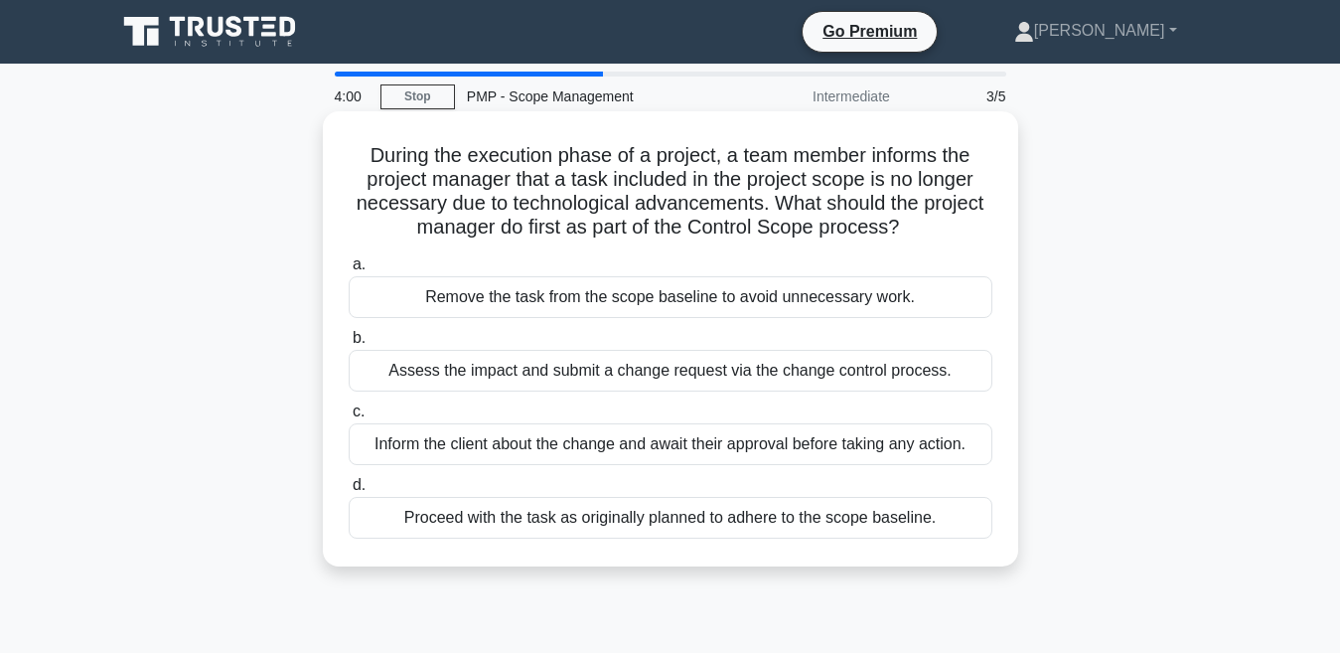
click at [467, 377] on div "Assess the impact and submit a change request via the change control process." at bounding box center [671, 371] width 644 height 42
click at [349, 345] on input "b. Assess the impact and submit a change request via the change control process." at bounding box center [349, 338] width 0 height 13
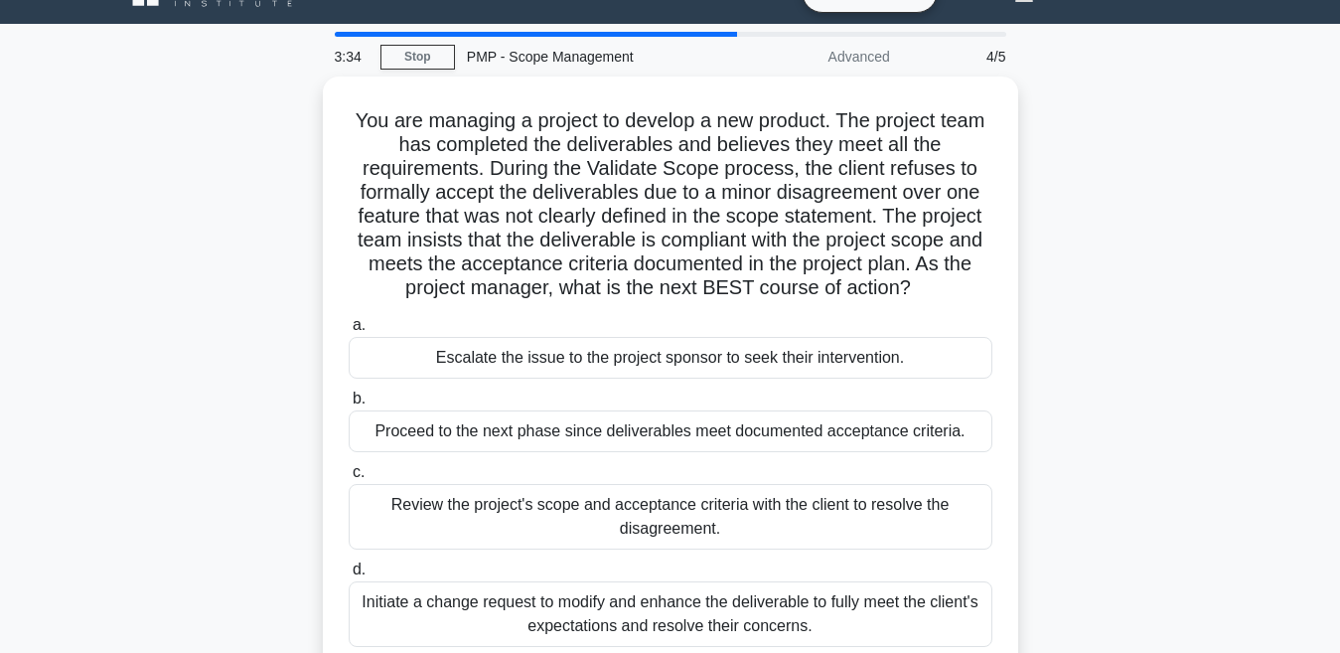
scroll to position [79, 0]
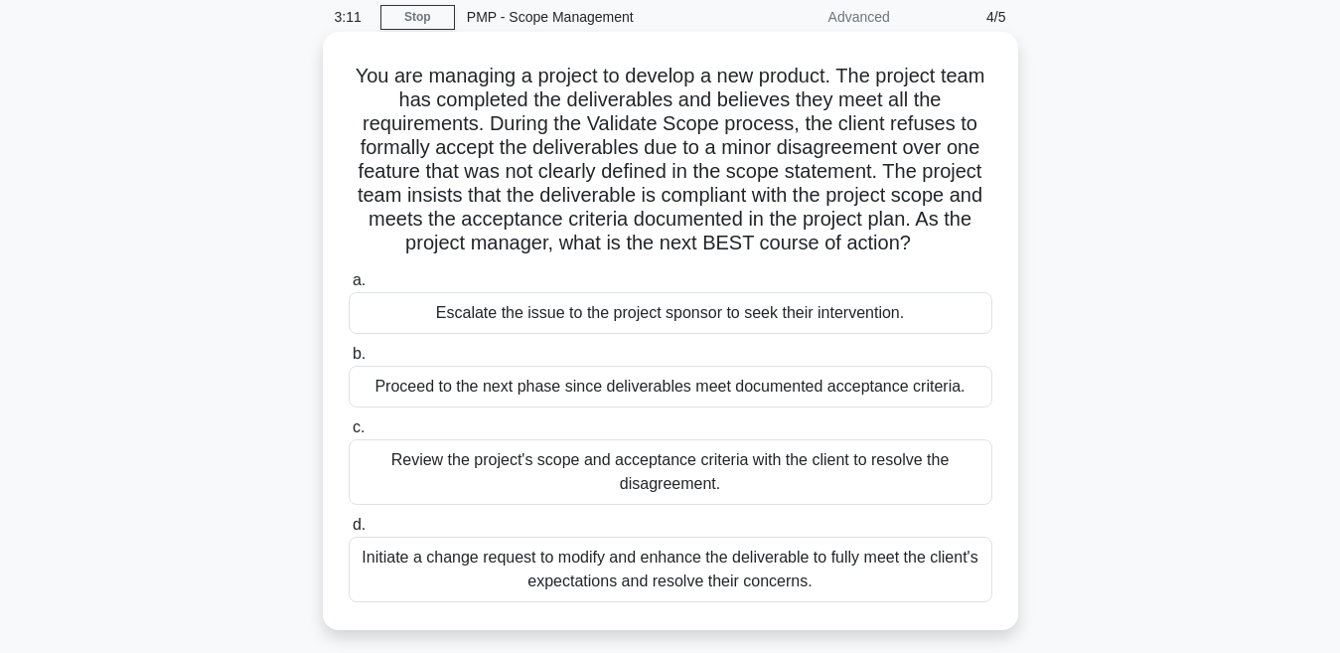
click at [585, 463] on div "Review the project's scope and acceptance criteria with the client to resolve t…" at bounding box center [671, 472] width 644 height 66
click at [349, 434] on input "c. Review the project's scope and acceptance criteria with the client to resolv…" at bounding box center [349, 427] width 0 height 13
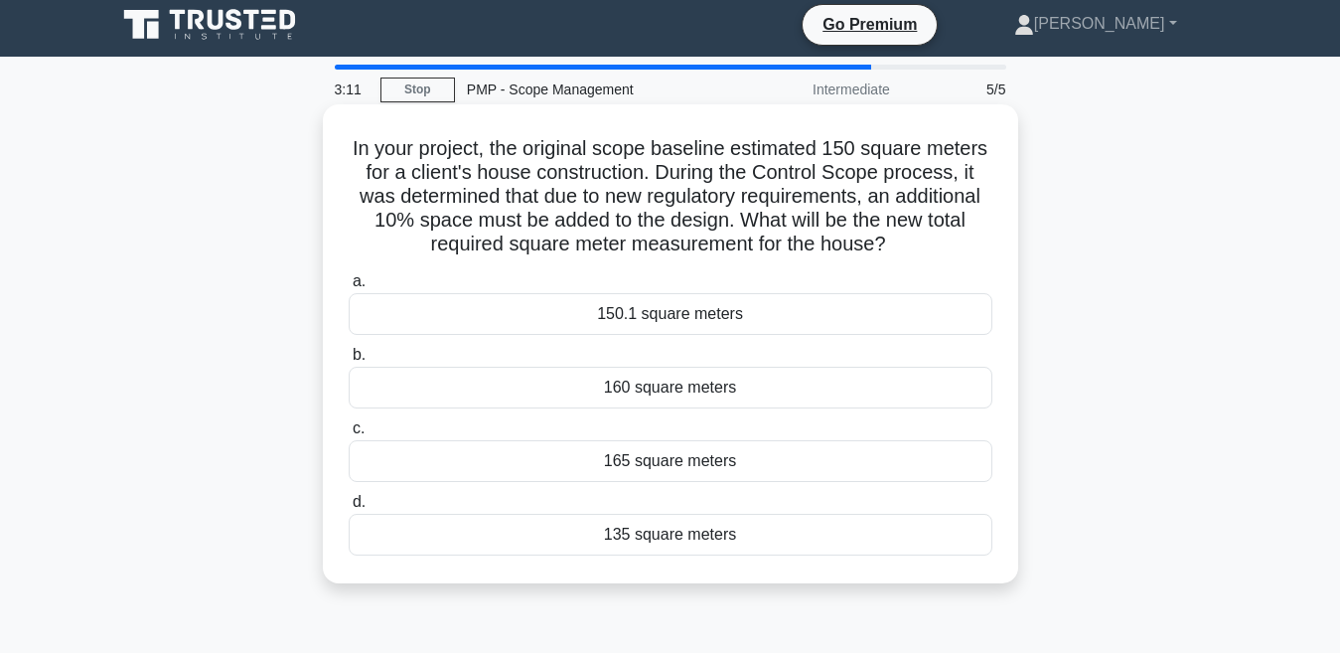
scroll to position [0, 0]
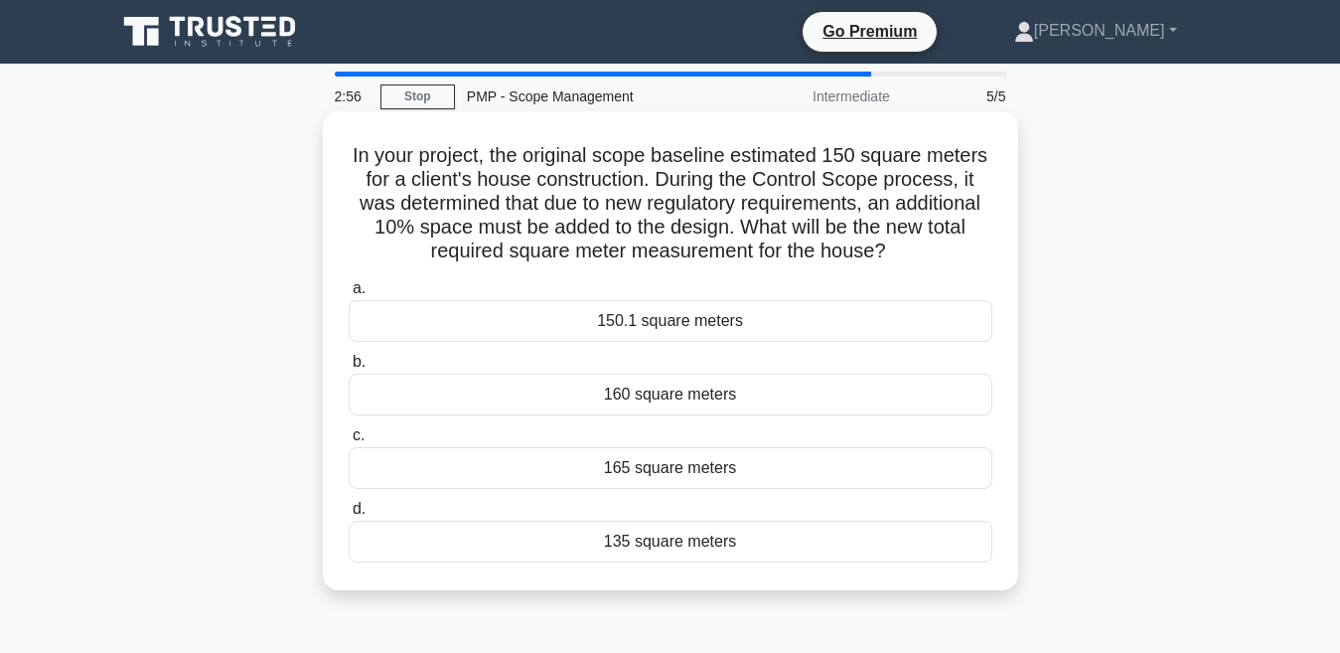
click at [600, 461] on div "165 square meters" at bounding box center [671, 468] width 644 height 42
click at [349, 442] on input "c. 165 square meters" at bounding box center [349, 435] width 0 height 13
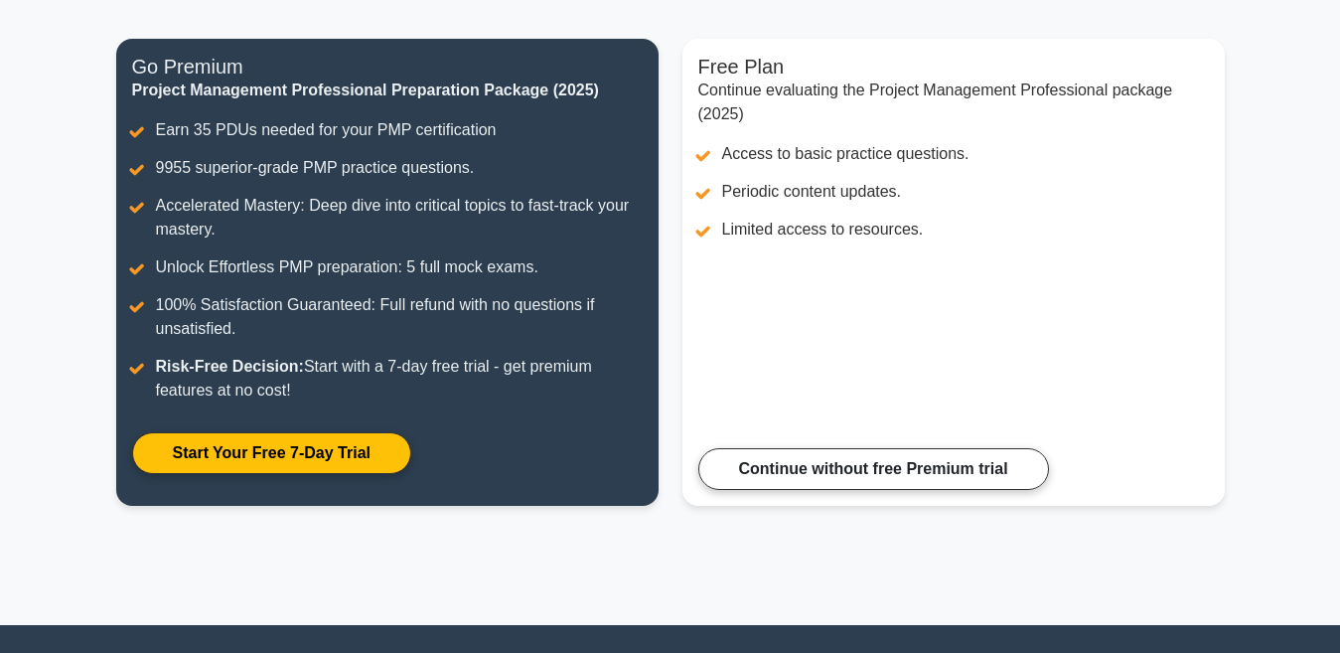
scroll to position [425, 0]
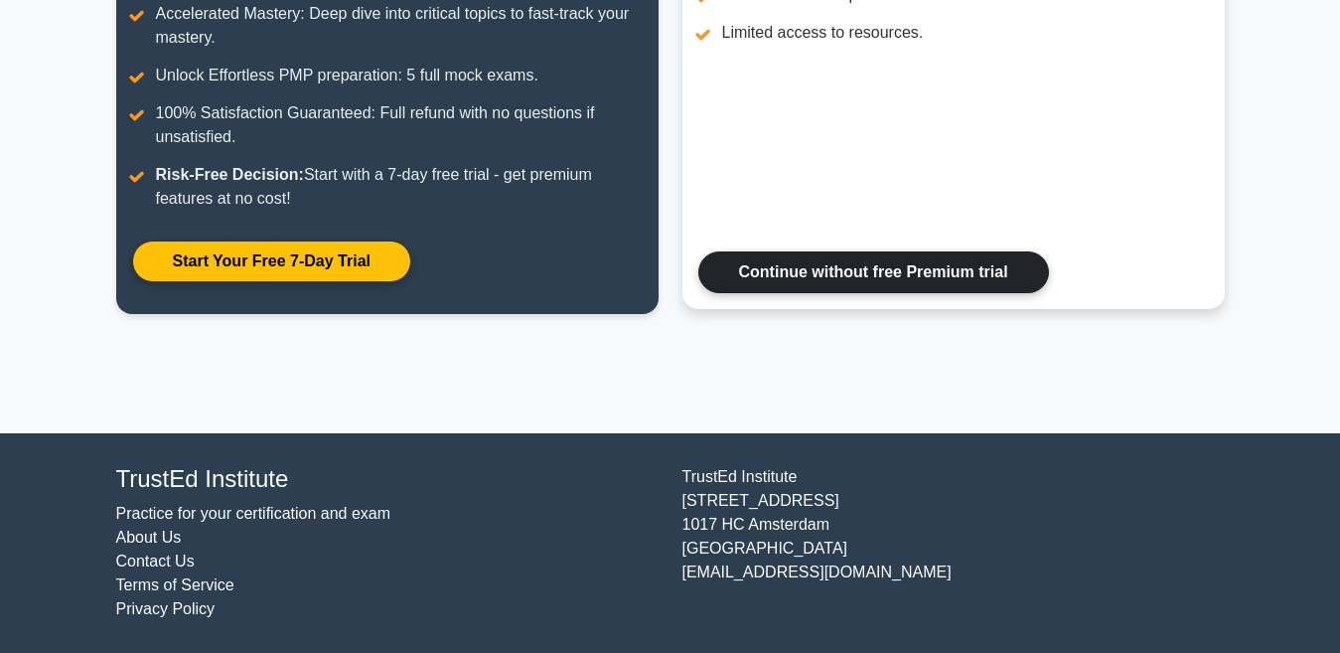
click at [812, 281] on link "Continue without free Premium trial" at bounding box center [873, 272] width 351 height 42
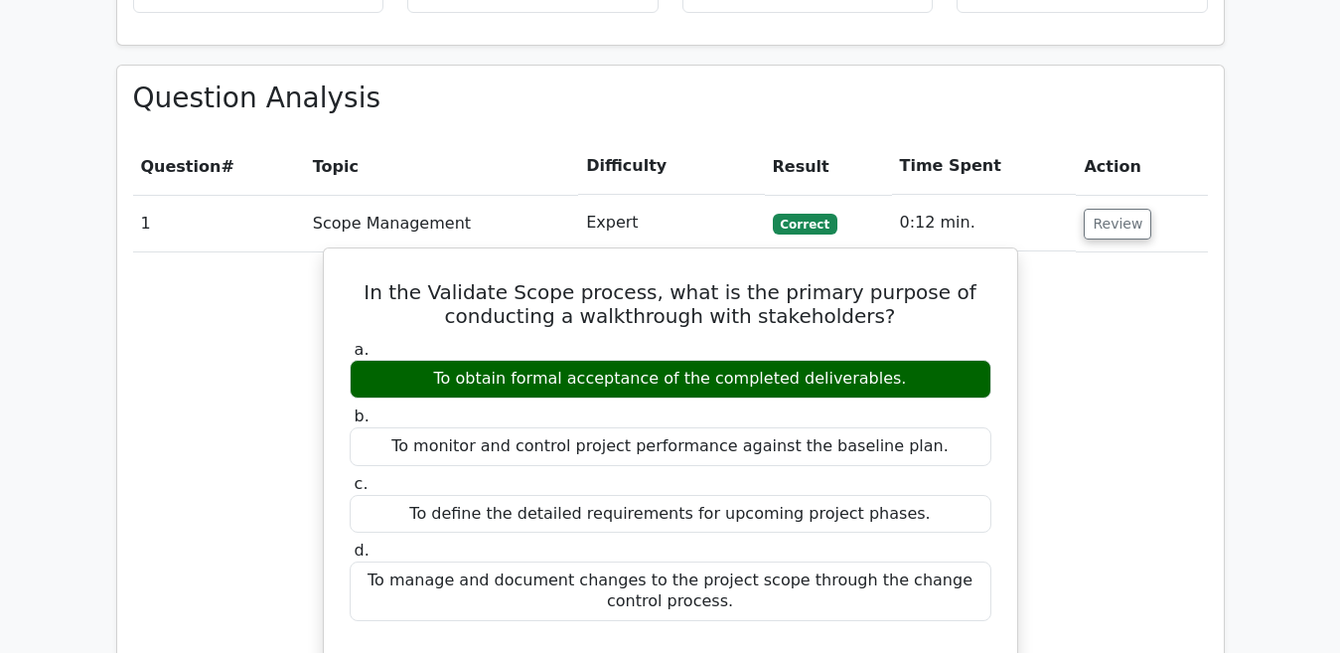
scroll to position [1431, 0]
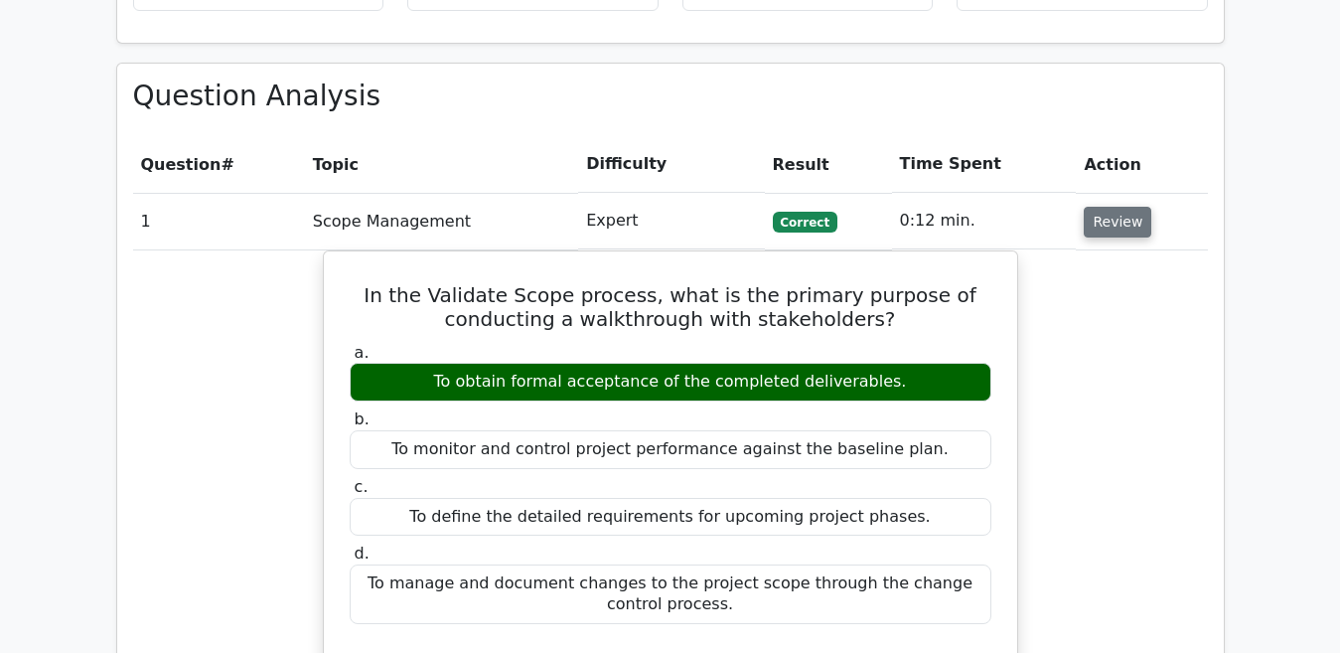
click at [1104, 207] on button "Review" at bounding box center [1118, 222] width 68 height 31
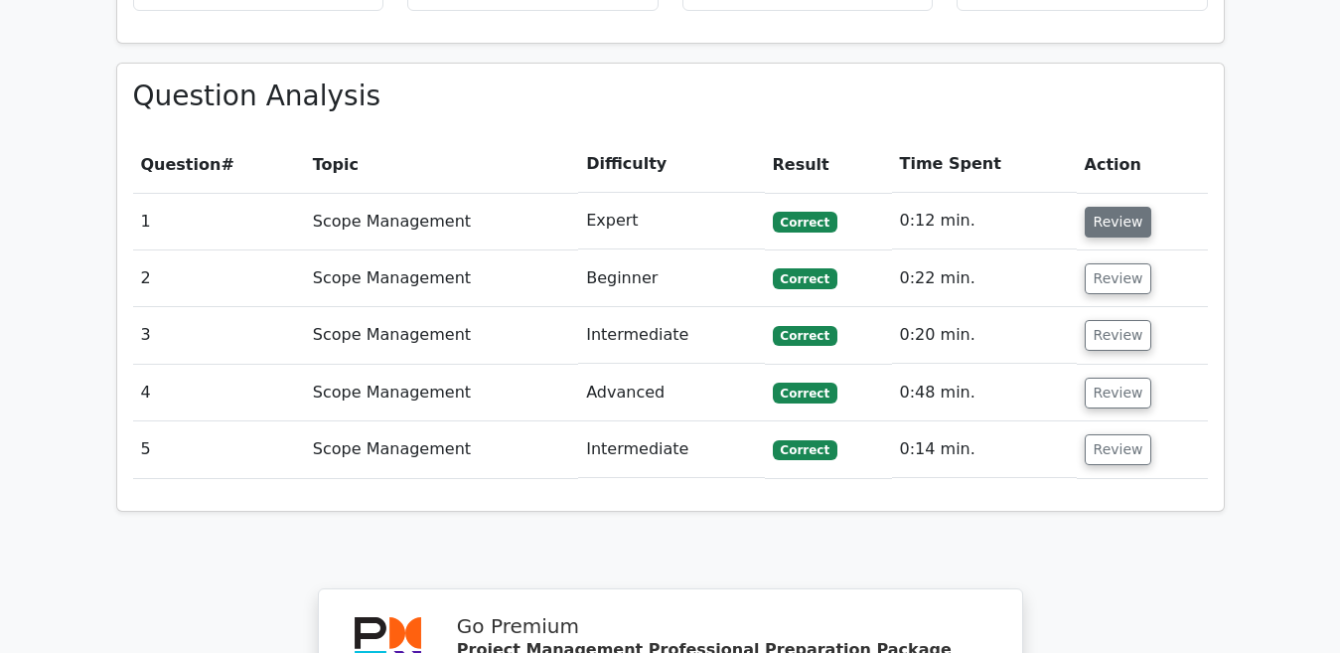
scroll to position [1470, 0]
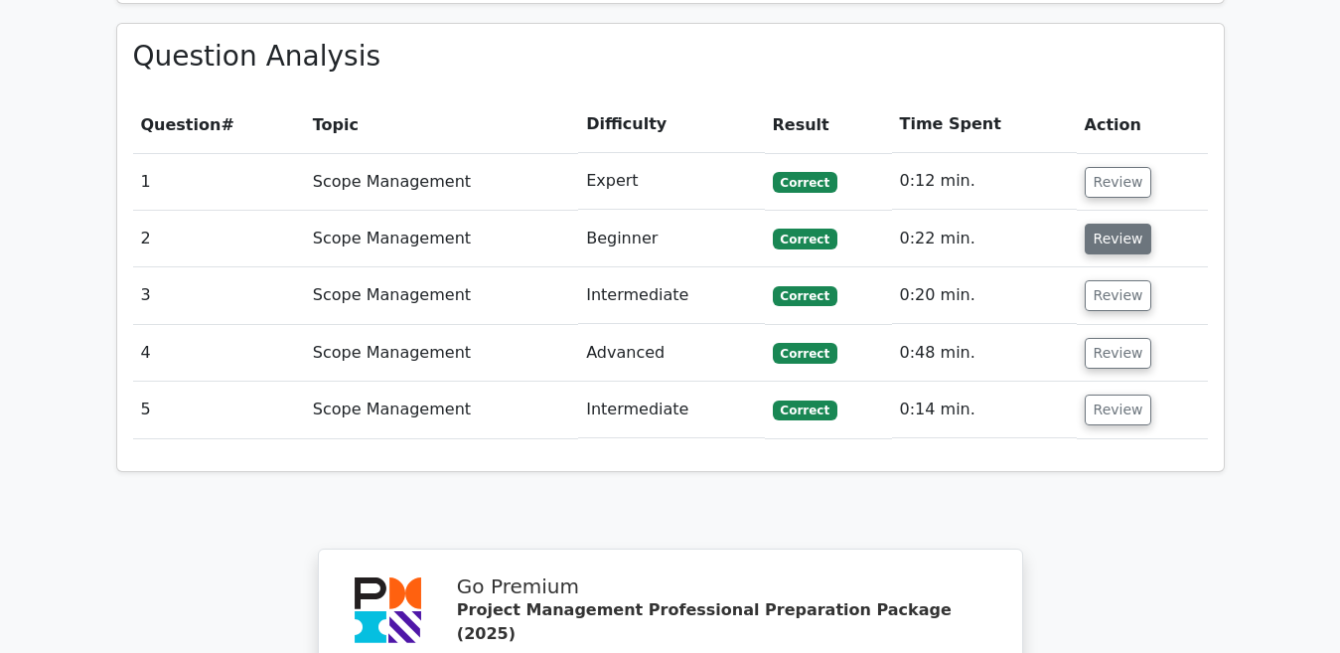
click at [1101, 224] on button "Review" at bounding box center [1119, 239] width 68 height 31
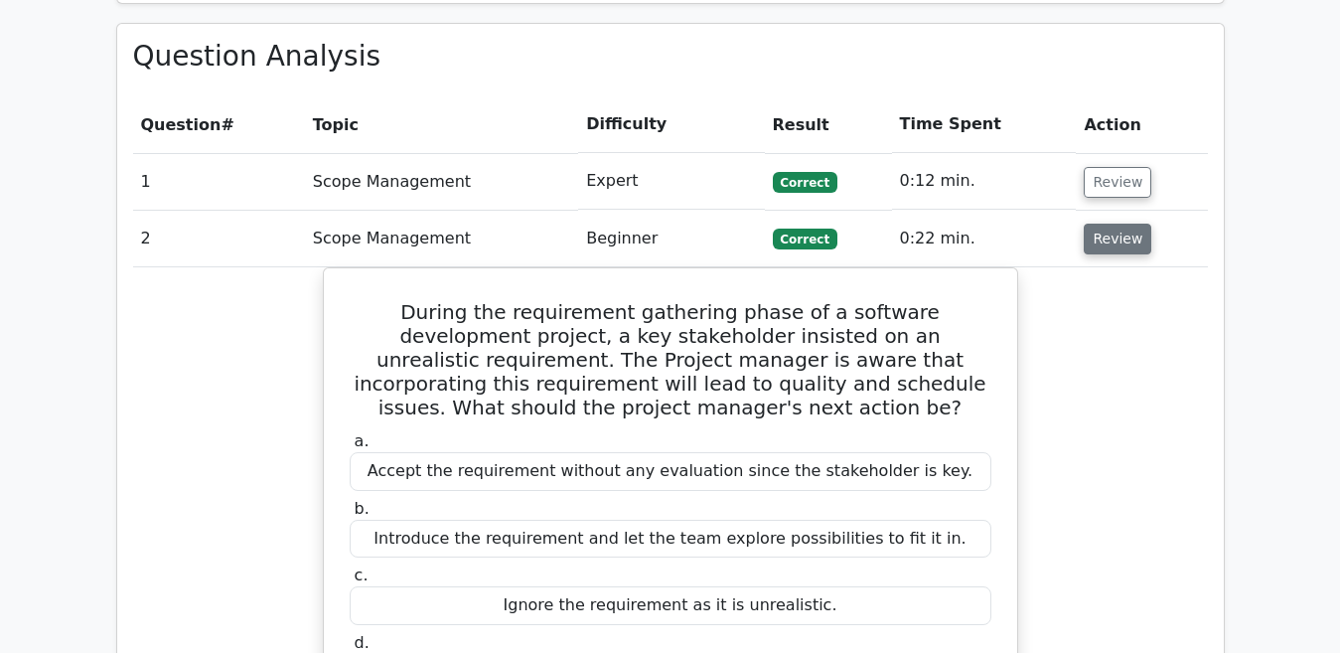
click at [1101, 224] on button "Review" at bounding box center [1118, 239] width 68 height 31
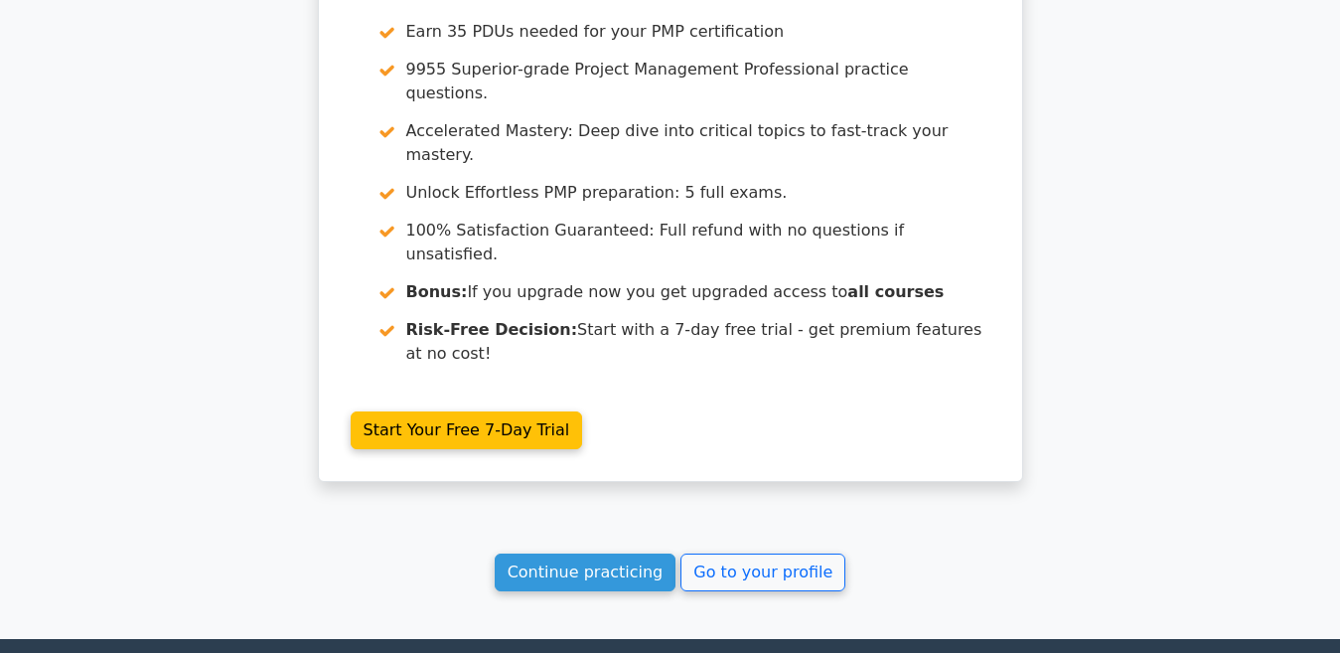
scroll to position [2151, 0]
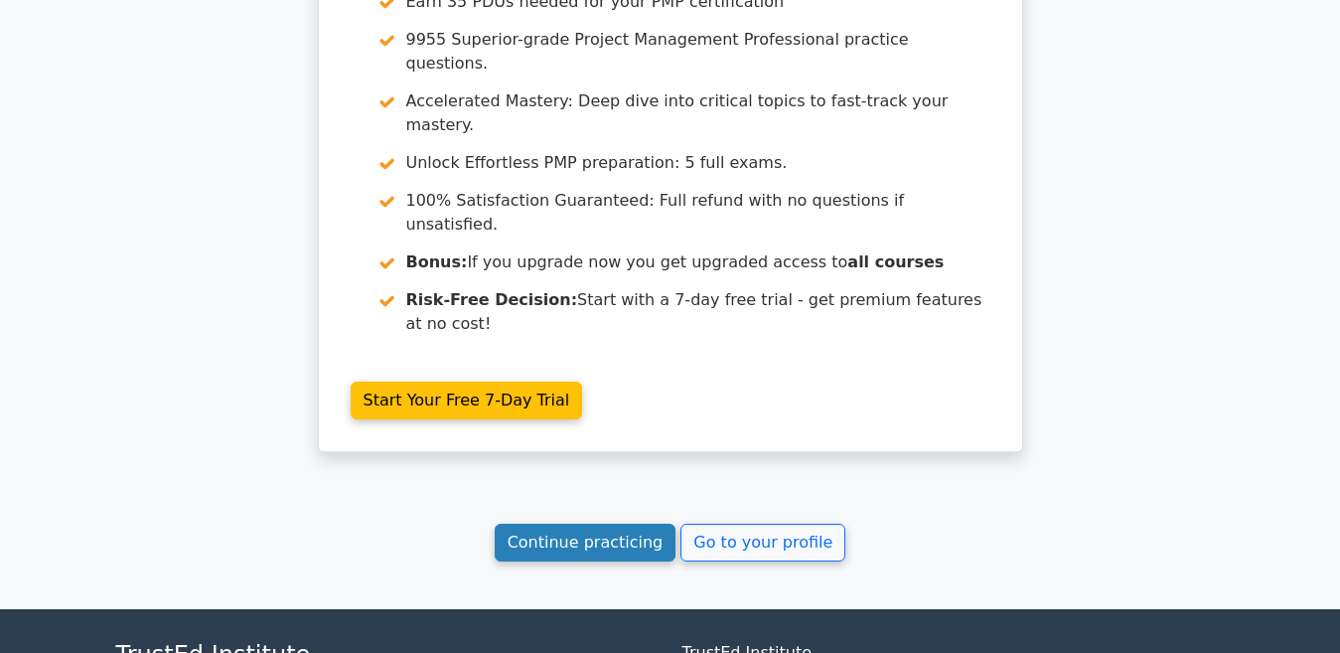
click at [622, 524] on link "Continue practicing" at bounding box center [586, 543] width 182 height 38
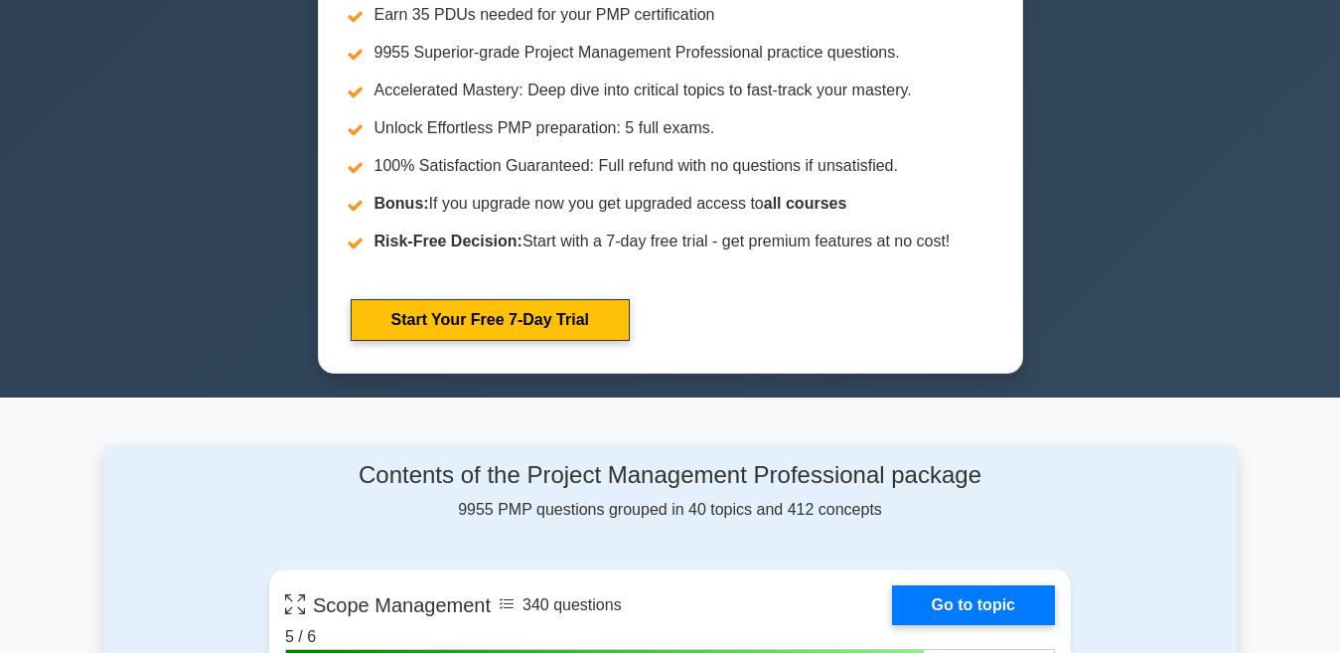
scroll to position [914, 0]
